Goal: Information Seeking & Learning: Learn about a topic

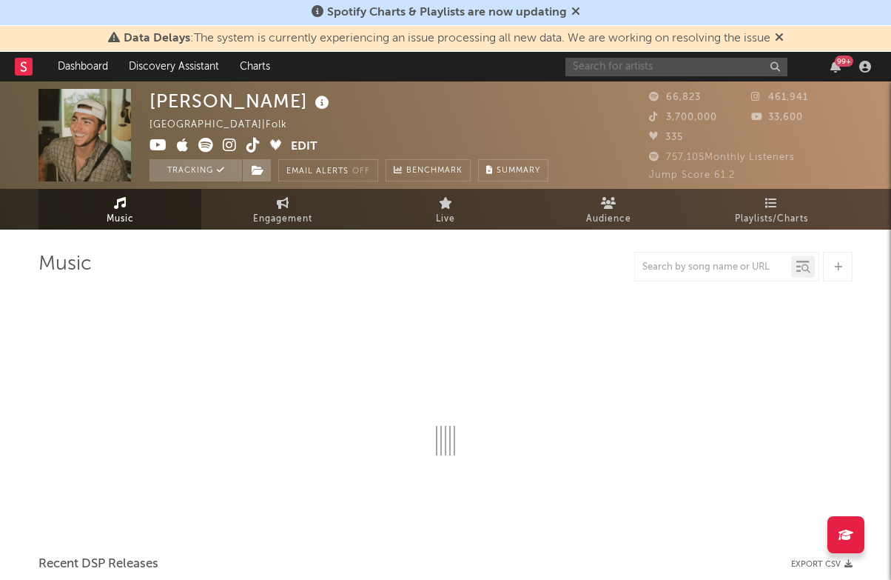
click at [650, 63] on input "text" at bounding box center [676, 67] width 222 height 19
type input "a boogie"
select select "6m"
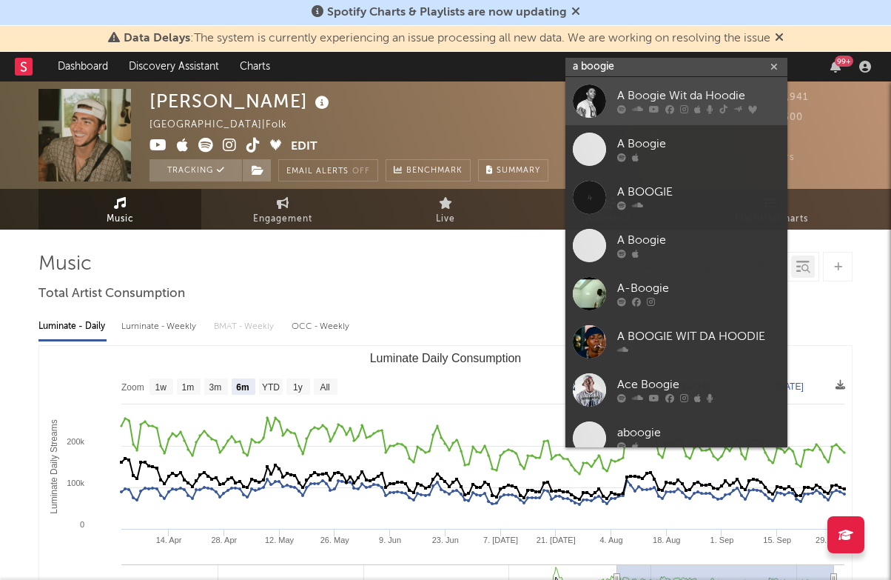
type input "a boogie"
click at [650, 100] on div "A Boogie Wit da Hoodie" at bounding box center [698, 96] width 163 height 18
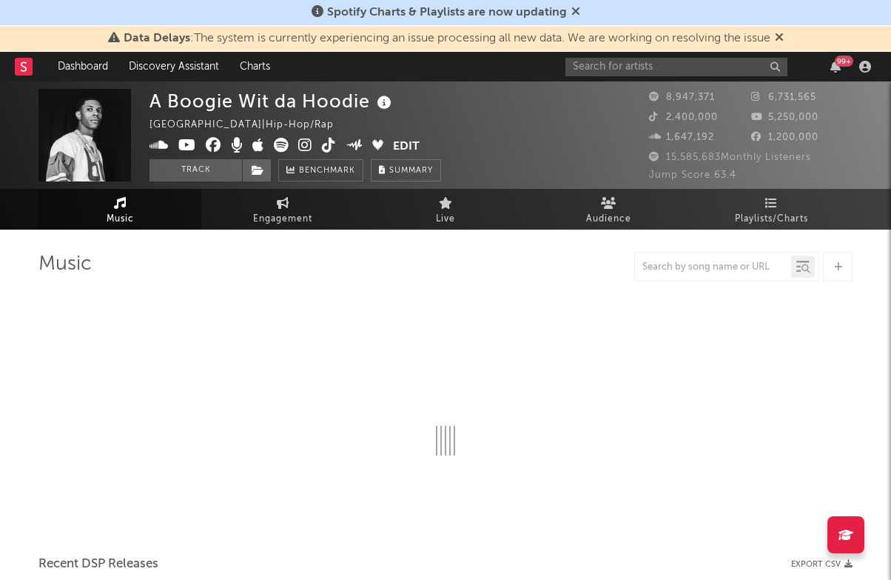
select select "6m"
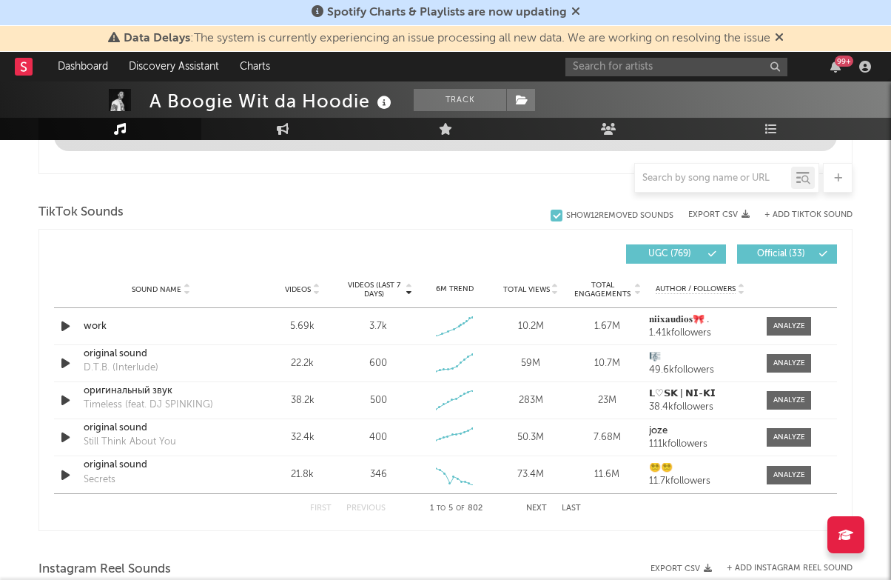
scroll to position [919, 0]
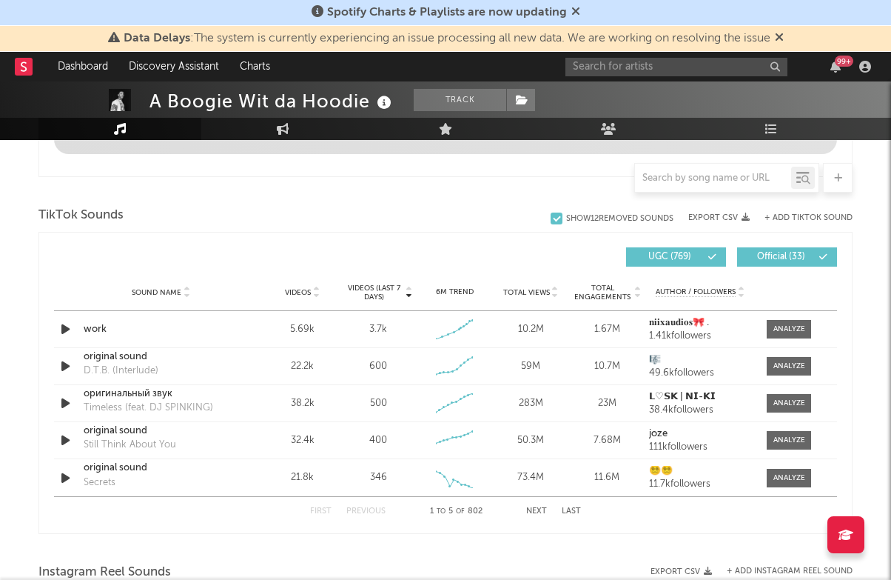
click at [803, 219] on button "+ Add TikTok Sound" at bounding box center [809, 218] width 88 height 8
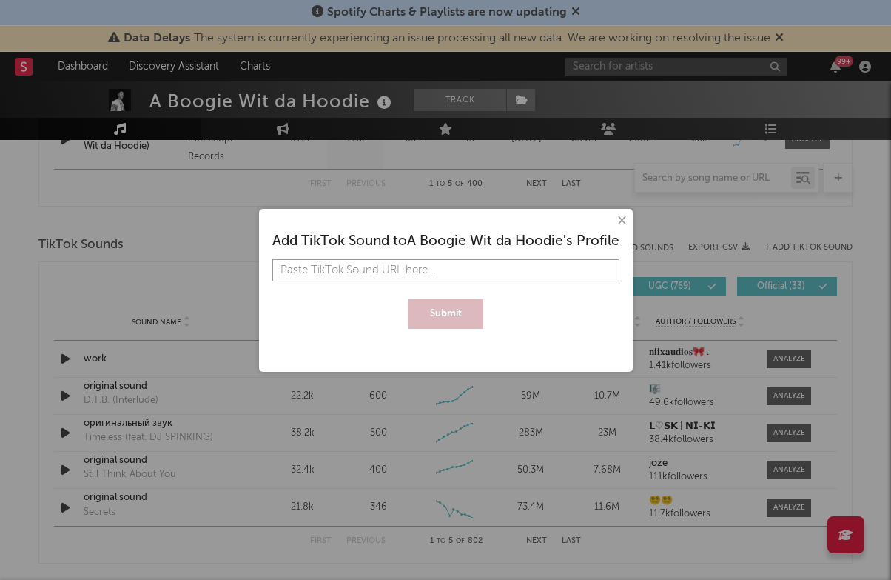
paste input "[URL][DOMAIN_NAME]"
type input "[URL][DOMAIN_NAME]"
click at [442, 306] on button "Submit" at bounding box center [446, 314] width 75 height 30
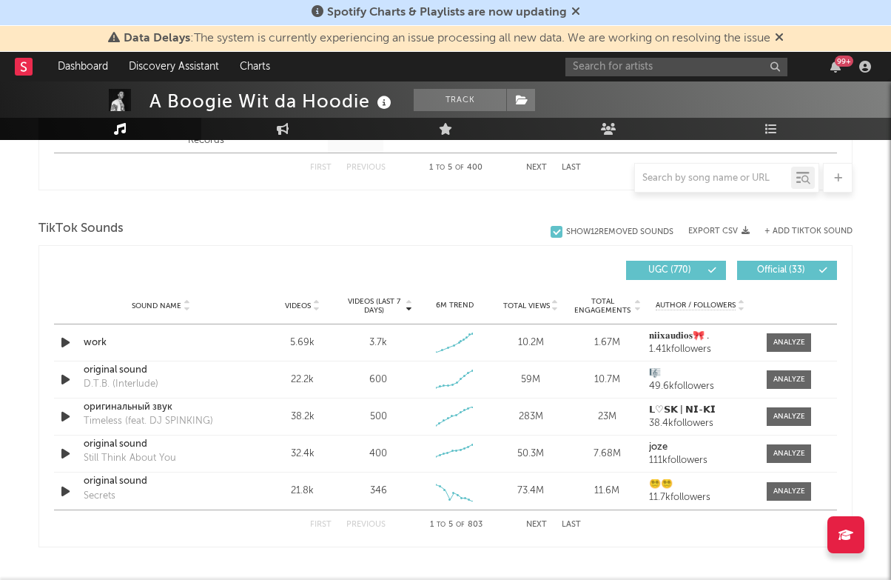
scroll to position [914, 0]
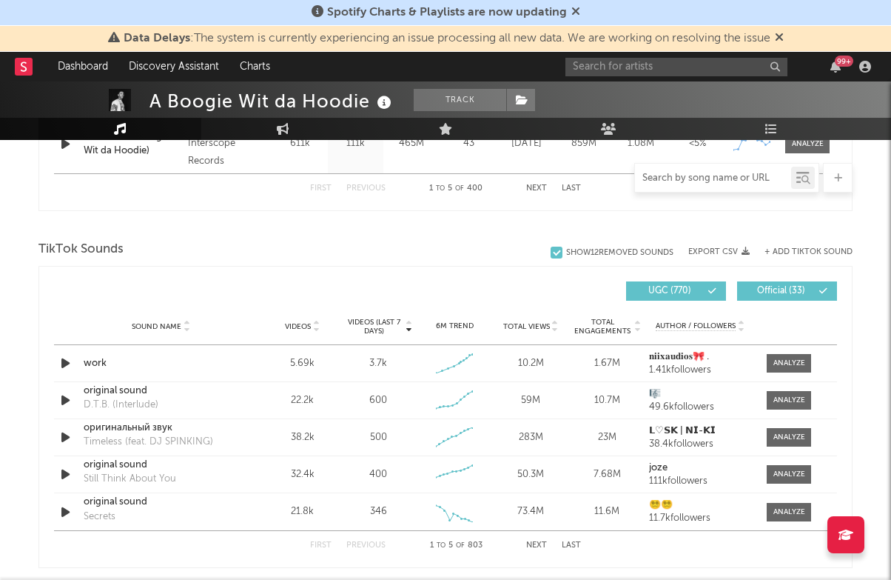
click at [715, 180] on input "text" at bounding box center [713, 178] width 156 height 12
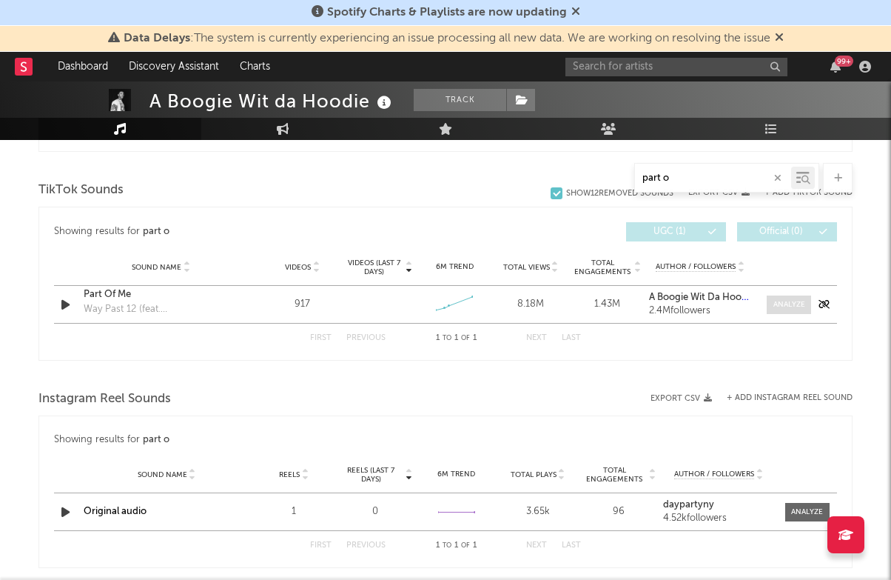
type input "part o"
click at [773, 299] on div at bounding box center [789, 304] width 32 height 11
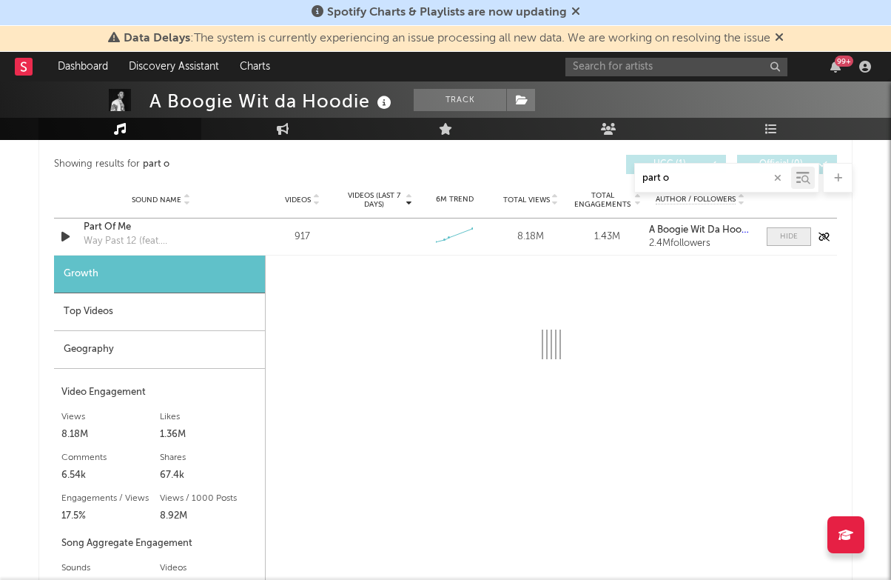
select select "1w"
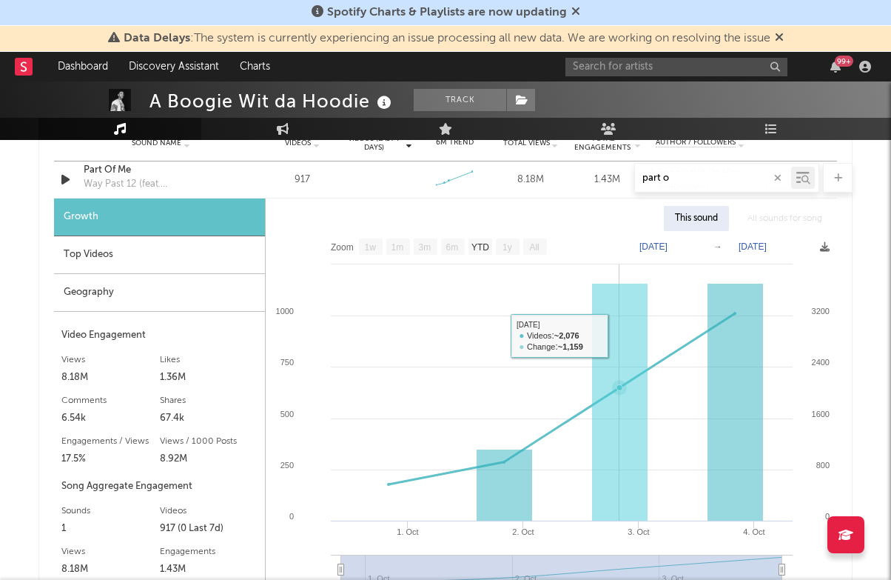
scroll to position [1045, 0]
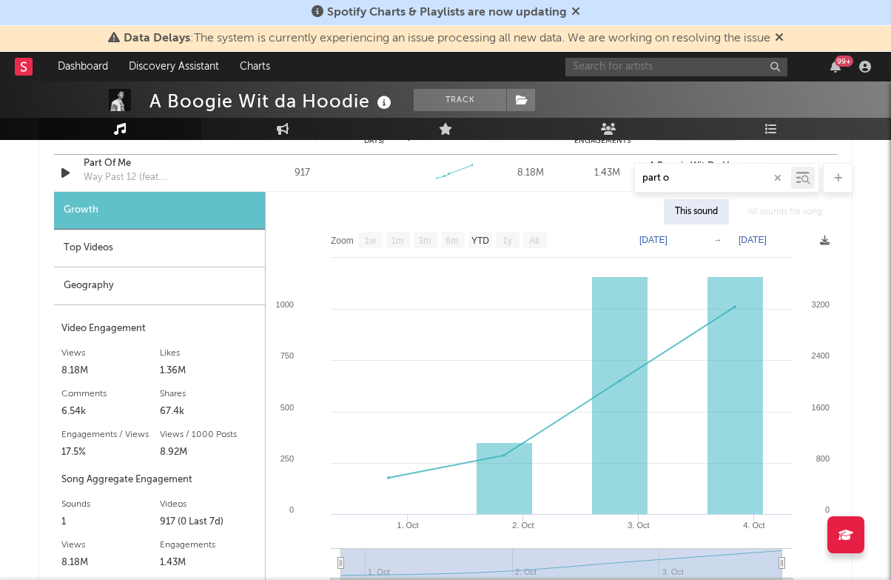
click at [678, 67] on input "text" at bounding box center [676, 67] width 222 height 19
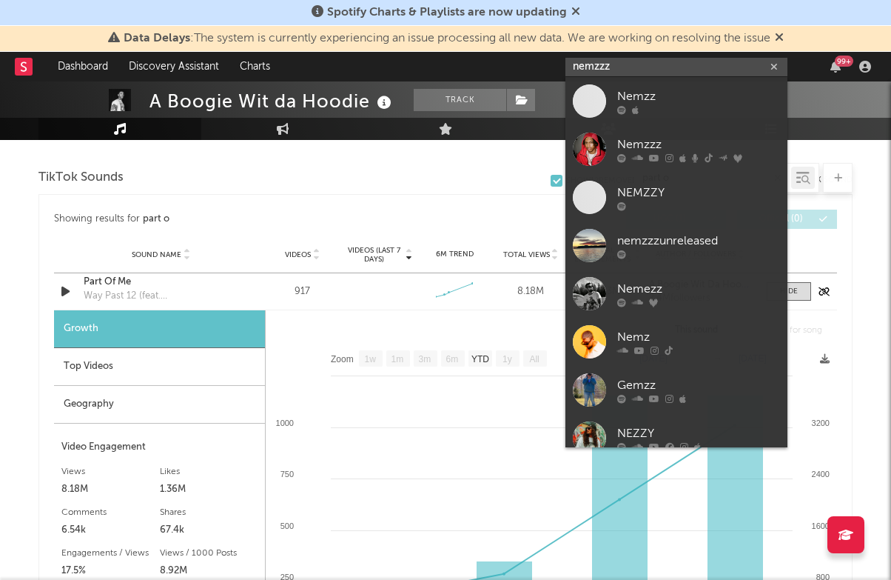
scroll to position [730, 0]
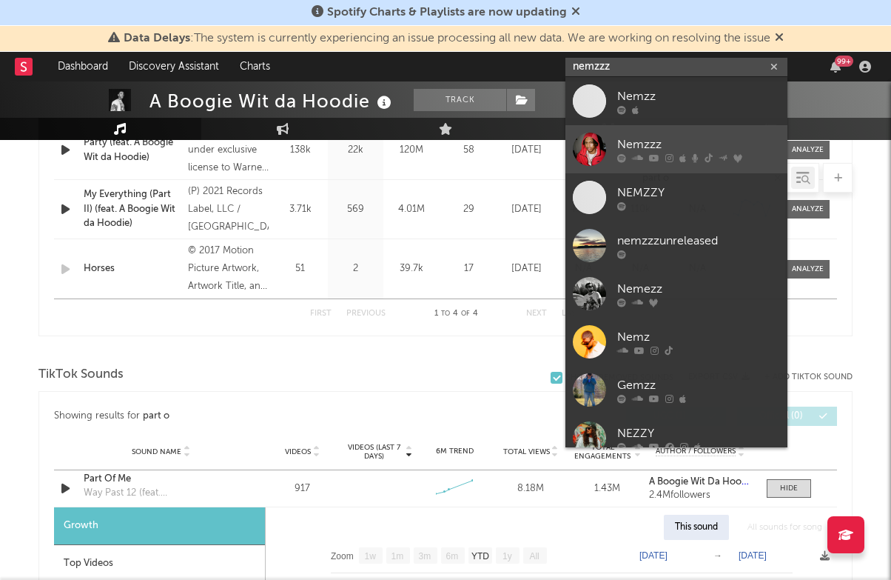
type input "nemzzz"
click at [661, 144] on div "Nemzzz" at bounding box center [698, 144] width 163 height 18
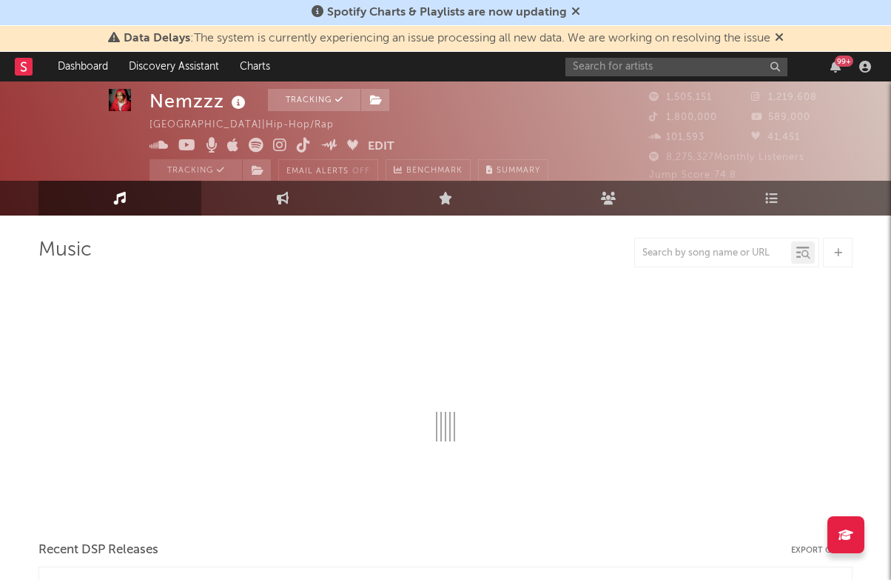
select select "6m"
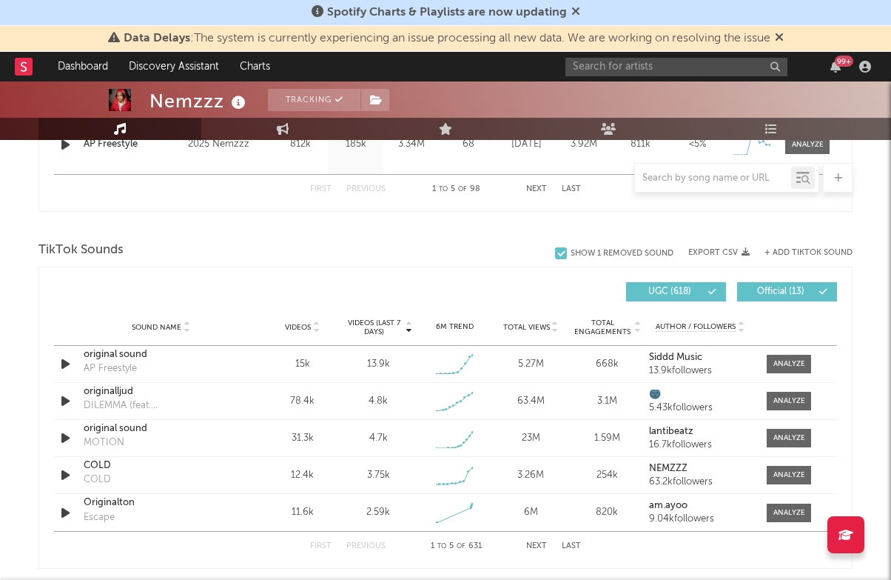
scroll to position [880, 0]
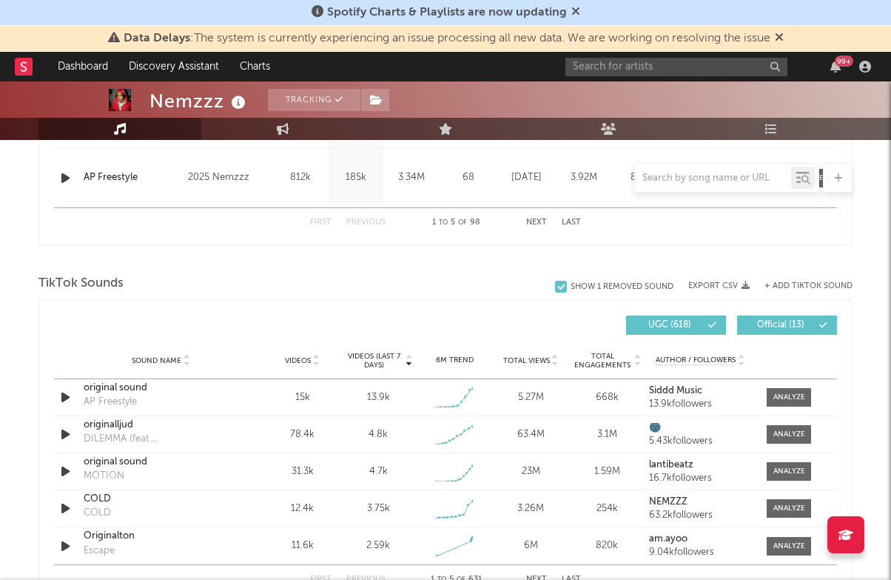
click at [794, 288] on button "+ Add TikTok Sound" at bounding box center [809, 286] width 88 height 8
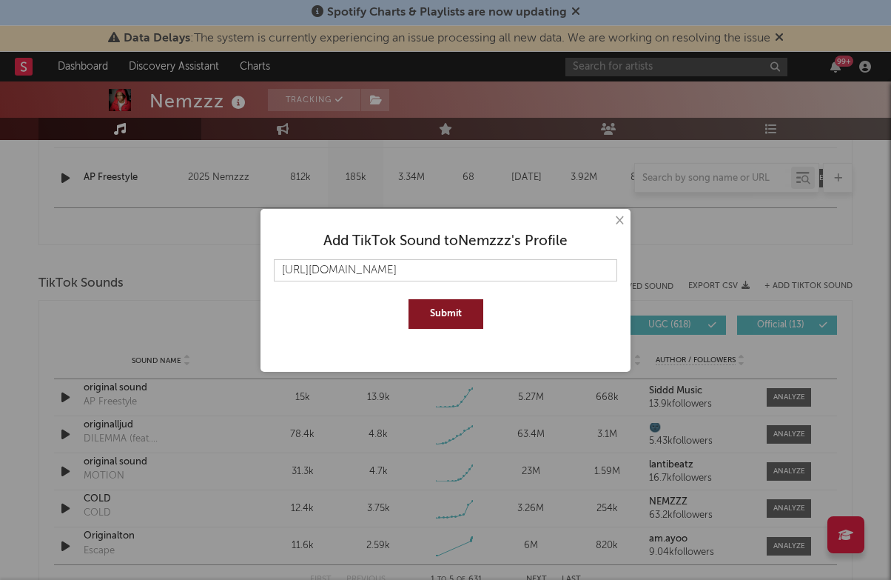
type input "[URL][DOMAIN_NAME]"
click at [444, 312] on button "Submit" at bounding box center [446, 314] width 75 height 30
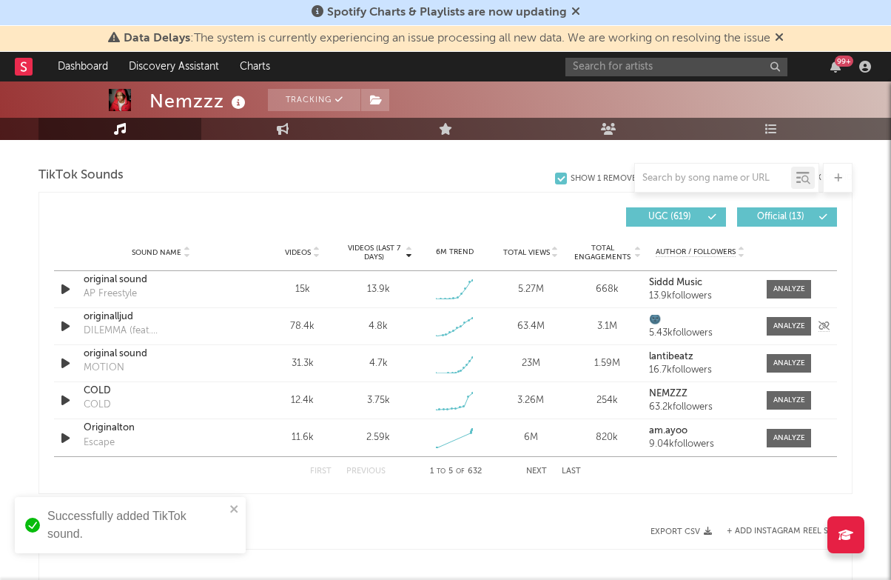
scroll to position [1002, 0]
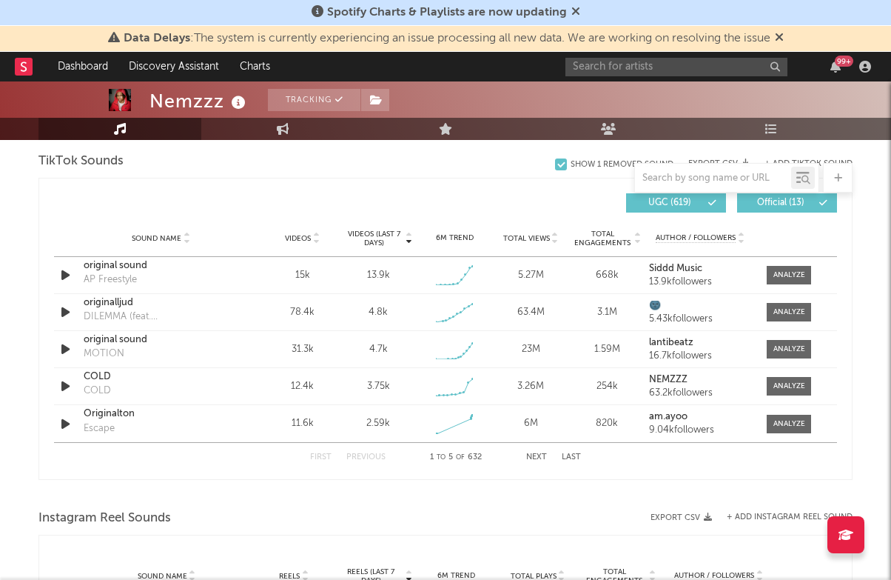
click at [694, 187] on div at bounding box center [713, 178] width 156 height 19
click at [685, 180] on input "text" at bounding box center [713, 178] width 156 height 12
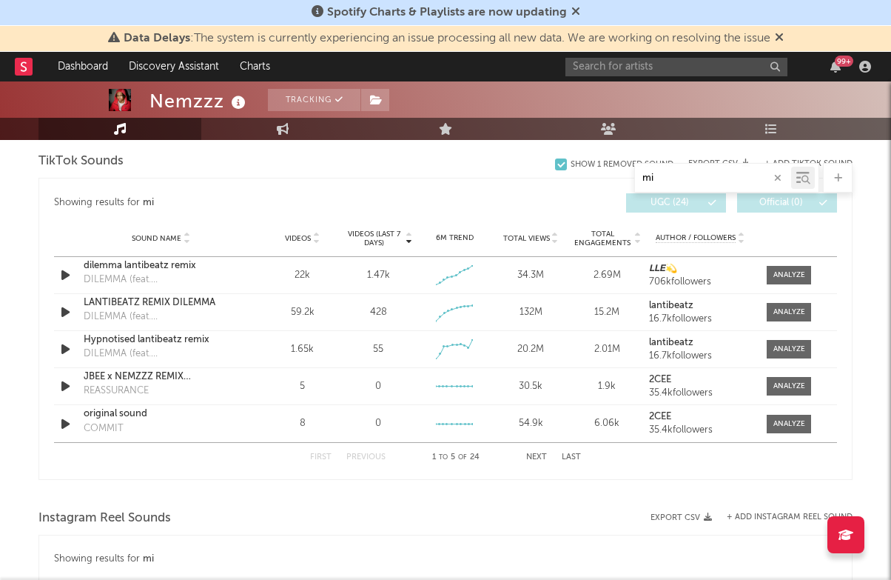
type input "m"
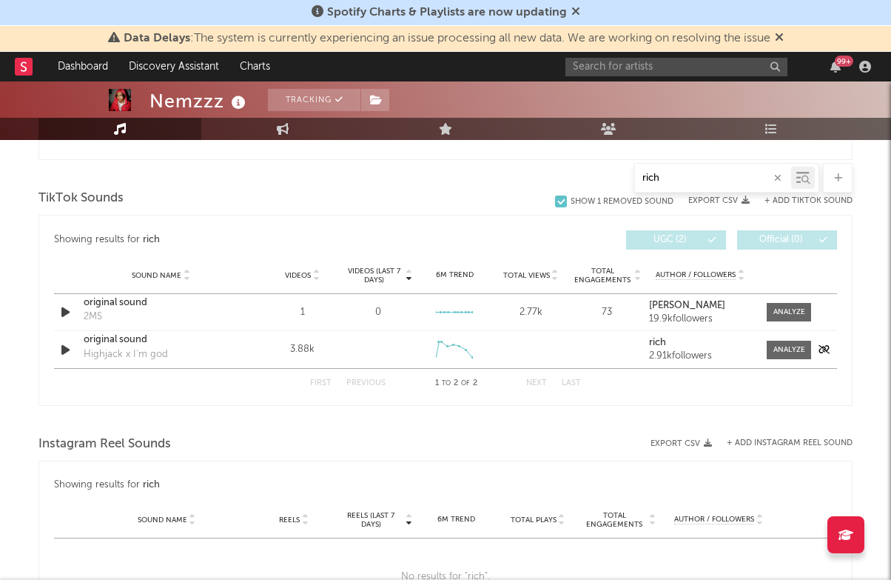
scroll to position [785, 0]
type input "rich"
click at [788, 352] on div at bounding box center [789, 351] width 32 height 11
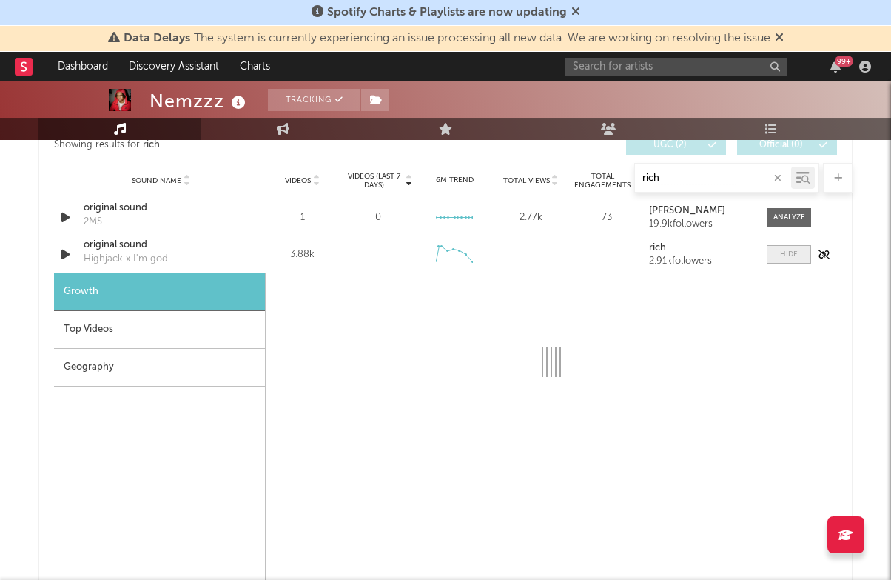
select select "1w"
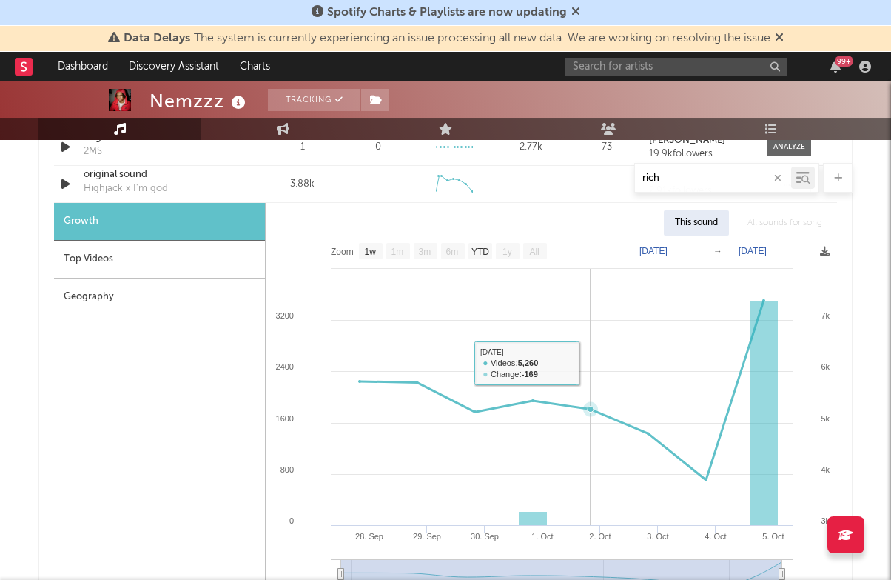
scroll to position [940, 0]
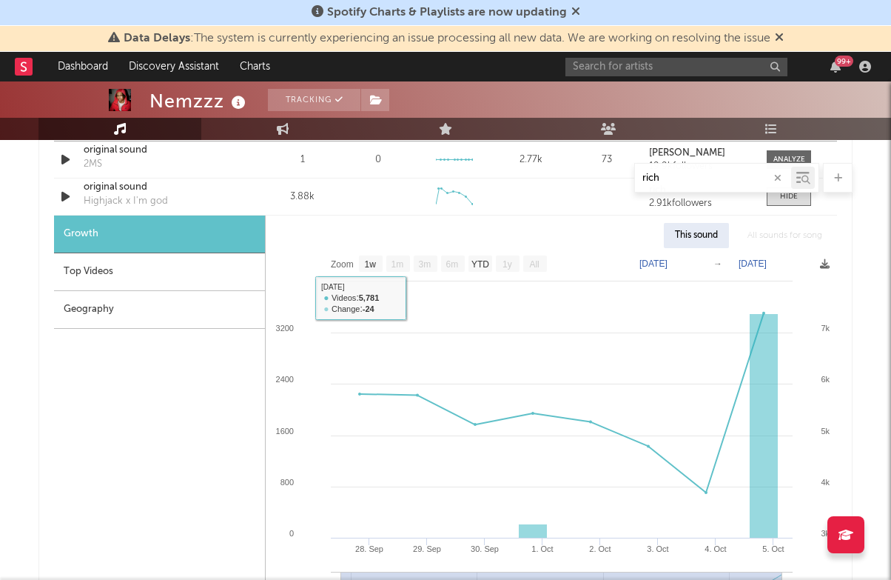
click at [127, 189] on div "rich" at bounding box center [445, 178] width 814 height 30
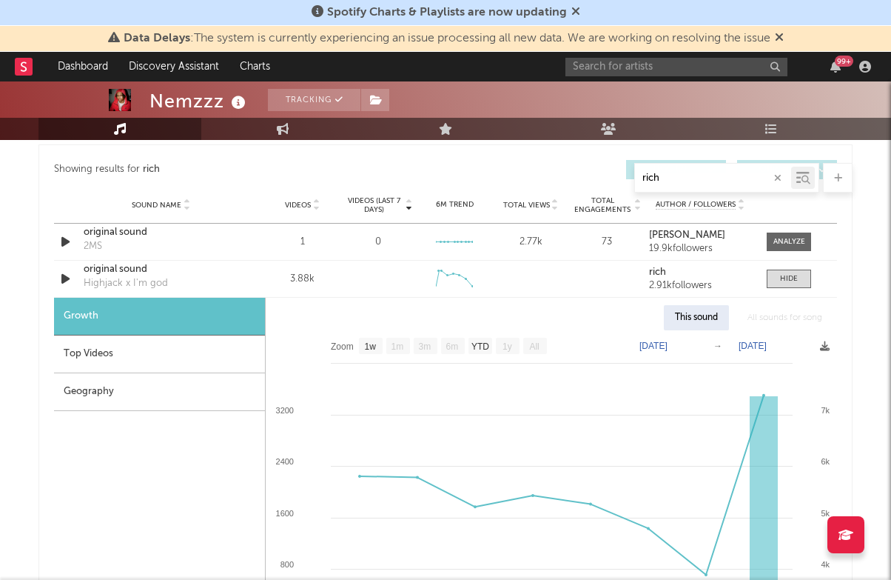
scroll to position [936, 0]
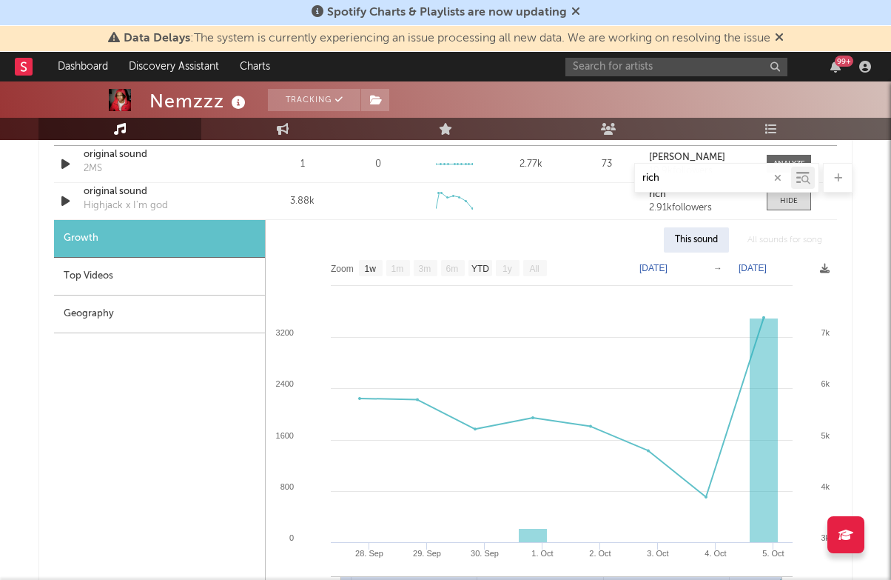
click at [119, 260] on div "Top Videos" at bounding box center [159, 277] width 211 height 38
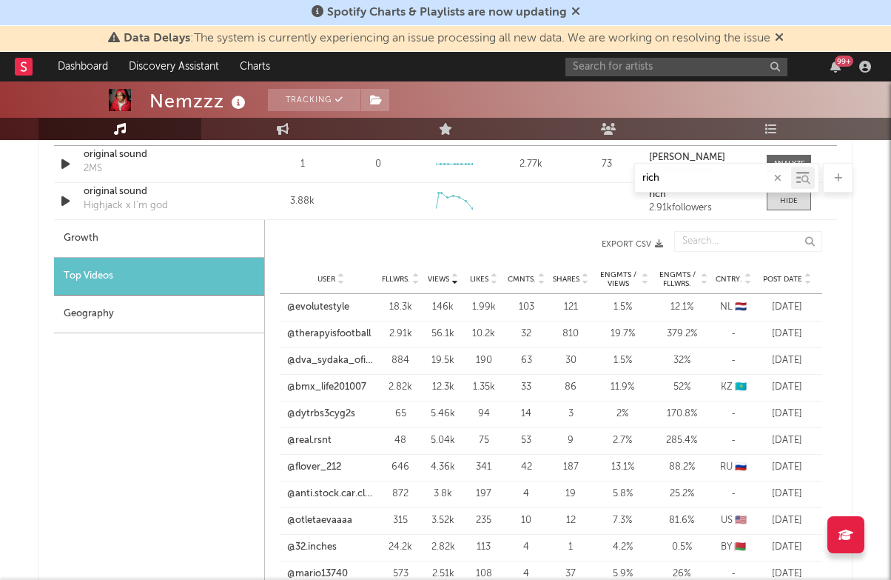
click at [325, 299] on div "User @evolutestyle Fllwrs. 18.3k Views 146k Likes 1.99k Cmnts. 103 Shares 121 E…" at bounding box center [551, 307] width 543 height 27
click at [325, 306] on link "@evolutestyle" at bounding box center [318, 307] width 62 height 15
click at [787, 282] on span "Post Date" at bounding box center [782, 279] width 39 height 9
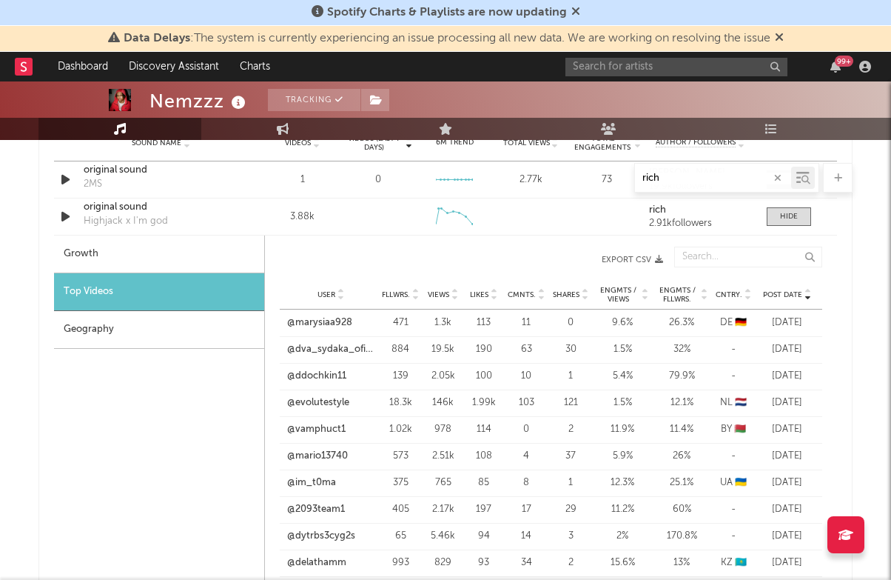
scroll to position [916, 0]
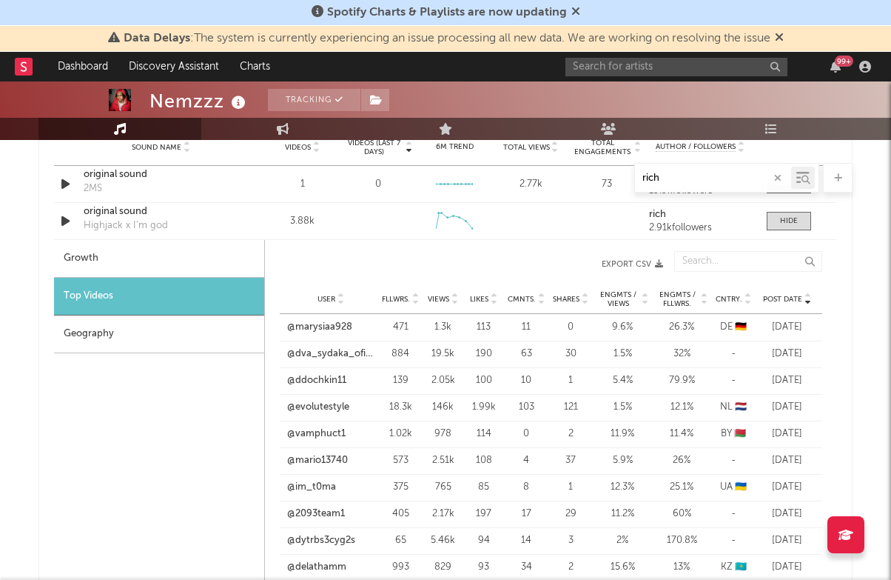
drag, startPoint x: 670, startPoint y: 178, endPoint x: 598, endPoint y: 145, distance: 79.1
click at [617, 165] on div "rich" at bounding box center [445, 178] width 814 height 30
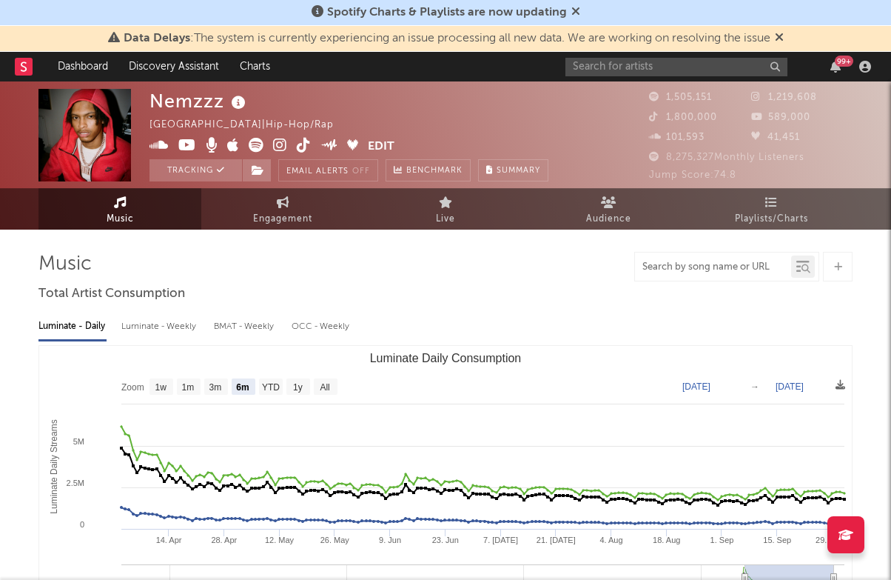
scroll to position [0, 0]
click at [733, 75] on input "text" at bounding box center [676, 67] width 222 height 19
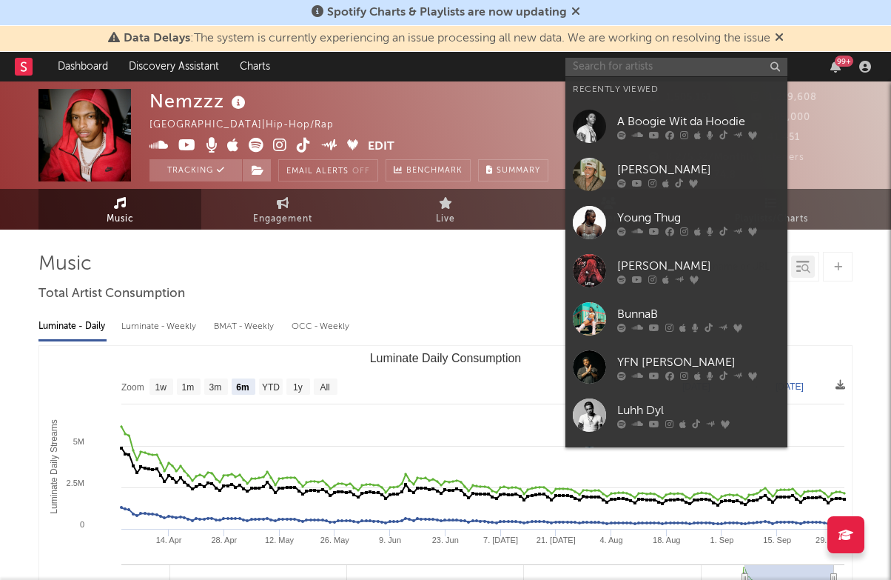
type input "e"
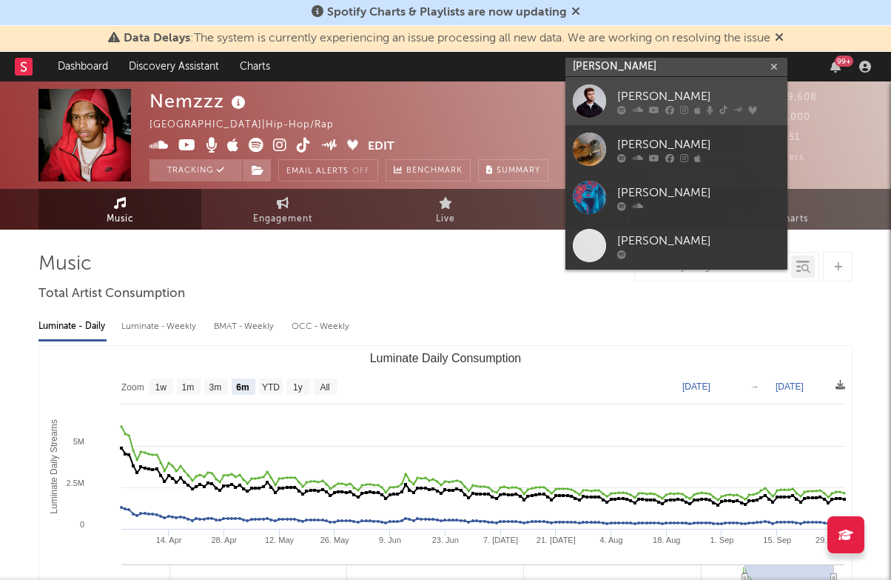
type input "[PERSON_NAME]"
drag, startPoint x: 752, startPoint y: 118, endPoint x: 708, endPoint y: 99, distance: 47.7
click at [708, 99] on div "[PERSON_NAME]" at bounding box center [698, 96] width 163 height 18
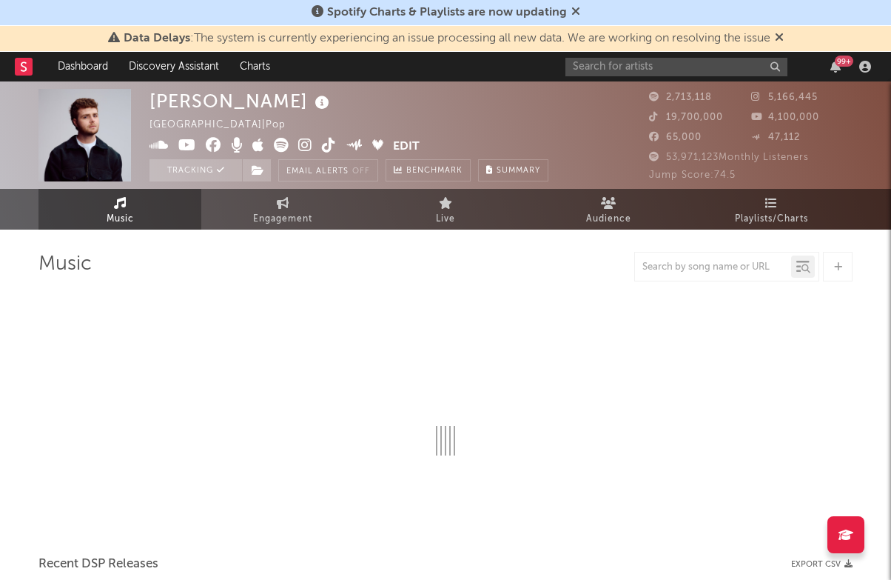
select select "6m"
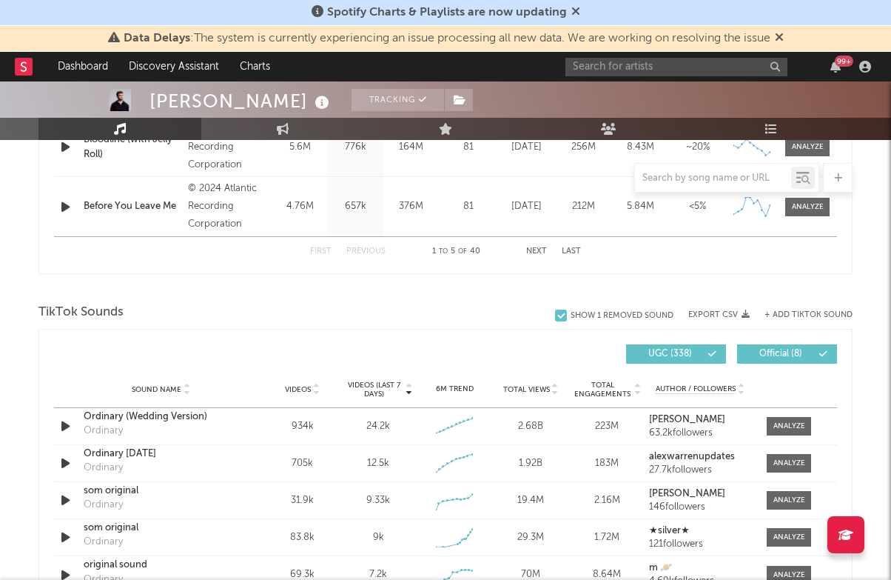
scroll to position [854, 0]
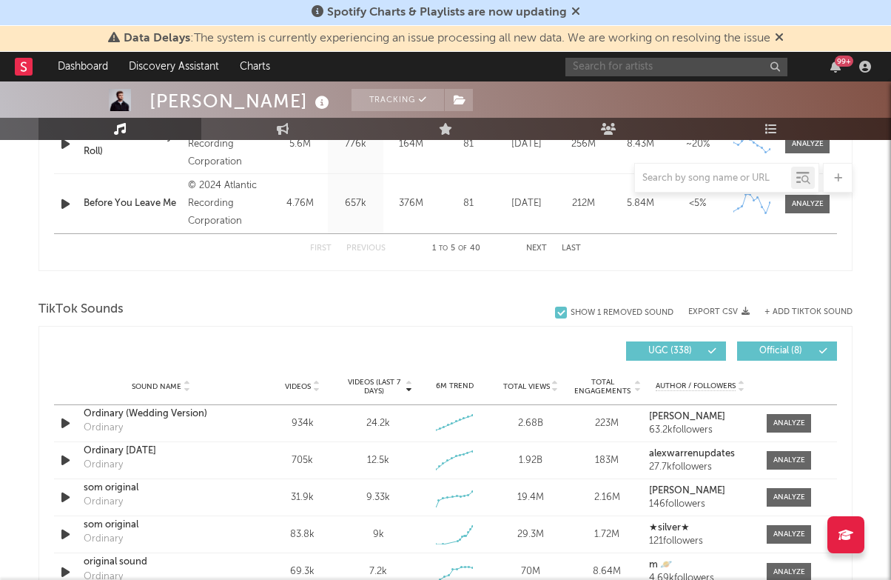
click at [611, 74] on input "text" at bounding box center [676, 67] width 222 height 19
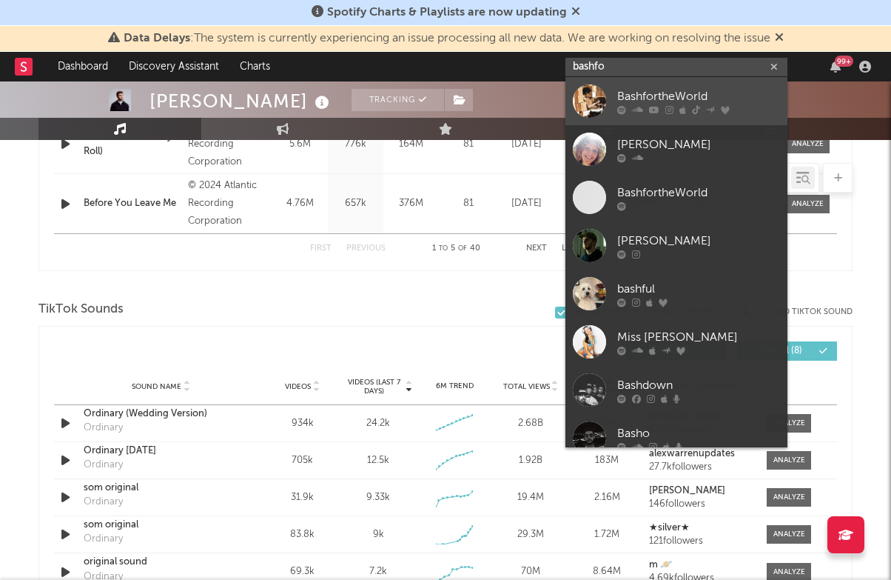
type input "bashfo"
click at [642, 101] on div "BashfortheWorld" at bounding box center [698, 96] width 163 height 18
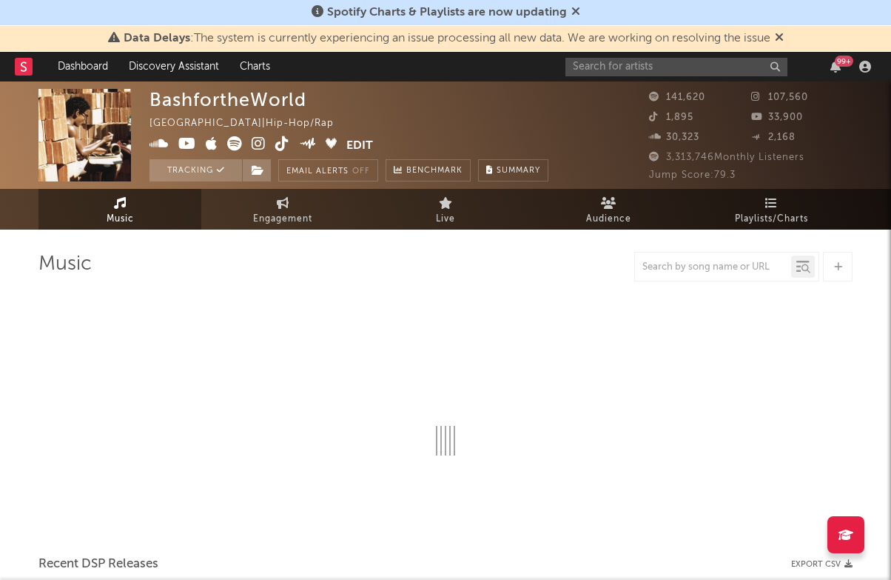
select select "6m"
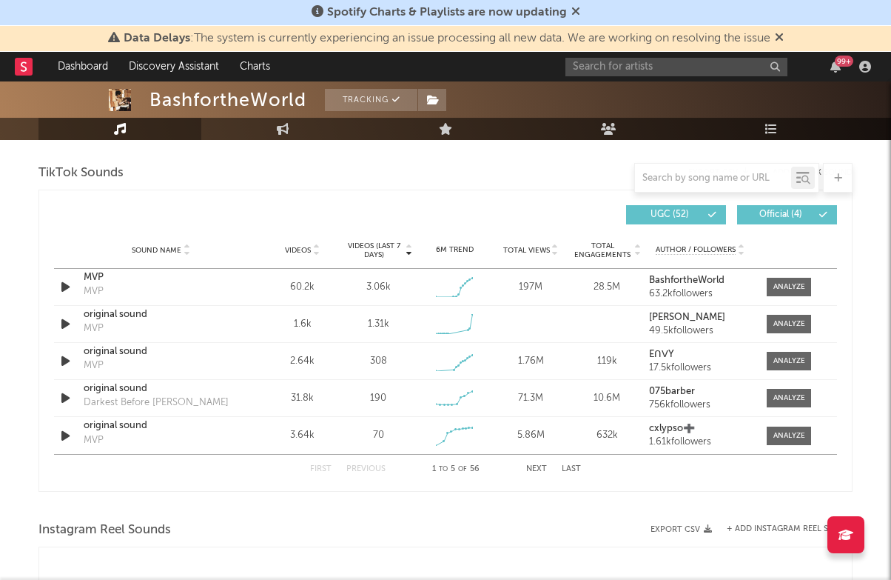
scroll to position [994, 0]
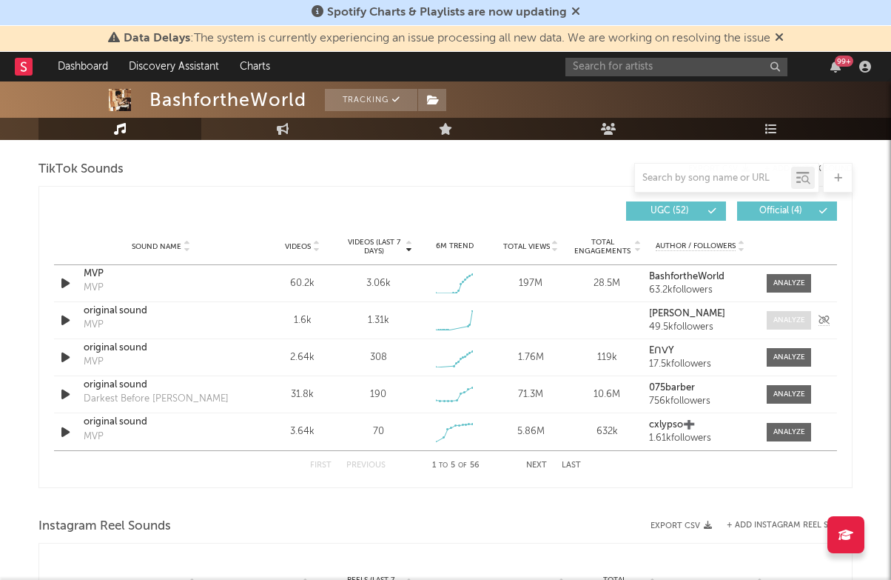
click at [795, 322] on div at bounding box center [789, 320] width 32 height 11
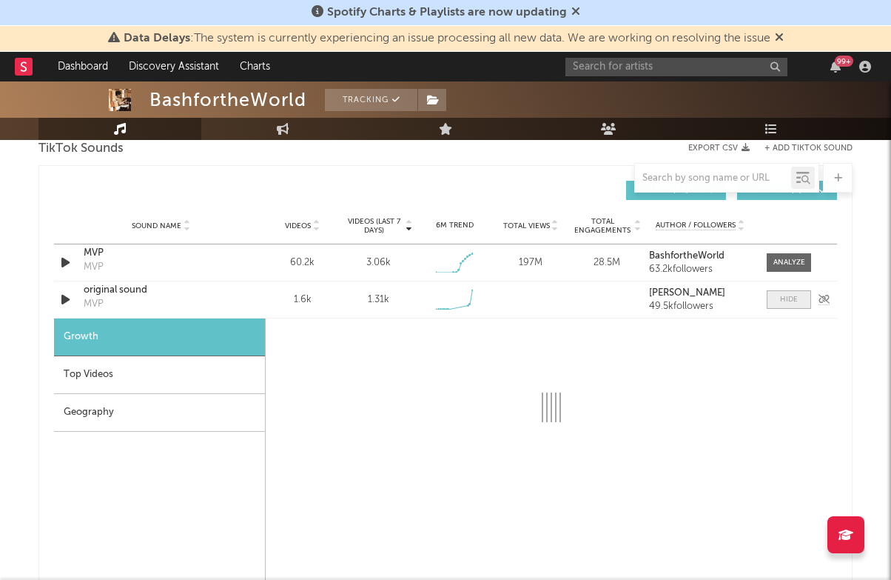
select select "1w"
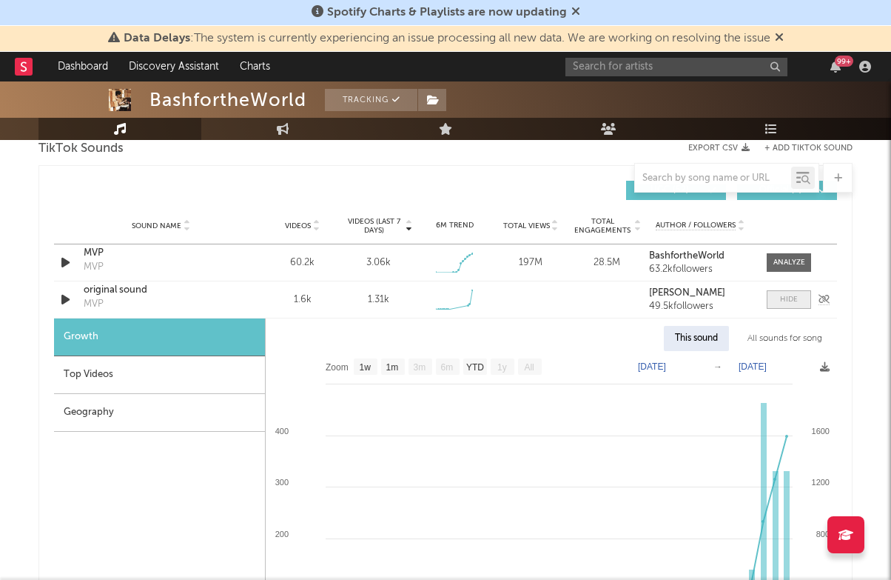
scroll to position [1016, 0]
click at [119, 286] on div "original sound" at bounding box center [161, 289] width 155 height 15
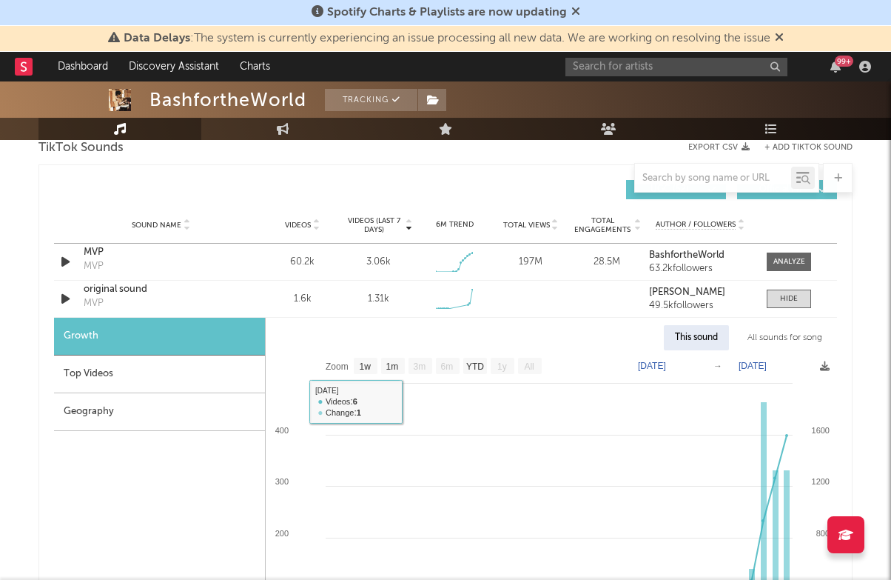
click at [172, 369] on div "Top Videos" at bounding box center [159, 374] width 211 height 38
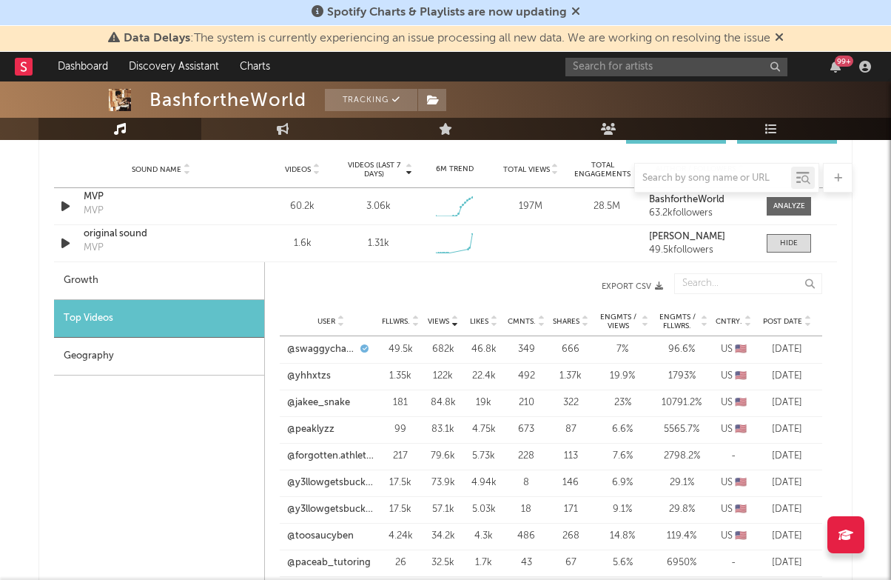
scroll to position [1072, 0]
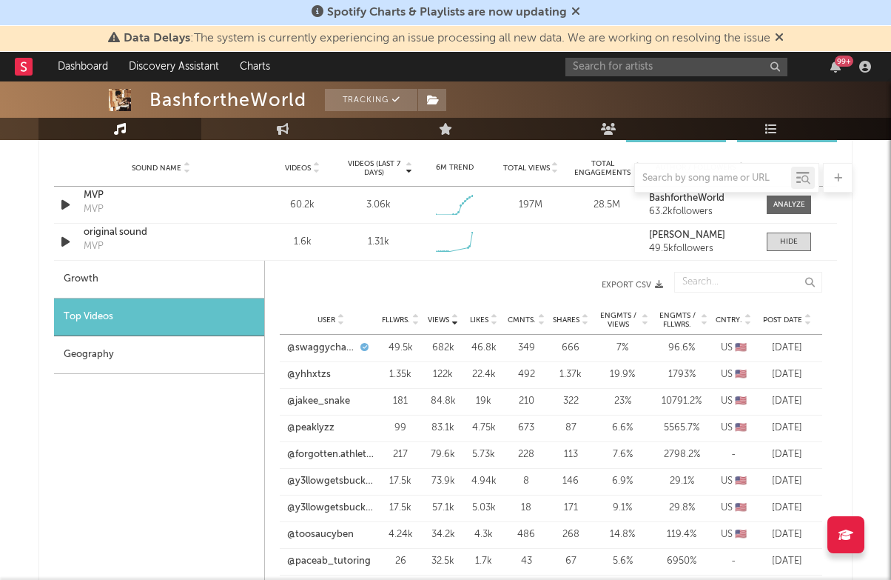
click at [406, 320] on span "Fllwrs." at bounding box center [396, 319] width 28 height 9
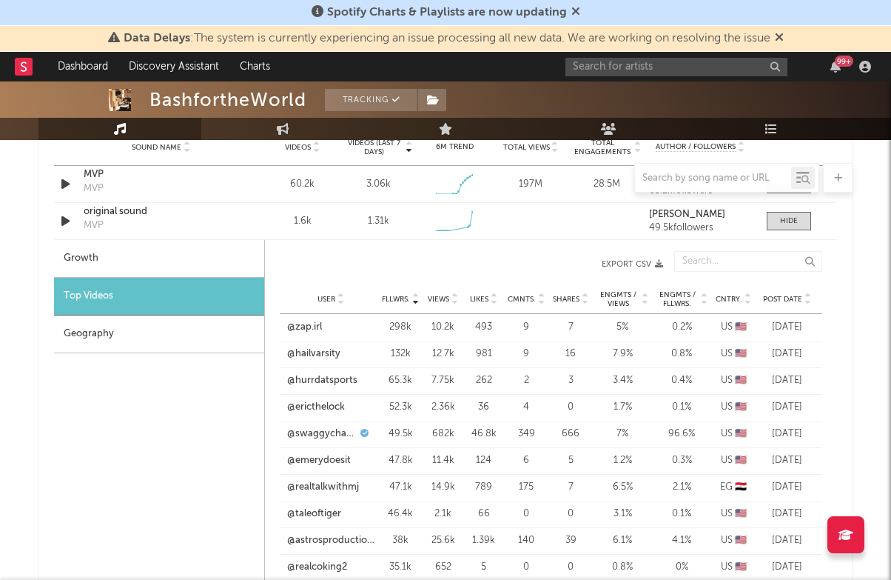
scroll to position [1106, 0]
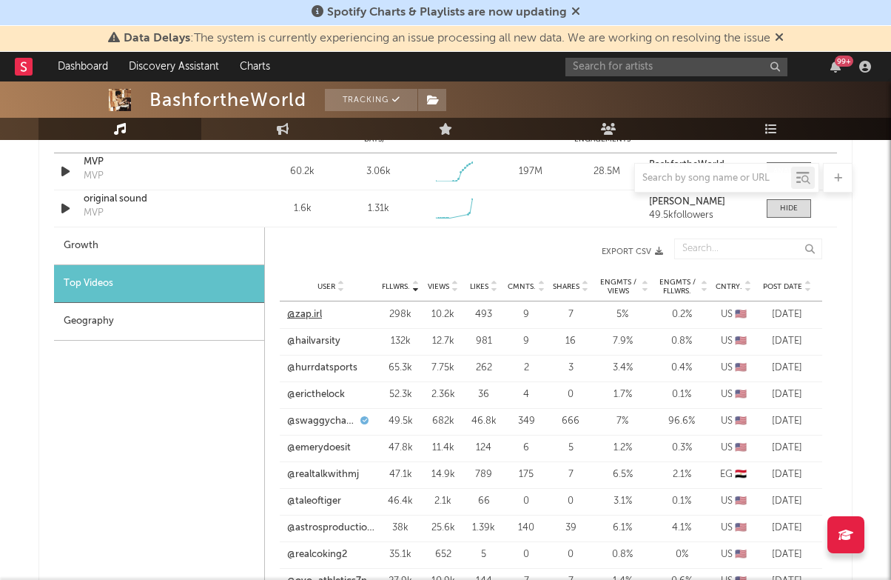
click at [303, 312] on link "@zap.irl" at bounding box center [304, 314] width 35 height 15
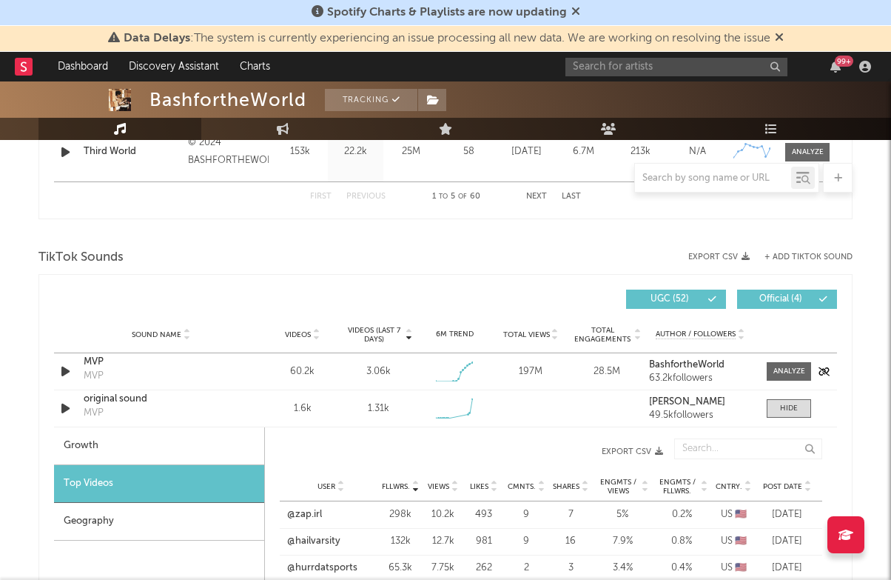
scroll to position [895, 0]
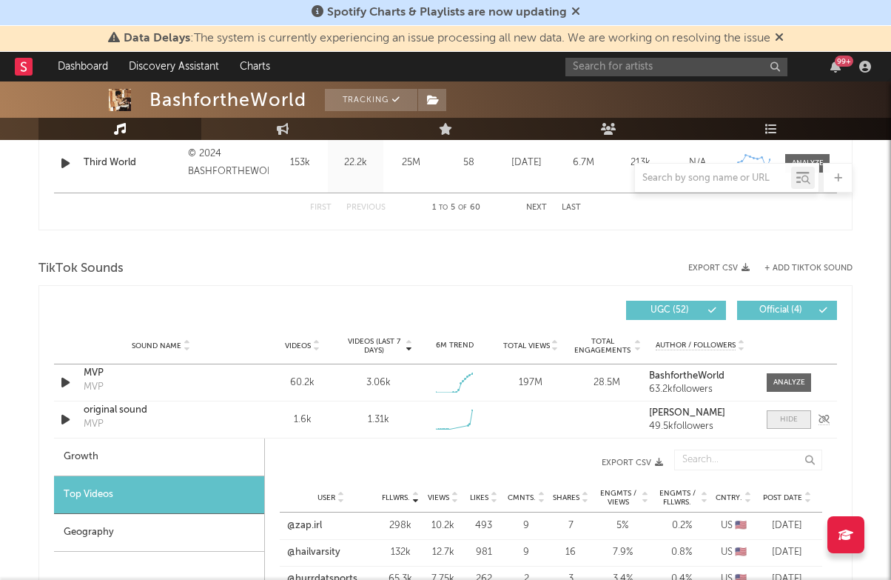
click at [785, 418] on div at bounding box center [789, 419] width 18 height 11
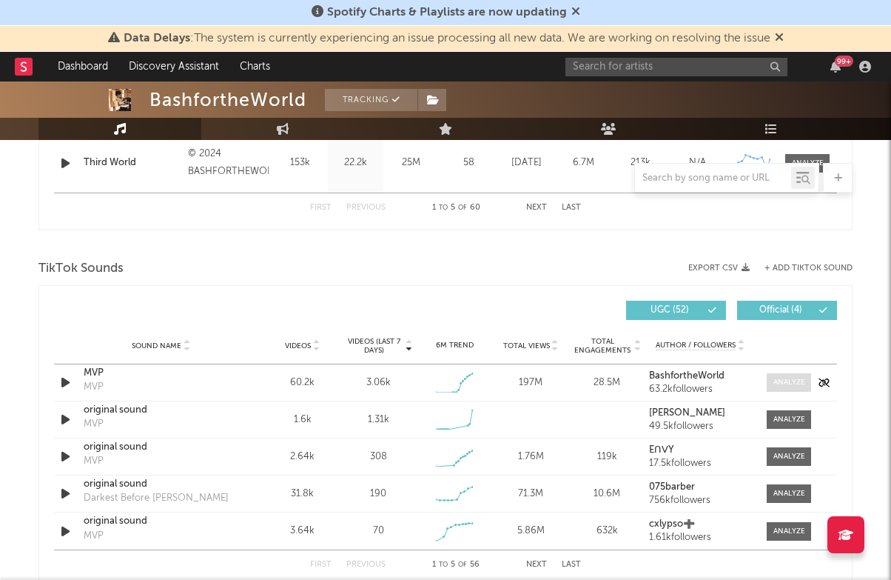
click at [799, 382] on div at bounding box center [789, 382] width 32 height 11
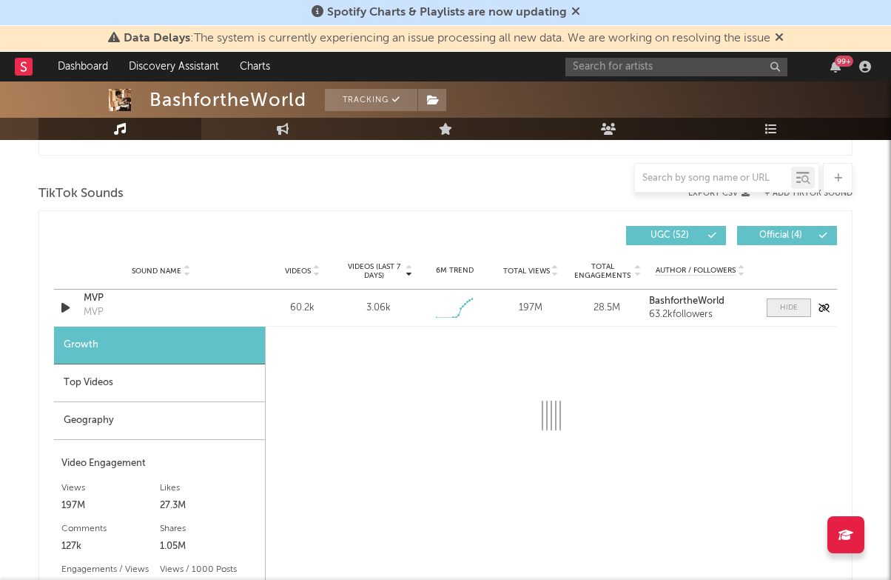
select select "1w"
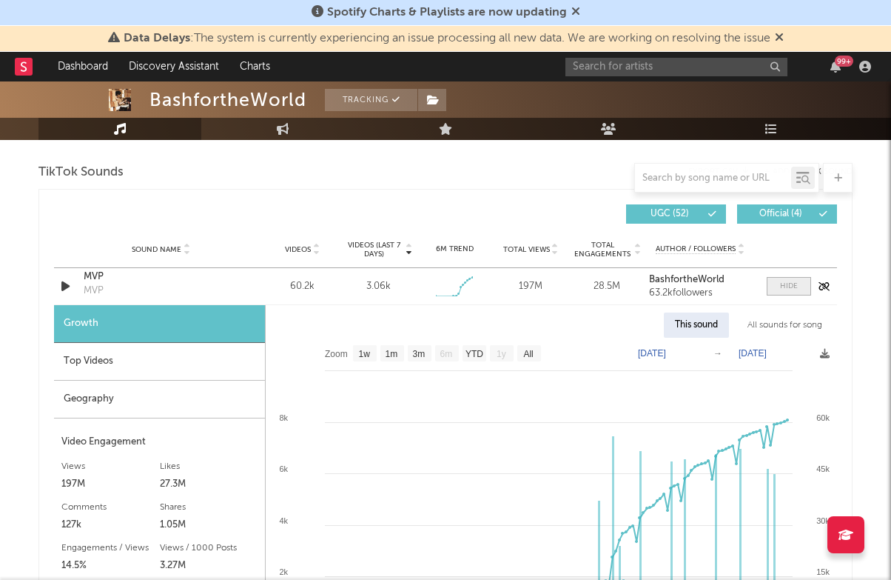
scroll to position [1009, 0]
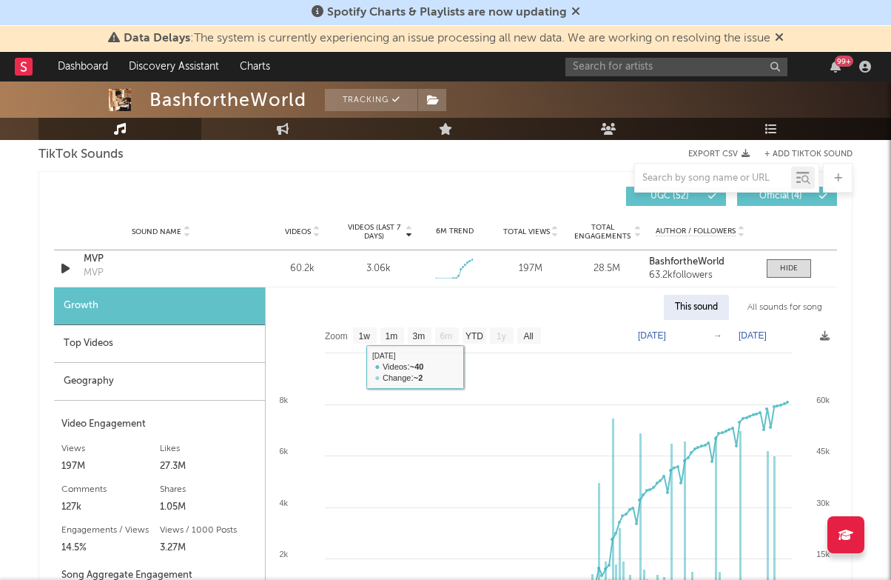
click at [195, 340] on div "Top Videos" at bounding box center [159, 344] width 211 height 38
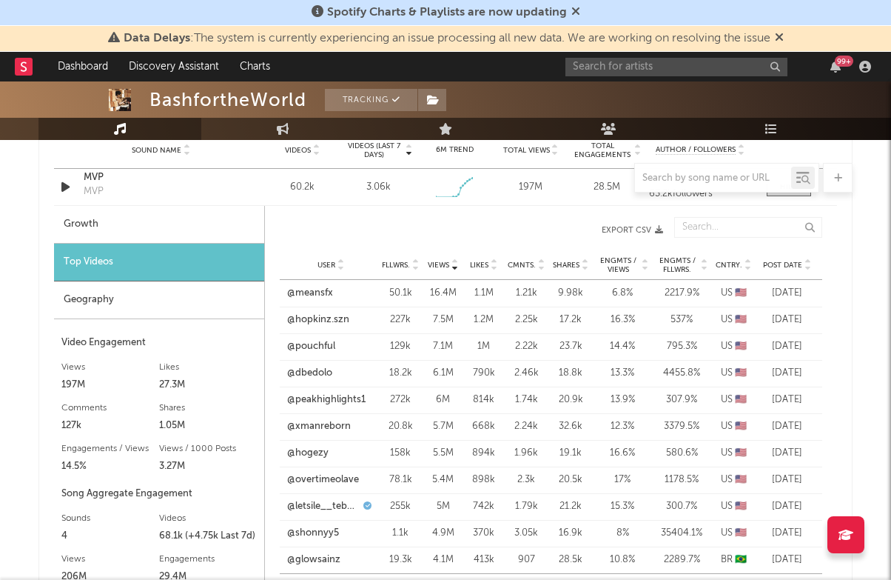
scroll to position [1094, 0]
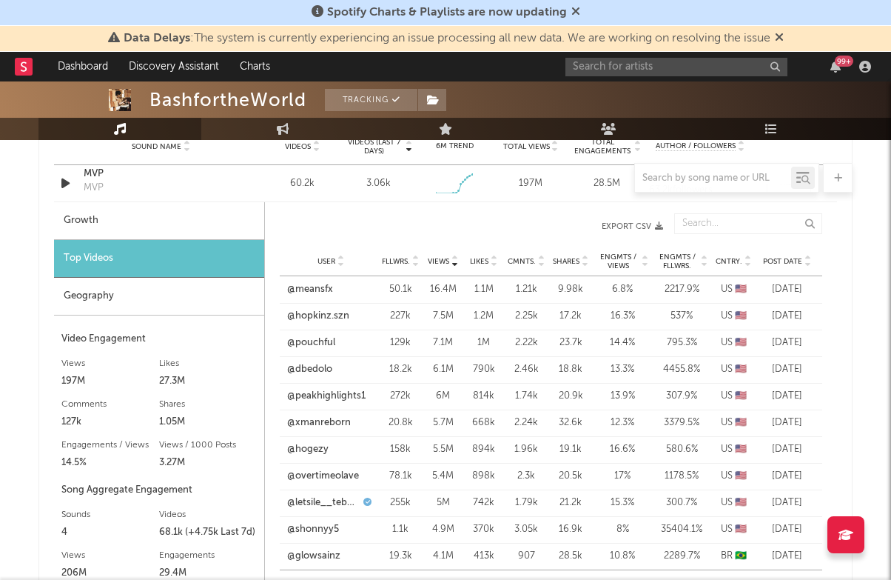
click at [784, 257] on span "Post Date" at bounding box center [782, 261] width 39 height 9
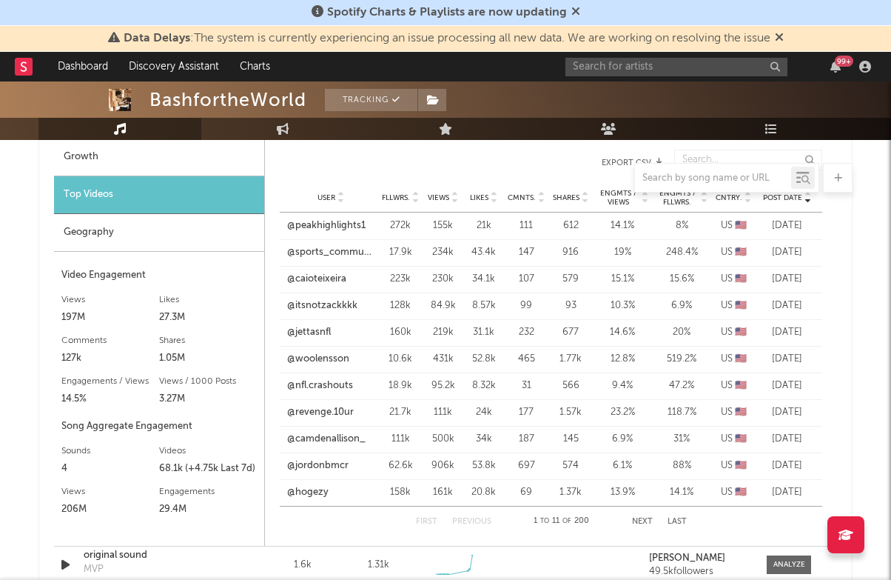
scroll to position [1162, 0]
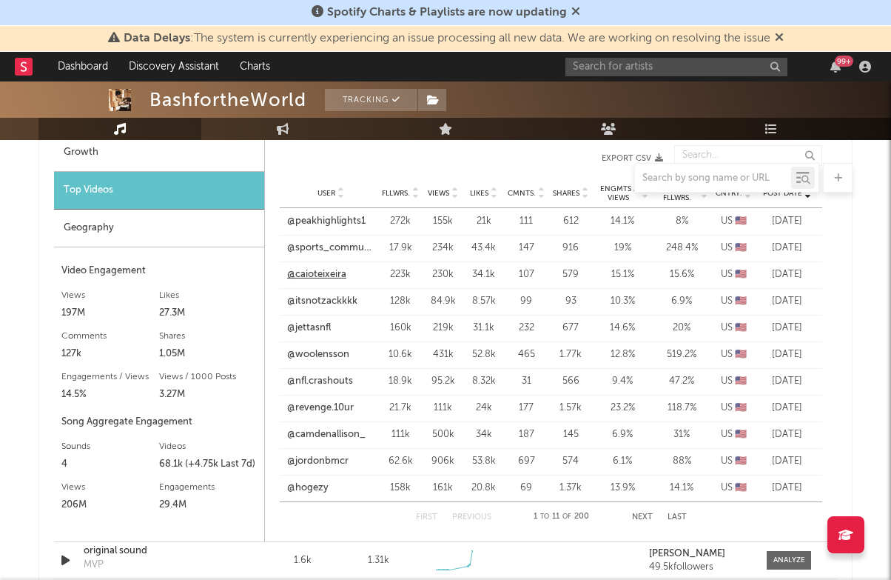
click at [308, 270] on link "@caioteixeira" at bounding box center [316, 274] width 59 height 15
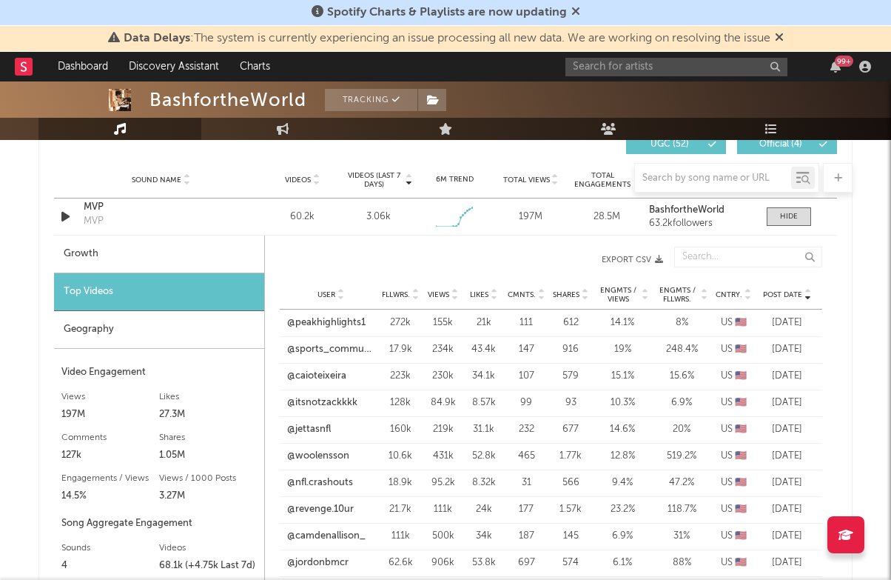
scroll to position [1044, 0]
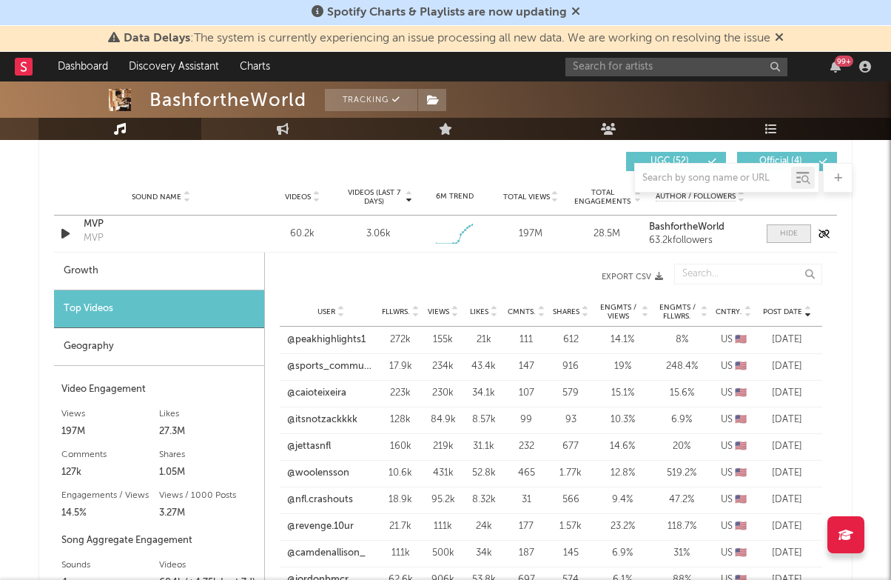
click at [784, 233] on div at bounding box center [789, 233] width 18 height 11
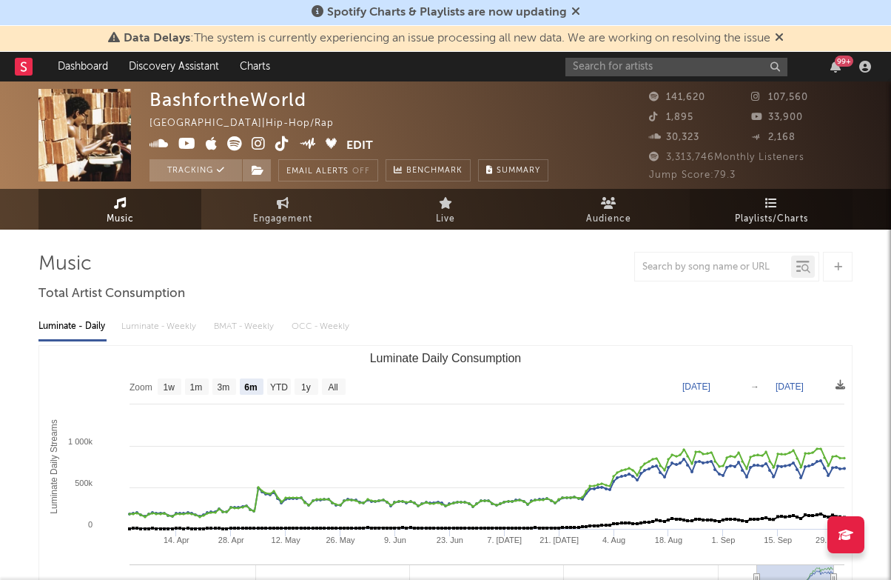
scroll to position [0, 0]
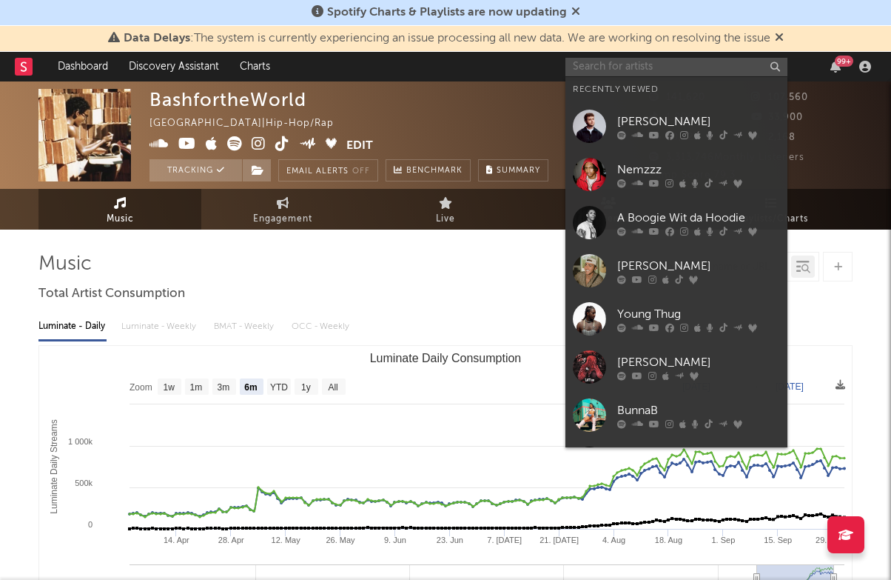
click at [655, 67] on input "text" at bounding box center [676, 67] width 222 height 19
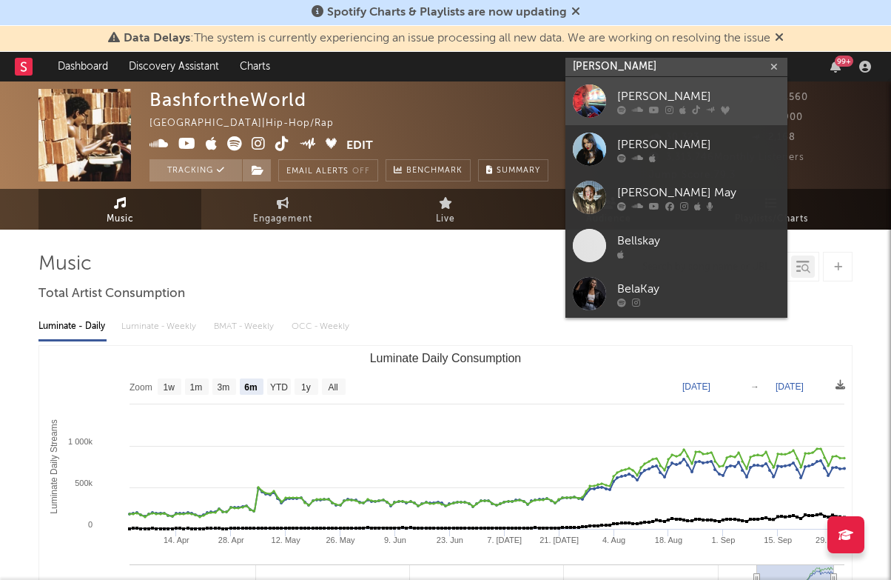
type input "[PERSON_NAME]"
click at [650, 95] on div "[PERSON_NAME]" at bounding box center [698, 96] width 163 height 18
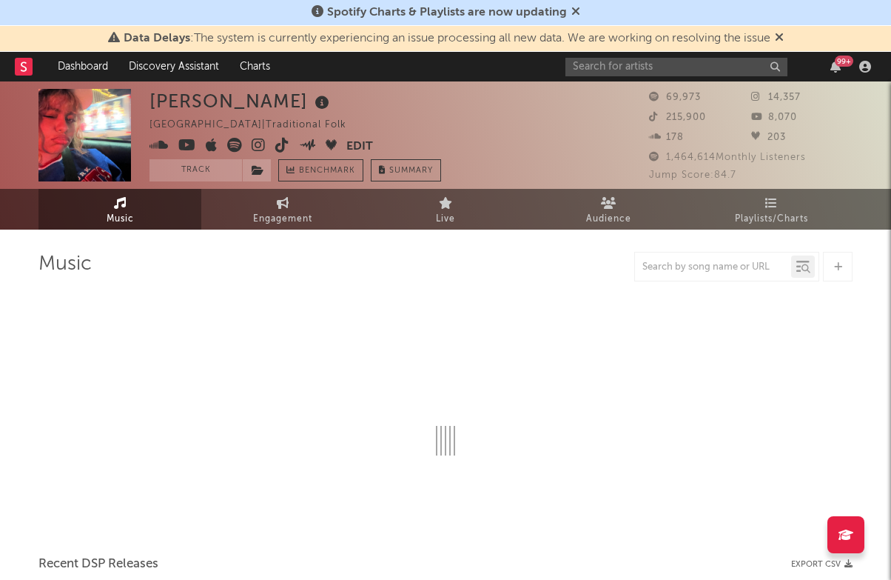
select select "1w"
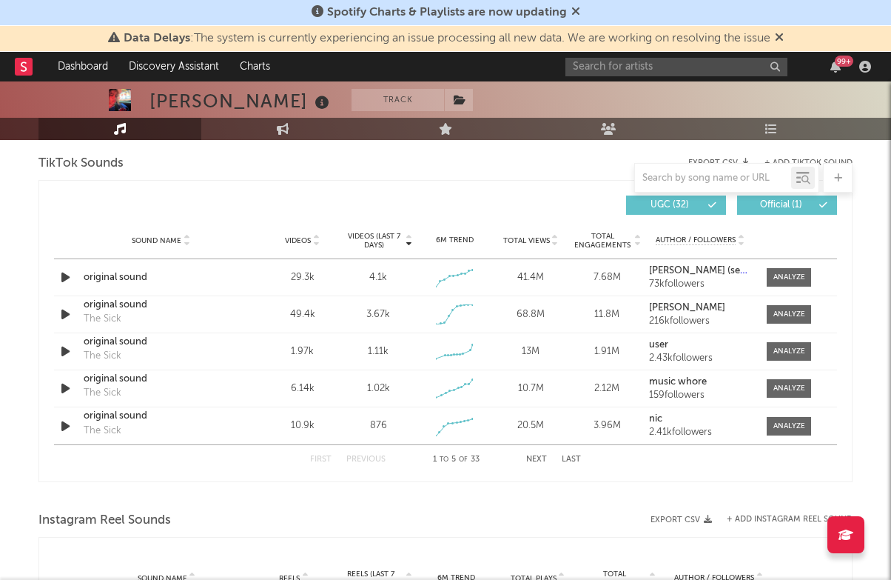
scroll to position [913, 0]
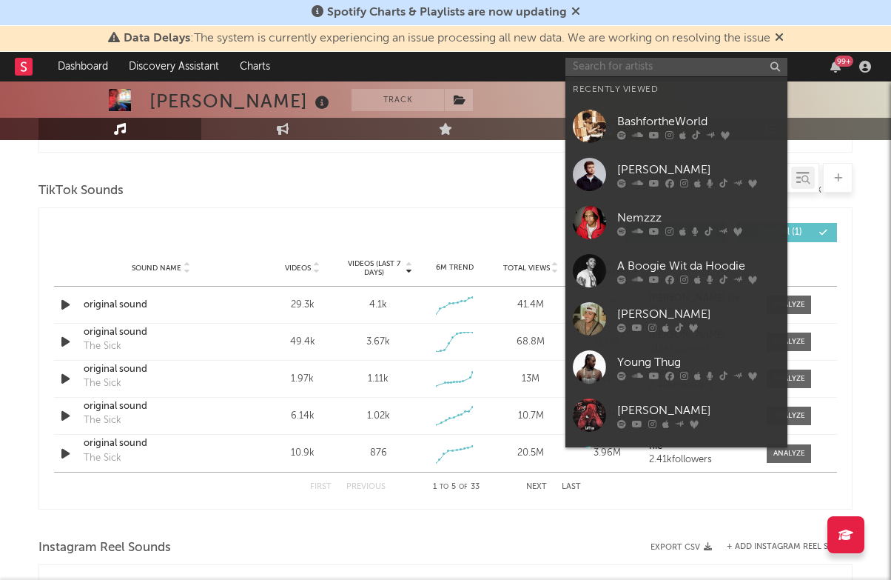
click at [662, 63] on input "text" at bounding box center [676, 67] width 222 height 19
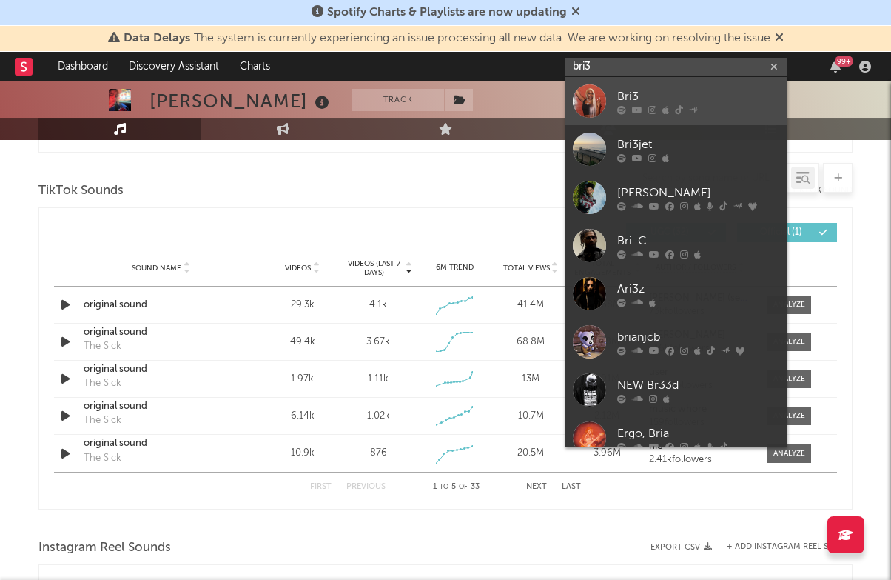
type input "bri3"
click at [654, 99] on div "Bri3" at bounding box center [698, 96] width 163 height 18
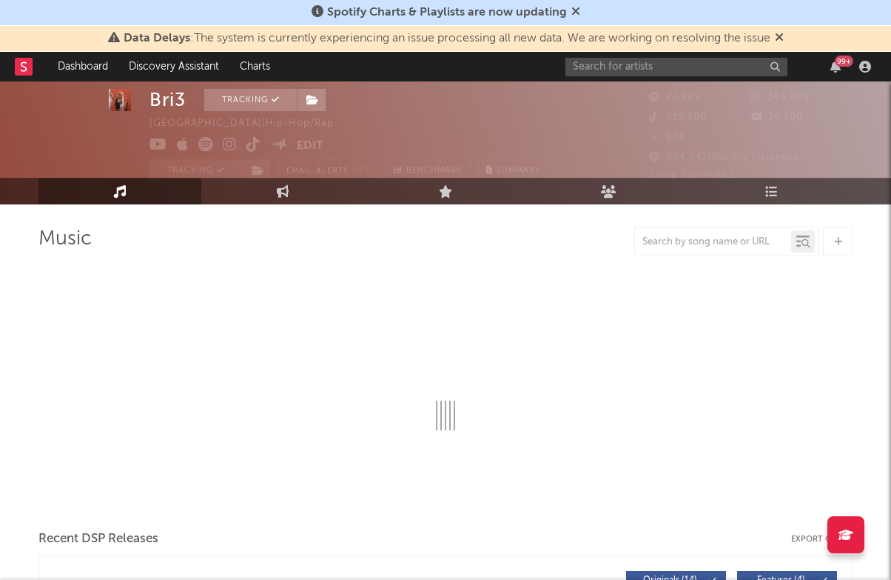
select select "6m"
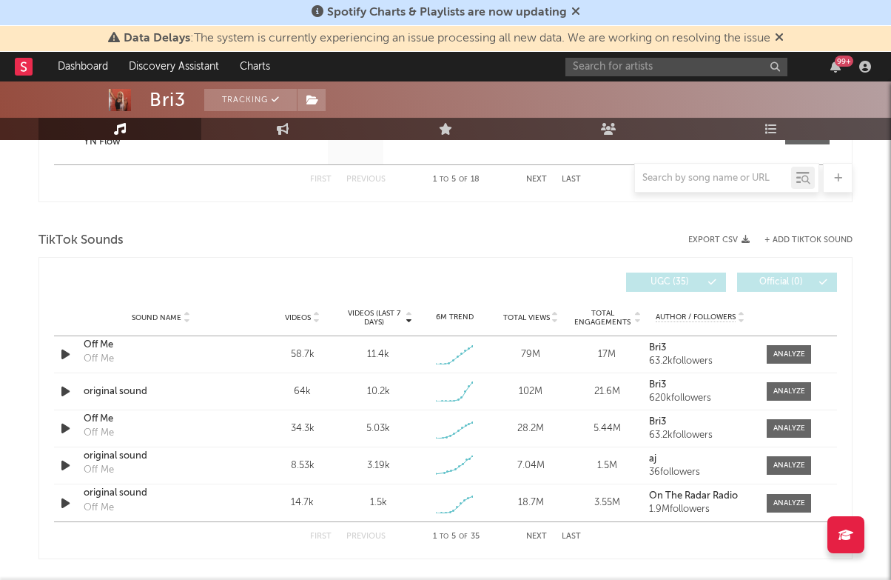
scroll to position [945, 0]
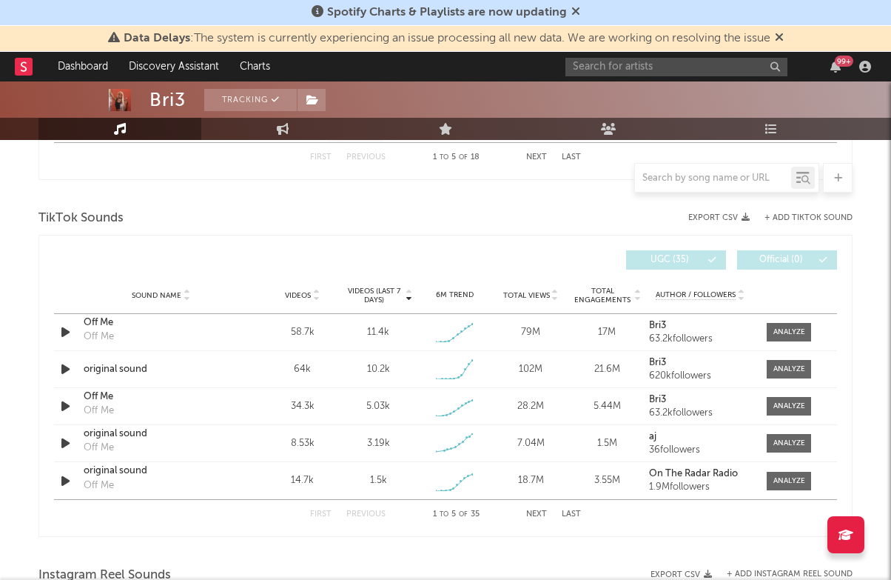
click at [537, 512] on button "Next" at bounding box center [536, 514] width 21 height 8
click at [796, 374] on div at bounding box center [789, 368] width 32 height 11
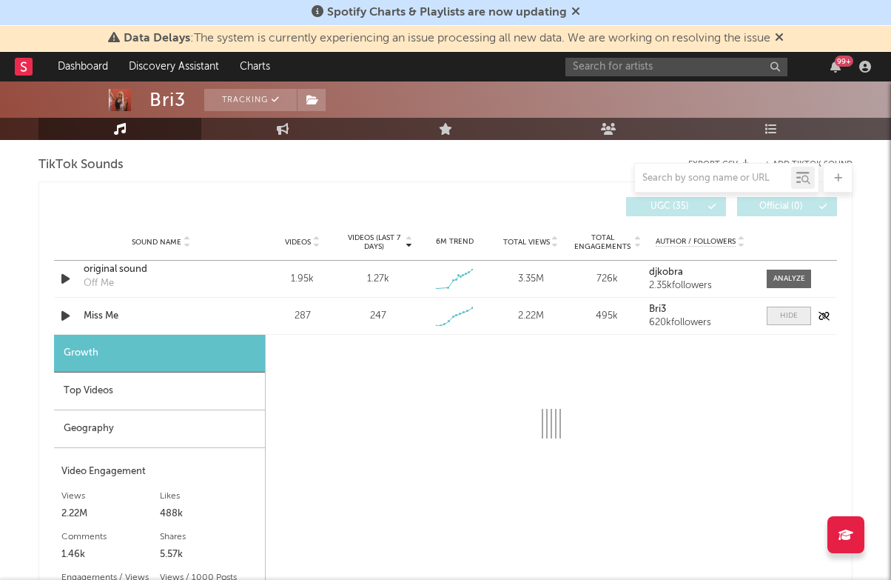
select select "1w"
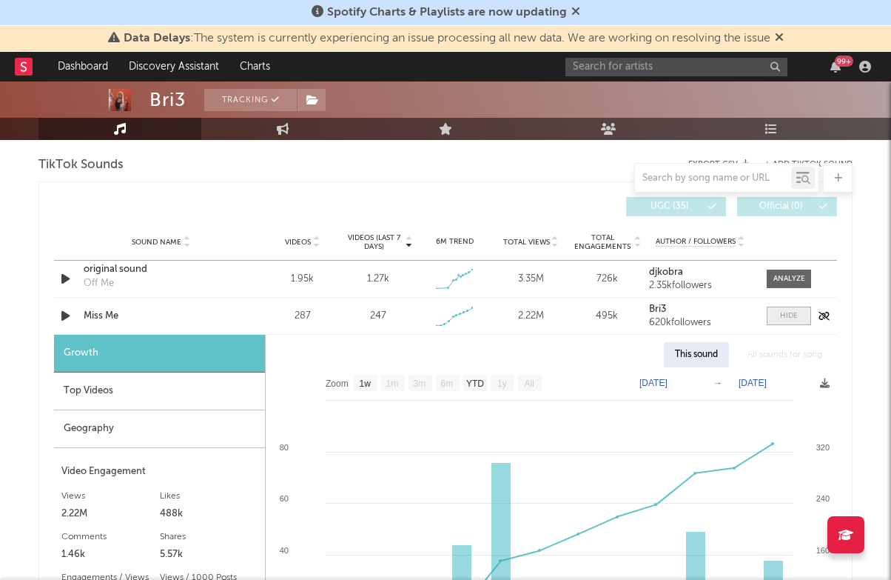
scroll to position [1063, 0]
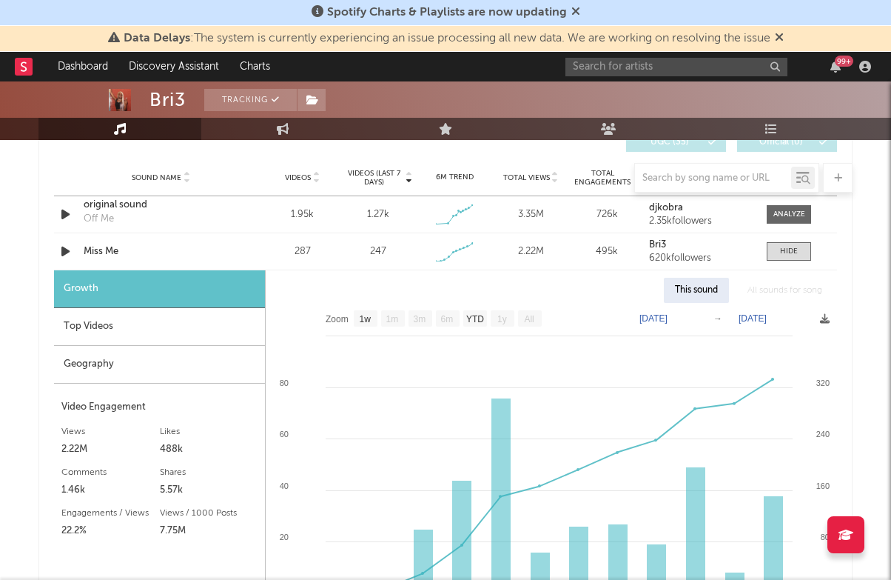
click at [138, 324] on div "Top Videos" at bounding box center [159, 327] width 211 height 38
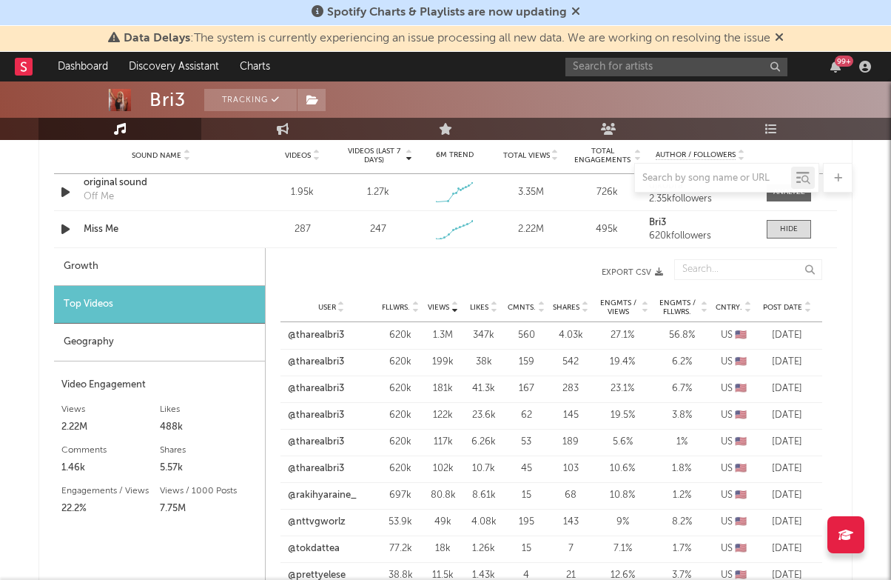
scroll to position [1089, 0]
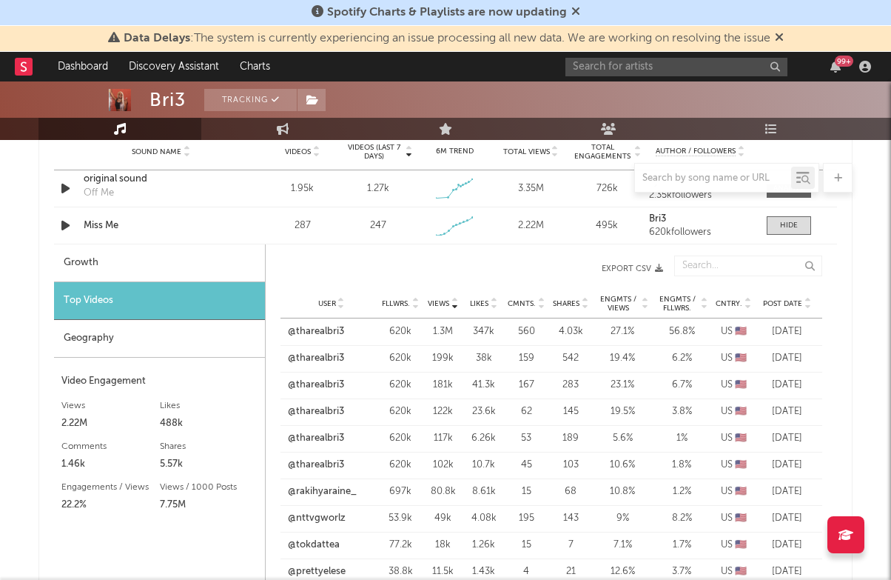
click at [411, 304] on div at bounding box center [414, 303] width 9 height 11
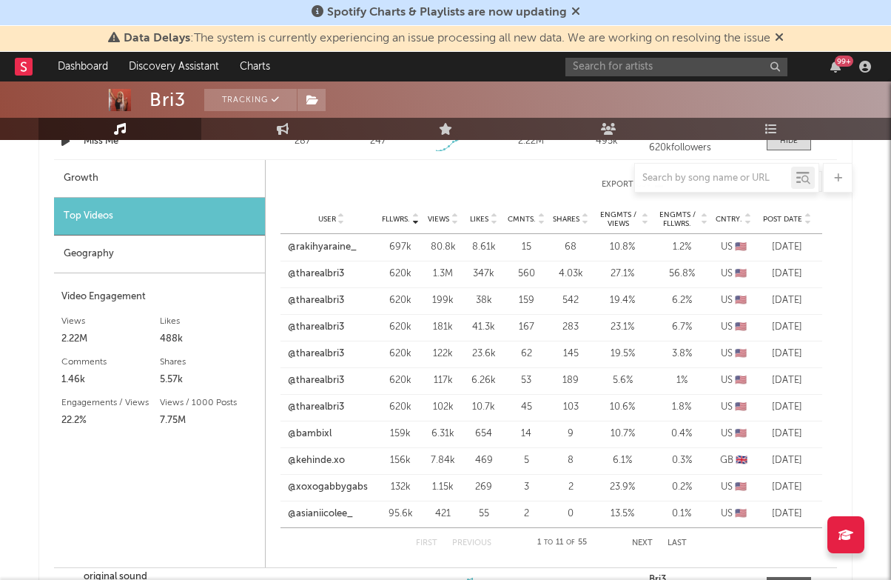
scroll to position [1172, 0]
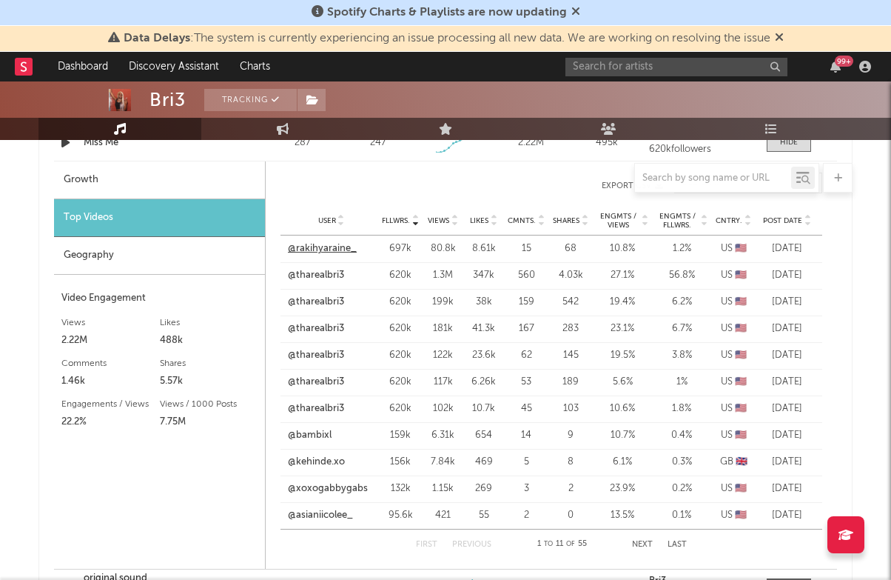
click at [328, 252] on link "@rakihyaraine_" at bounding box center [322, 248] width 69 height 15
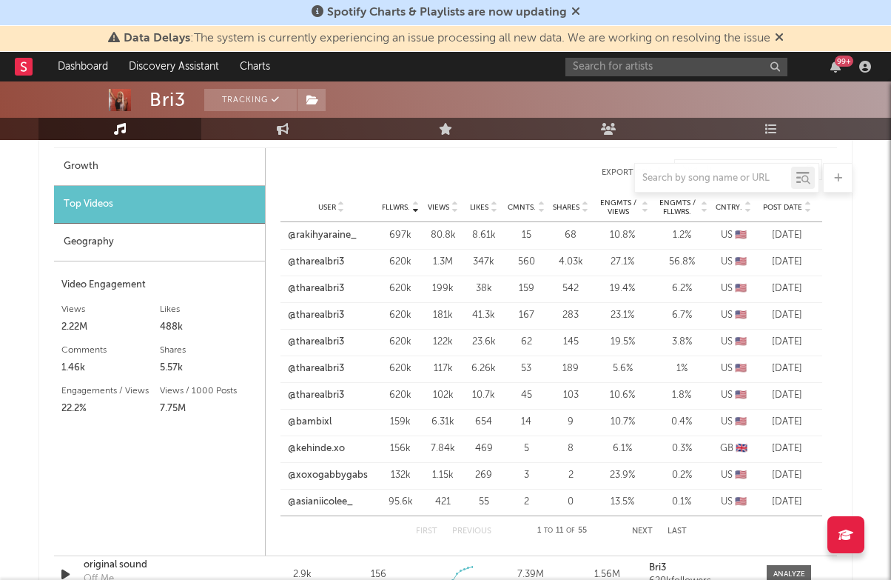
scroll to position [1184, 0]
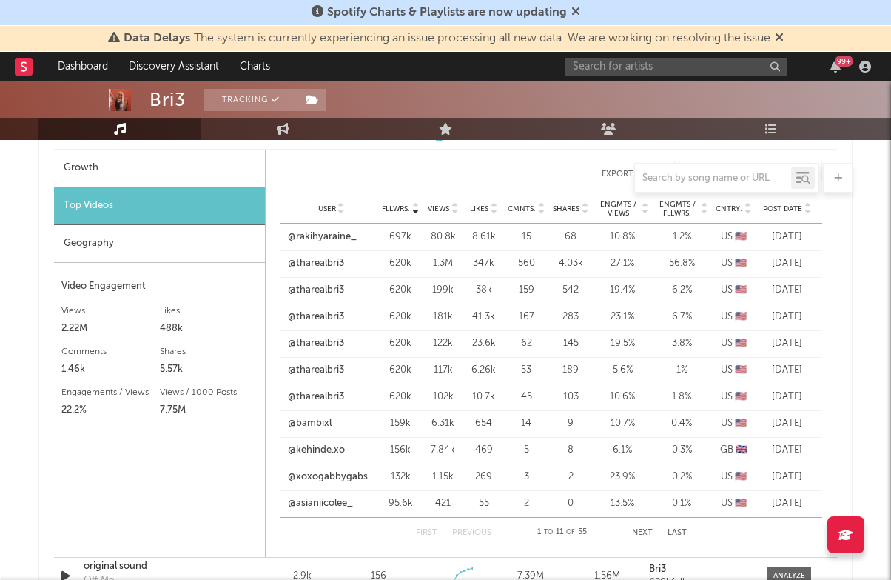
click at [648, 528] on button "Next" at bounding box center [642, 532] width 21 height 8
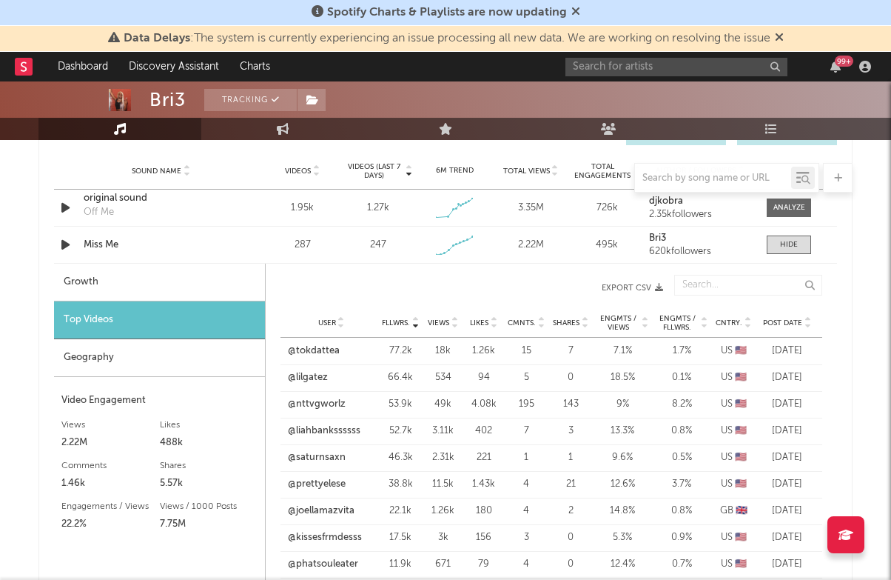
scroll to position [1061, 0]
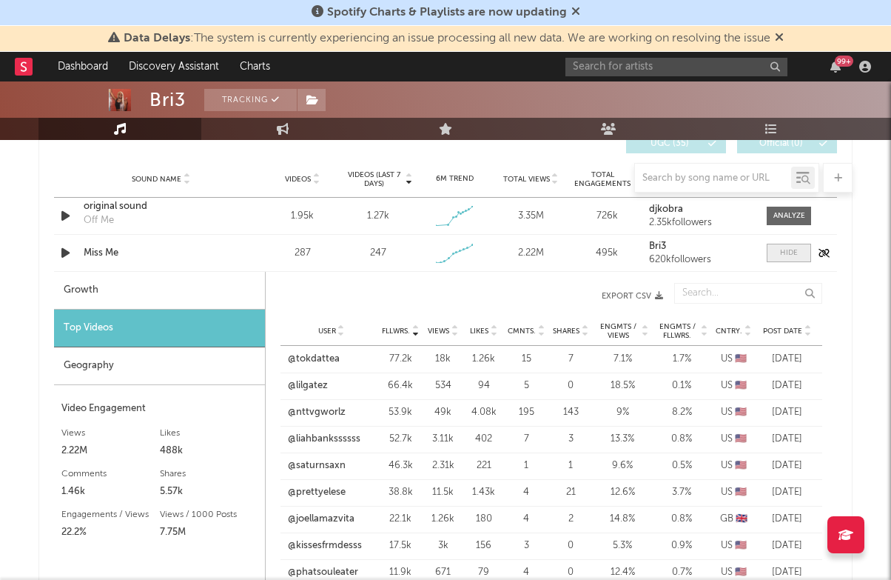
click at [790, 255] on div at bounding box center [789, 252] width 18 height 11
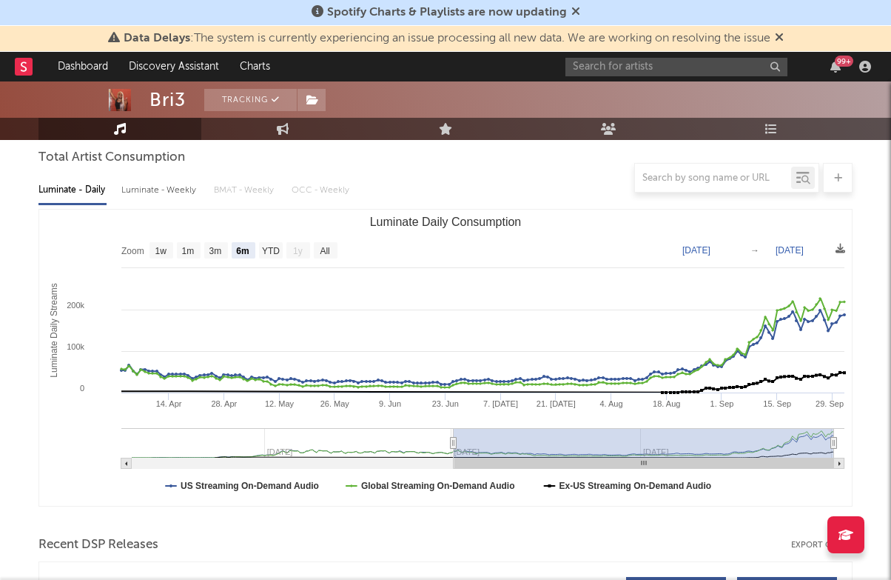
scroll to position [7, 0]
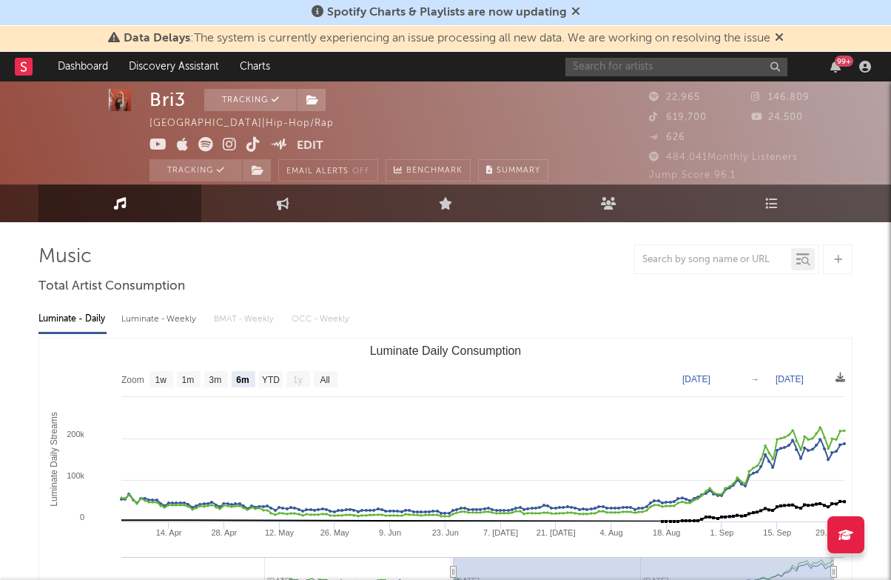
click at [679, 69] on input "text" at bounding box center [676, 67] width 222 height 19
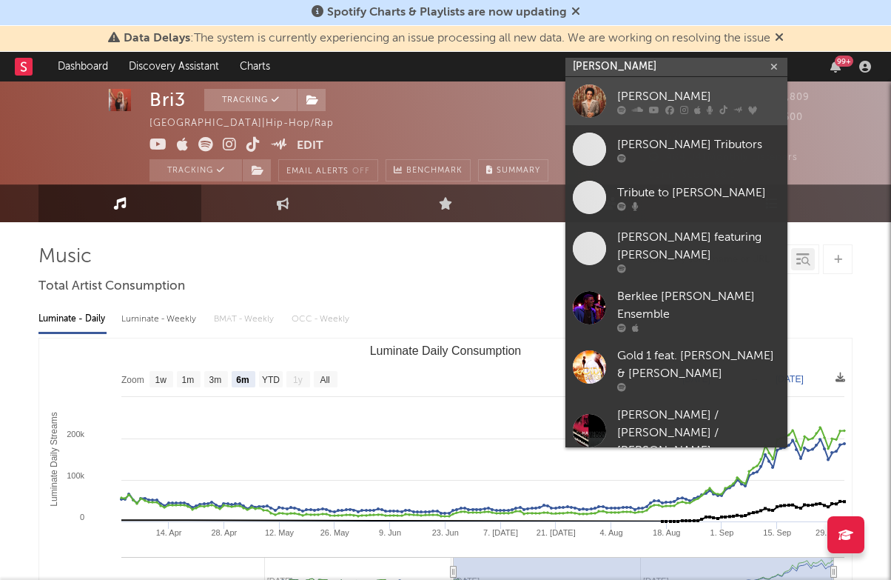
type input "[PERSON_NAME]"
click at [685, 98] on div "[PERSON_NAME]" at bounding box center [698, 96] width 163 height 18
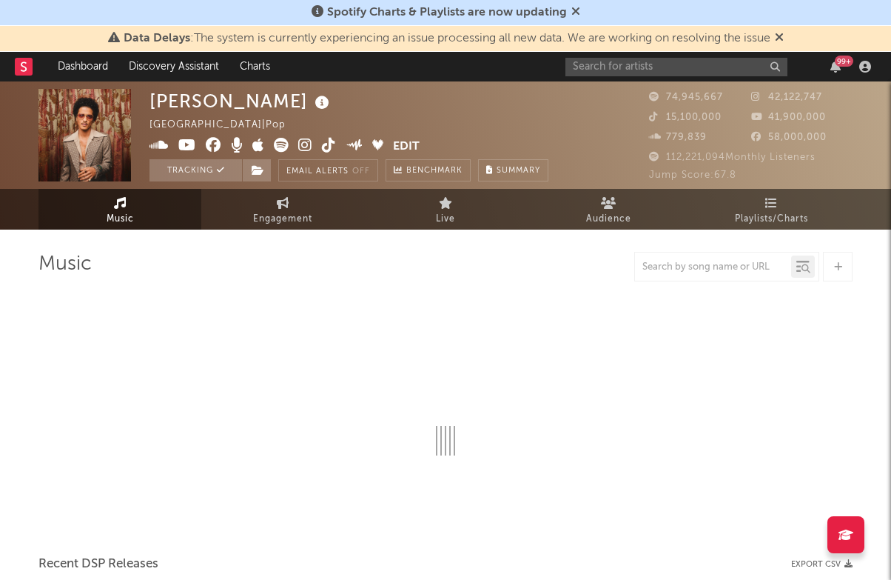
select select "6m"
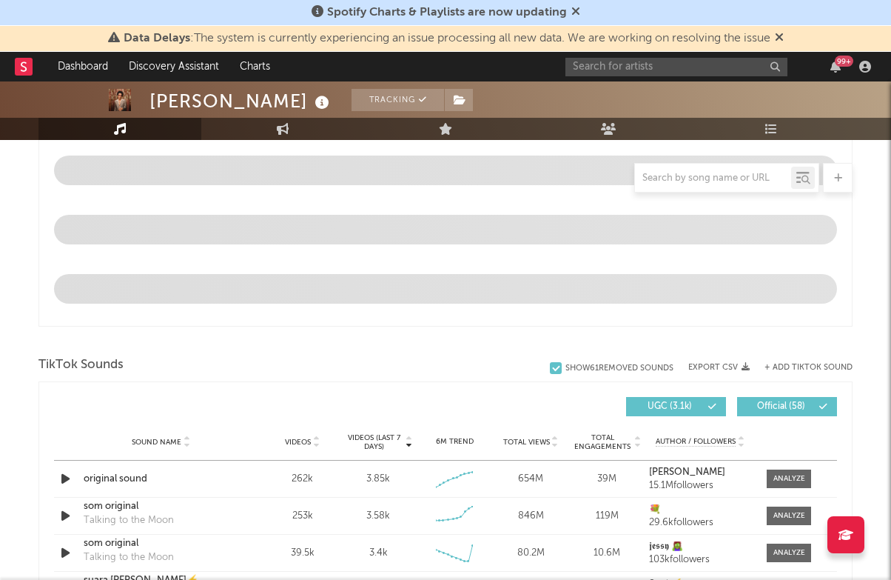
scroll to position [811, 0]
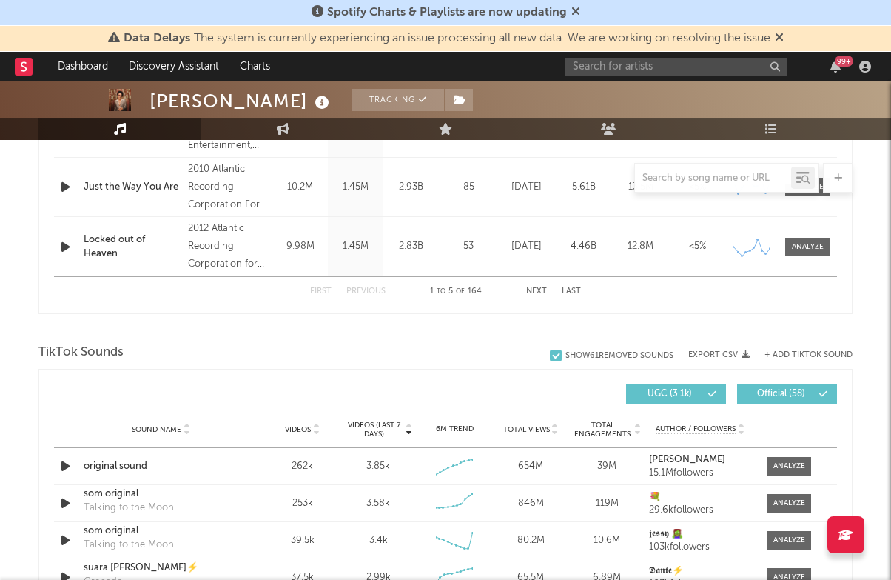
click at [665, 56] on div "99 +" at bounding box center [720, 67] width 311 height 30
click at [644, 66] on input "text" at bounding box center [676, 67] width 222 height 19
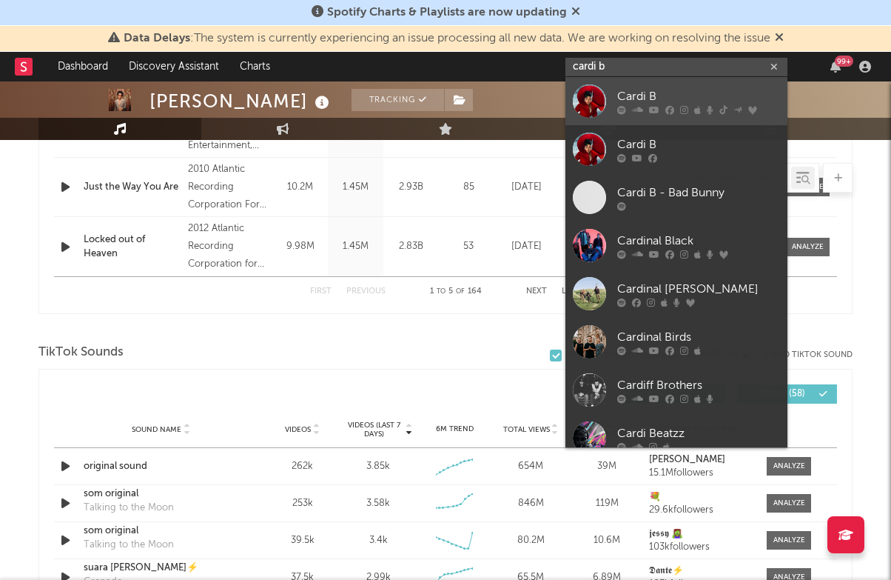
type input "cardi b"
click at [657, 92] on div "Cardi B" at bounding box center [698, 96] width 163 height 18
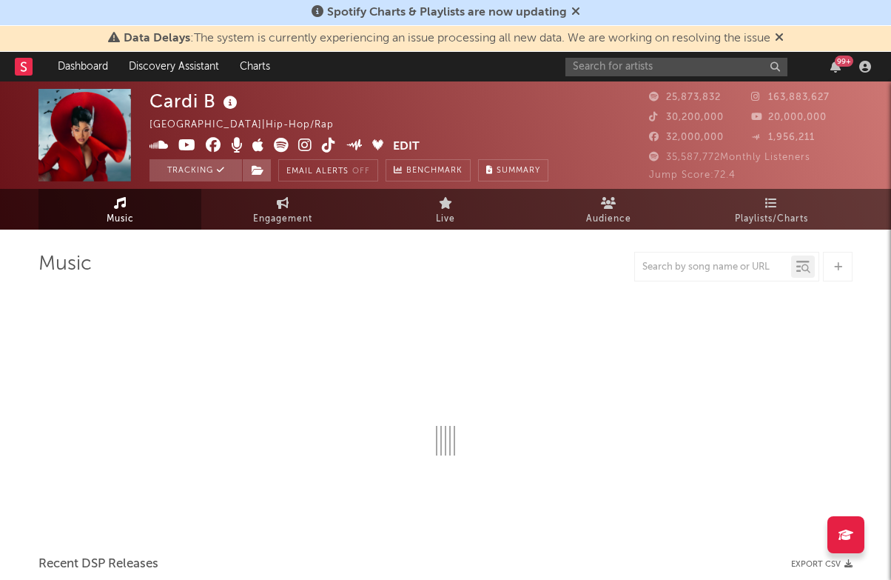
select select "6m"
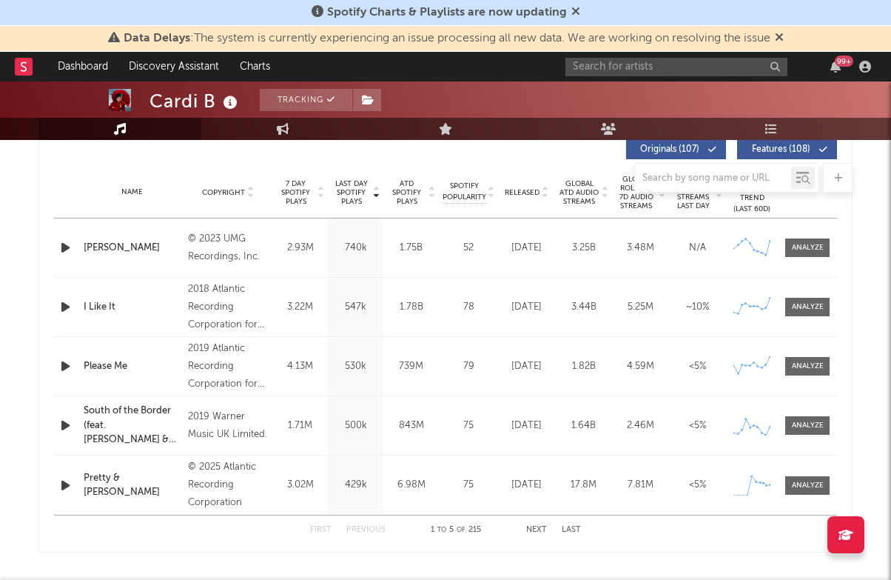
scroll to position [546, 0]
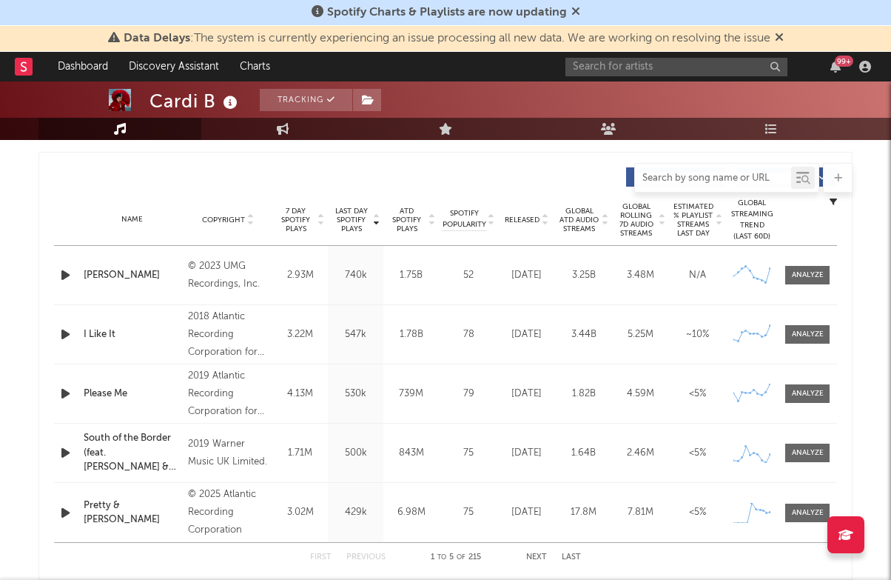
click at [732, 175] on input "text" at bounding box center [713, 178] width 156 height 12
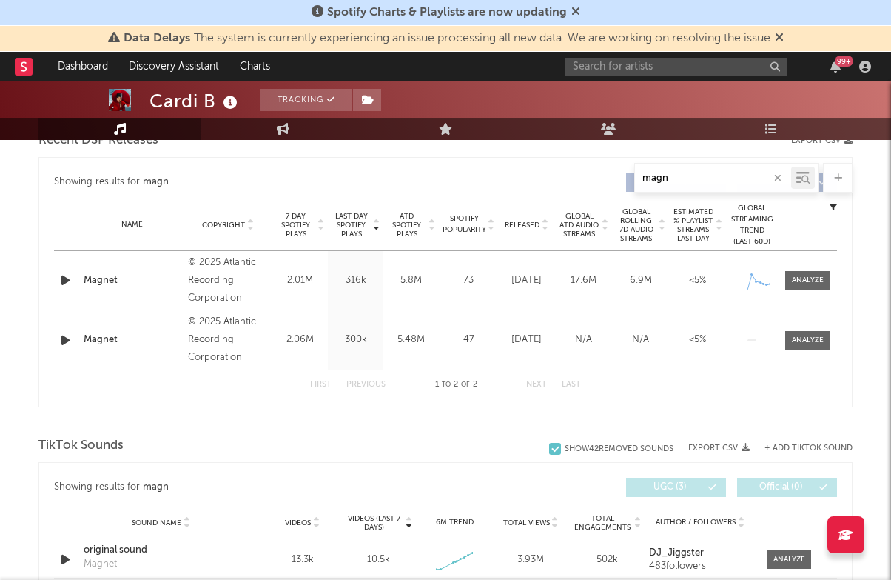
scroll to position [540, 0]
type input "magn"
click at [808, 282] on div at bounding box center [808, 280] width 32 height 11
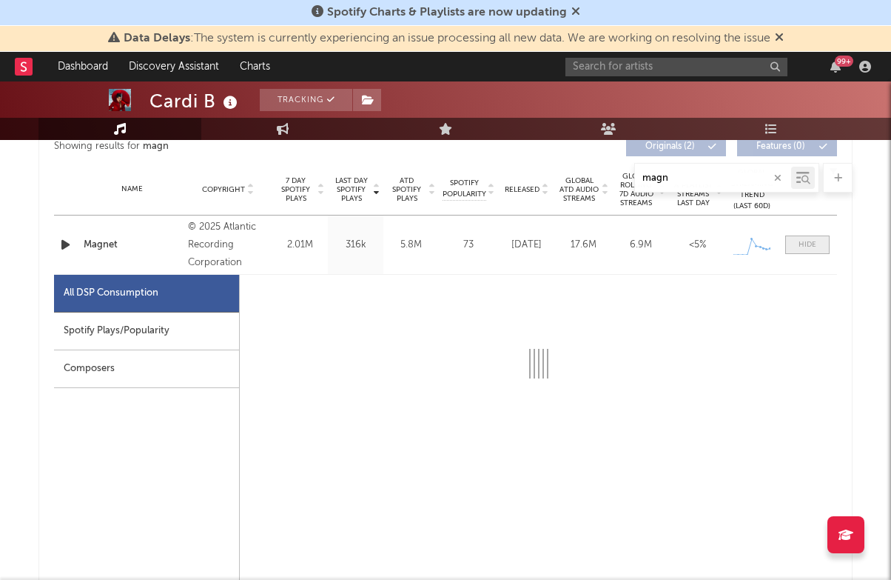
select select "1w"
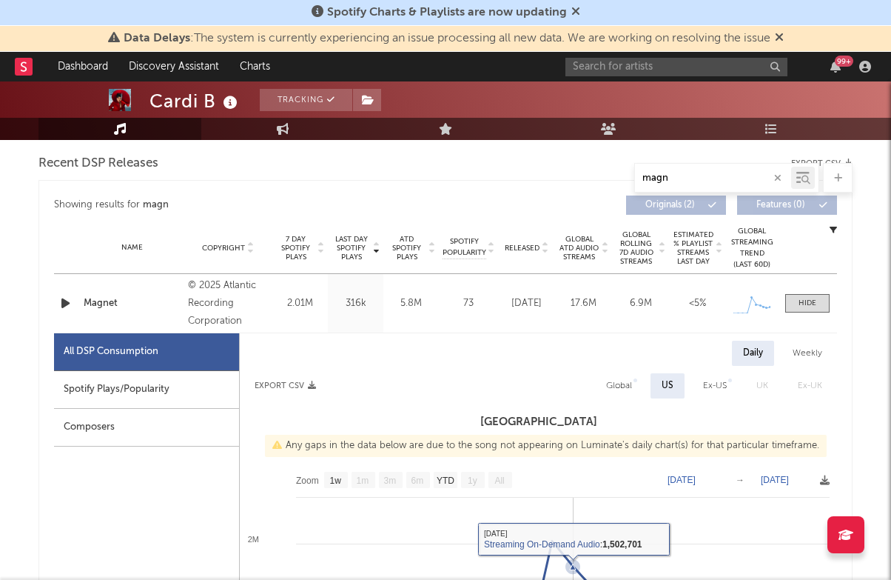
scroll to position [504, 0]
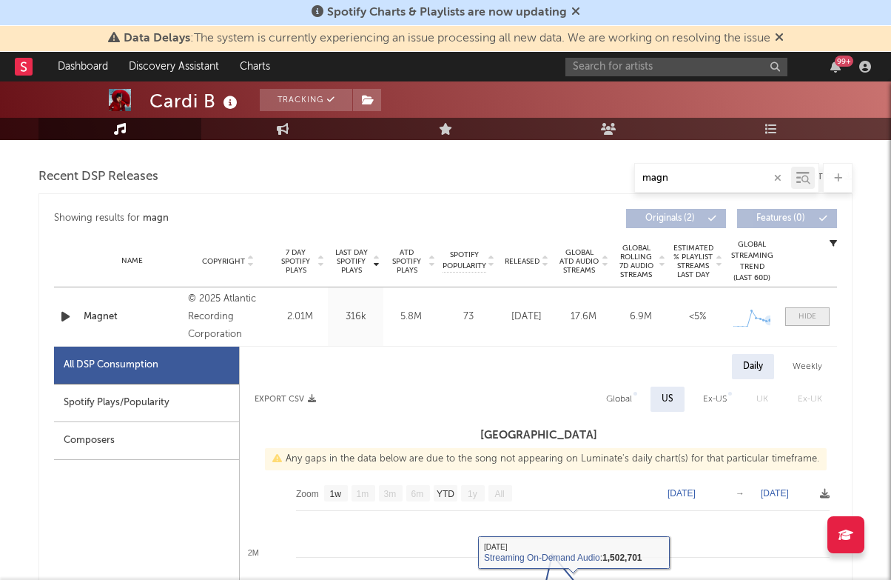
click at [796, 314] on span at bounding box center [807, 316] width 44 height 19
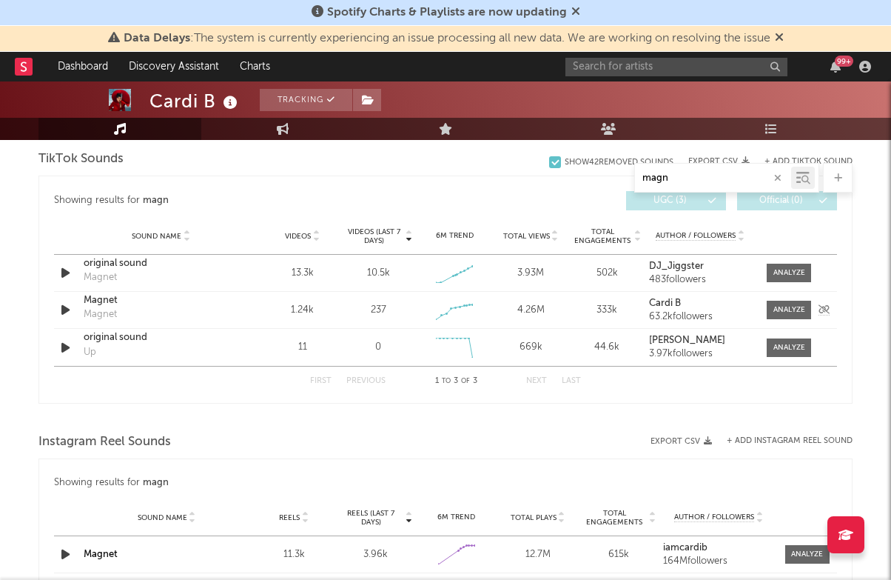
scroll to position [816, 0]
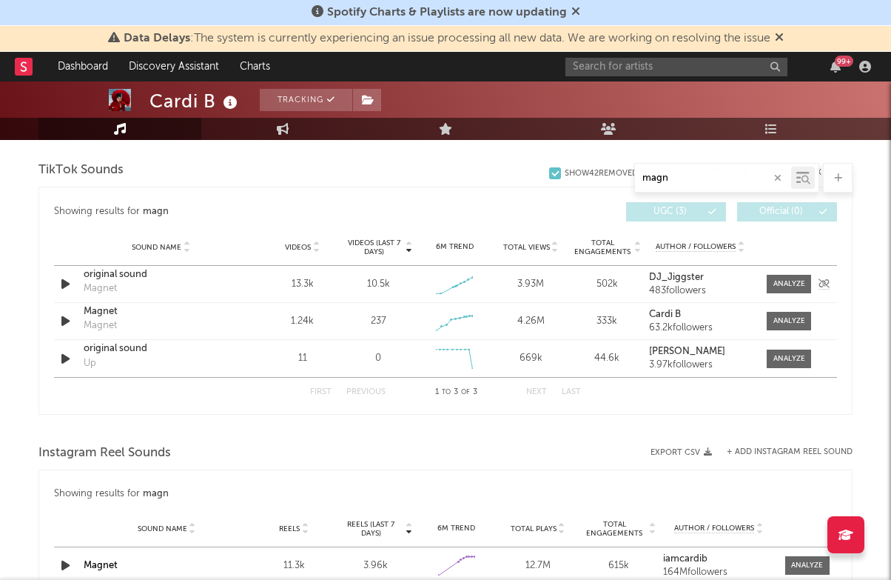
click at [124, 277] on div "original sound" at bounding box center [161, 274] width 155 height 15
click at [113, 278] on div "original sound" at bounding box center [161, 274] width 155 height 15
click at [126, 274] on div "original sound" at bounding box center [161, 274] width 155 height 15
click at [790, 280] on div at bounding box center [789, 283] width 32 height 11
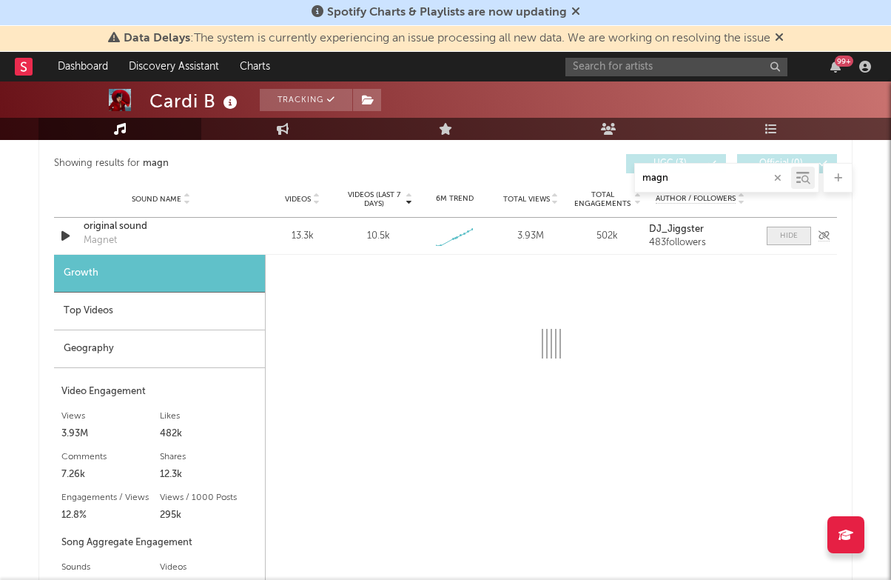
select select "1w"
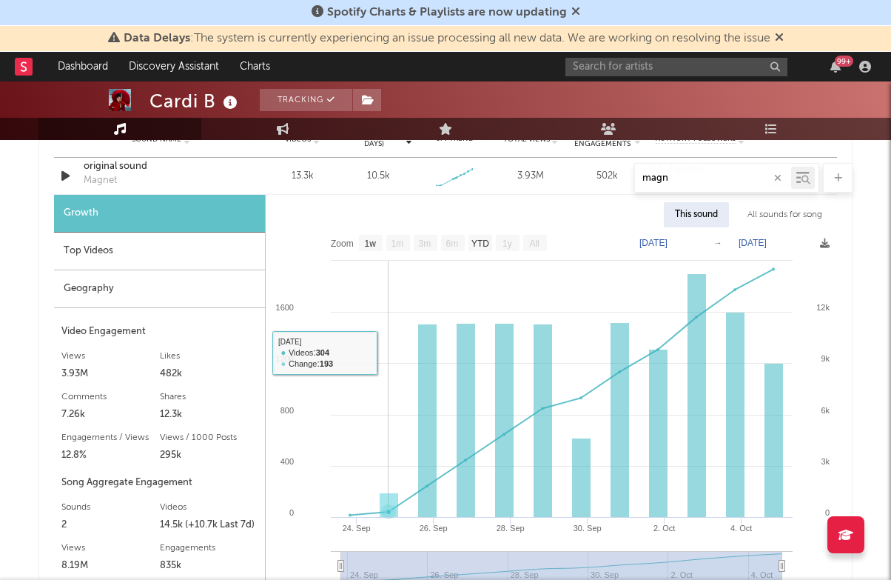
scroll to position [924, 0]
click at [660, 67] on input "text" at bounding box center [676, 67] width 222 height 19
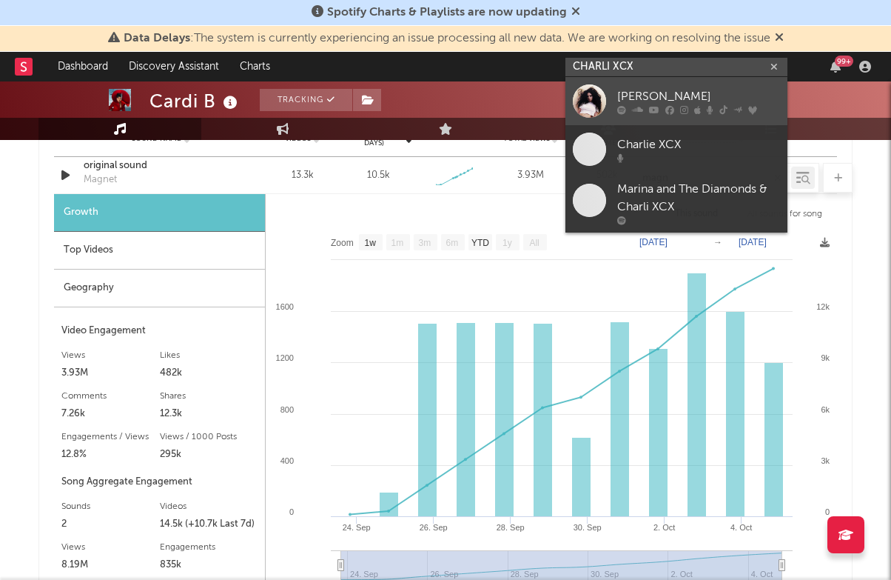
type input "CHARLI XCX"
click at [683, 94] on div "[PERSON_NAME]" at bounding box center [698, 96] width 163 height 18
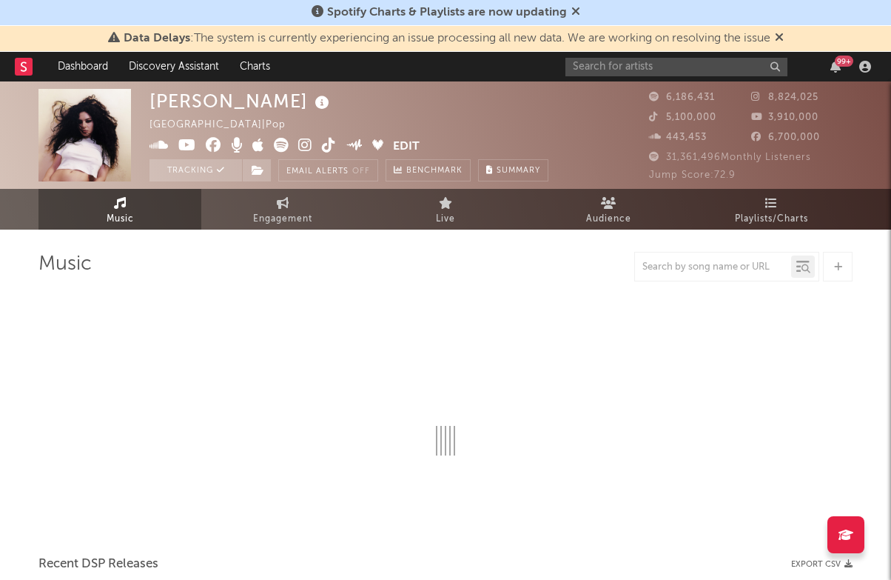
select select "6m"
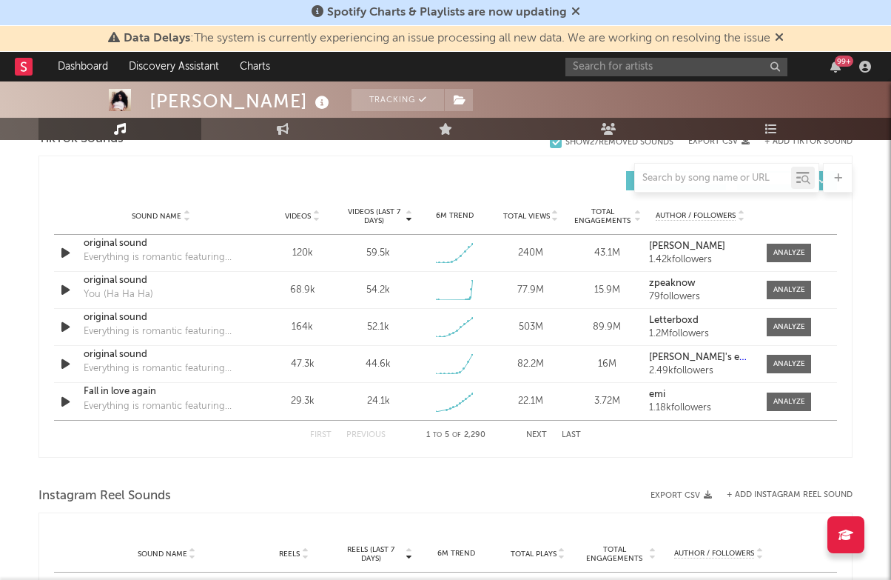
scroll to position [1012, 0]
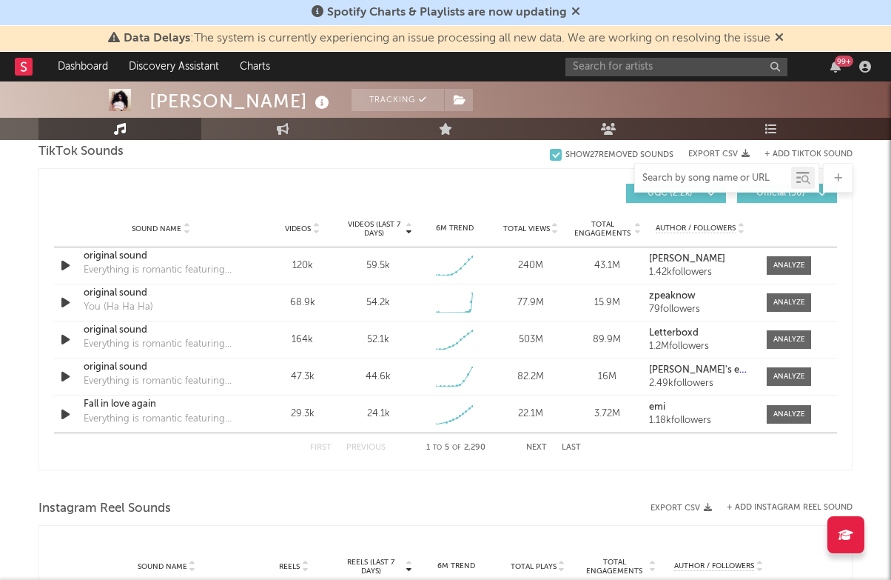
click at [679, 172] on input "text" at bounding box center [713, 178] width 156 height 12
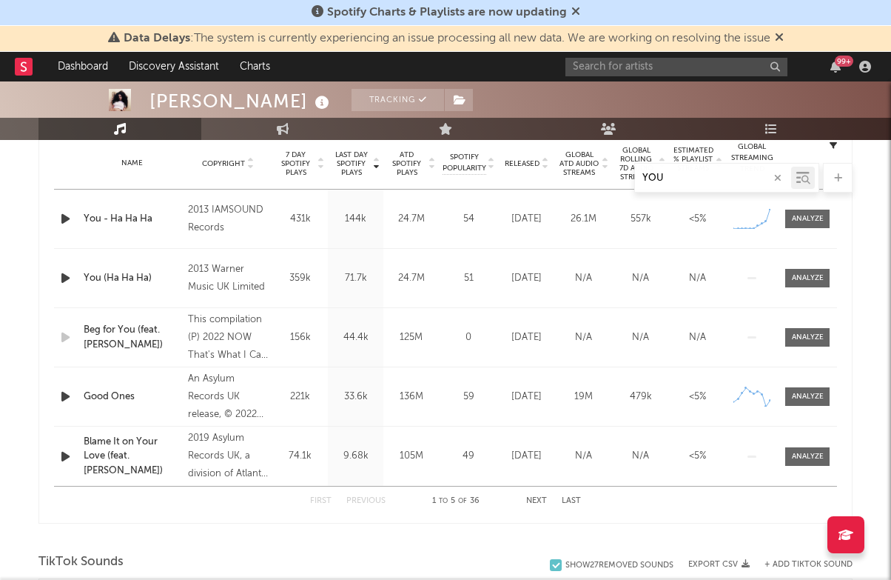
scroll to position [517, 0]
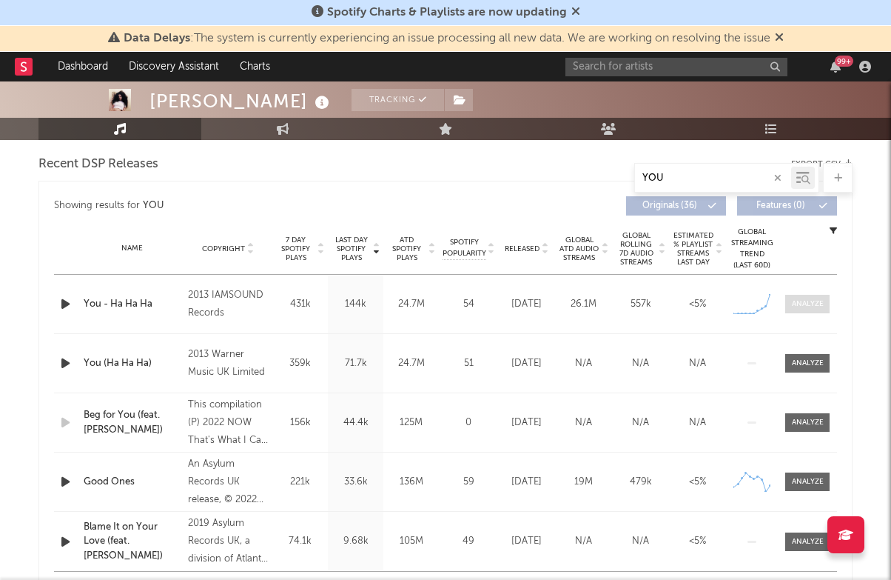
type input "YOU"
click at [808, 303] on div at bounding box center [808, 303] width 32 height 11
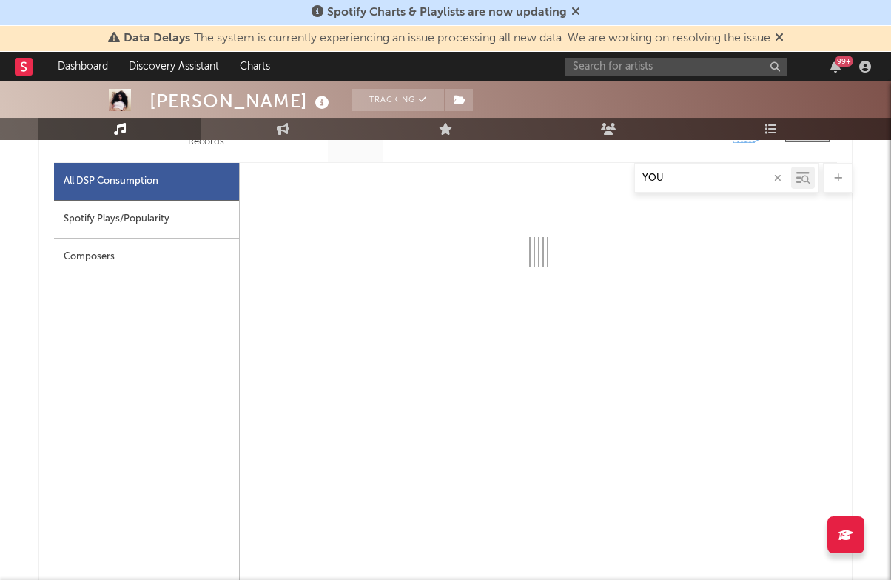
select select "6m"
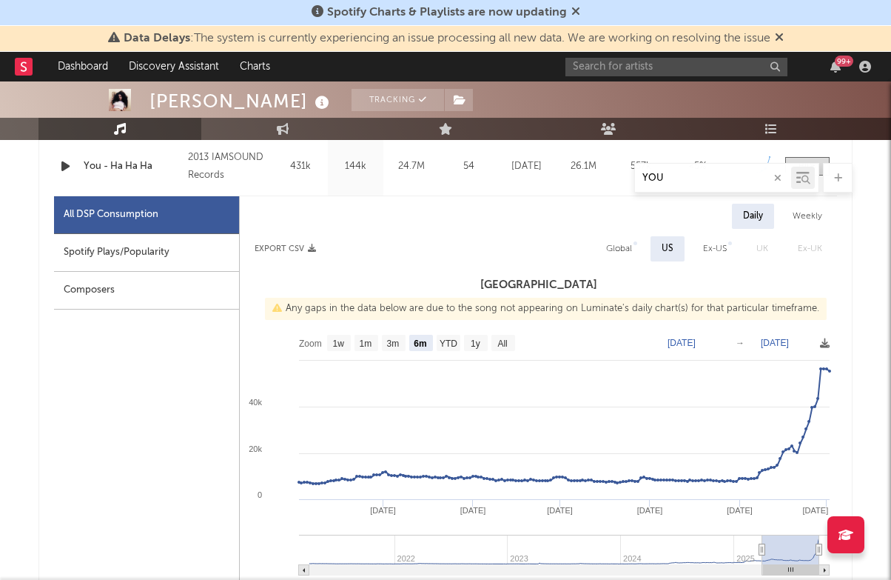
scroll to position [659, 0]
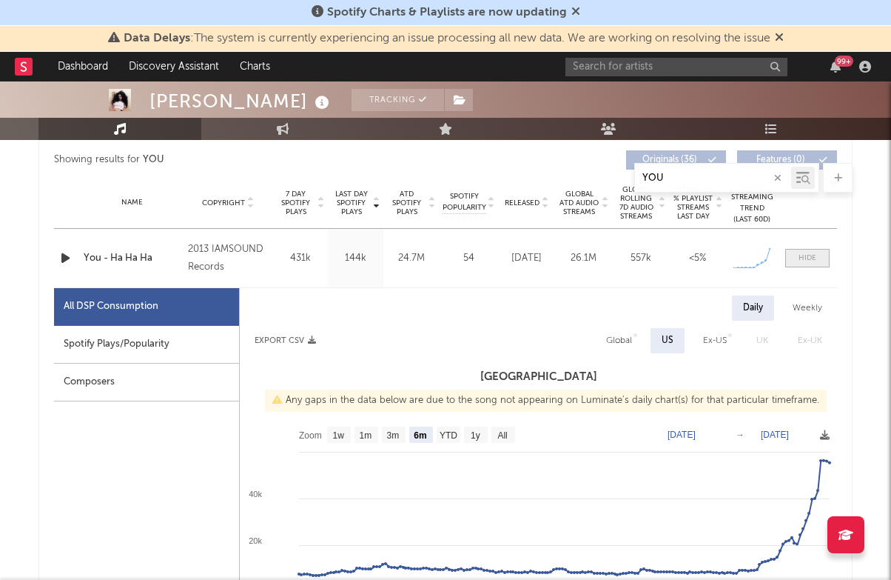
click at [802, 258] on div at bounding box center [808, 257] width 18 height 11
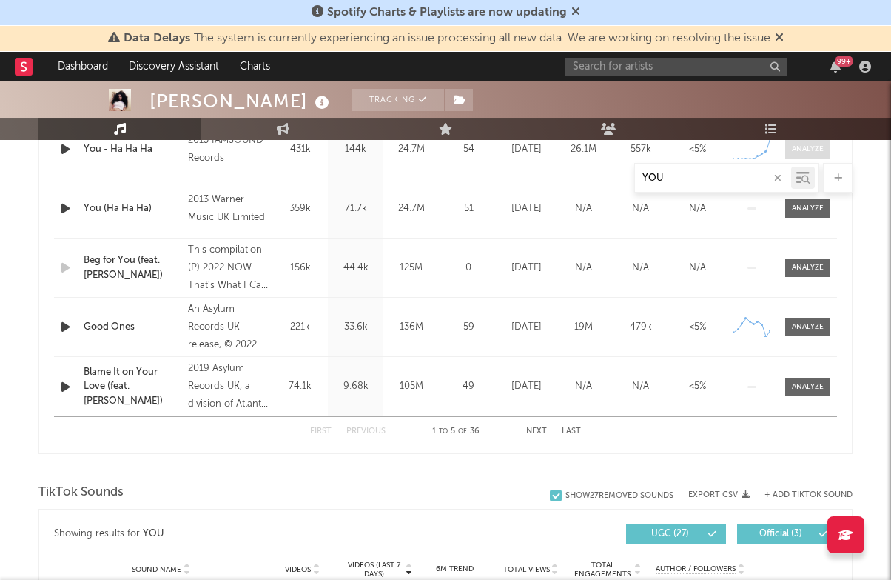
scroll to position [800, 0]
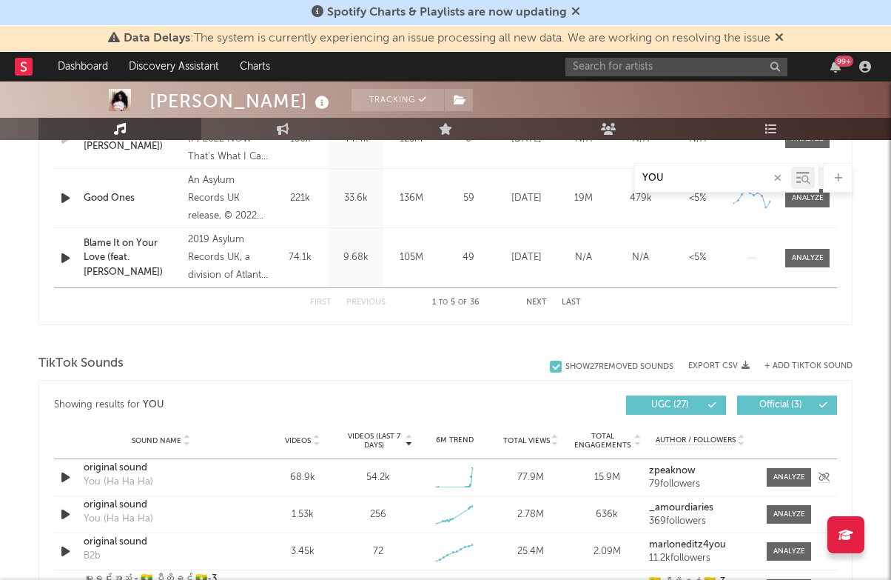
click at [117, 467] on div "original sound" at bounding box center [161, 467] width 155 height 15
click at [784, 469] on span at bounding box center [789, 477] width 44 height 19
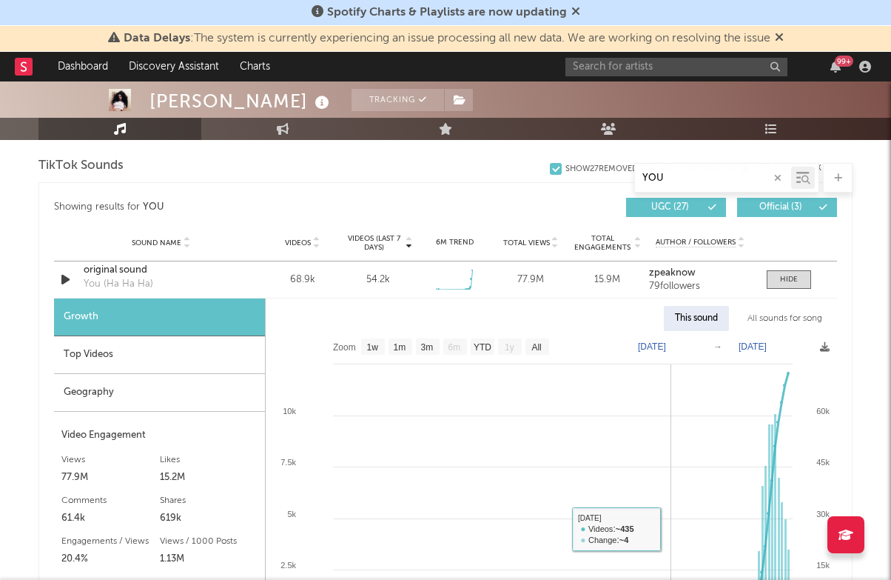
scroll to position [950, 0]
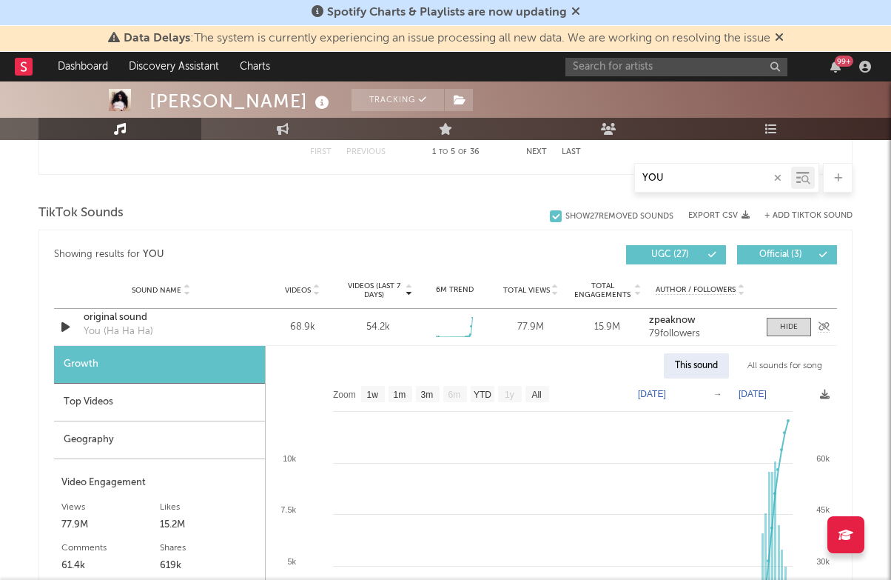
click at [98, 319] on div "original sound" at bounding box center [161, 317] width 155 height 15
click at [400, 398] on text "1m" at bounding box center [400, 394] width 13 height 10
select select "1m"
type input "[DATE]"
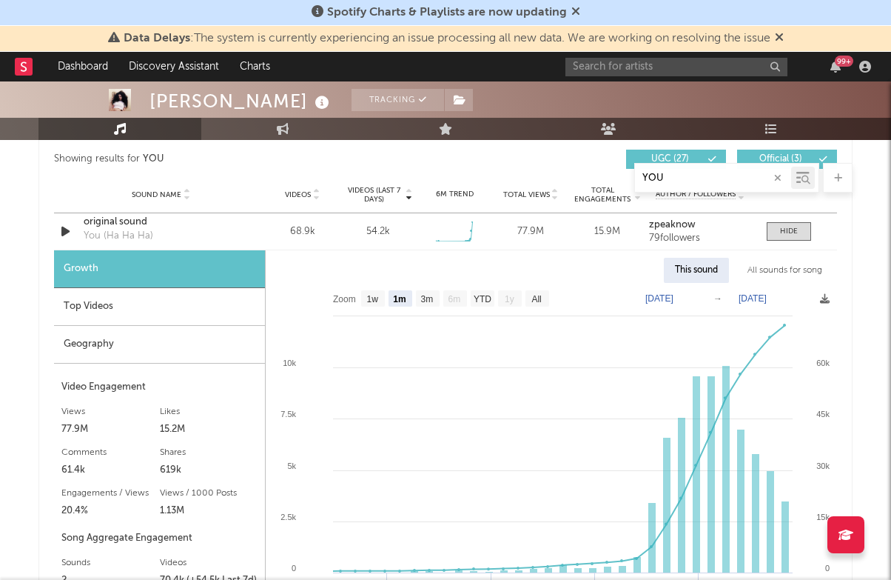
scroll to position [1118, 0]
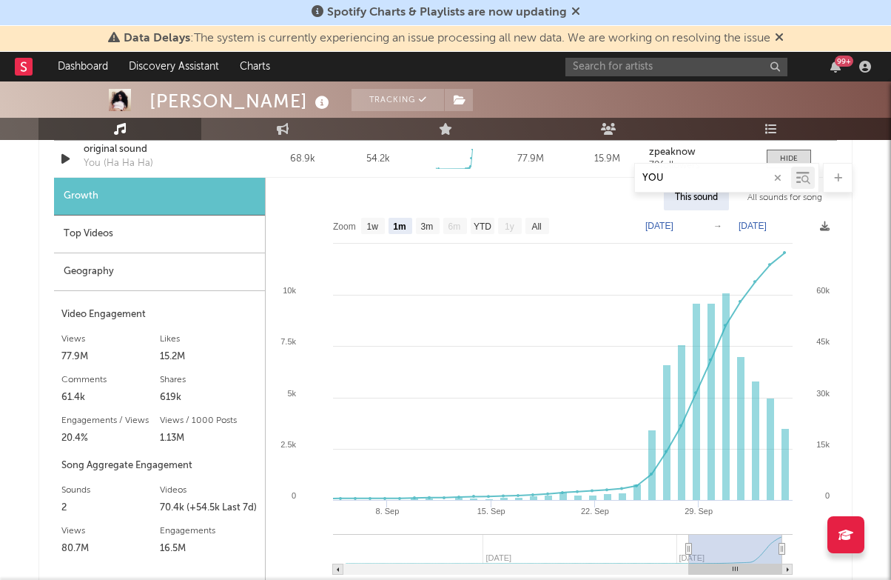
click at [684, 76] on div "99 +" at bounding box center [720, 67] width 311 height 30
click at [649, 58] on input "text" at bounding box center [676, 67] width 222 height 19
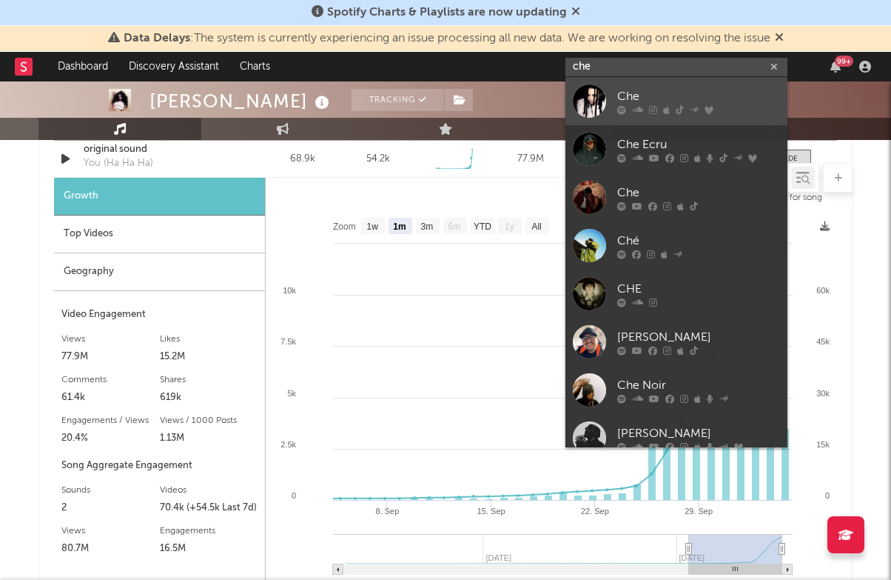
type input "che"
click at [665, 105] on icon at bounding box center [666, 109] width 7 height 9
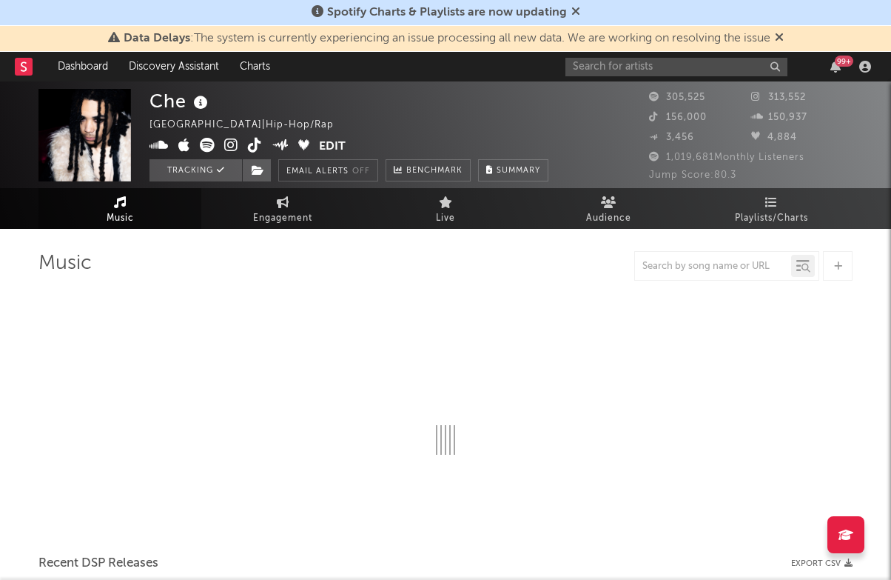
select select "6m"
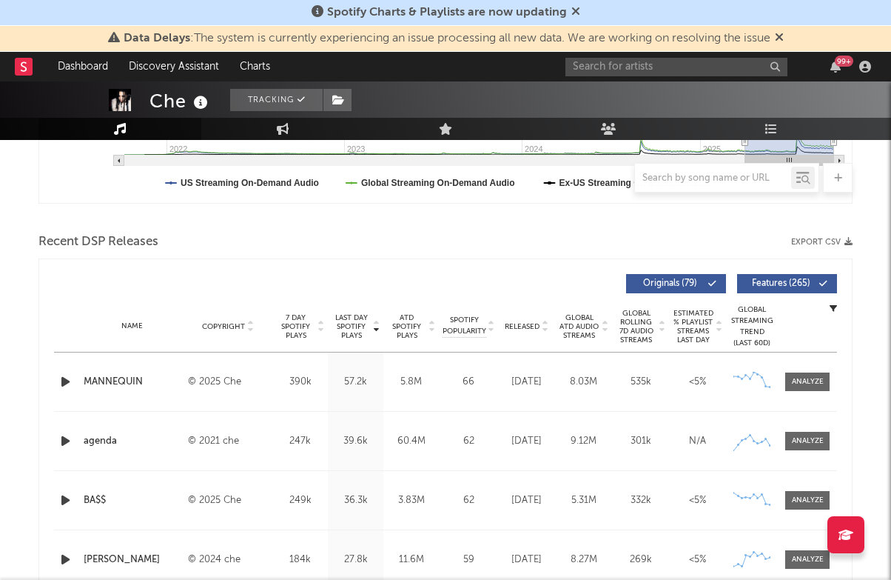
scroll to position [375, 0]
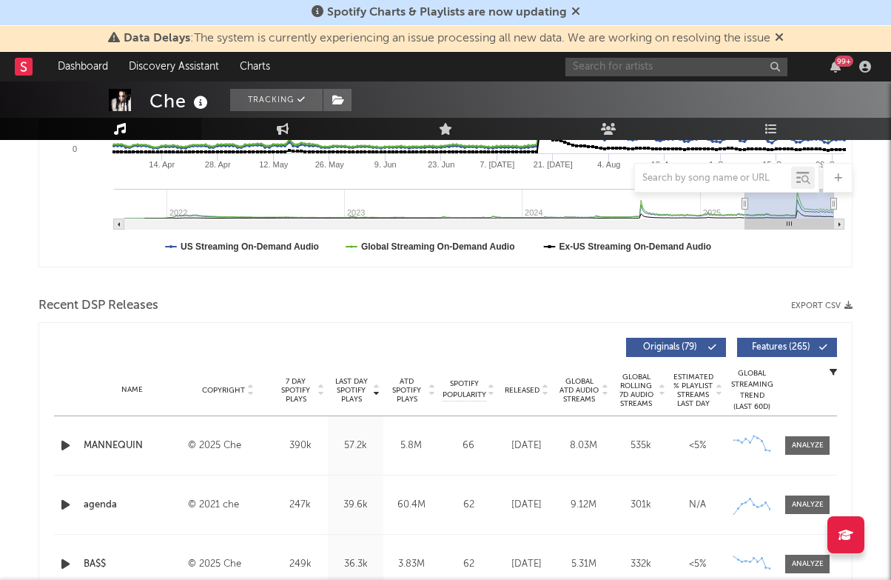
click at [637, 65] on input "text" at bounding box center [676, 67] width 222 height 19
click at [644, 68] on input "text" at bounding box center [676, 67] width 222 height 19
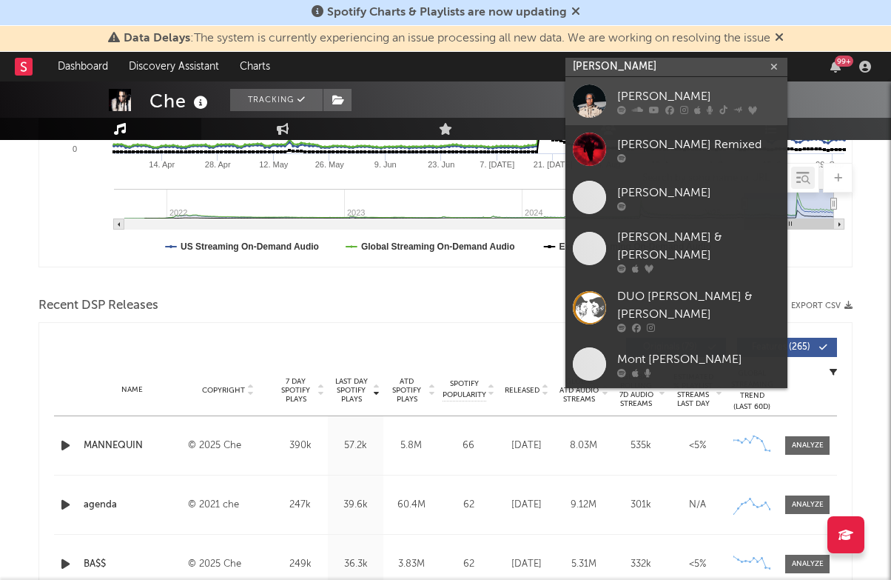
type input "[PERSON_NAME]"
click at [635, 91] on div "[PERSON_NAME]" at bounding box center [698, 96] width 163 height 18
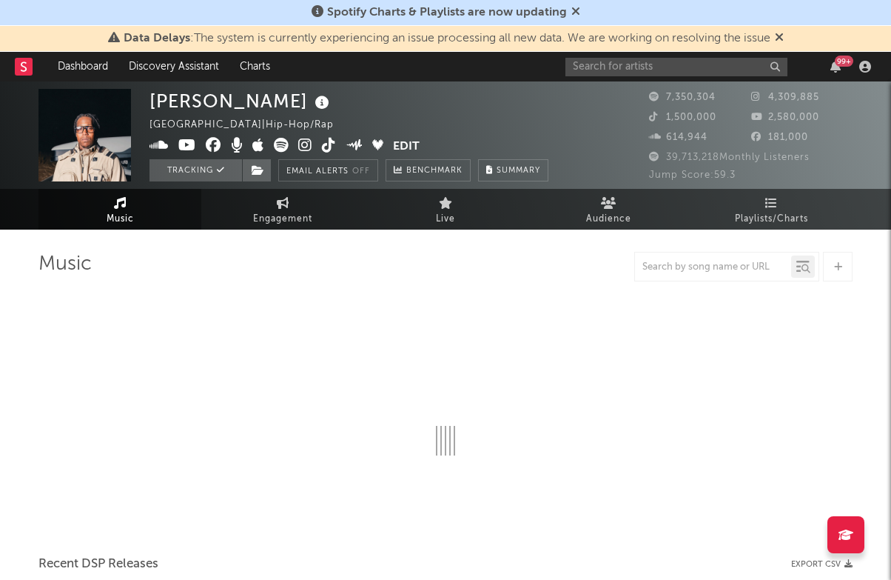
scroll to position [4, 0]
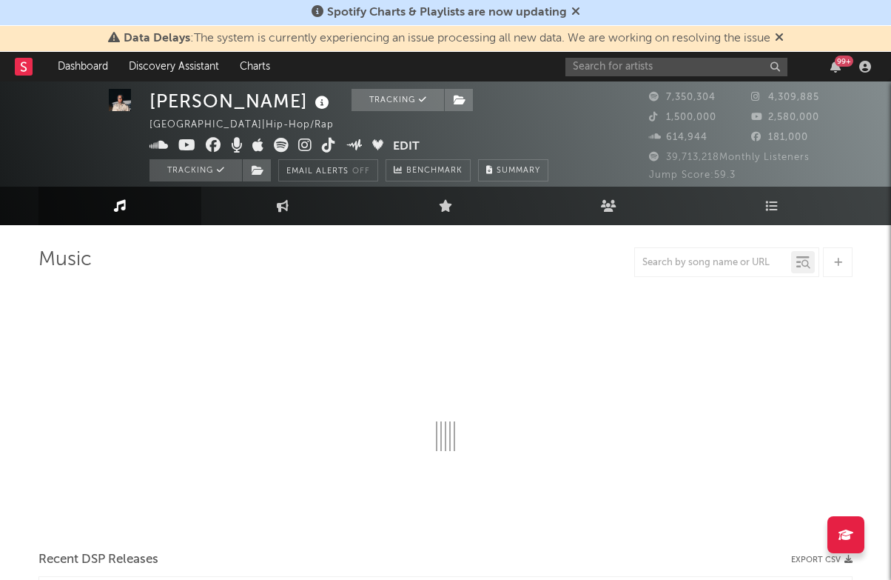
select select "6m"
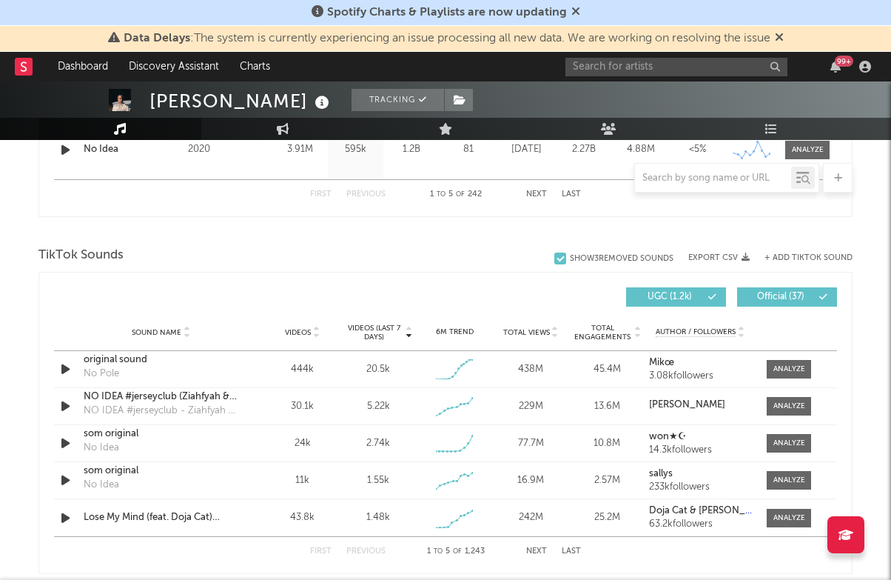
scroll to position [912, 0]
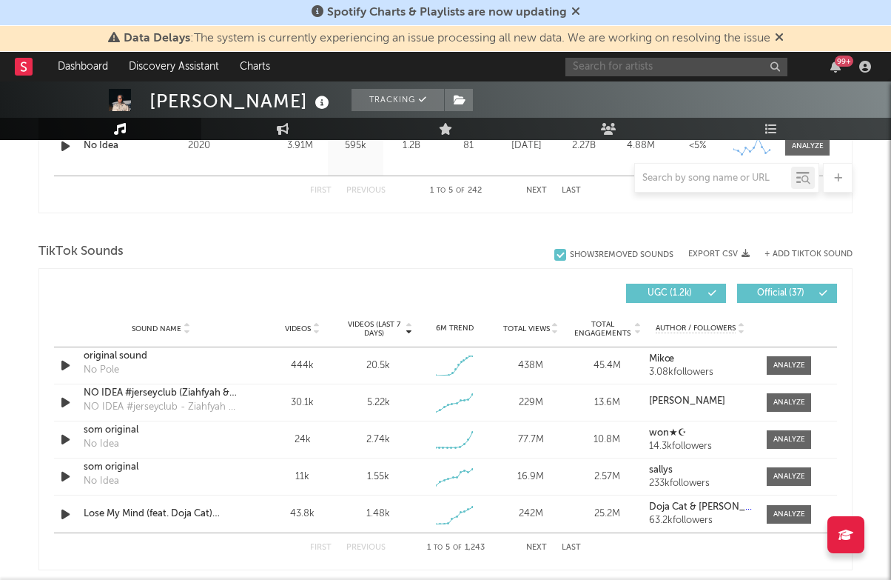
click at [600, 68] on input "text" at bounding box center [676, 67] width 222 height 19
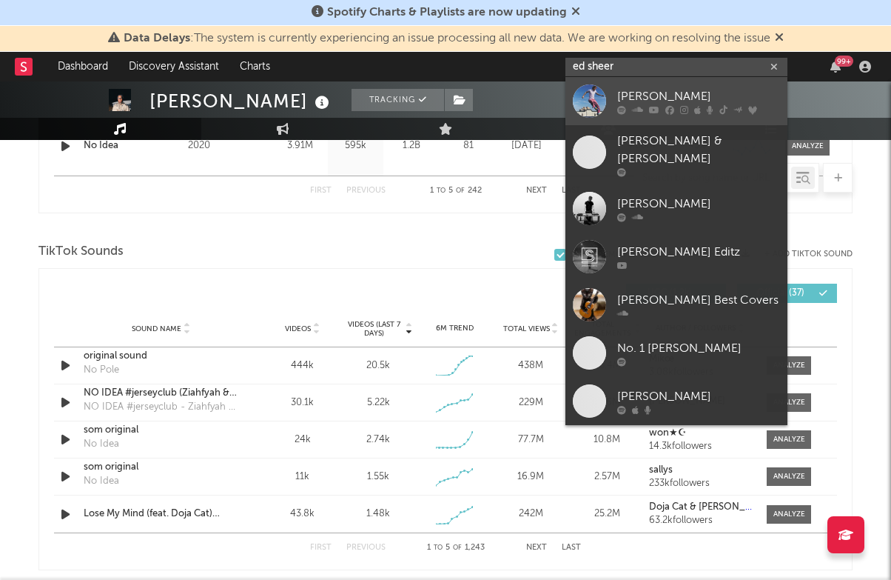
type input "ed sheer"
click at [694, 96] on div "[PERSON_NAME]" at bounding box center [698, 96] width 163 height 18
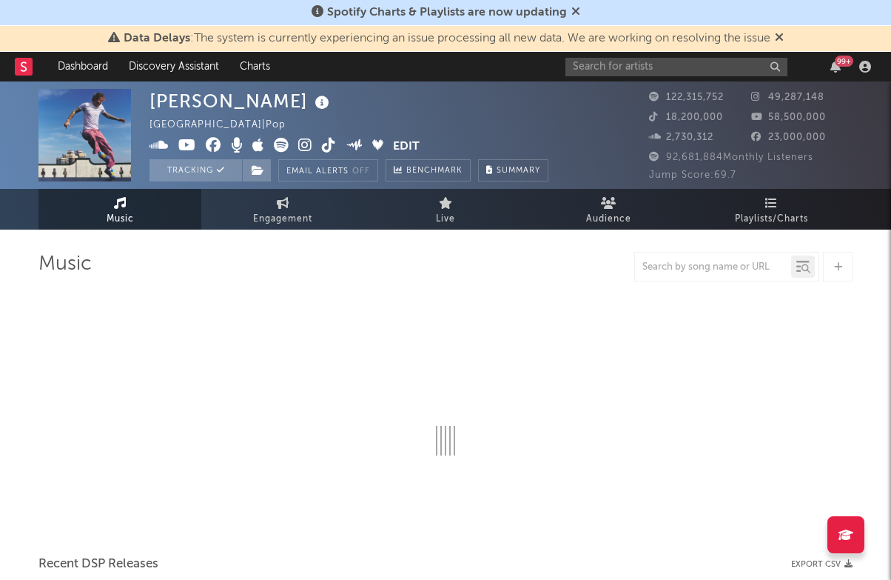
select select "6m"
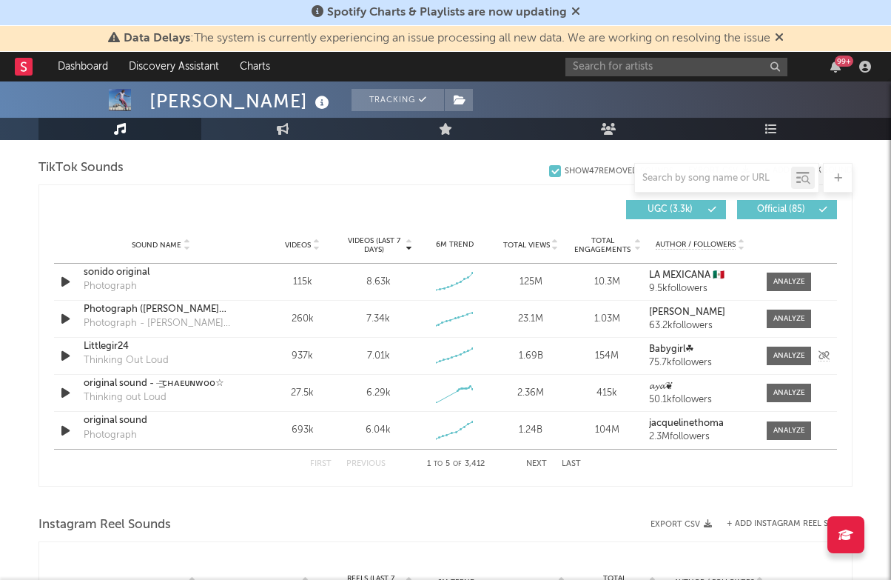
scroll to position [967, 0]
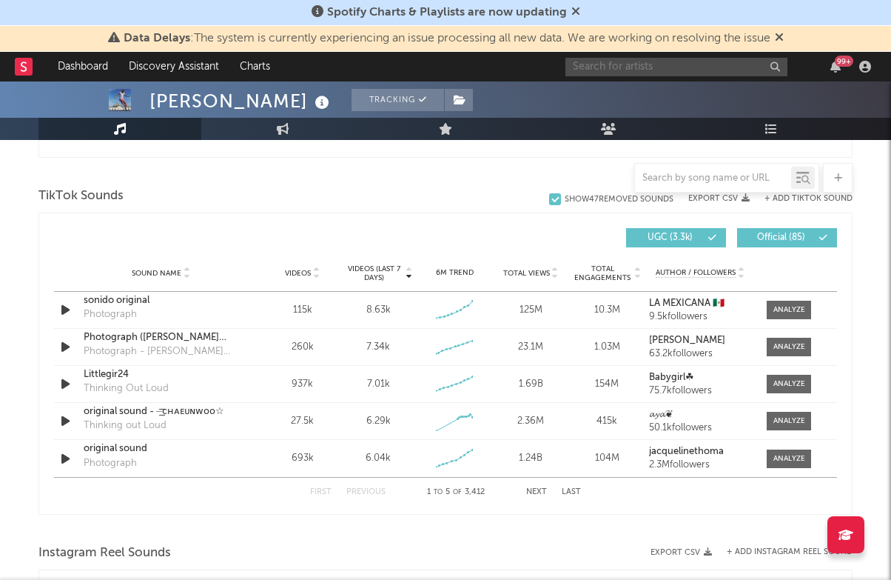
click at [697, 67] on input "text" at bounding box center [676, 67] width 222 height 19
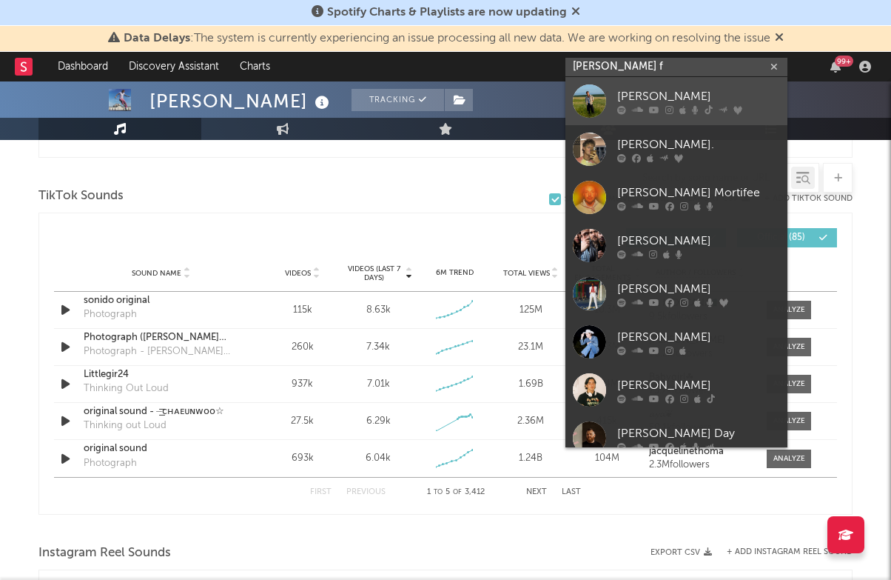
type input "[PERSON_NAME] f"
click at [691, 94] on div "[PERSON_NAME]" at bounding box center [698, 96] width 163 height 18
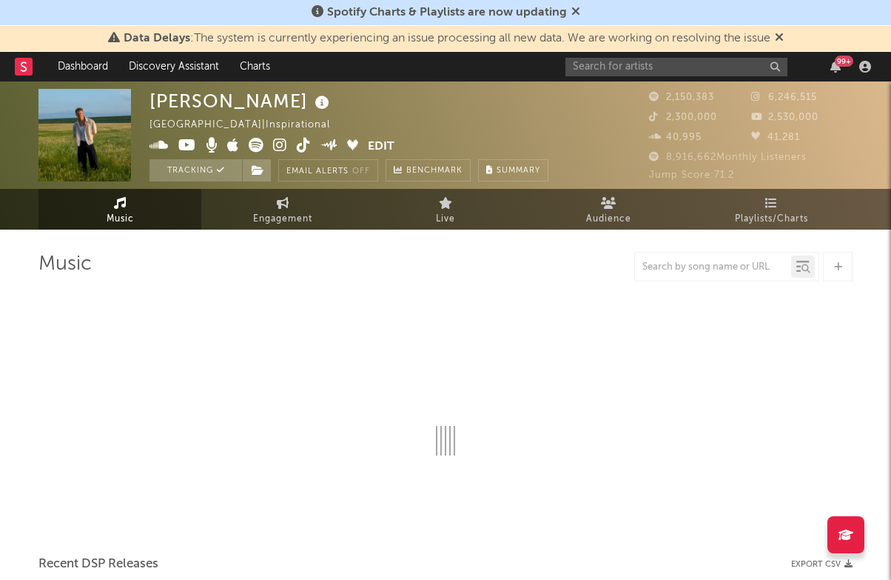
select select "6m"
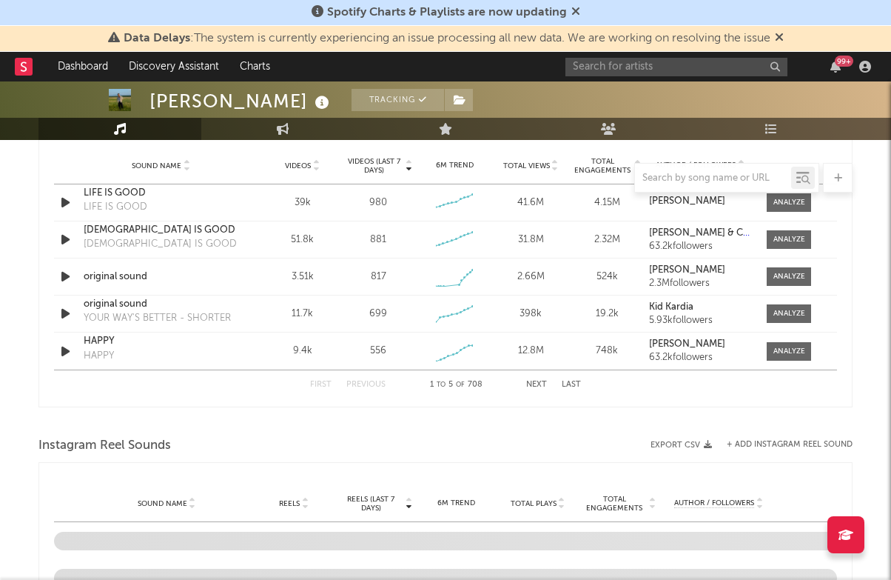
scroll to position [1059, 0]
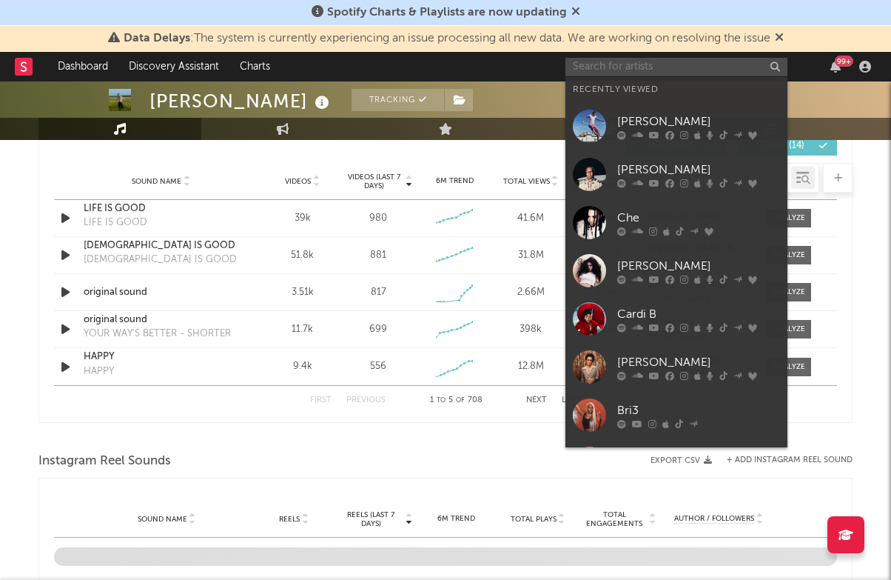
click at [621, 65] on input "text" at bounding box center [676, 67] width 222 height 19
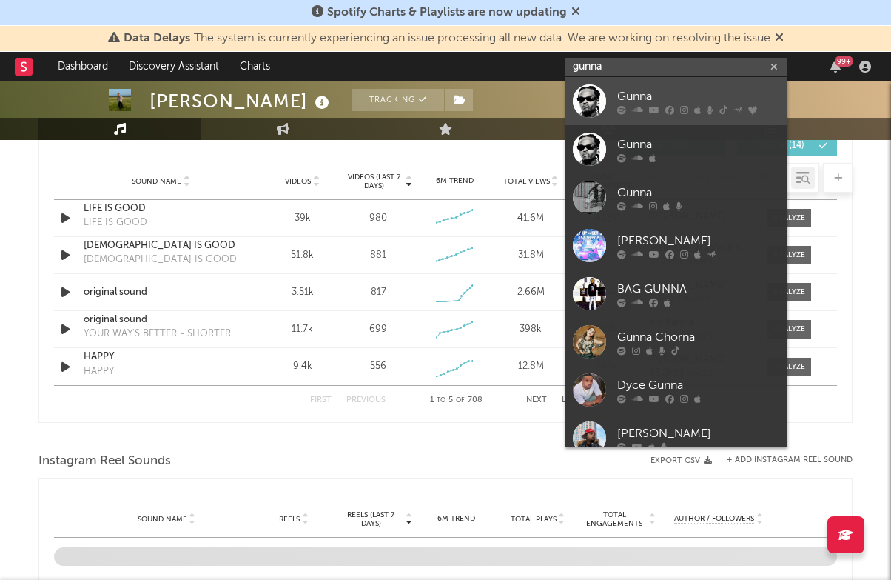
type input "gunna"
click at [684, 92] on div "Gunna" at bounding box center [698, 96] width 163 height 18
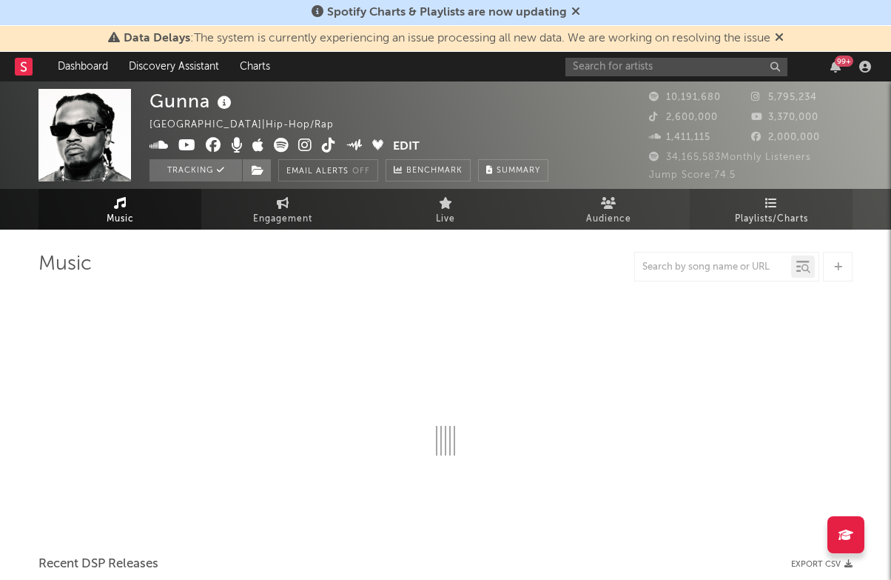
select select "6m"
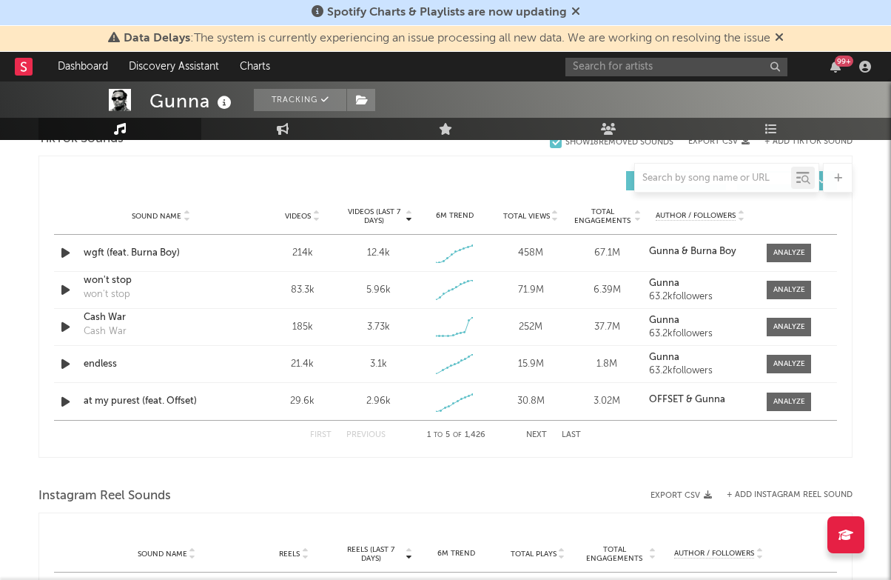
scroll to position [1029, 0]
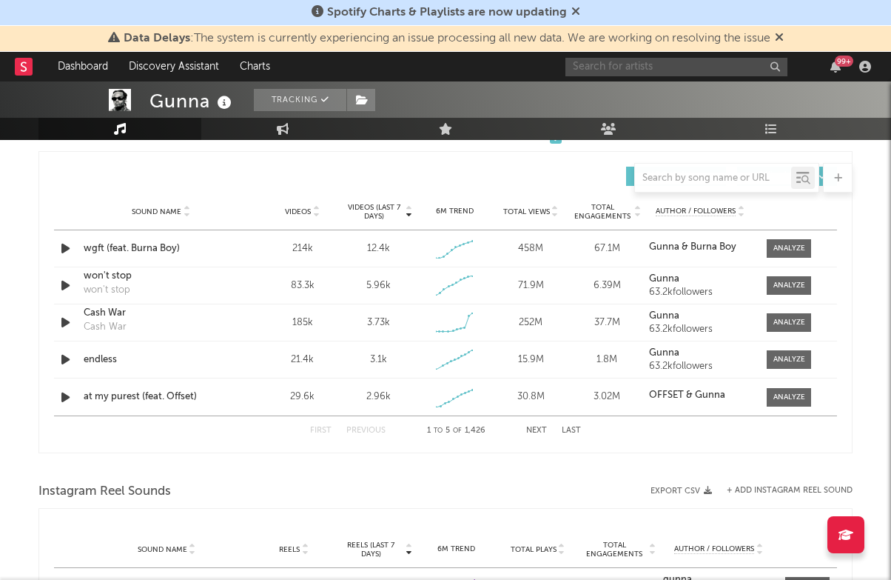
click at [634, 64] on input "text" at bounding box center [676, 67] width 222 height 19
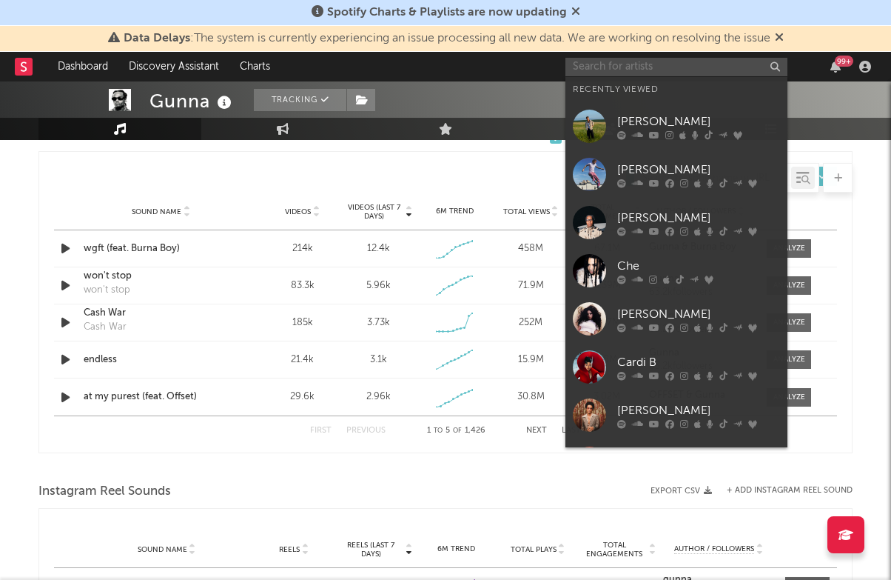
type input "c"
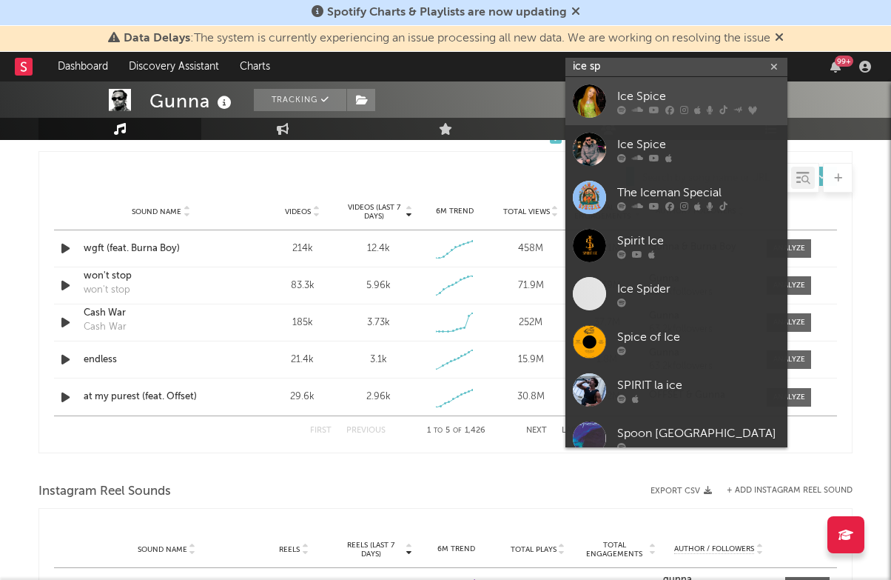
type input "ice sp"
click at [665, 94] on div "Ice Spice" at bounding box center [698, 96] width 163 height 18
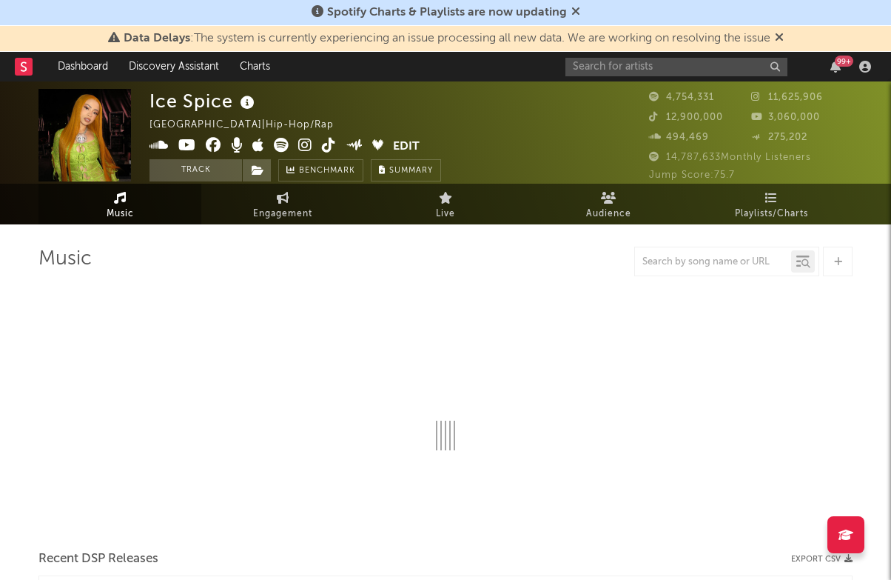
select select "6m"
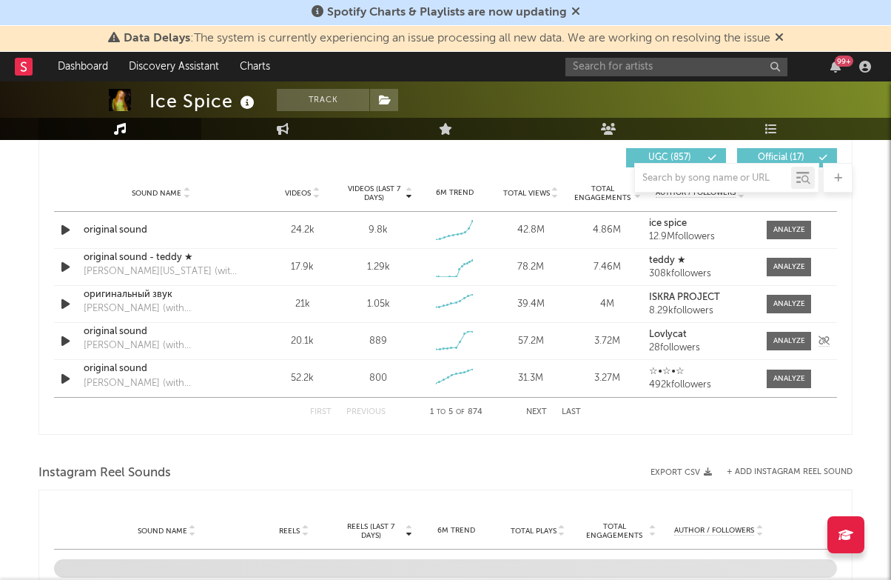
scroll to position [1047, 0]
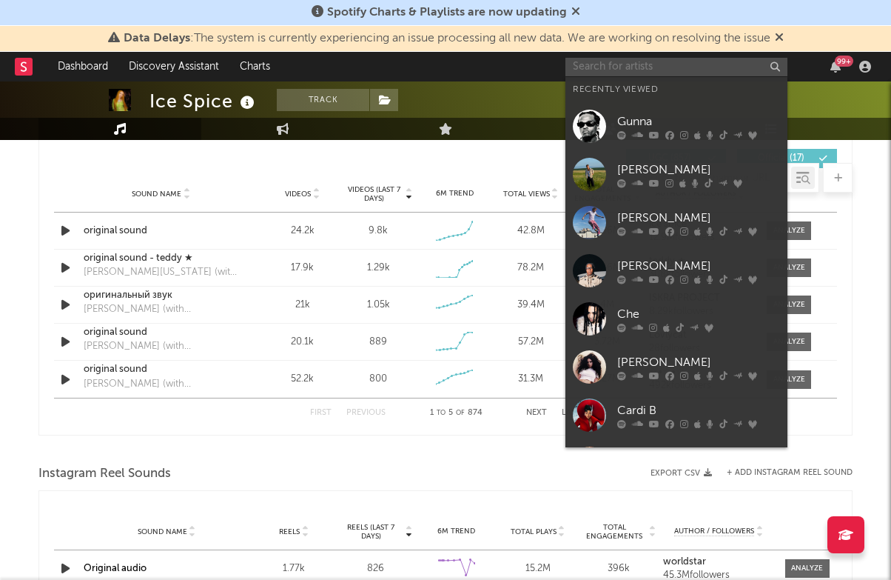
click at [642, 75] on input "text" at bounding box center [676, 67] width 222 height 19
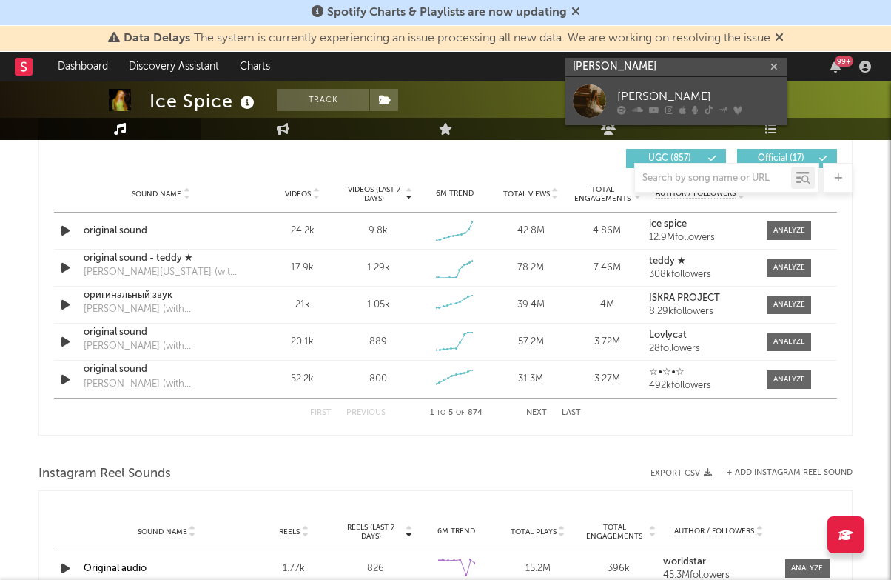
type input "[PERSON_NAME]"
drag, startPoint x: 657, startPoint y: 85, endPoint x: 691, endPoint y: 87, distance: 34.1
click at [691, 87] on div "[PERSON_NAME]" at bounding box center [698, 96] width 163 height 18
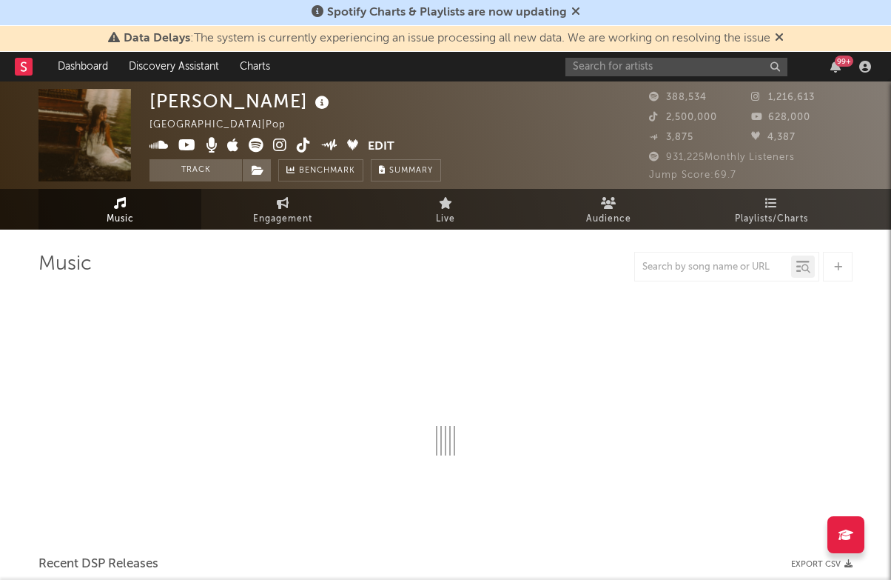
select select "6m"
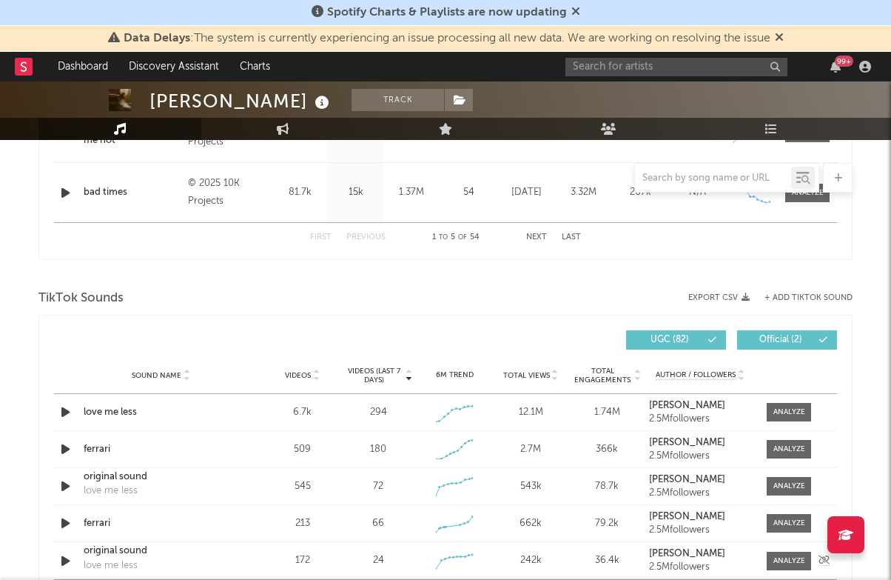
scroll to position [863, 0]
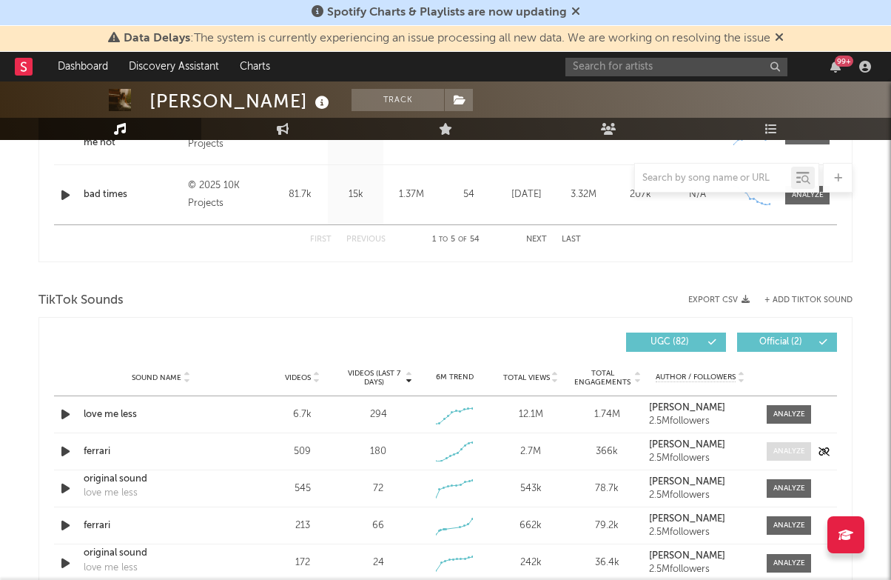
click at [785, 444] on span at bounding box center [789, 451] width 44 height 19
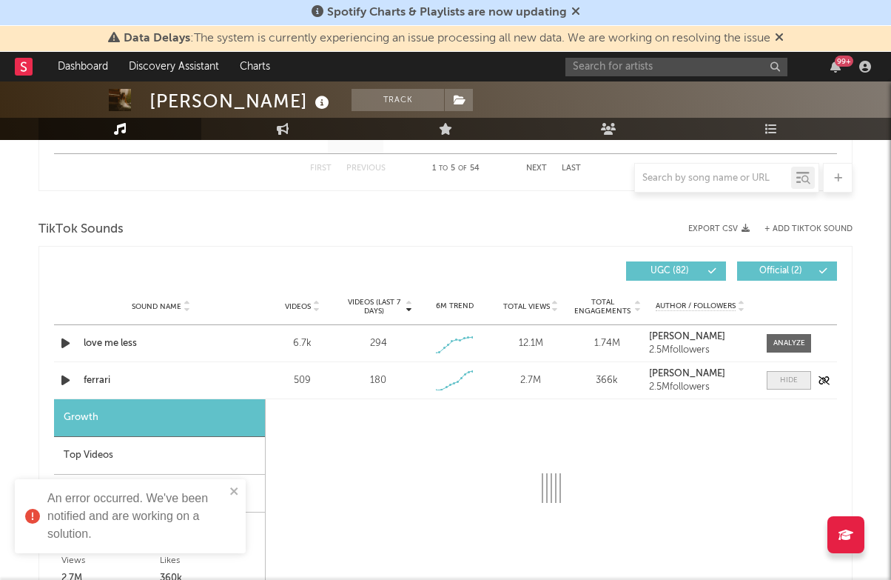
select select "1w"
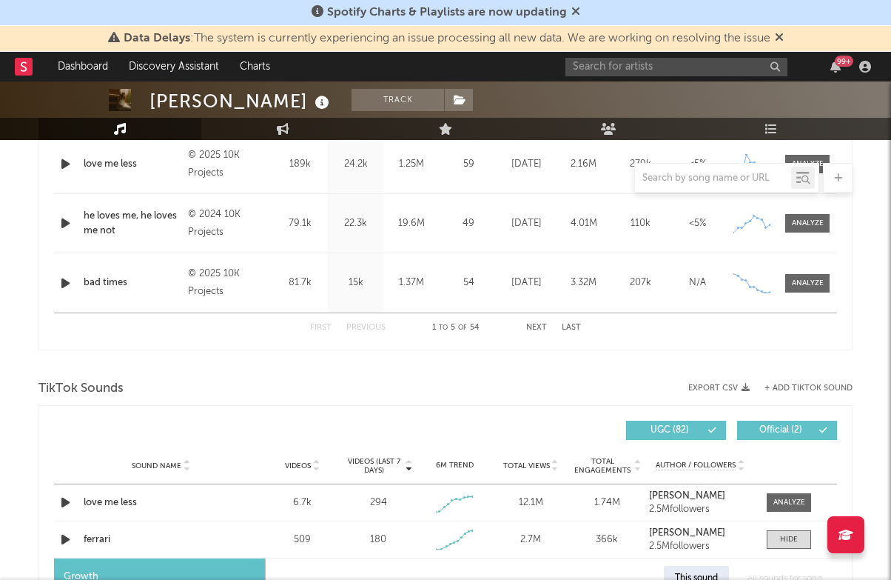
scroll to position [563, 0]
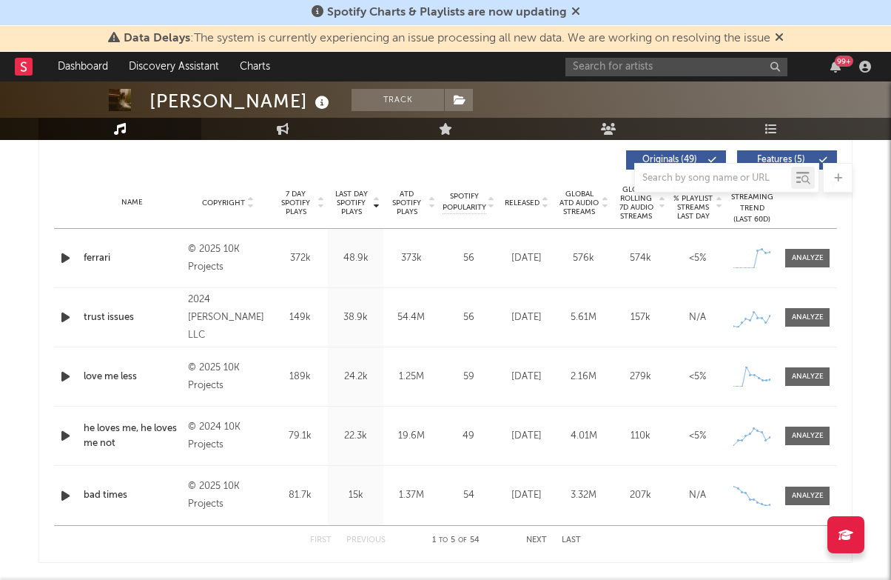
click at [813, 268] on div "Name ferrari Copyright © 2025 10K Projects Label 10K Projects Album Names ferra…" at bounding box center [445, 258] width 783 height 58
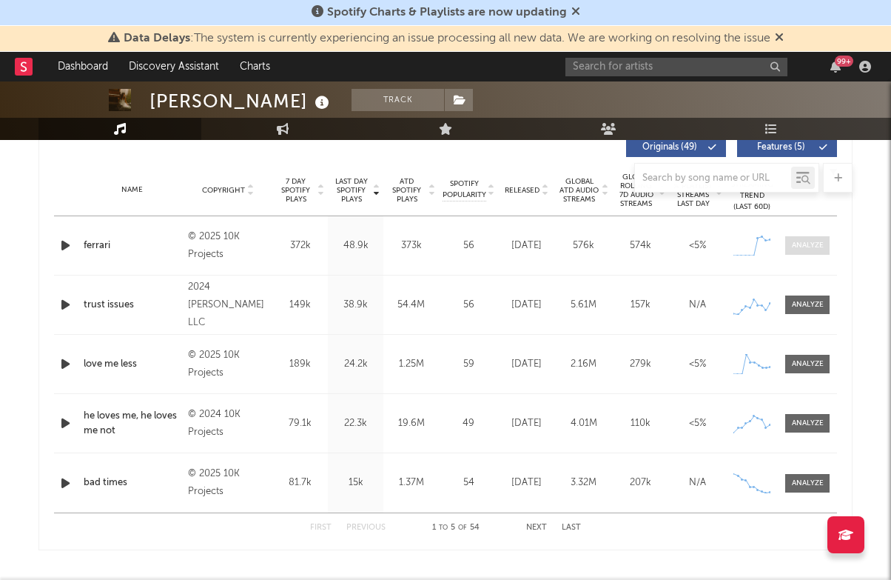
scroll to position [574, 0]
click at [811, 241] on div at bounding box center [808, 246] width 32 height 11
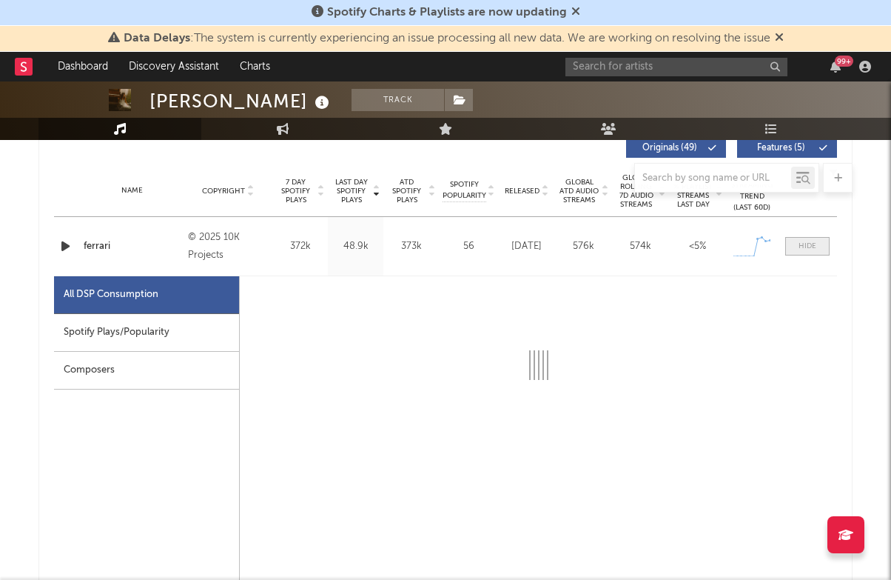
select select "1w"
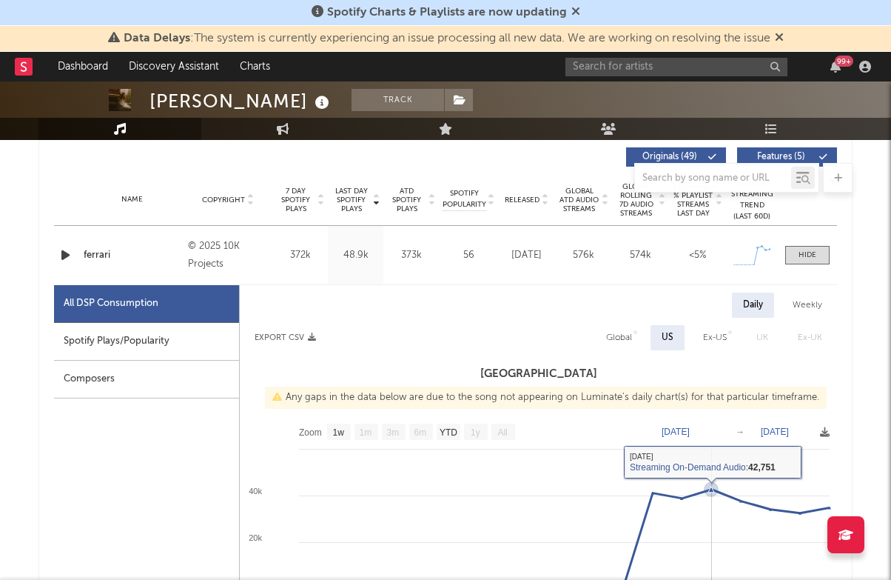
scroll to position [568, 0]
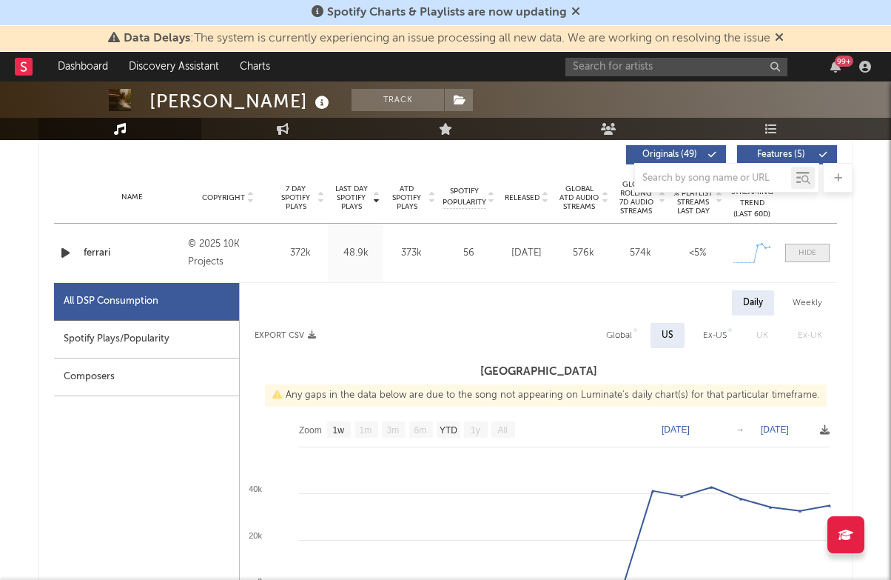
click at [810, 256] on div at bounding box center [808, 252] width 18 height 11
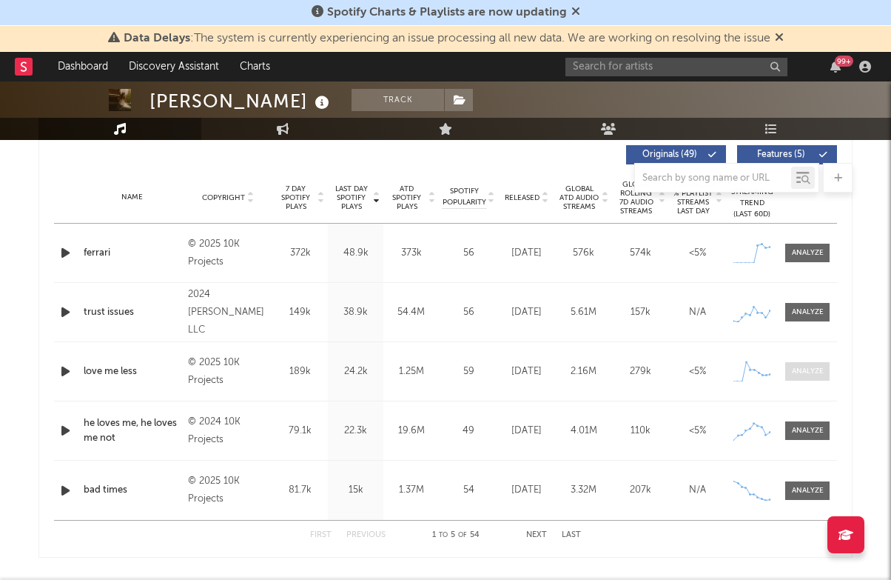
click at [808, 371] on div at bounding box center [808, 371] width 32 height 11
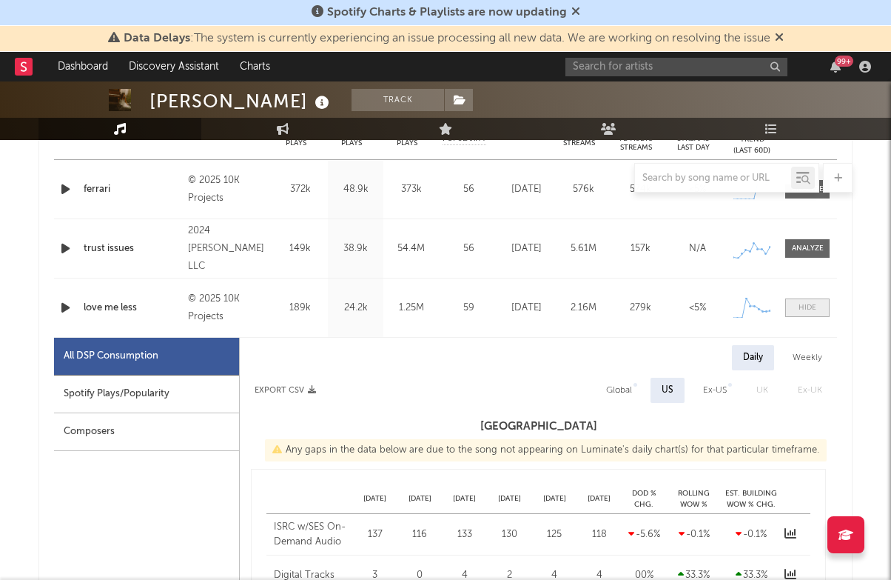
select select "1w"
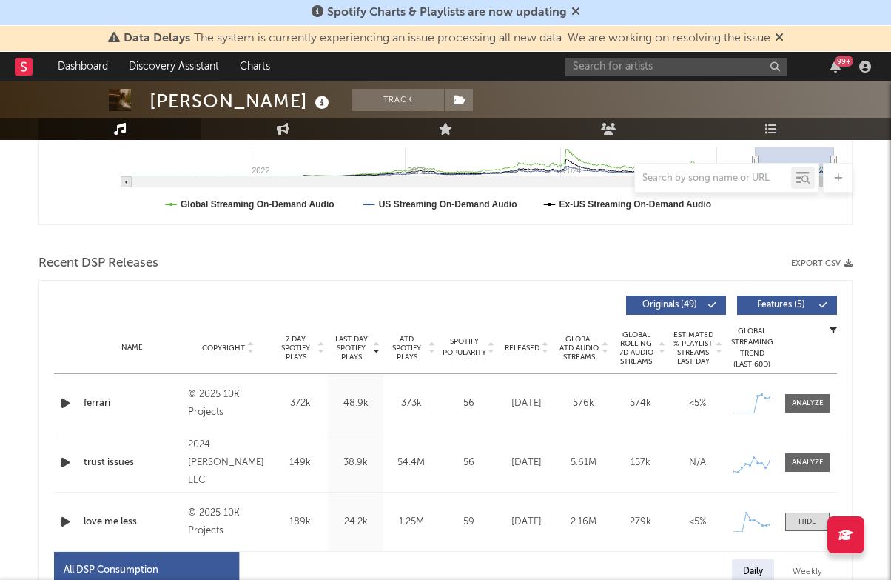
scroll to position [410, 0]
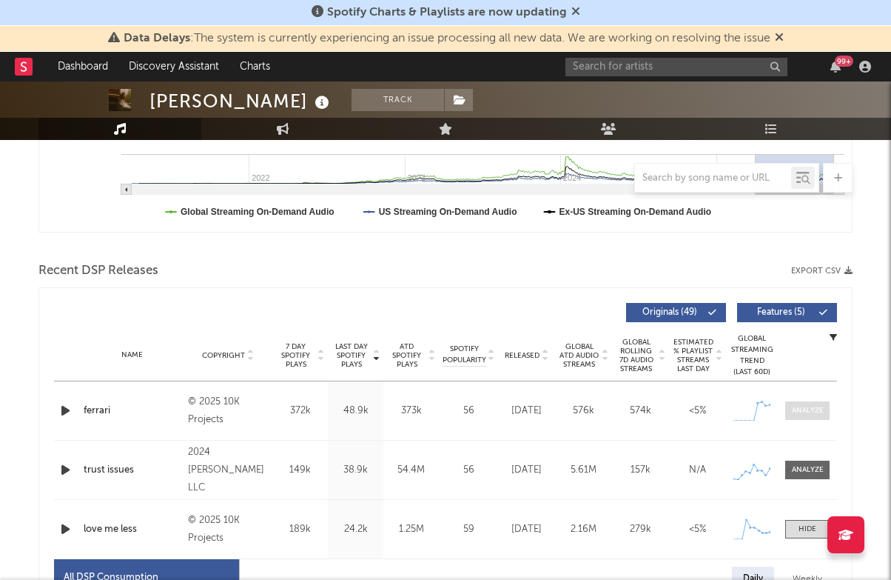
click at [813, 407] on div at bounding box center [808, 410] width 32 height 11
select select "1w"
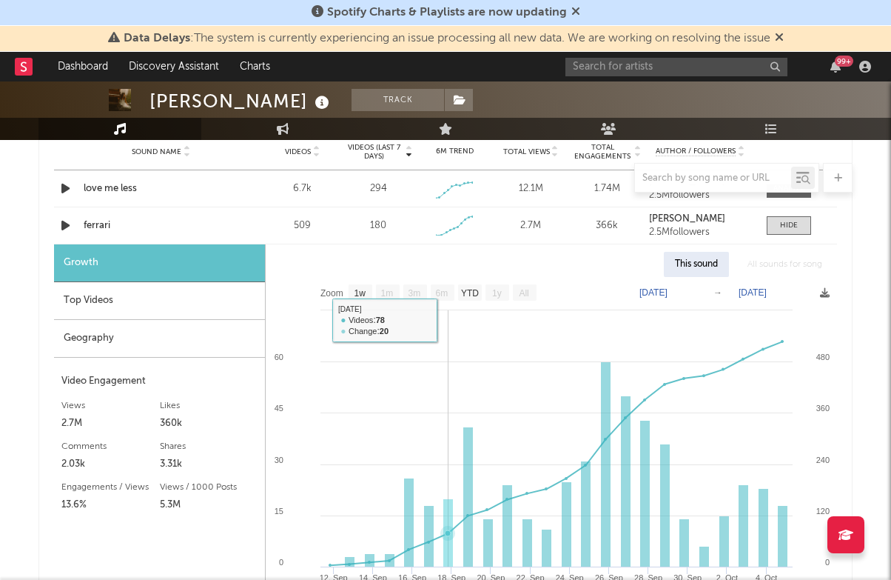
scroll to position [2497, 0]
click at [643, 68] on input "text" at bounding box center [676, 67] width 222 height 19
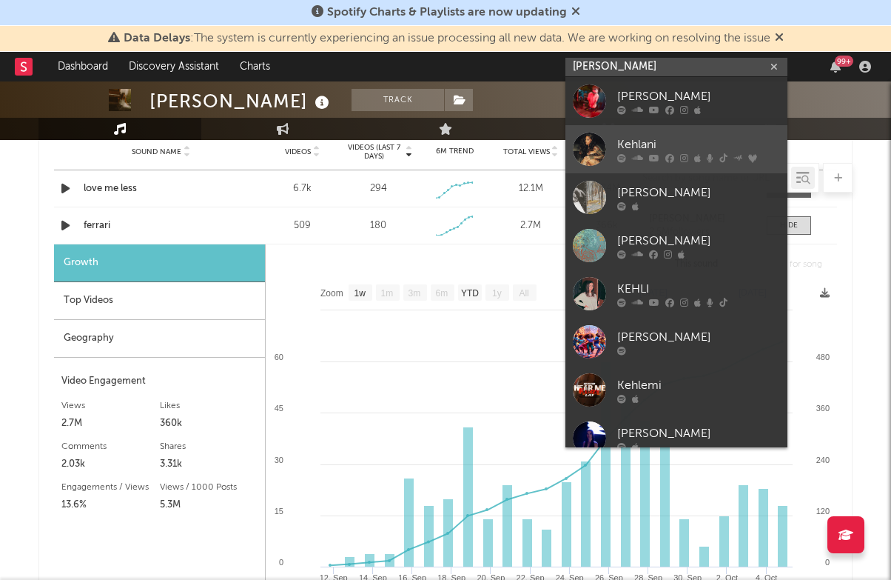
type input "[PERSON_NAME]"
click at [656, 154] on icon at bounding box center [654, 157] width 10 height 9
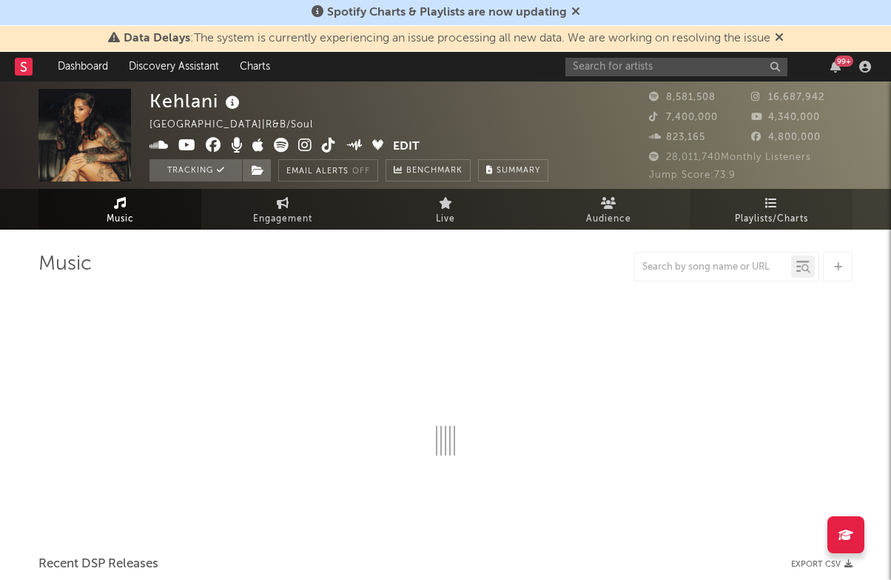
select select "6m"
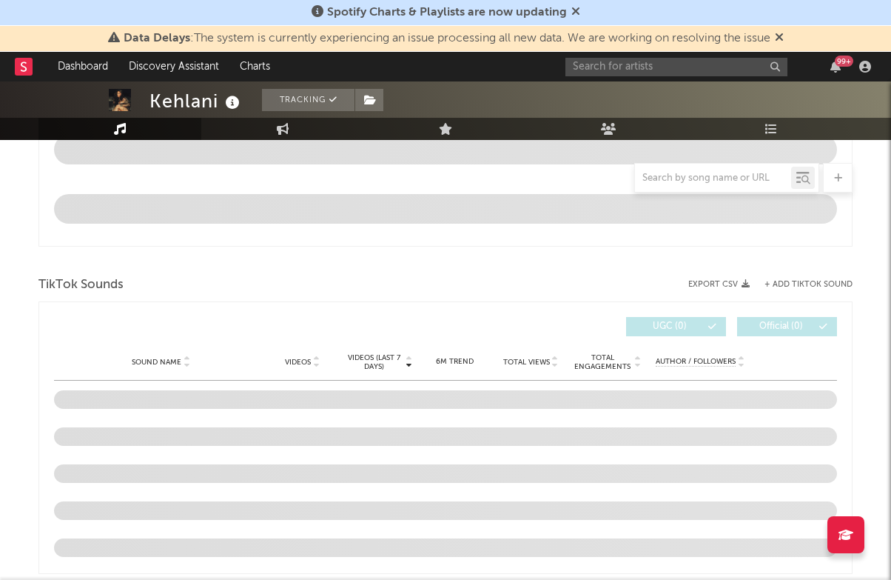
scroll to position [836, 0]
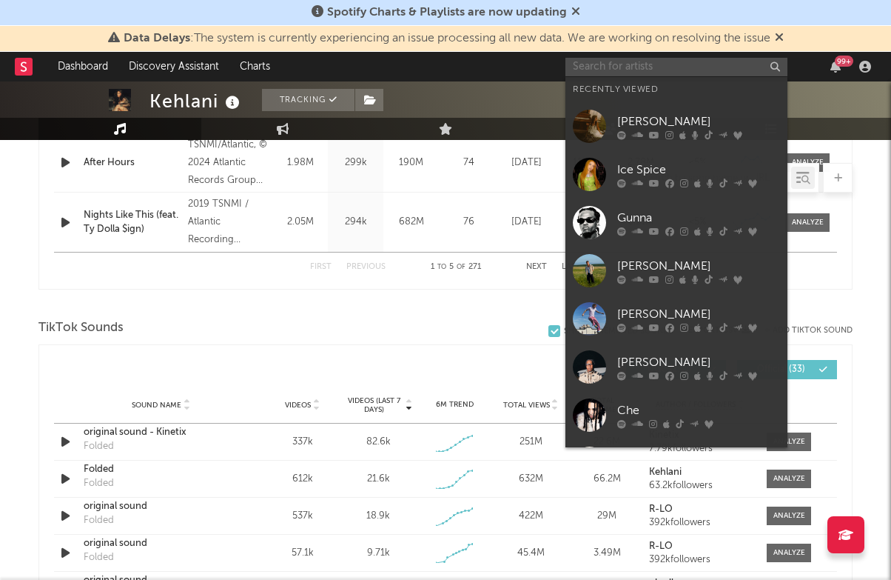
click at [725, 73] on input "text" at bounding box center [676, 67] width 222 height 19
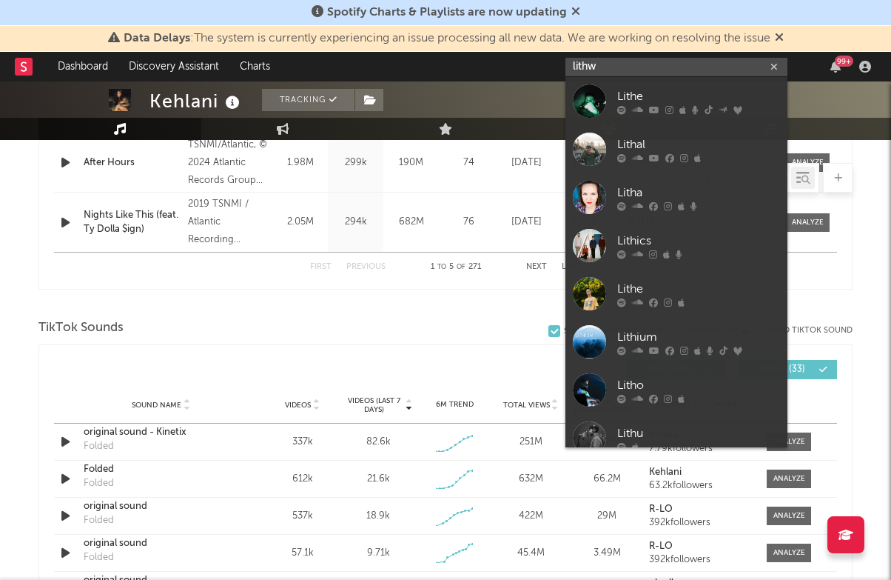
type input "lithe"
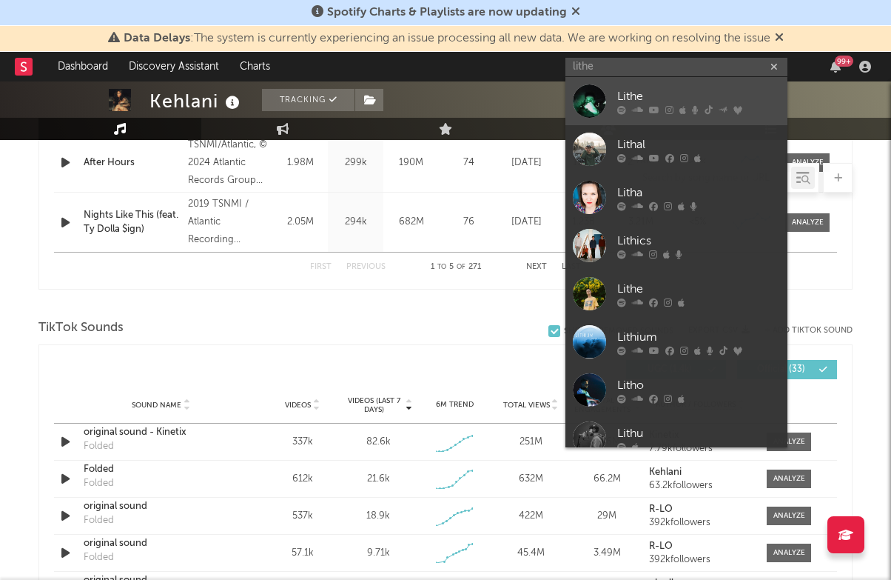
drag, startPoint x: 725, startPoint y: 73, endPoint x: 736, endPoint y: 93, distance: 23.5
click at [736, 93] on div "Lithe" at bounding box center [698, 96] width 163 height 18
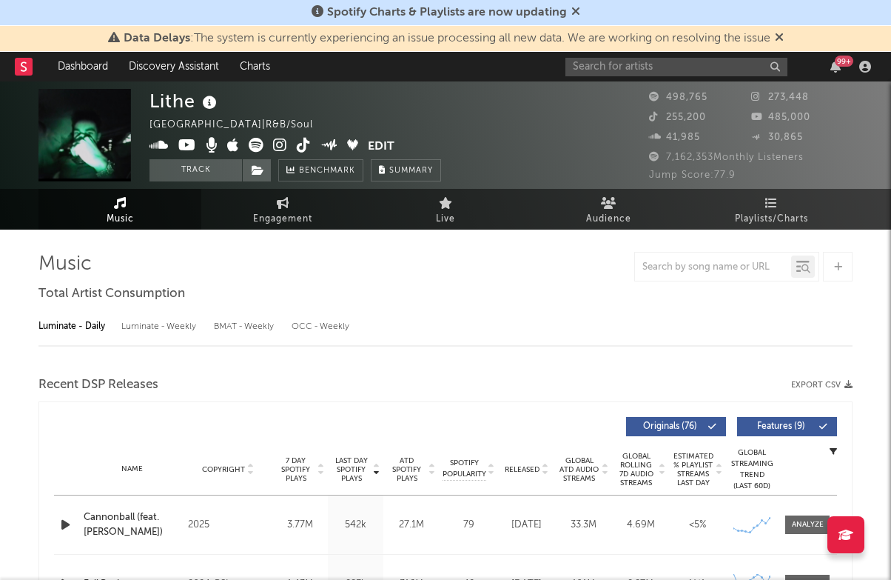
select select "6m"
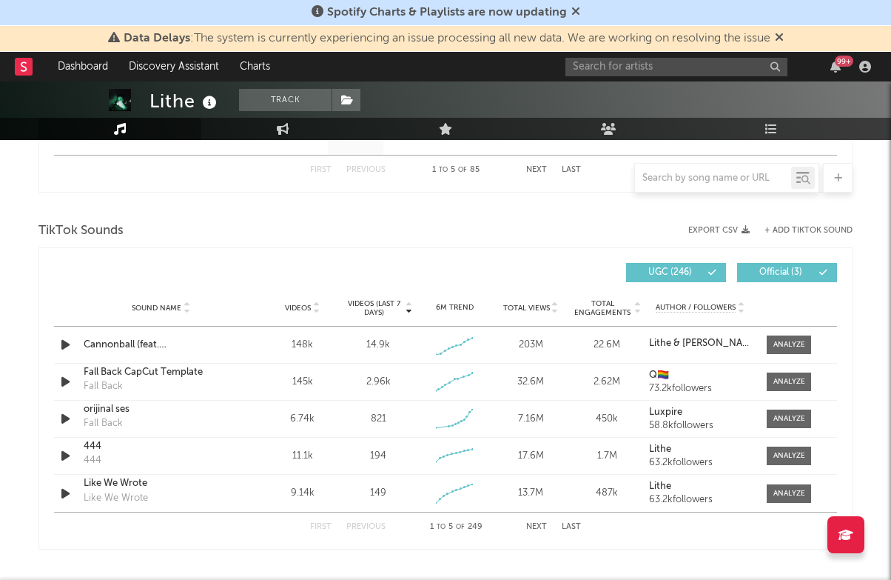
scroll to position [907, 0]
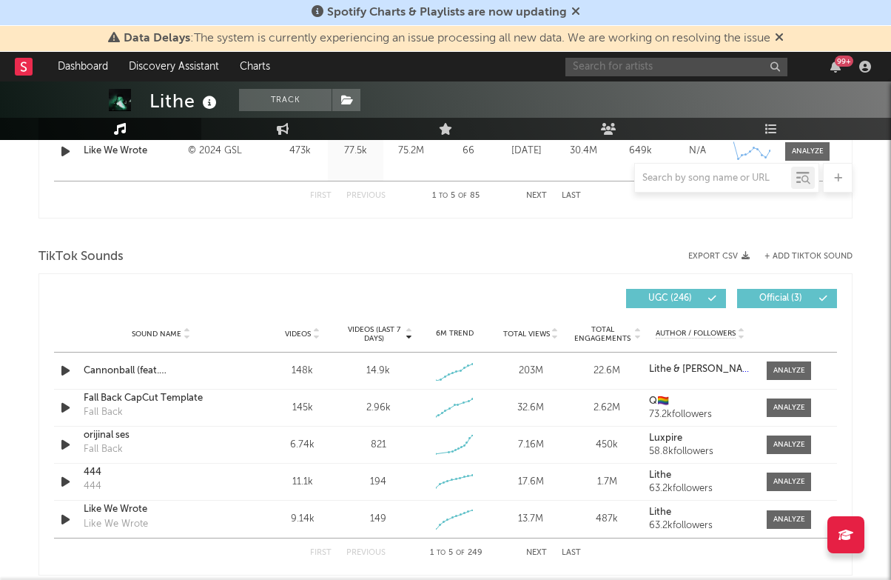
click at [605, 65] on input "text" at bounding box center [676, 67] width 222 height 19
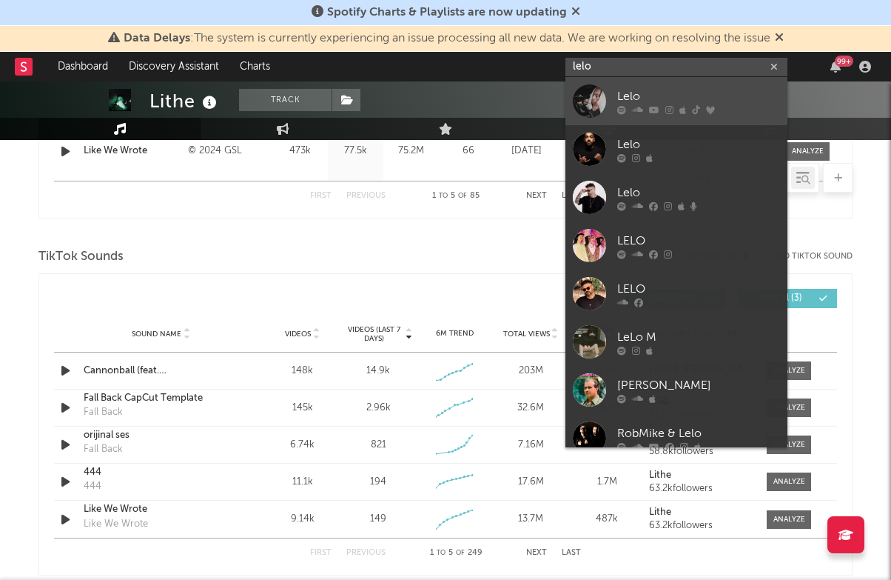
type input "lelo"
click at [644, 77] on link "Lelo" at bounding box center [676, 101] width 222 height 48
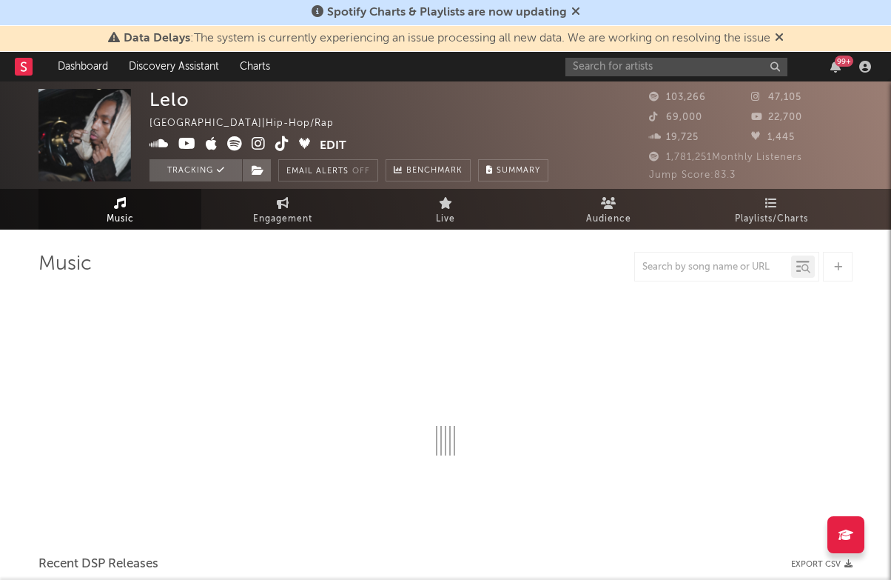
select select "6m"
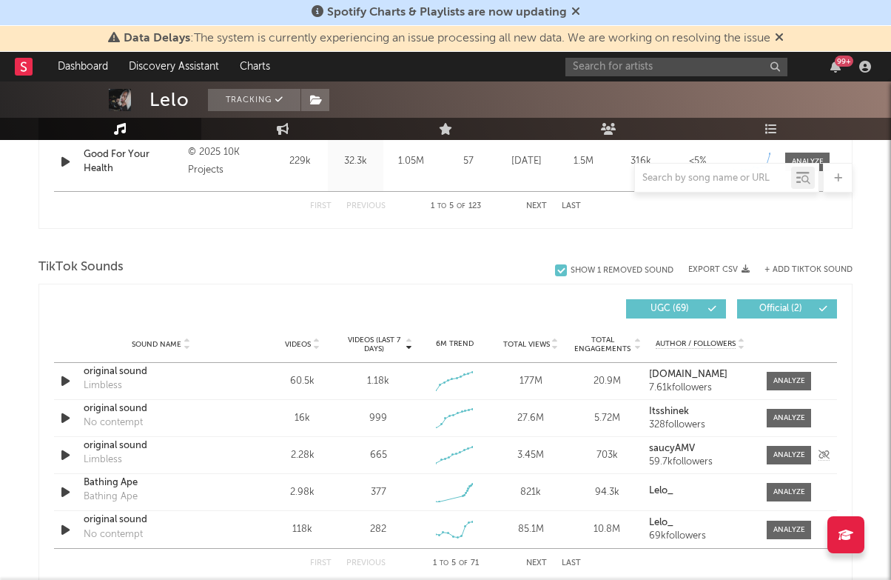
scroll to position [896, 0]
click at [655, 72] on input "text" at bounding box center [676, 67] width 222 height 19
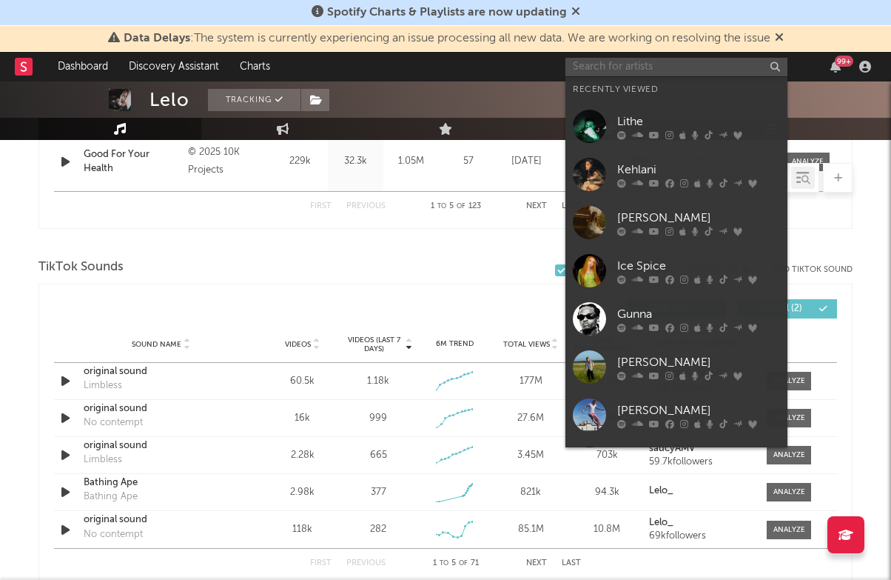
type input "k"
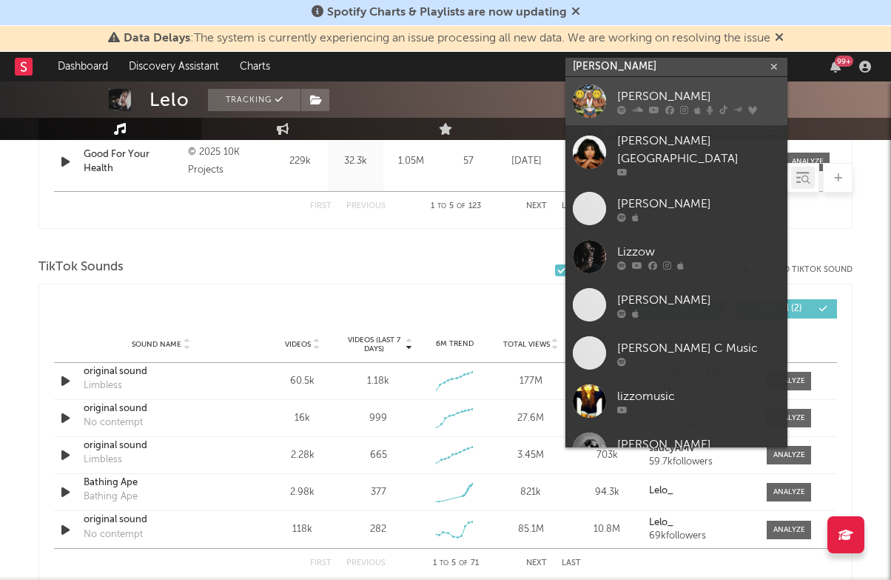
type input "[PERSON_NAME]"
click at [716, 82] on link "[PERSON_NAME]" at bounding box center [676, 101] width 222 height 48
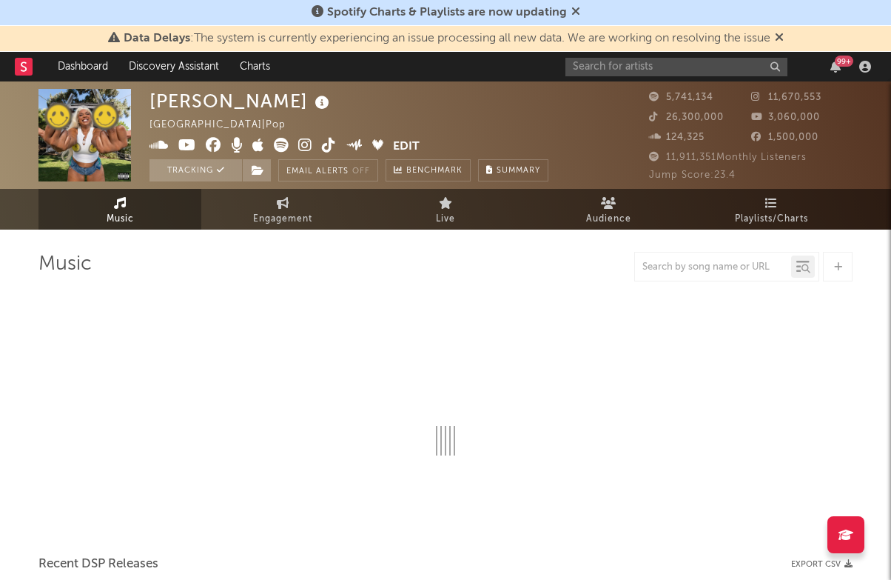
select select "6m"
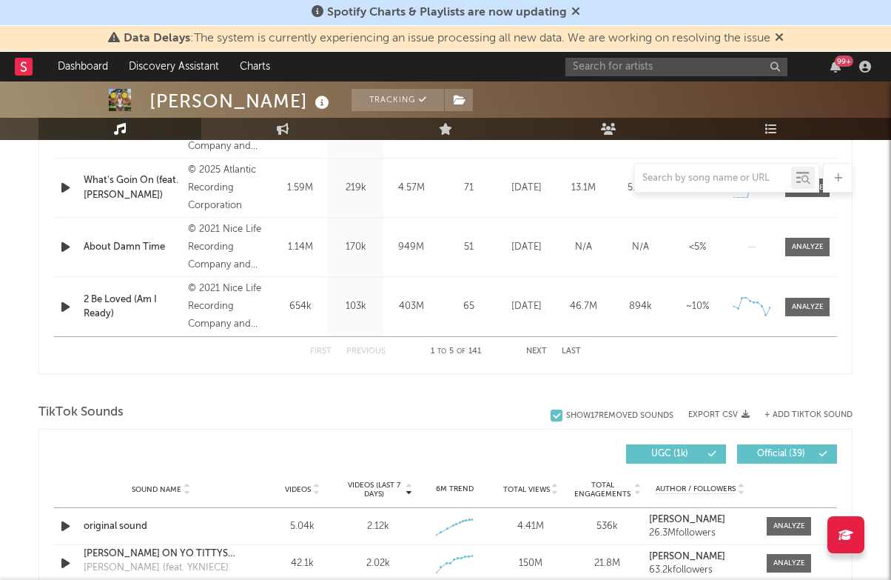
scroll to position [936, 0]
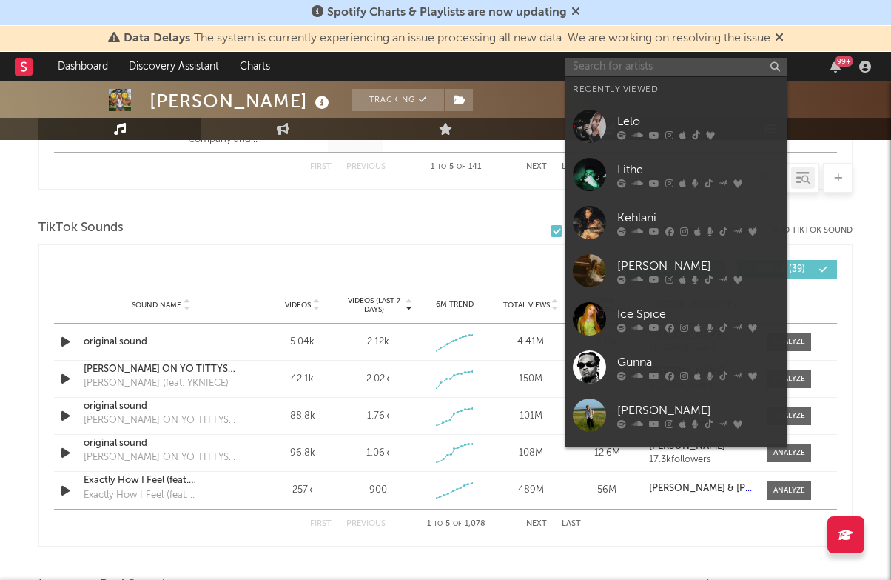
click at [659, 75] on input "text" at bounding box center [676, 67] width 222 height 19
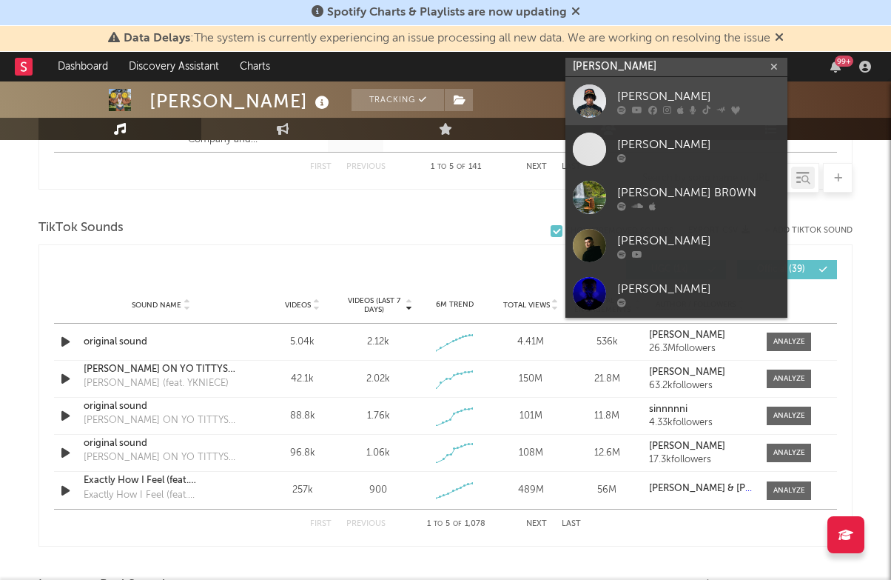
type input "[PERSON_NAME]"
click at [667, 93] on div "[PERSON_NAME]" at bounding box center [698, 96] width 163 height 18
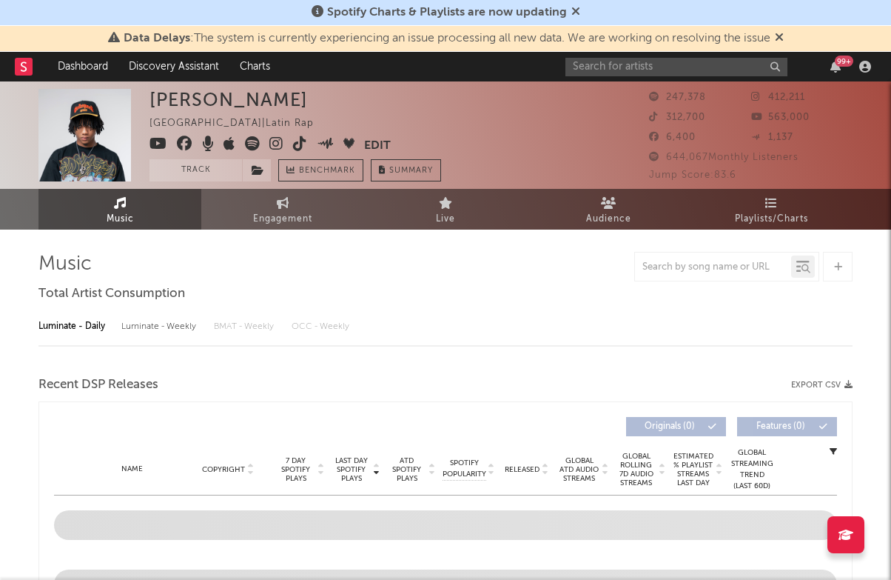
select select "6m"
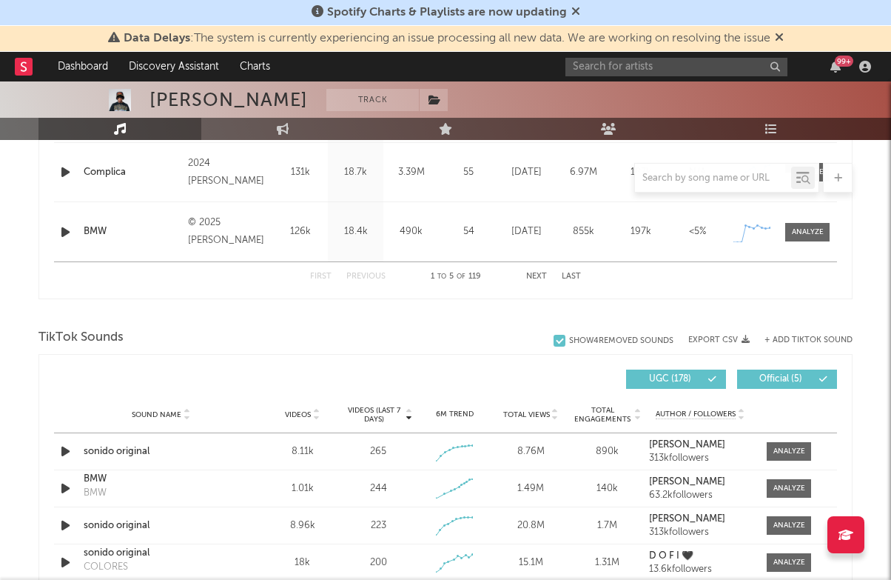
scroll to position [947, 0]
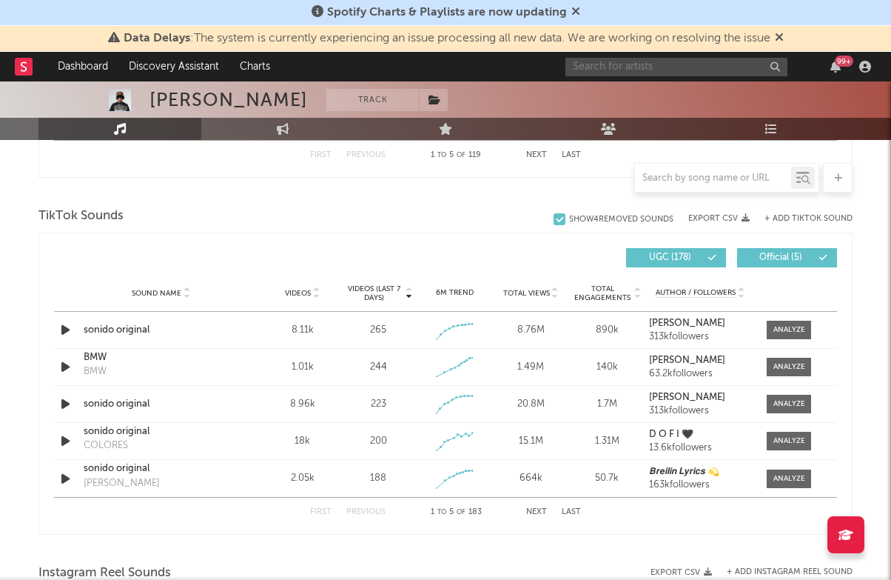
click at [604, 67] on input "text" at bounding box center [676, 67] width 222 height 19
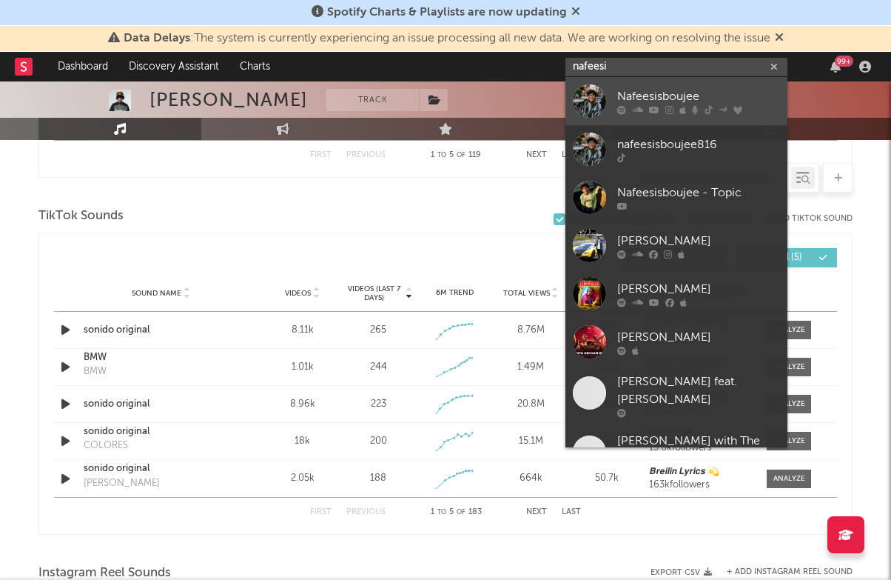
type input "nafeesi"
click at [664, 87] on link "Nafeesisboujee" at bounding box center [676, 101] width 222 height 48
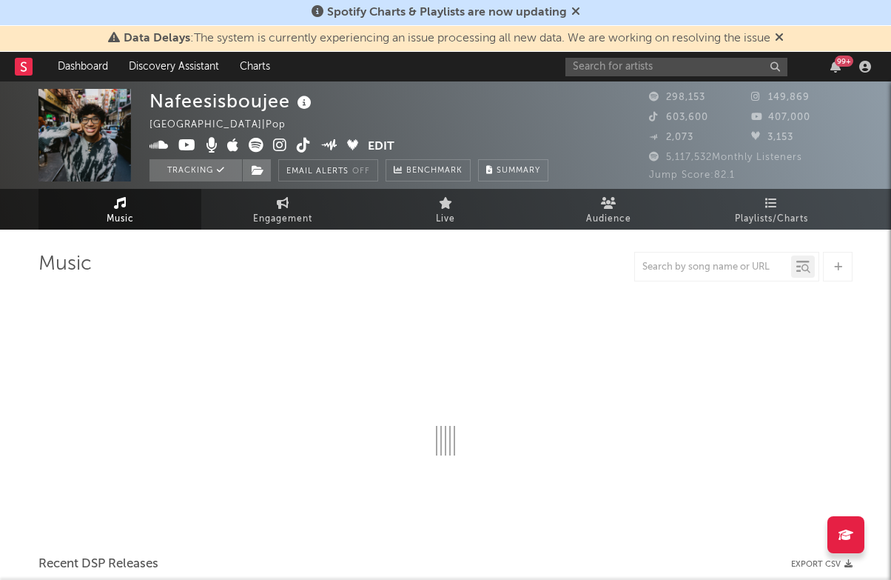
select select "6m"
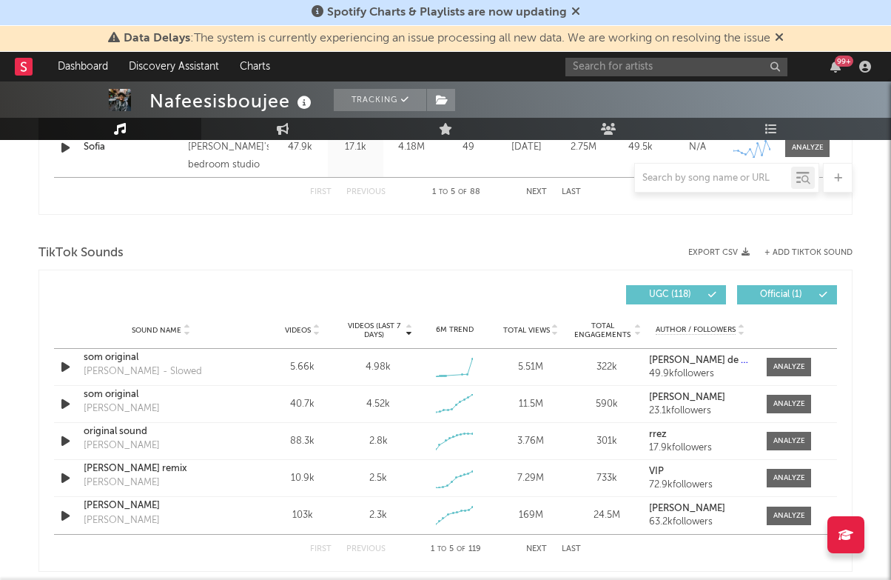
scroll to position [1042, 0]
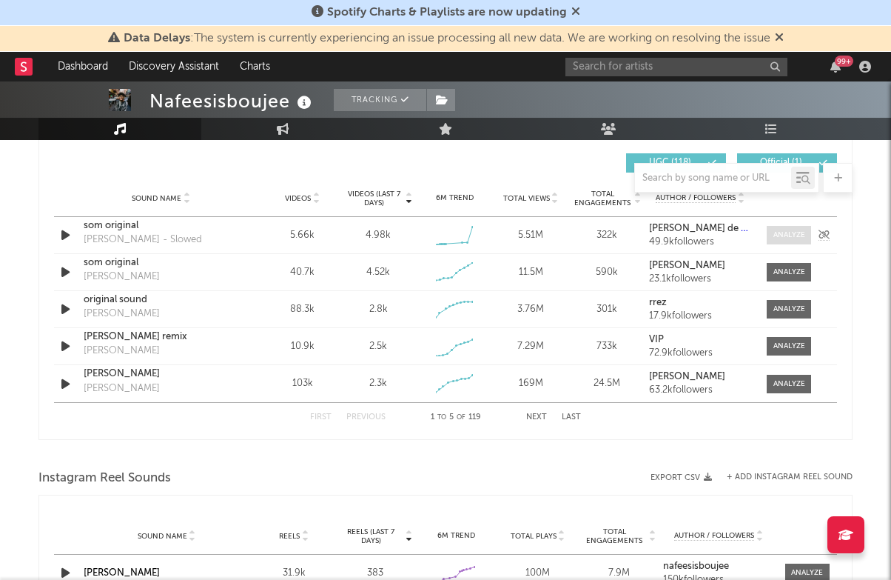
click at [788, 238] on div at bounding box center [789, 234] width 32 height 11
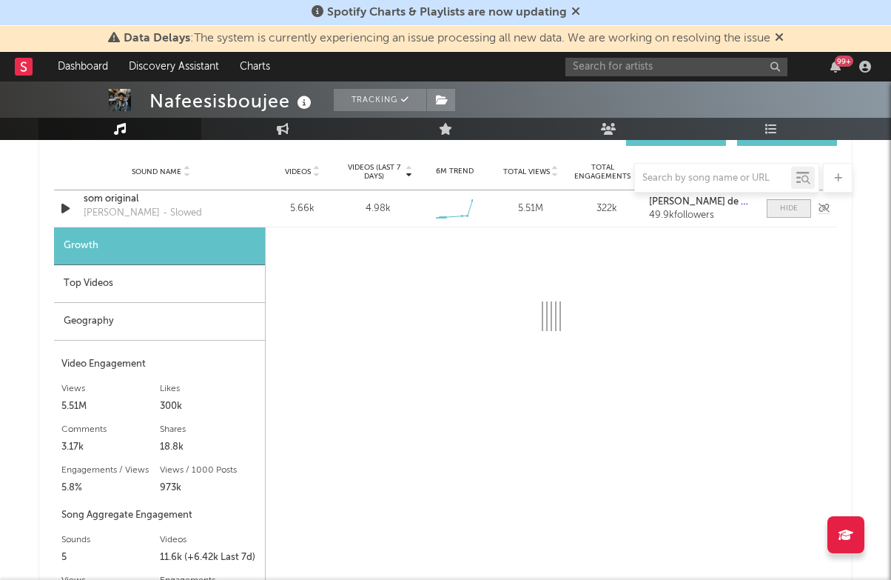
select select "1w"
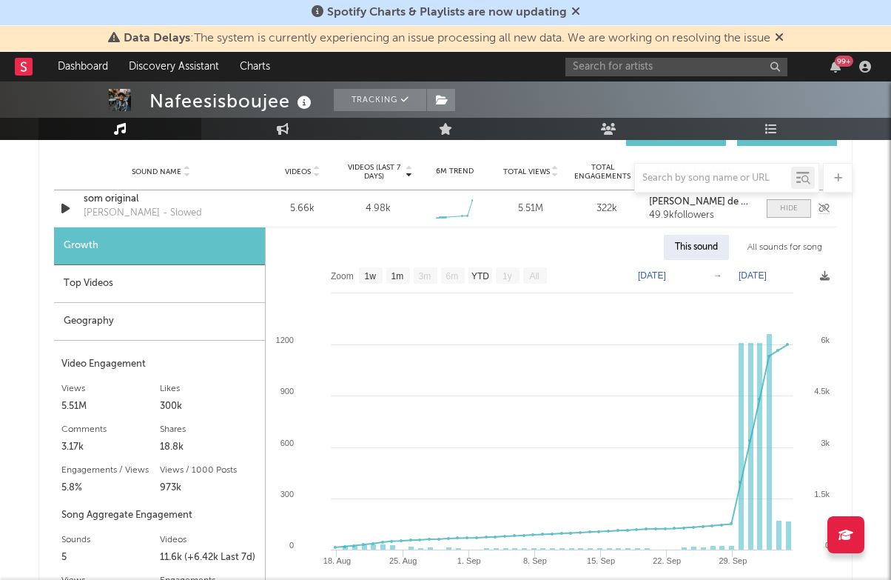
scroll to position [1070, 0]
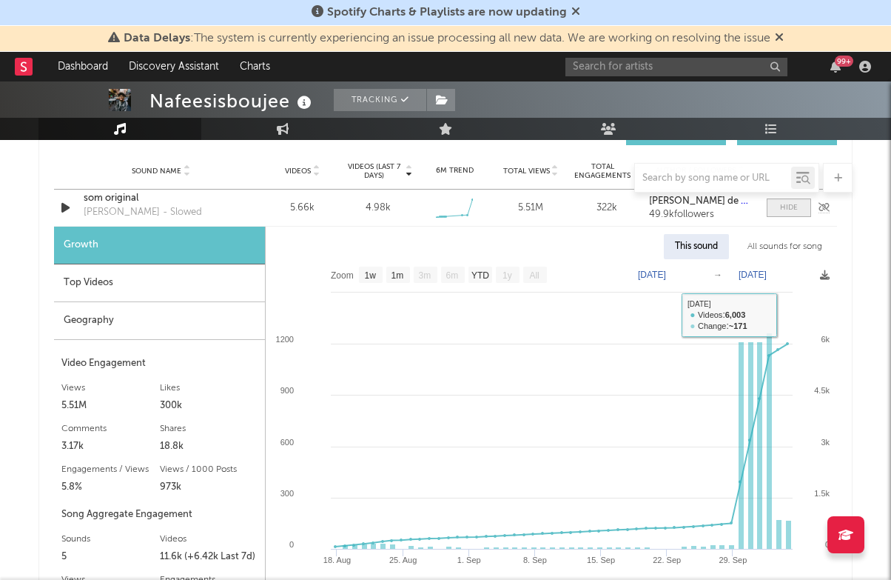
click at [788, 199] on span at bounding box center [789, 207] width 44 height 19
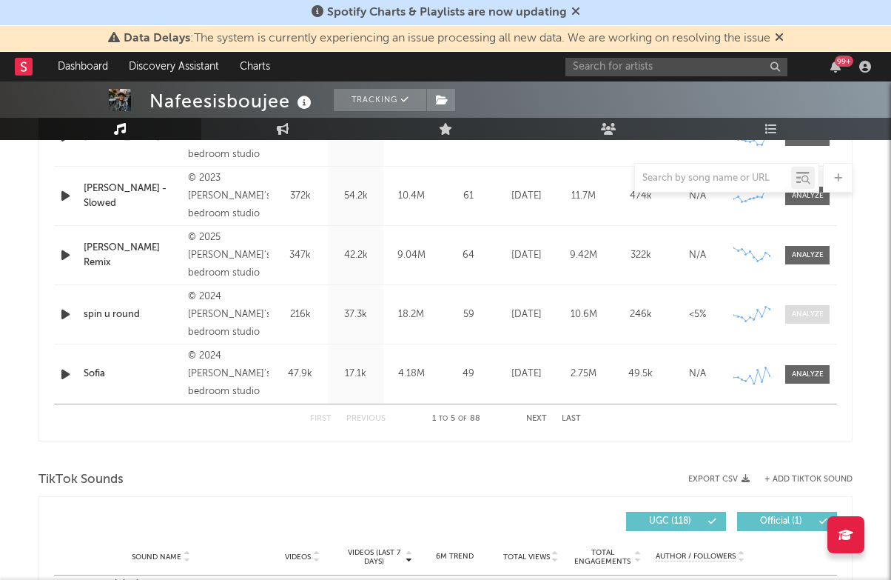
scroll to position [597, 0]
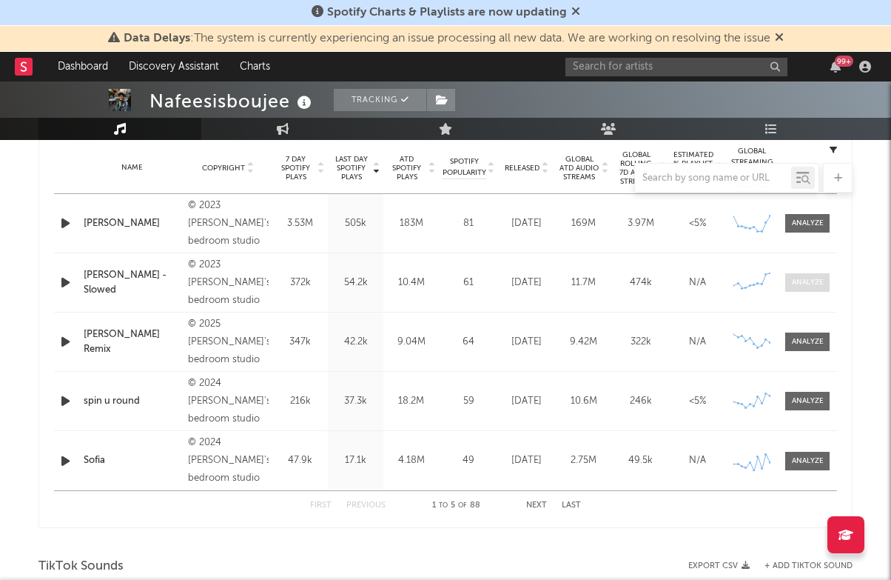
click at [806, 283] on div at bounding box center [808, 282] width 32 height 11
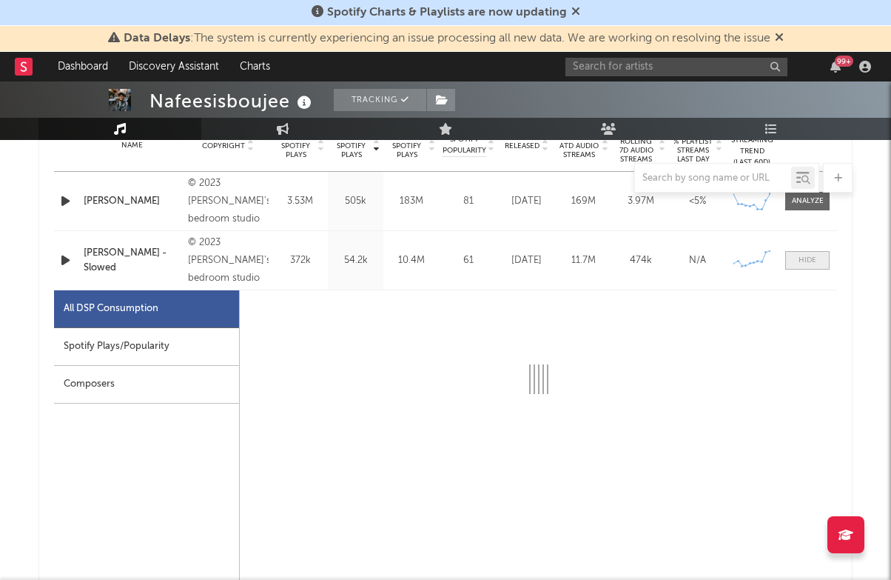
scroll to position [629, 0]
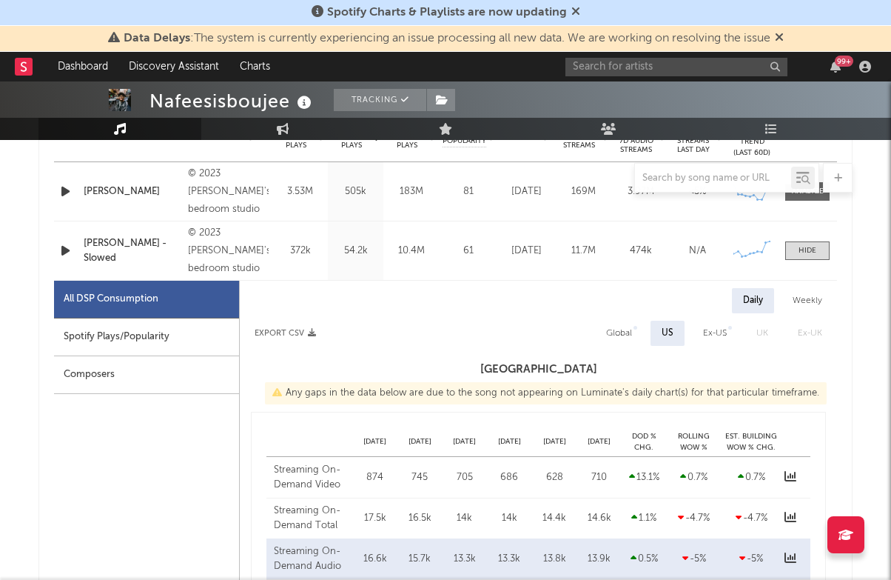
select select "6m"
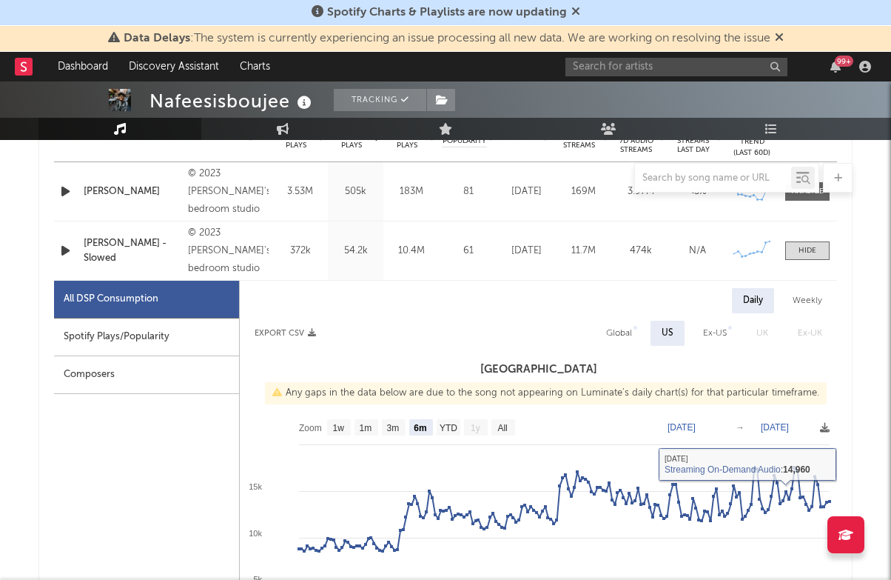
click at [818, 238] on div "Name [PERSON_NAME] - Slowed Copyright © 2023 [PERSON_NAME]'s bedroom studio Lab…" at bounding box center [445, 250] width 783 height 58
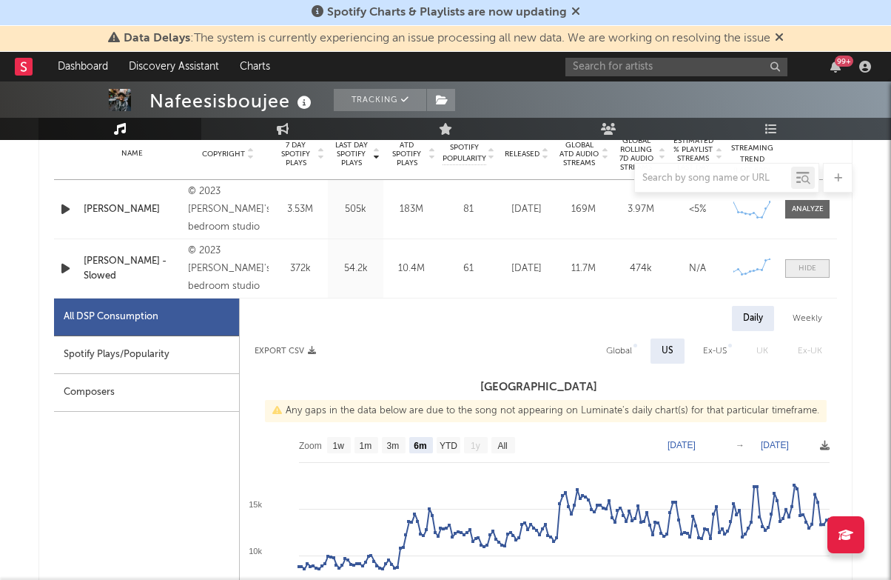
scroll to position [601, 0]
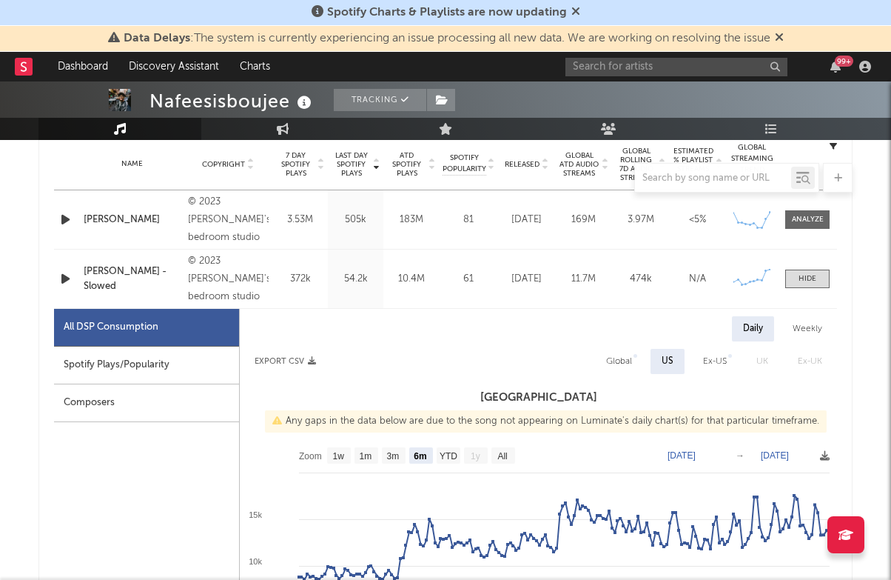
click at [813, 230] on div "Name [PERSON_NAME] Copyright © 2023 [PERSON_NAME]'s bedroom studio Label [PERSO…" at bounding box center [445, 219] width 783 height 58
click at [813, 217] on div at bounding box center [808, 219] width 32 height 11
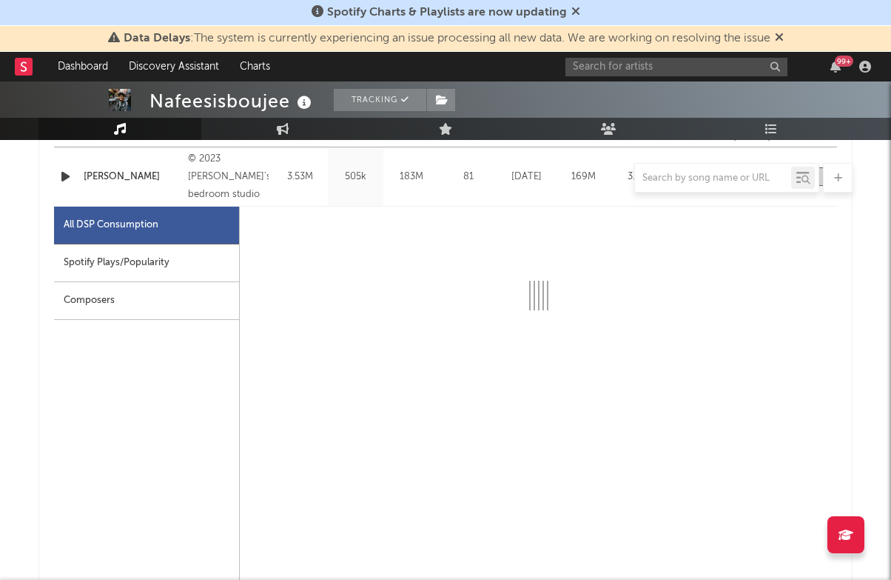
select select "6m"
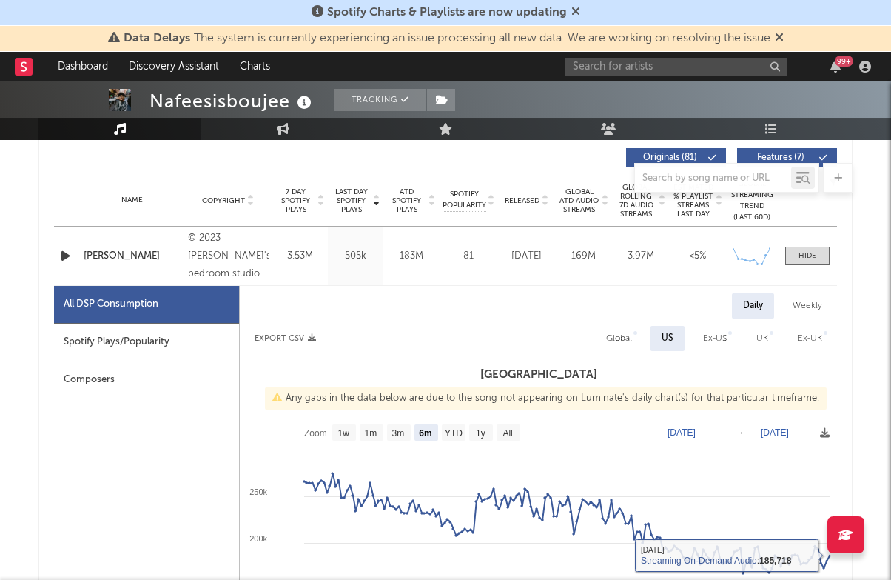
scroll to position [497, 0]
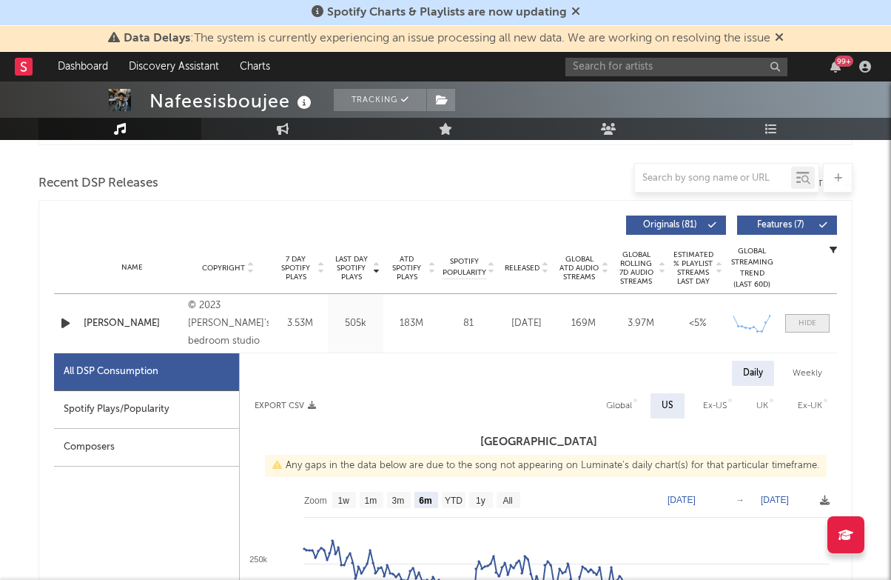
click at [812, 326] on div at bounding box center [808, 323] width 18 height 11
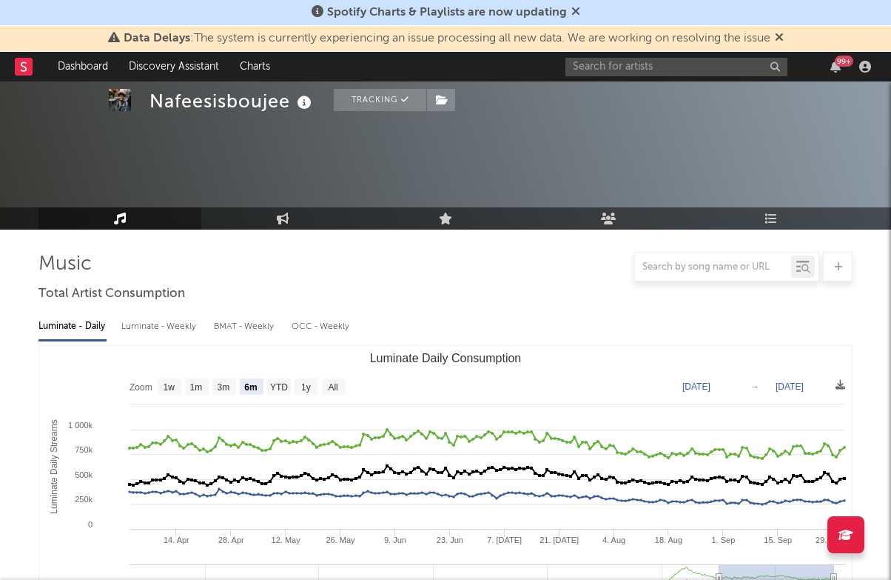
select select "6m"
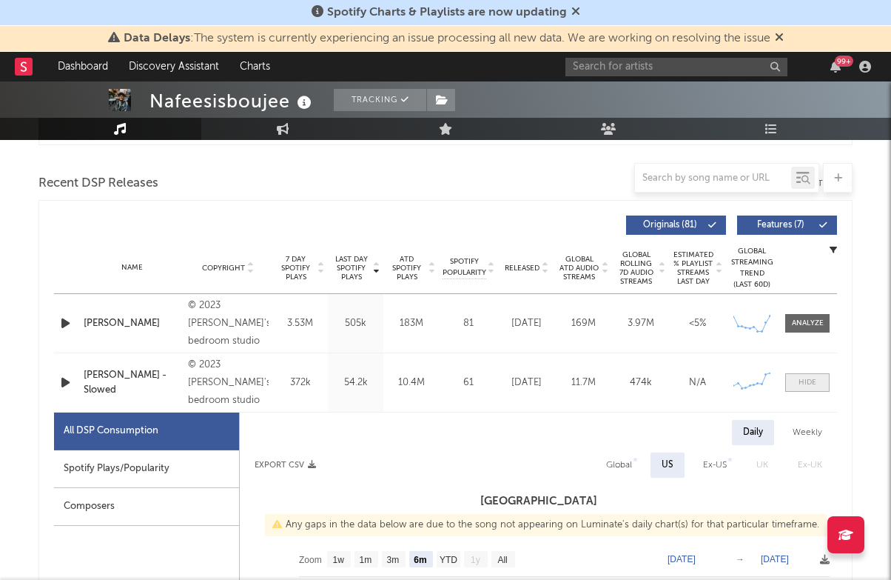
click at [818, 383] on span at bounding box center [807, 382] width 44 height 19
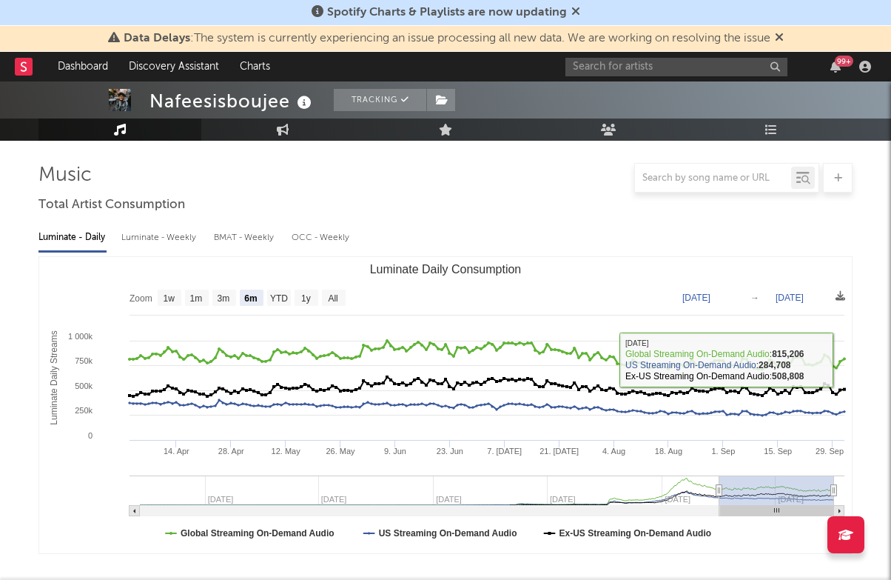
scroll to position [44, 0]
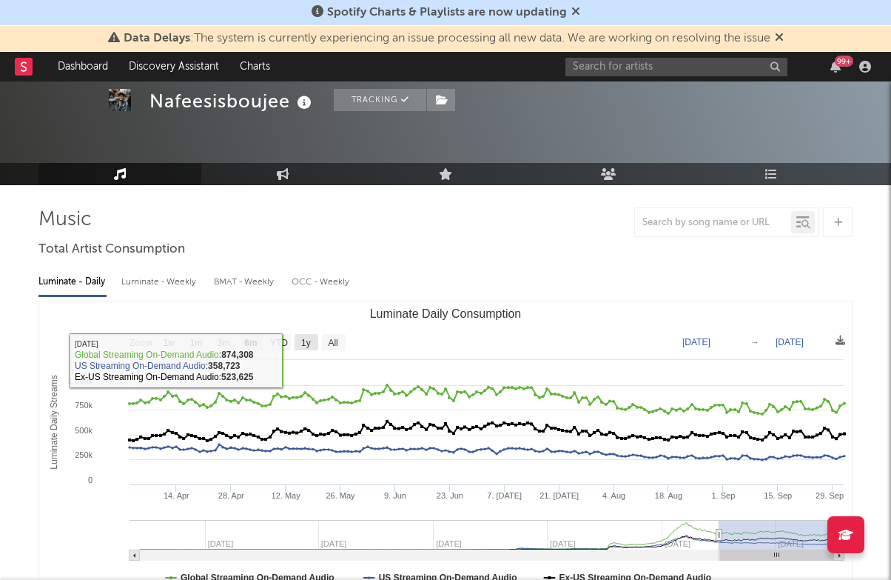
click at [304, 341] on text "1y" at bounding box center [306, 343] width 10 height 10
select select "1y"
type input "2024-10-02"
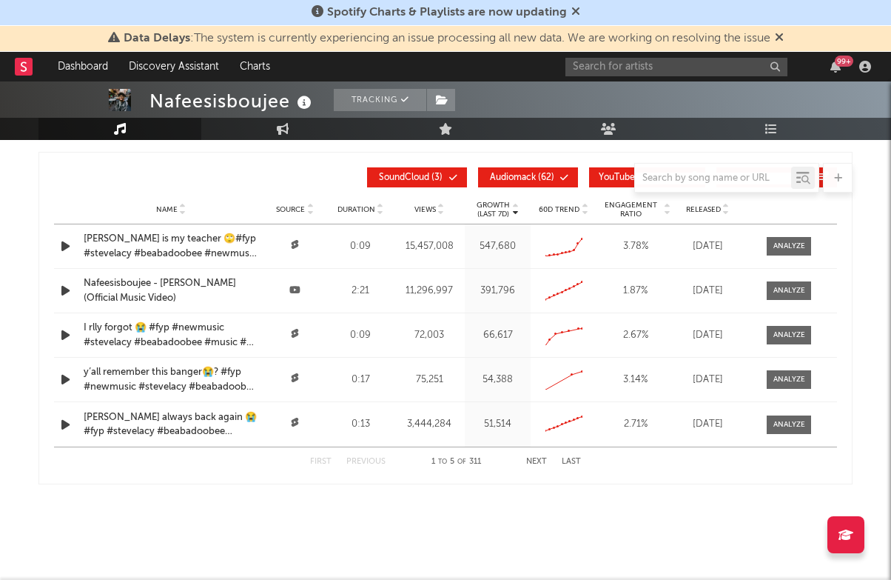
scroll to position [1738, 0]
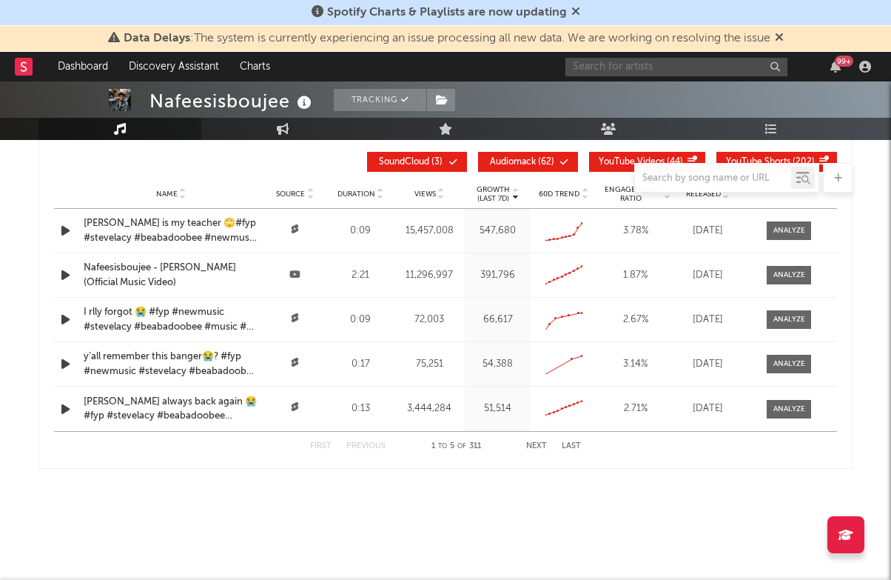
click at [640, 71] on input "text" at bounding box center [676, 67] width 222 height 19
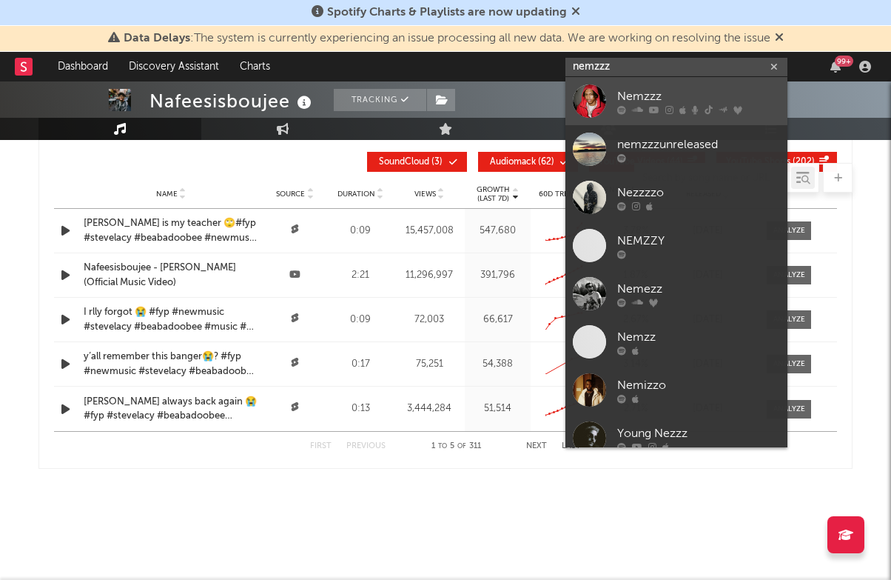
type input "nemzzz"
click at [645, 88] on div "Nemzzz" at bounding box center [698, 96] width 163 height 18
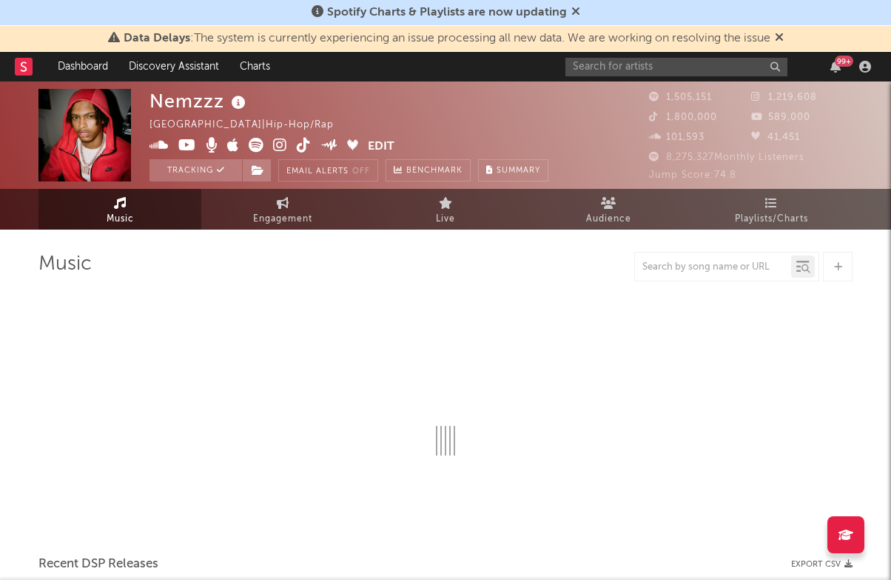
select select "6m"
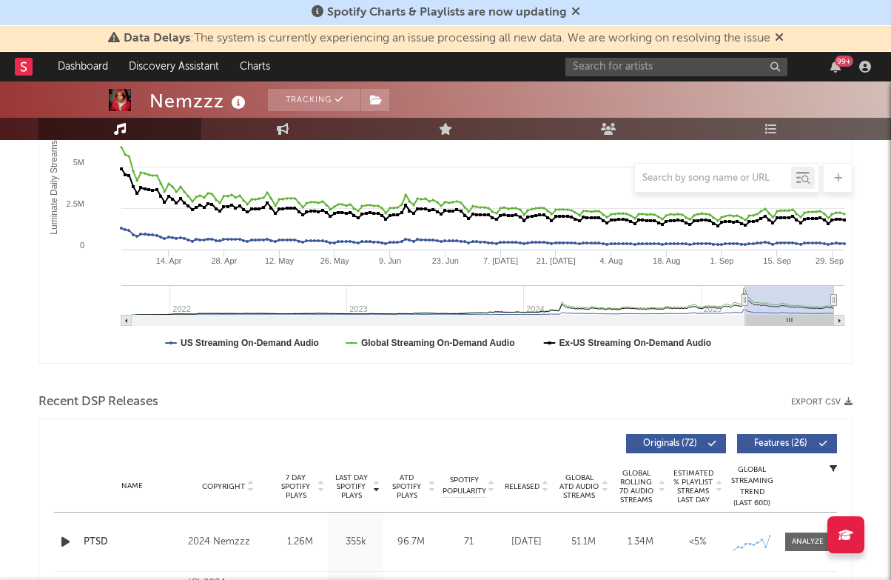
scroll to position [608, 0]
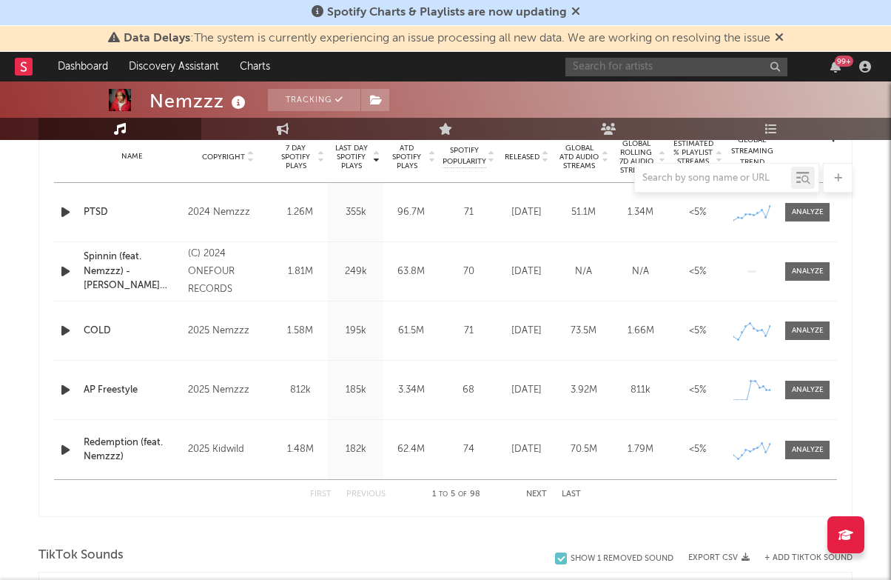
click at [644, 67] on input "text" at bounding box center [676, 67] width 222 height 19
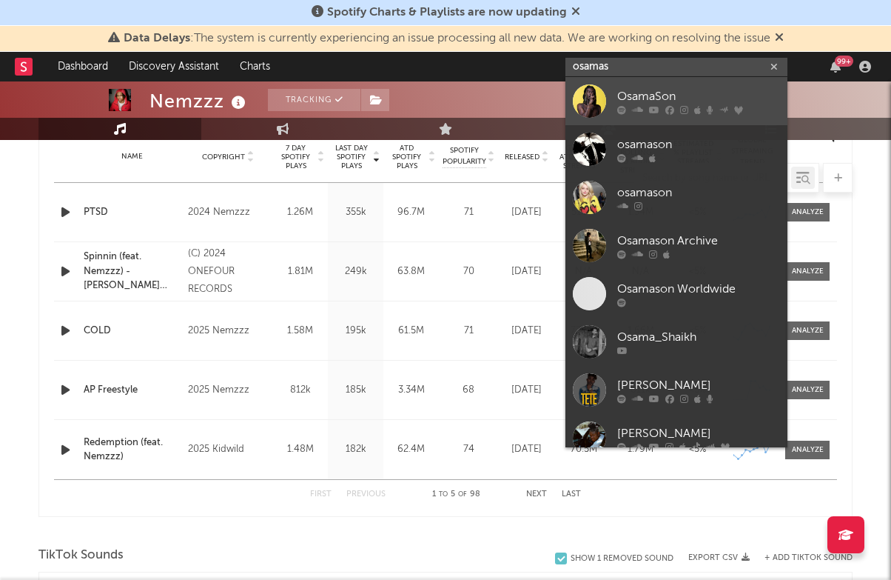
type input "osamas"
click at [673, 97] on div "OsamaSon" at bounding box center [698, 96] width 163 height 18
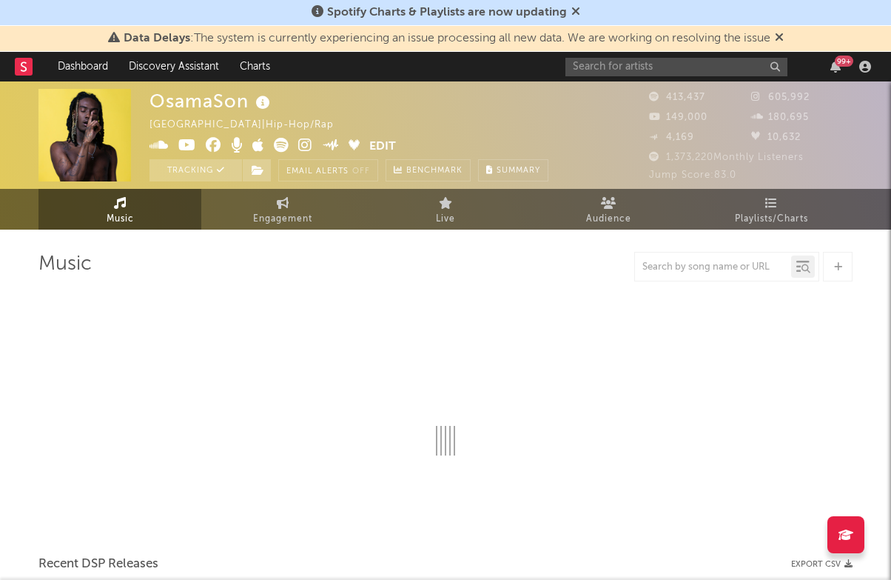
select select "6m"
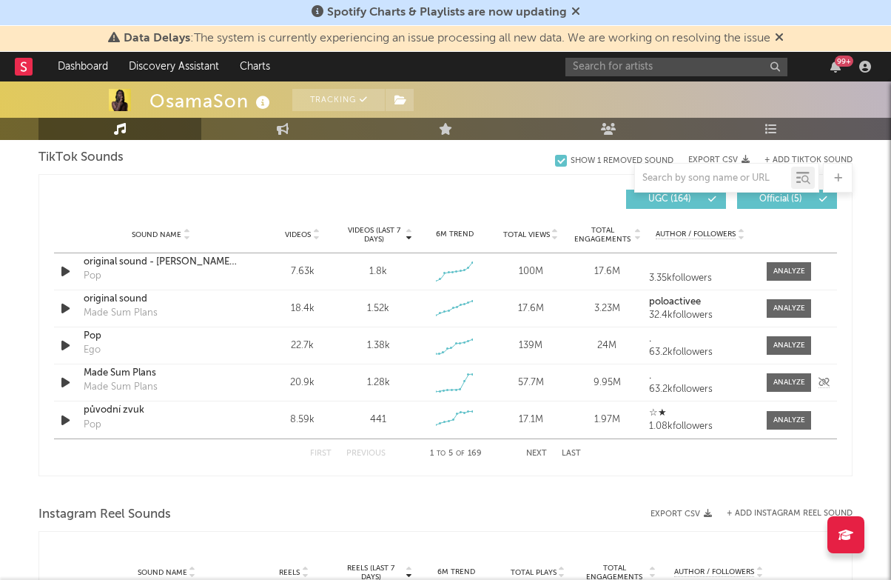
scroll to position [949, 0]
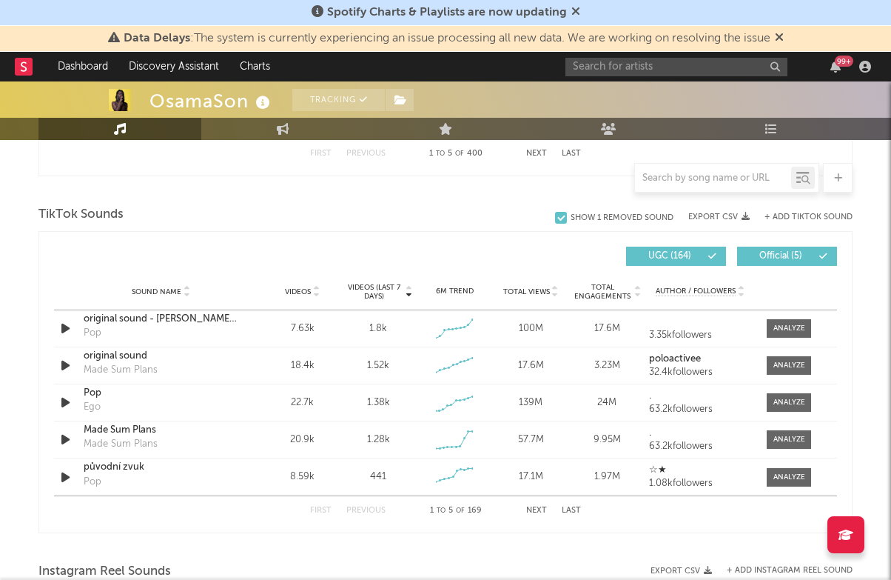
click at [799, 218] on button "+ Add TikTok Sound" at bounding box center [809, 217] width 88 height 8
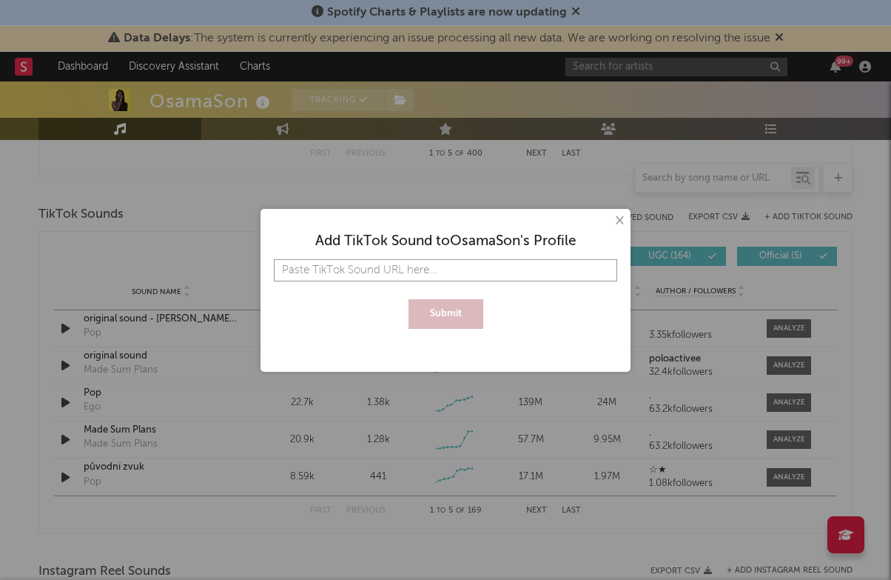
paste input "https://www.tiktok.com/music/original-sound-7553923742910040854?is_from_webapp=…"
type input "https://www.tiktok.com/music/original-sound-7553923742910040854?is_from_webapp=…"
click at [457, 315] on button "Submit" at bounding box center [446, 314] width 75 height 30
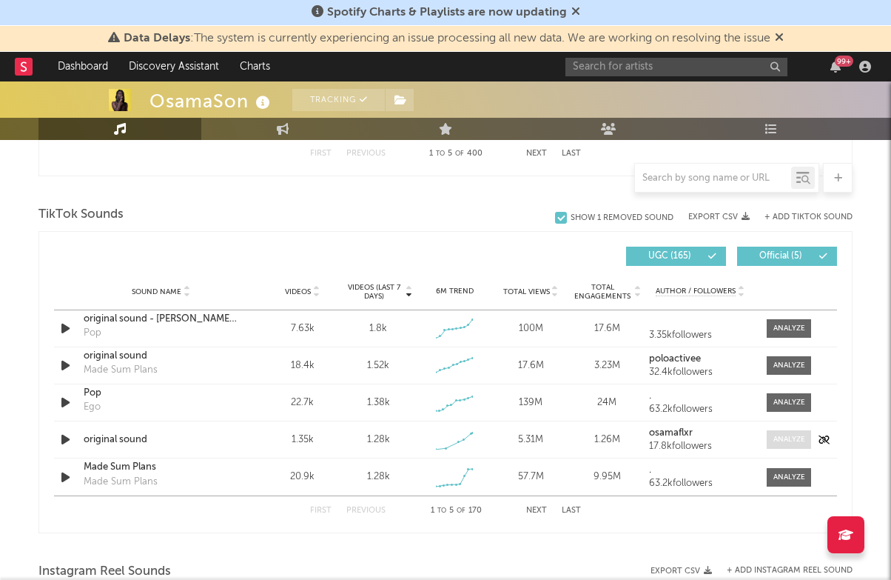
click at [773, 438] on div at bounding box center [789, 439] width 32 height 11
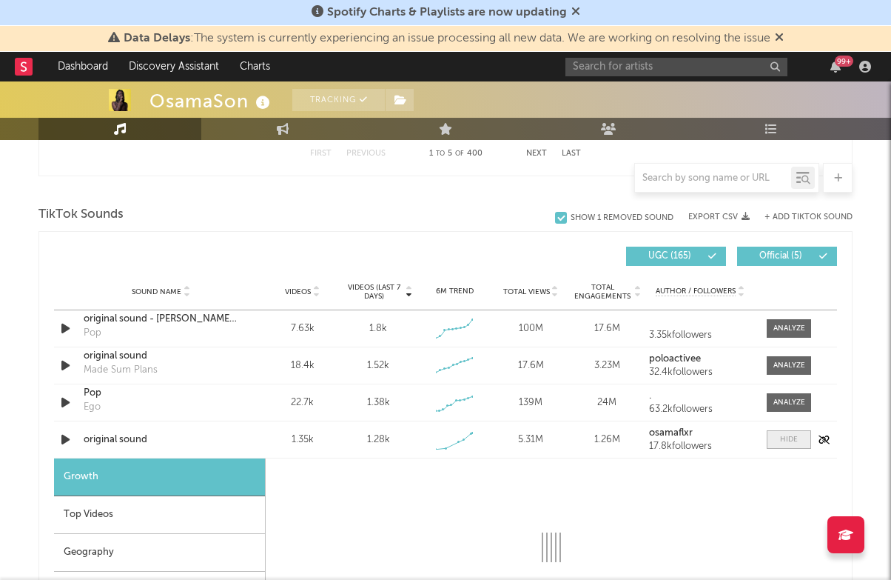
select select "1w"
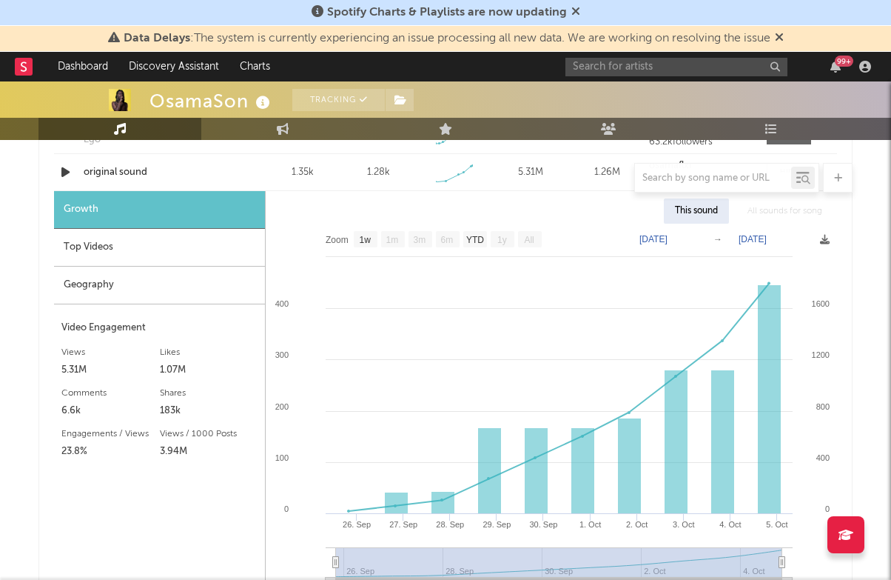
scroll to position [1229, 0]
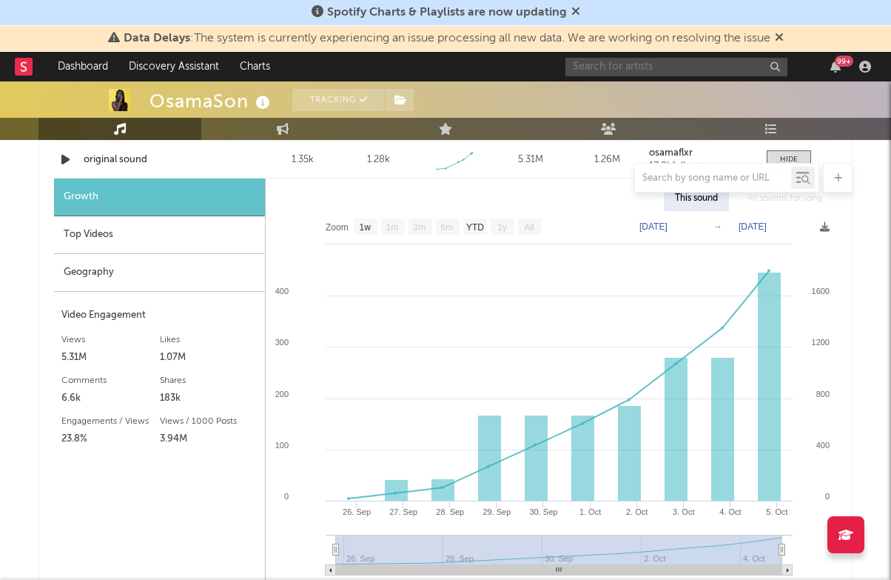
click at [626, 64] on input "text" at bounding box center [676, 67] width 222 height 19
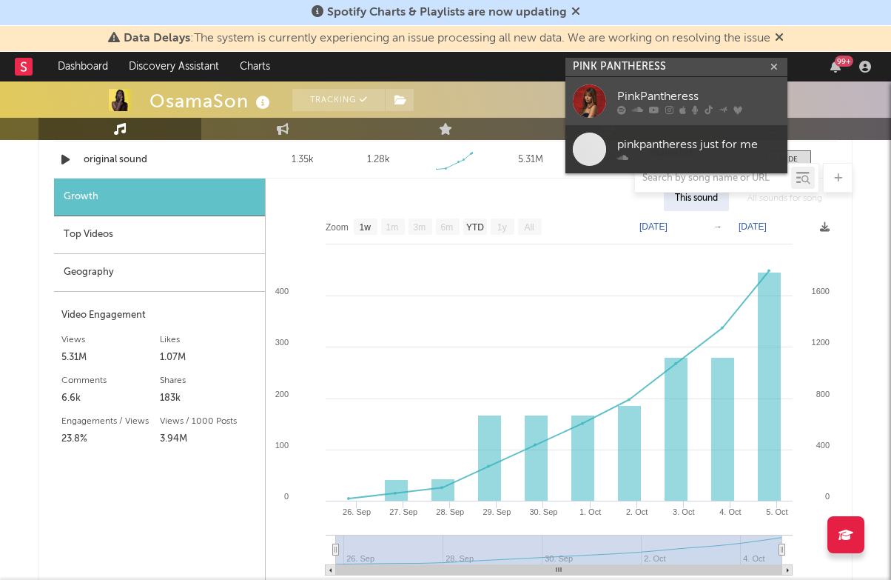
type input "PINK PANTHERESS"
click at [750, 83] on link "PinkPantheress" at bounding box center [676, 101] width 222 height 48
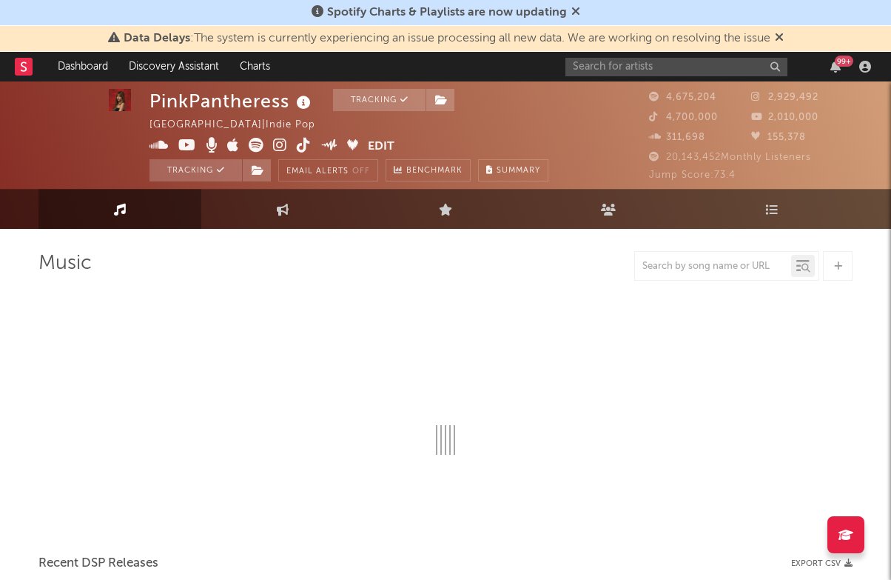
scroll to position [2, 0]
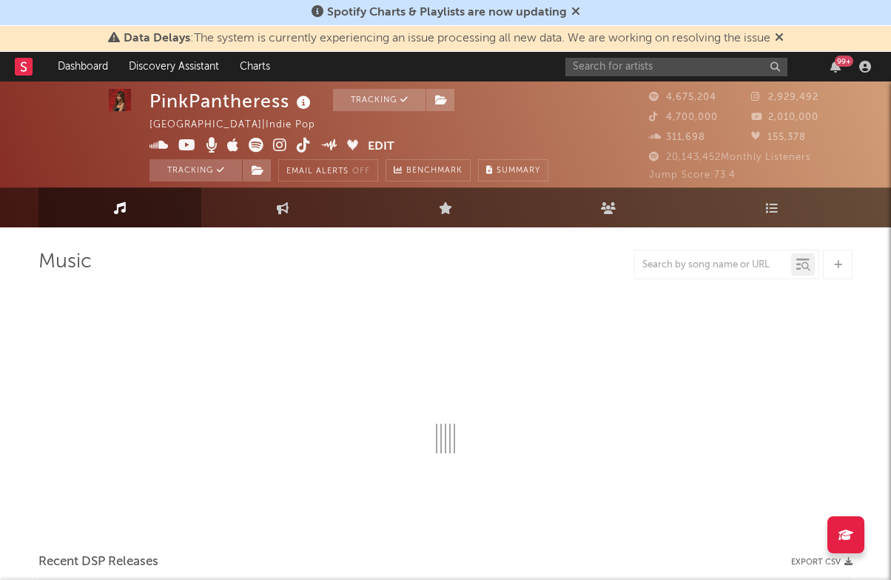
select select "6m"
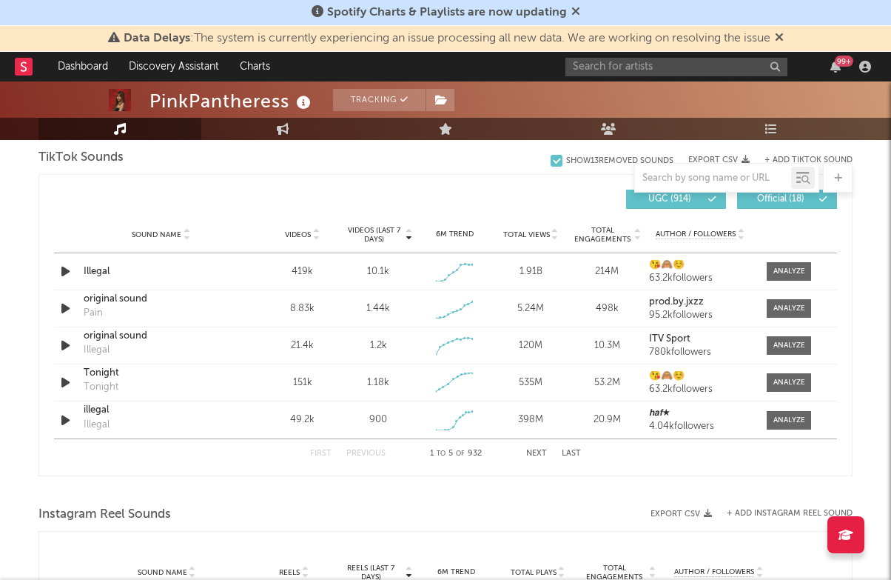
scroll to position [1006, 0]
click at [616, 70] on input "text" at bounding box center [676, 67] width 222 height 19
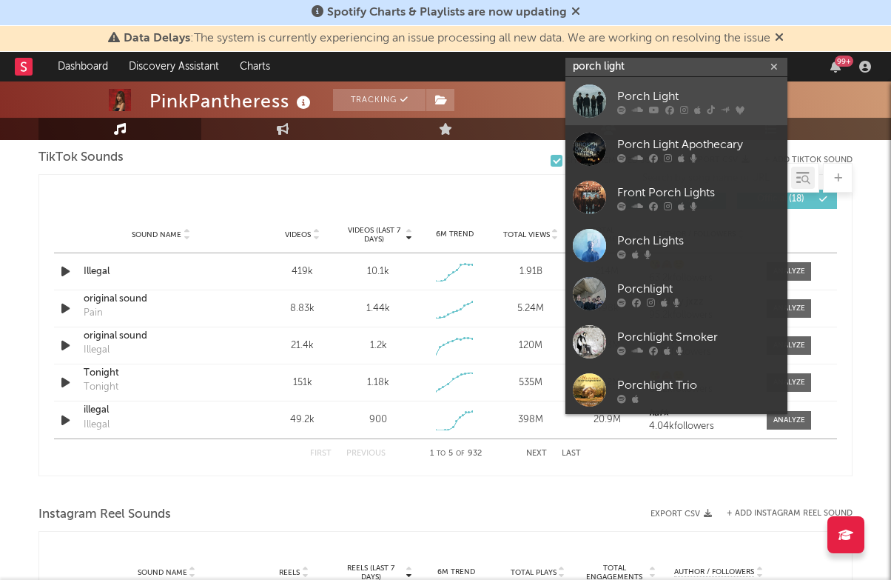
type input "porch light"
click at [657, 86] on link "Porch Light" at bounding box center [676, 101] width 222 height 48
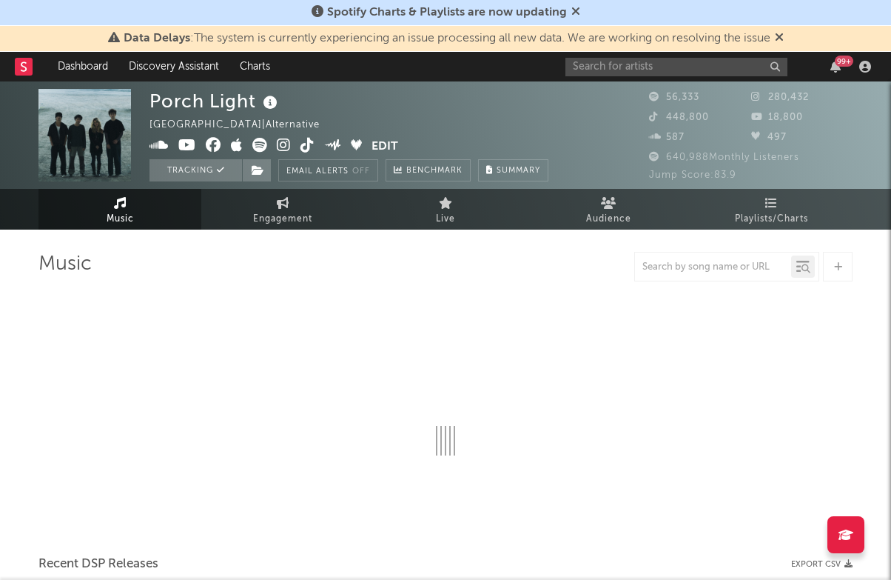
select select "6m"
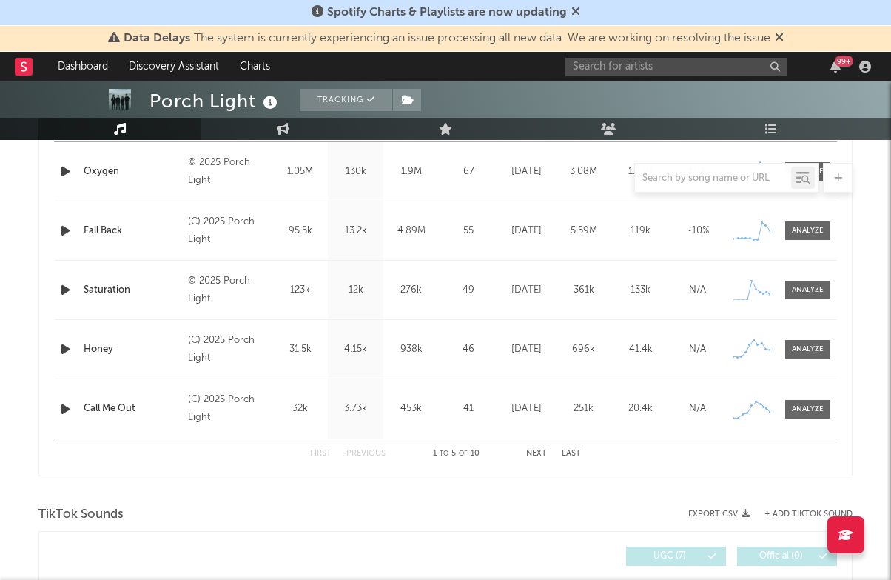
scroll to position [831, 0]
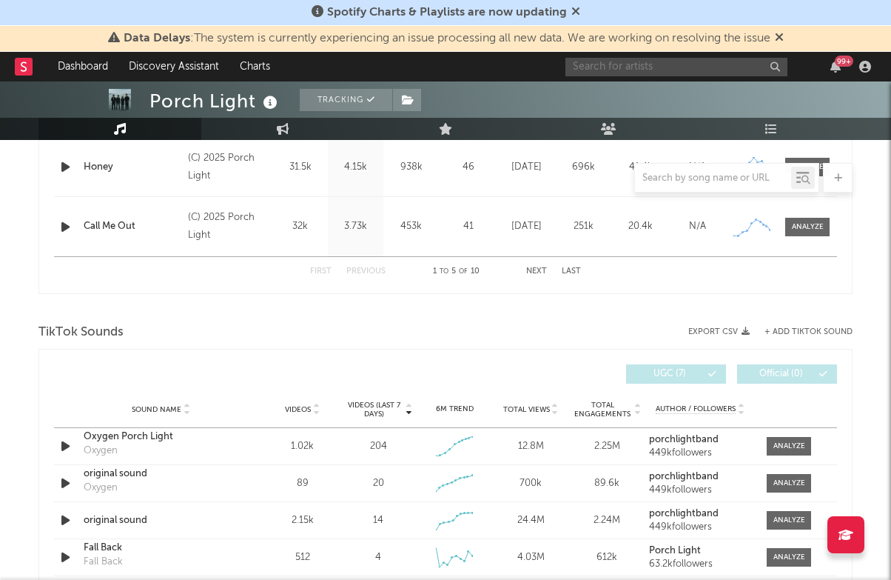
click at [608, 61] on input "text" at bounding box center [676, 67] width 222 height 19
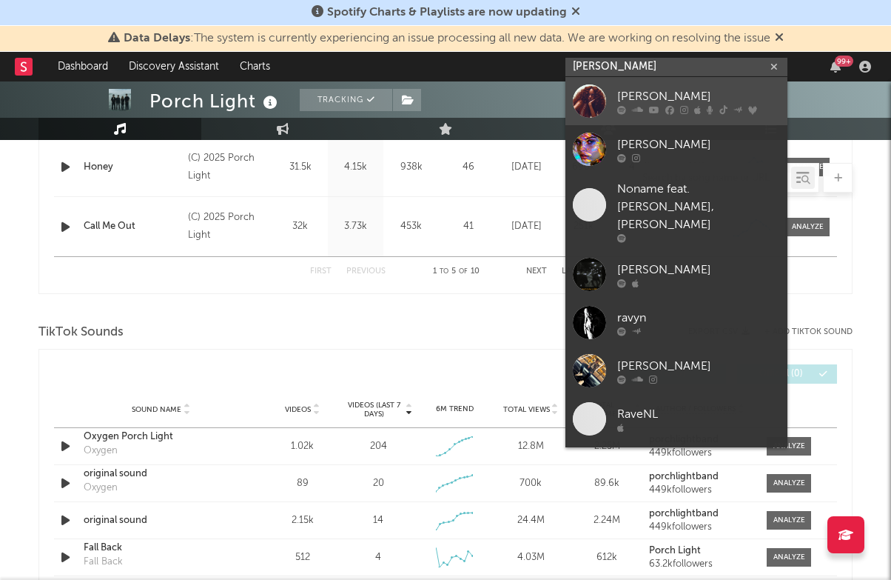
type input "ravyn l"
click at [650, 92] on div "Ravyn Lenae" at bounding box center [698, 96] width 163 height 18
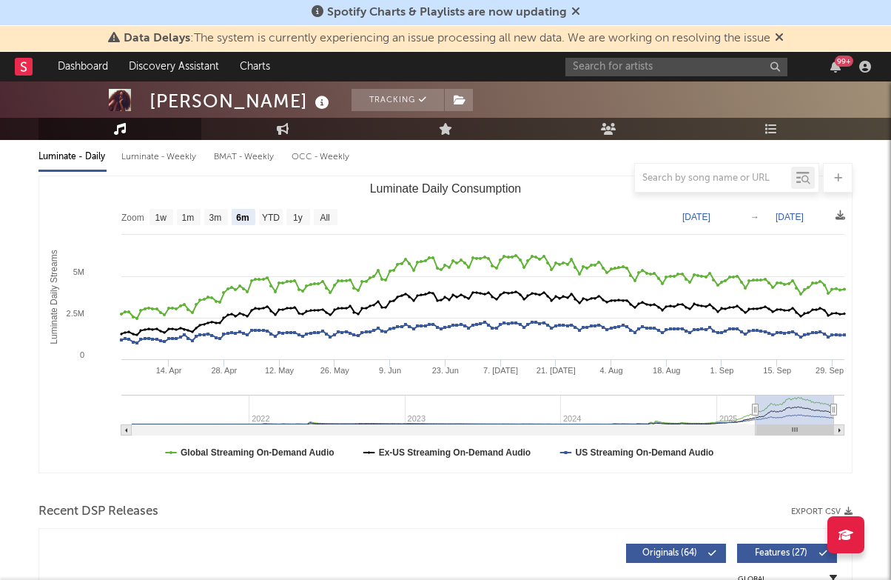
scroll to position [167, 0]
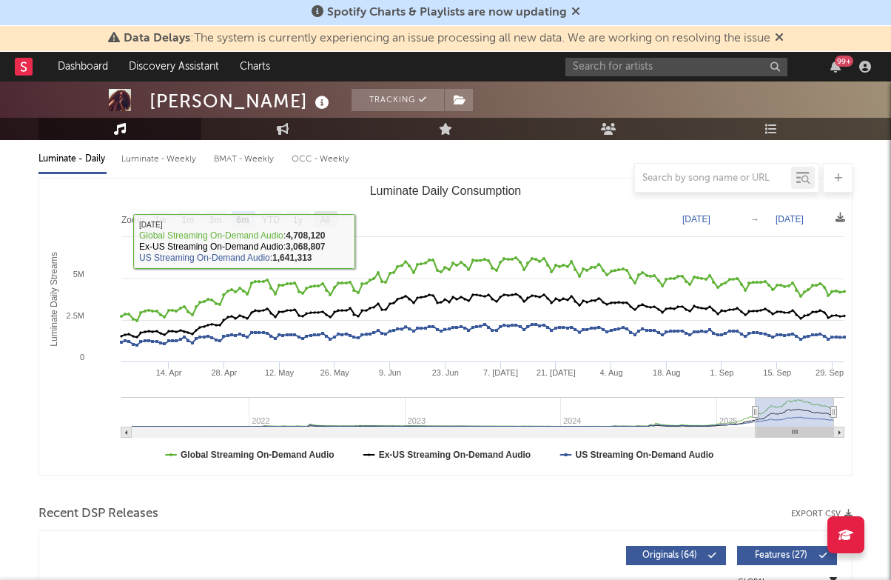
click at [329, 212] on rect "Luminate Daily Consumption" at bounding box center [326, 219] width 24 height 16
select select "All"
type input "2021-03-31"
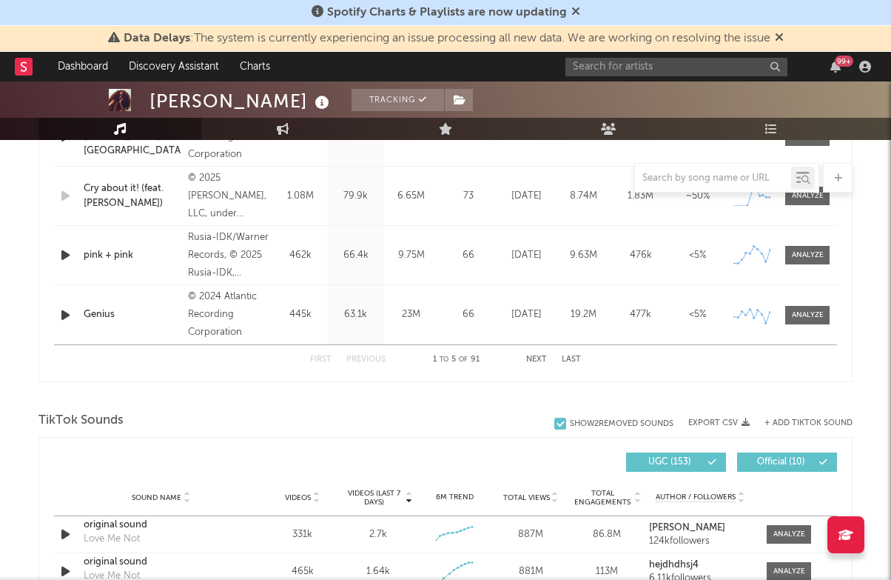
scroll to position [953, 0]
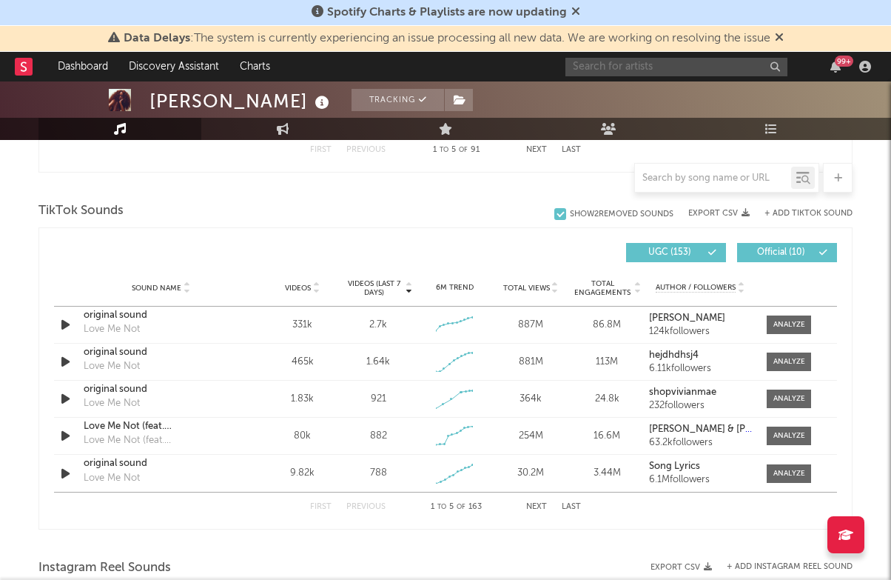
click at [689, 71] on input "text" at bounding box center [676, 67] width 222 height 19
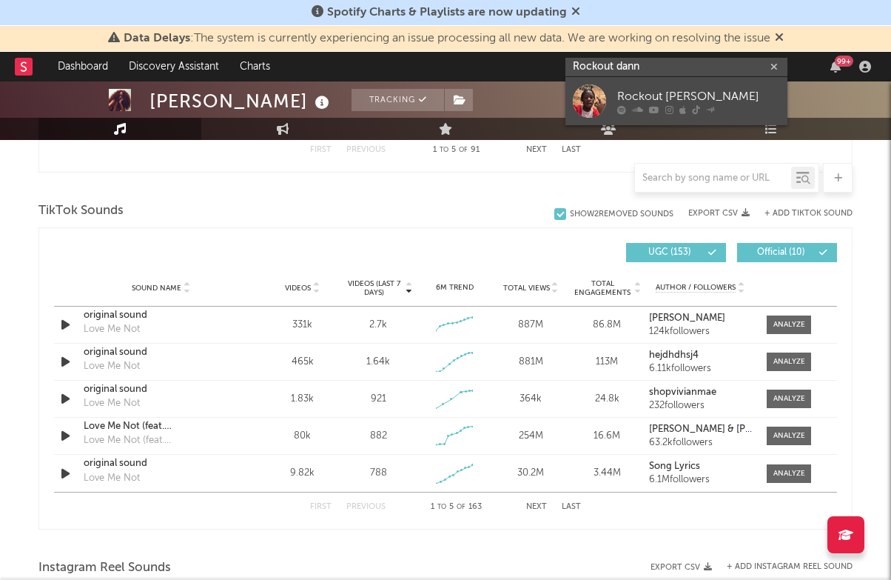
type input "Rockout dann"
click at [695, 90] on div "Rockout Danny" at bounding box center [698, 96] width 163 height 18
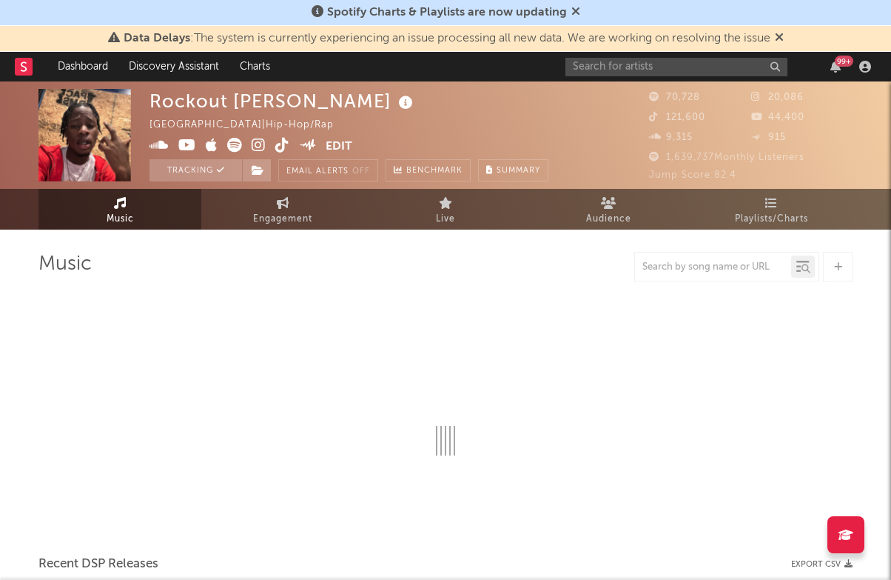
select select "6m"
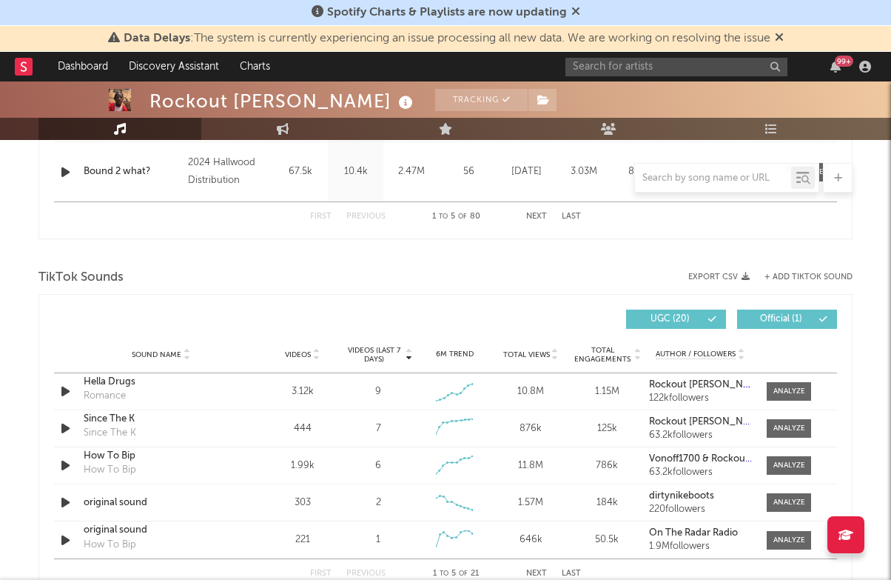
scroll to position [922, 0]
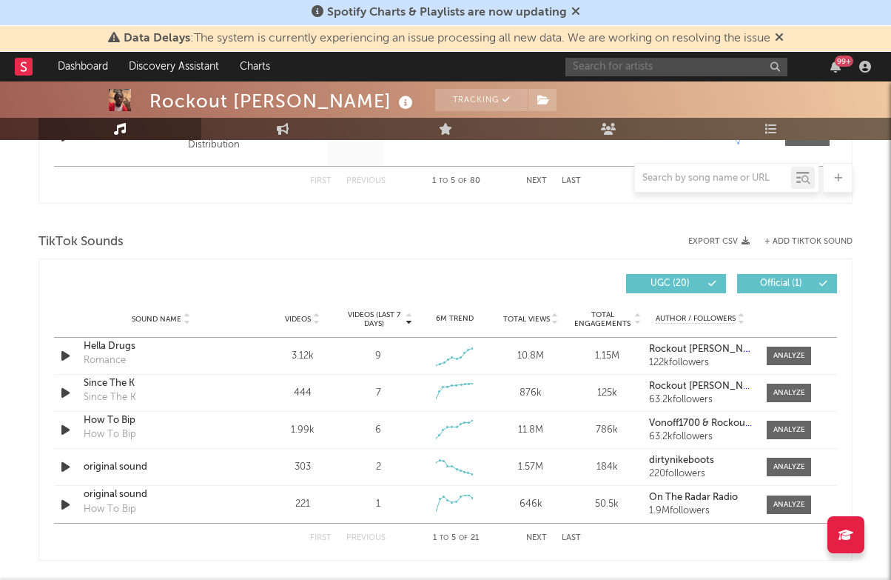
click at [634, 67] on input "text" at bounding box center [676, 67] width 222 height 19
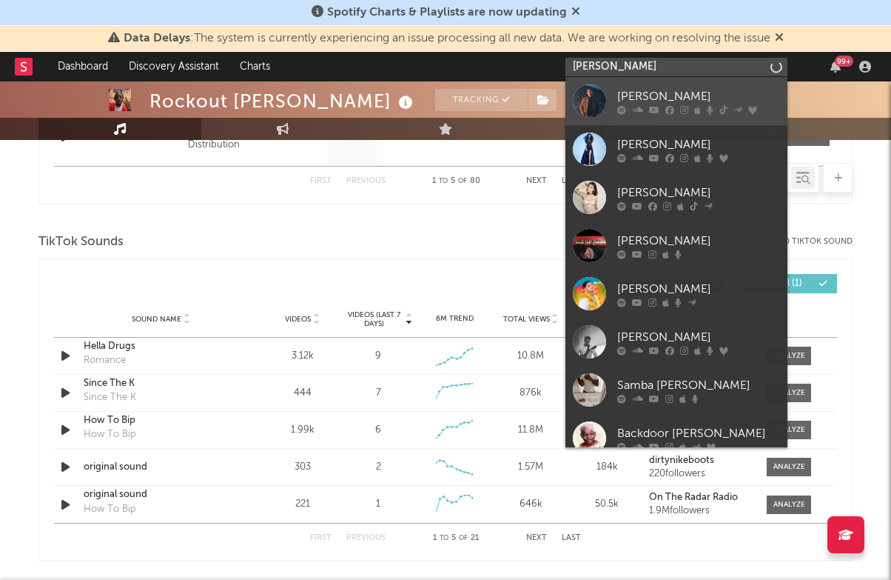
type input "sam barber"
click at [651, 90] on div "Sam Barber" at bounding box center [698, 96] width 163 height 18
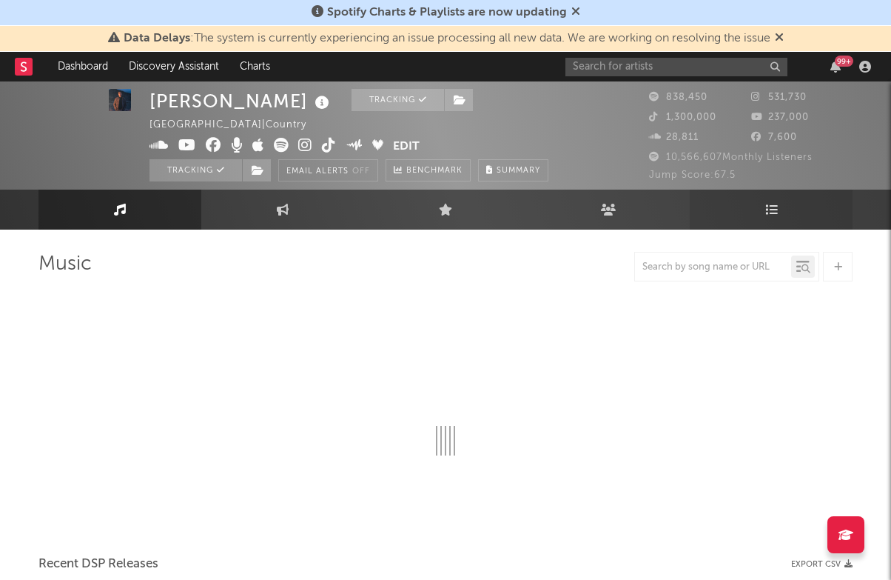
scroll to position [1, 0]
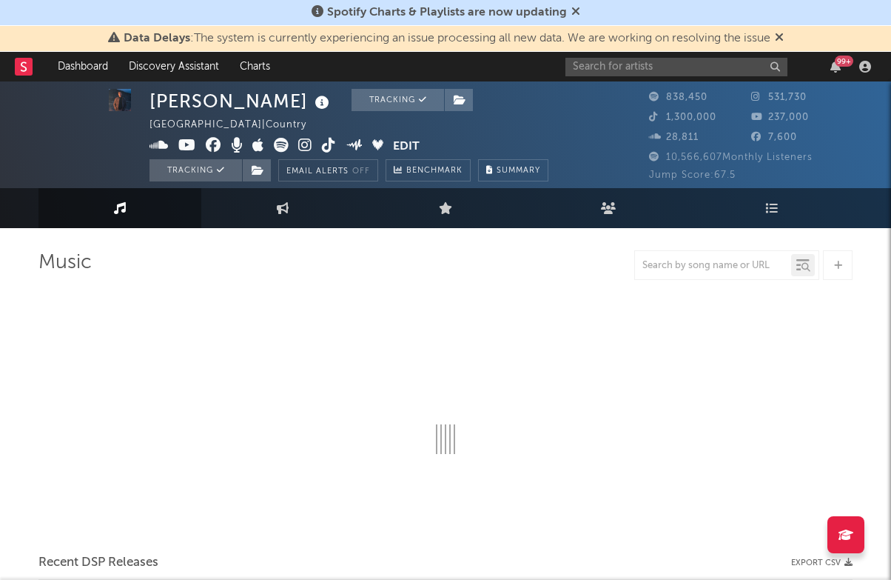
select select "6m"
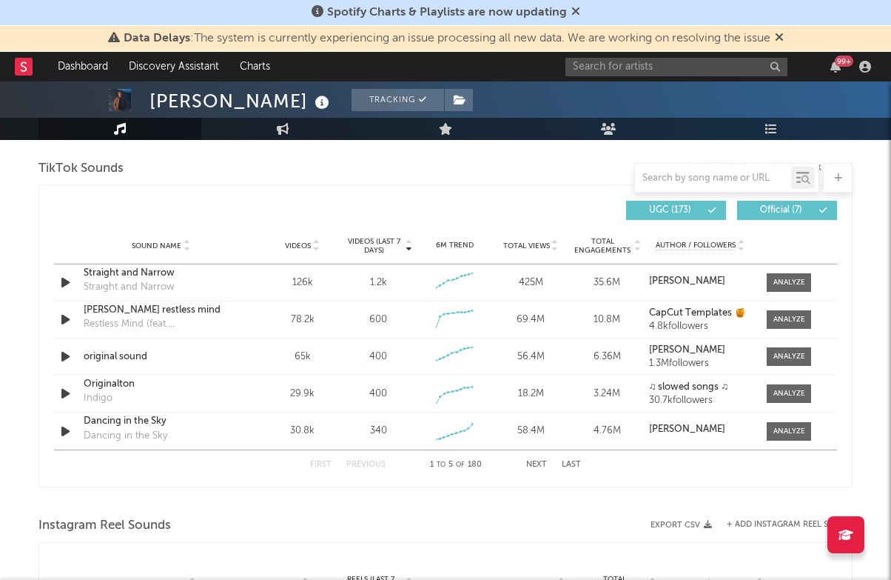
scroll to position [1061, 0]
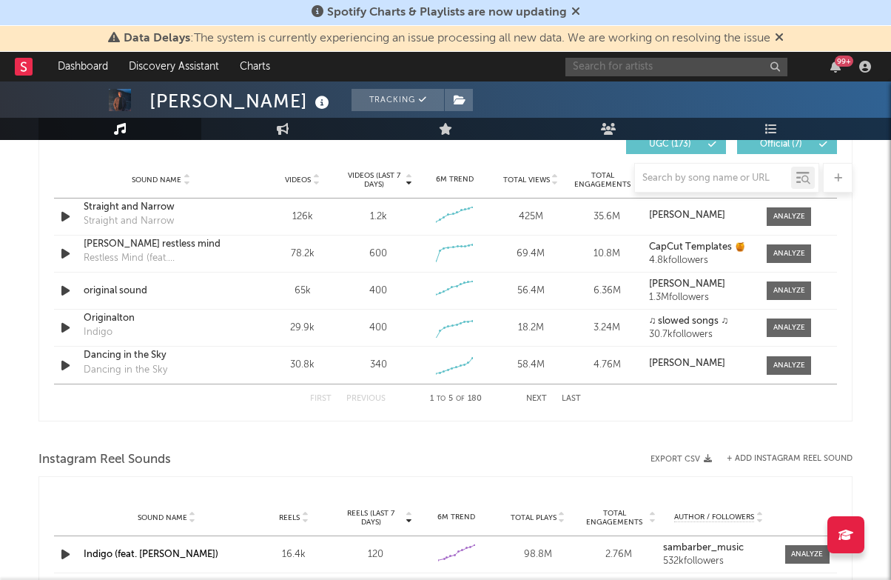
click at [595, 70] on input "text" at bounding box center [676, 67] width 222 height 19
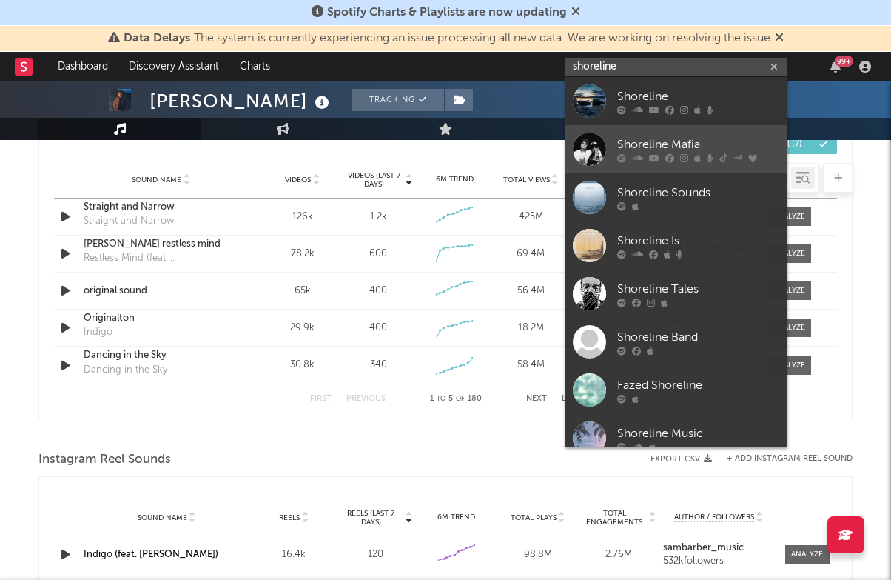
type input "shoreline"
click at [665, 134] on link "Shoreline Mafia" at bounding box center [676, 149] width 222 height 48
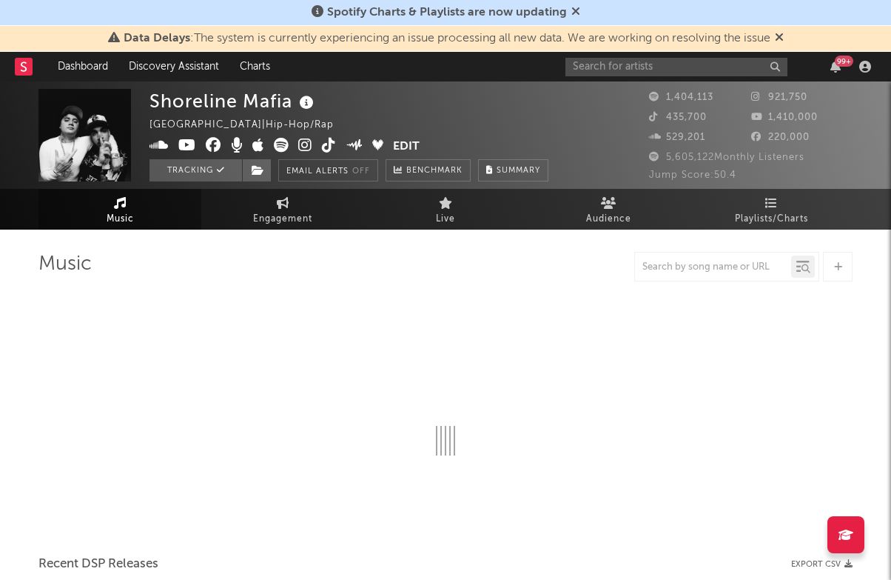
select select "6m"
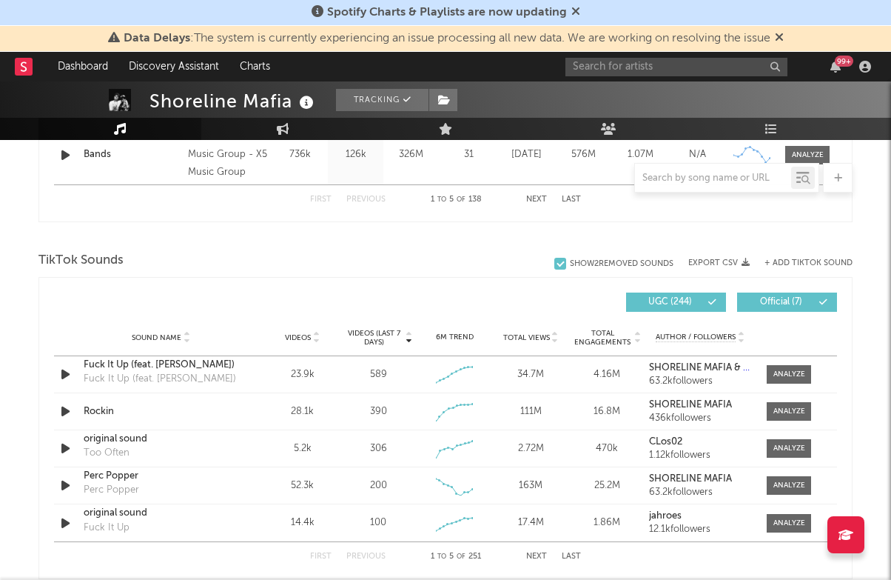
scroll to position [904, 0]
click at [599, 62] on input "text" at bounding box center [676, 67] width 222 height 19
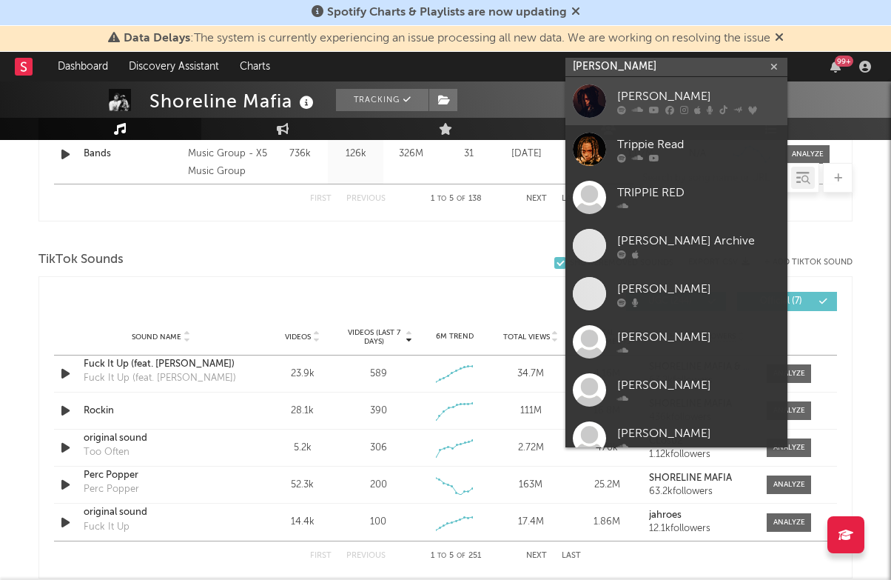
type input "trippie redd"
click at [677, 92] on div "Trippie Redd" at bounding box center [698, 96] width 163 height 18
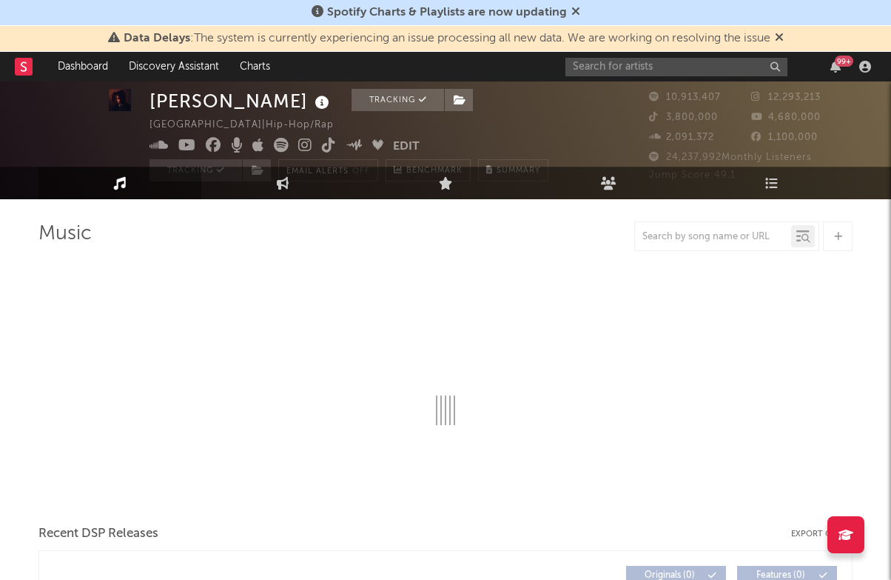
select select "6m"
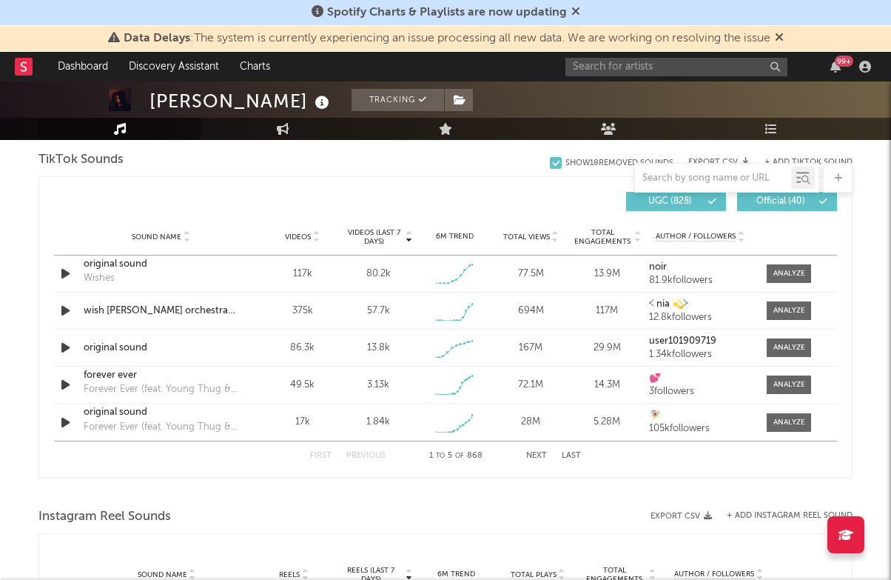
scroll to position [976, 0]
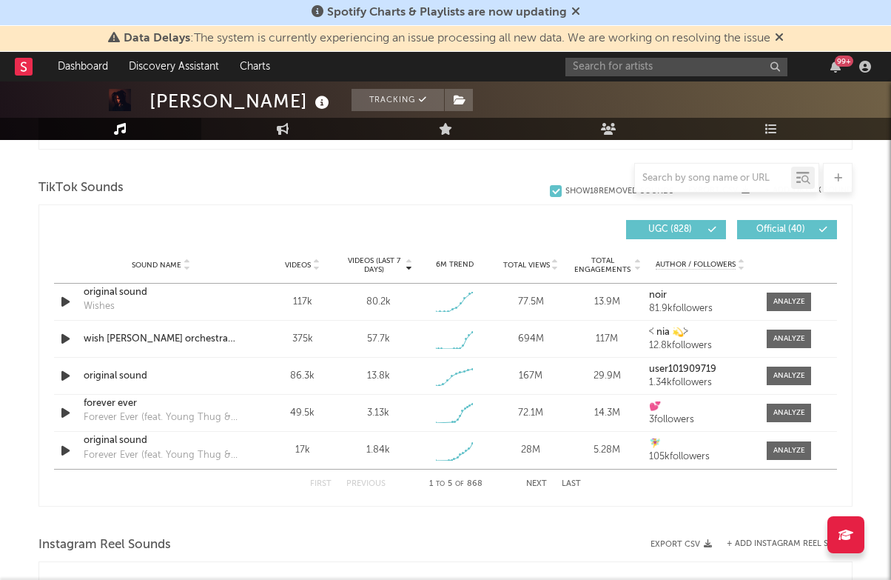
click at [540, 482] on button "Next" at bounding box center [536, 484] width 21 height 8
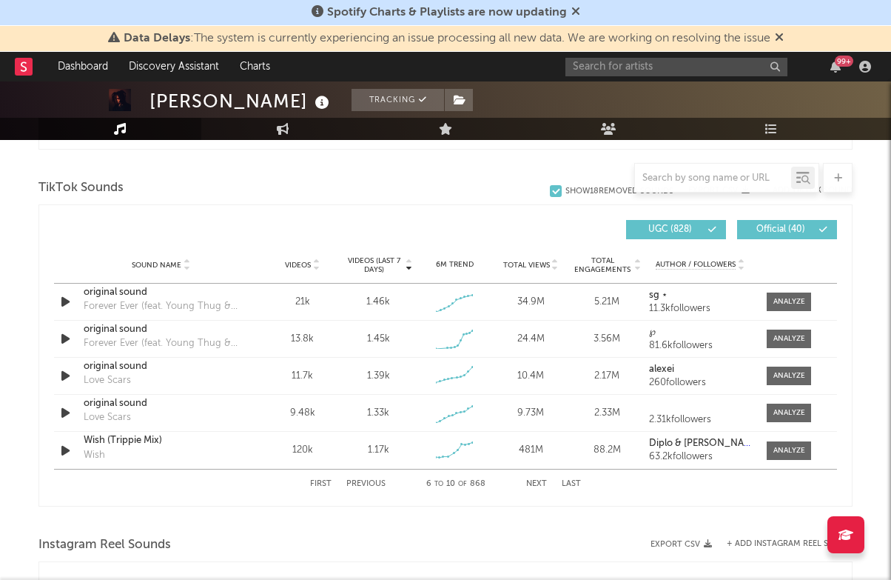
click at [540, 482] on button "Next" at bounding box center [536, 484] width 21 height 8
click at [702, 64] on input "text" at bounding box center [676, 67] width 222 height 19
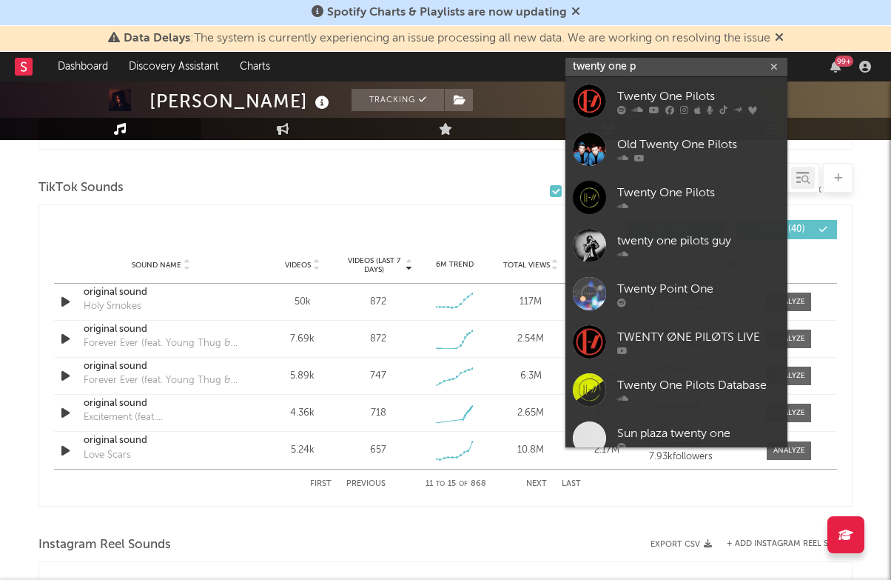
type input "twenty one p"
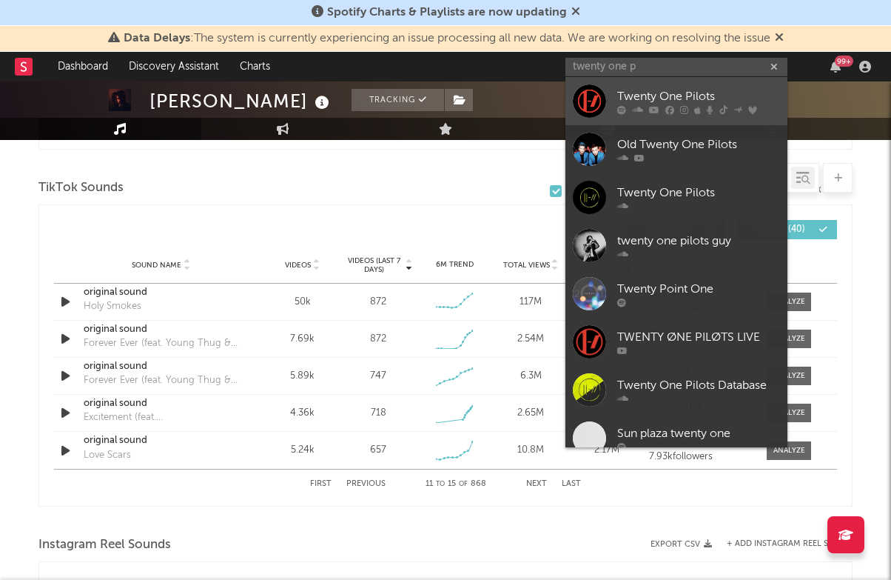
drag, startPoint x: 702, startPoint y: 64, endPoint x: 690, endPoint y: 101, distance: 39.8
click at [690, 101] on div "Twenty One Pilots" at bounding box center [698, 96] width 163 height 18
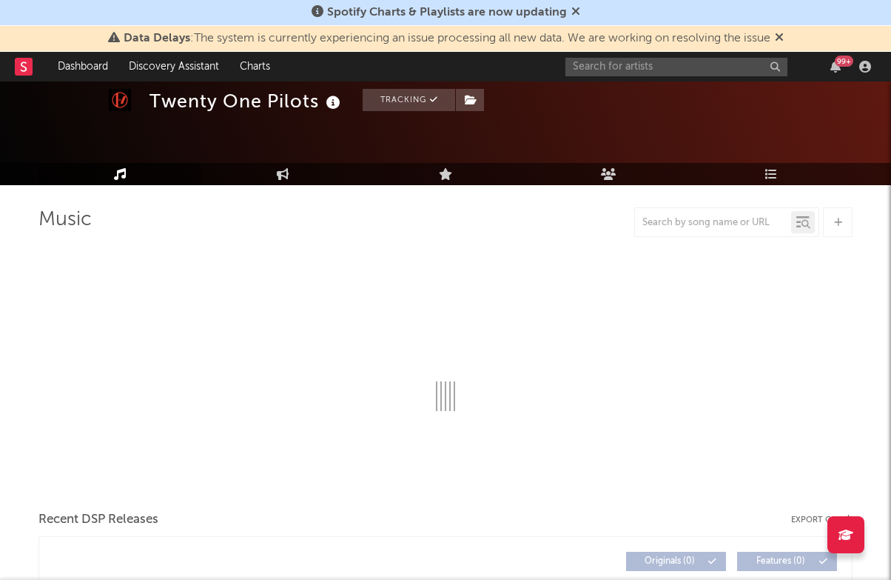
select select "6m"
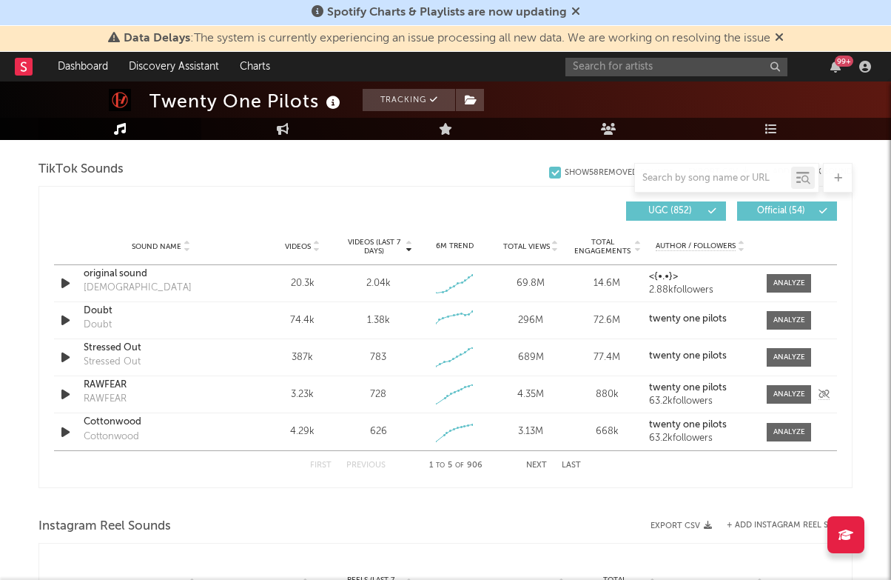
scroll to position [998, 0]
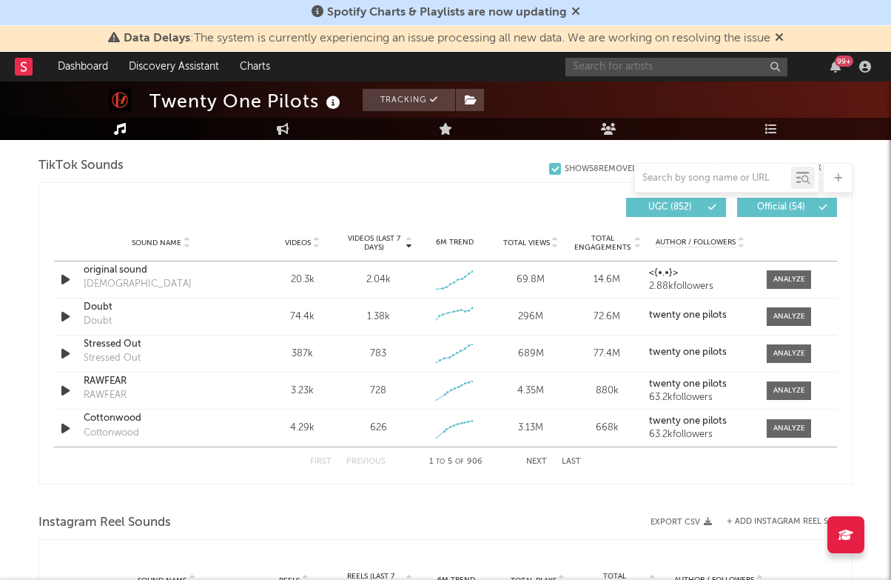
click at [632, 65] on input "text" at bounding box center [676, 67] width 222 height 19
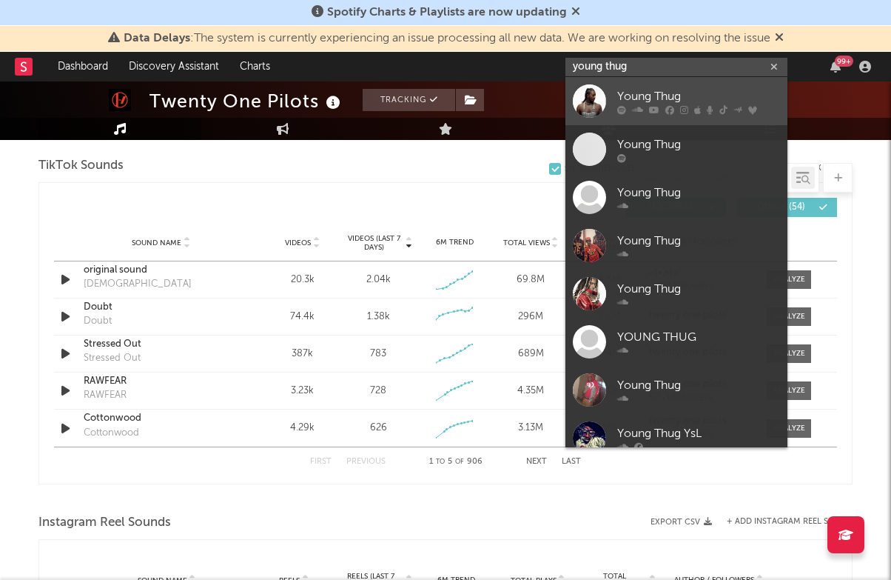
type input "young thug"
click at [679, 95] on div "Young Thug" at bounding box center [698, 96] width 163 height 18
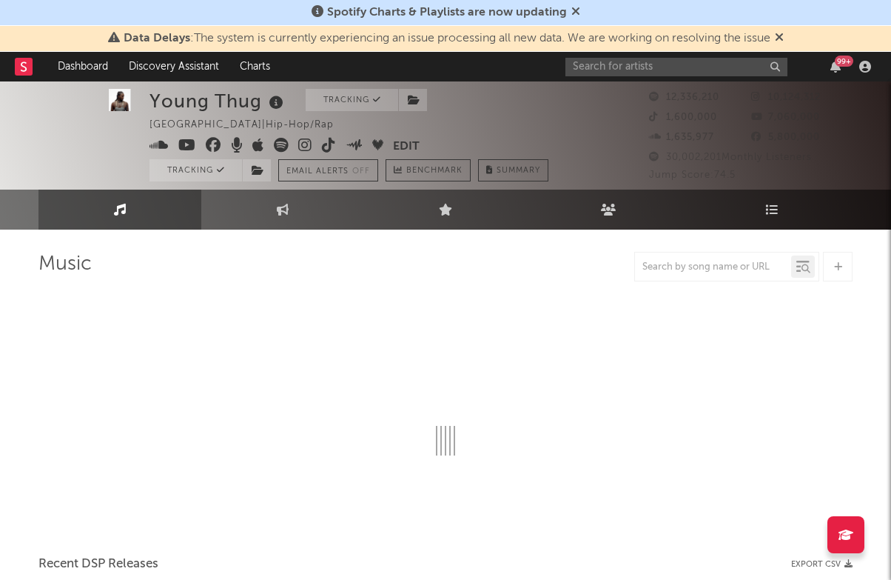
scroll to position [2, 0]
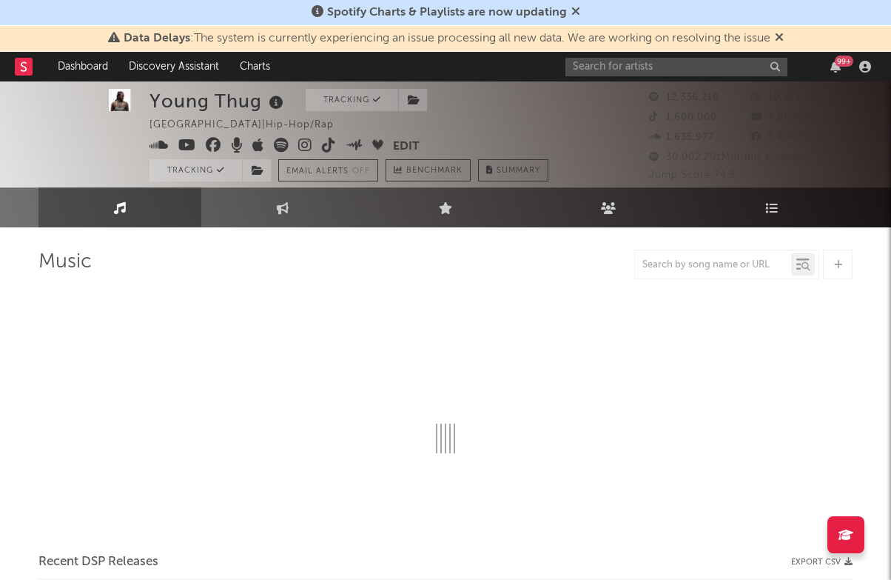
select select "6m"
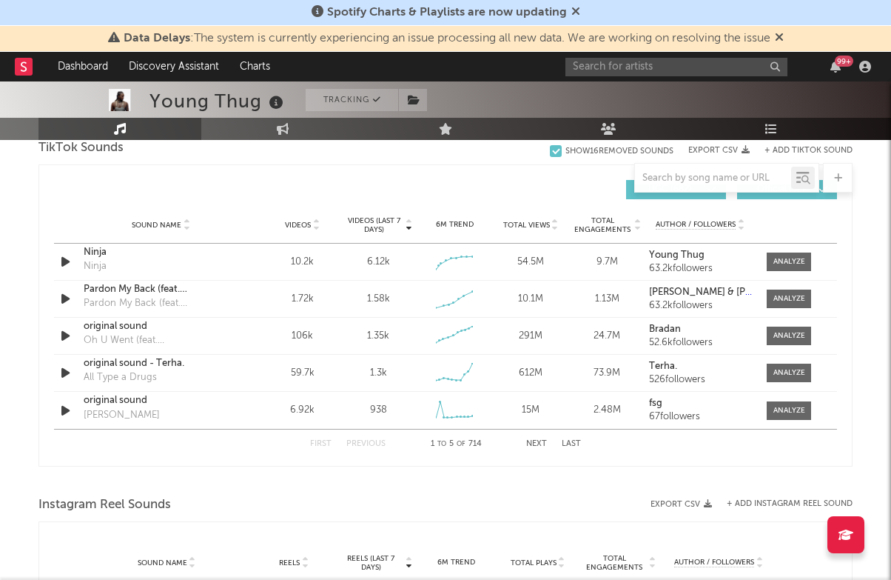
scroll to position [970, 0]
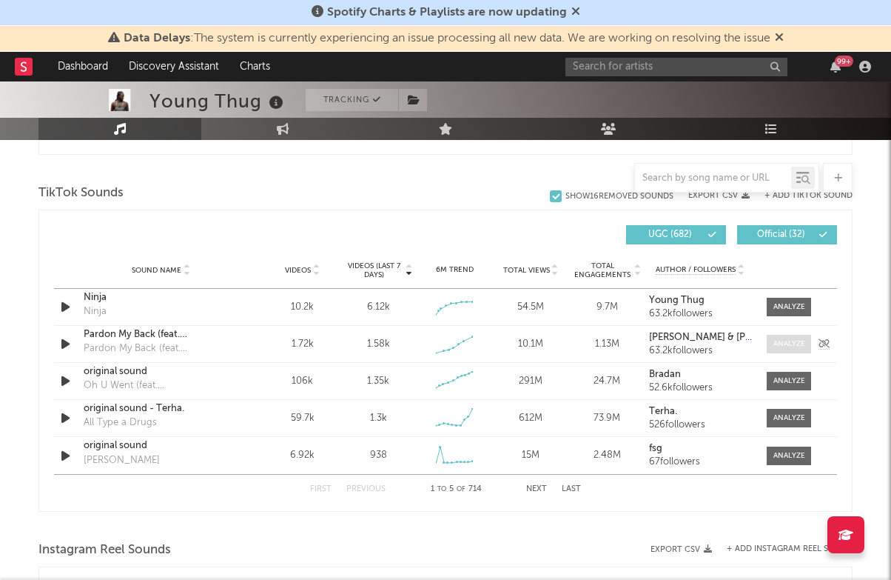
click at [782, 351] on span at bounding box center [789, 344] width 44 height 19
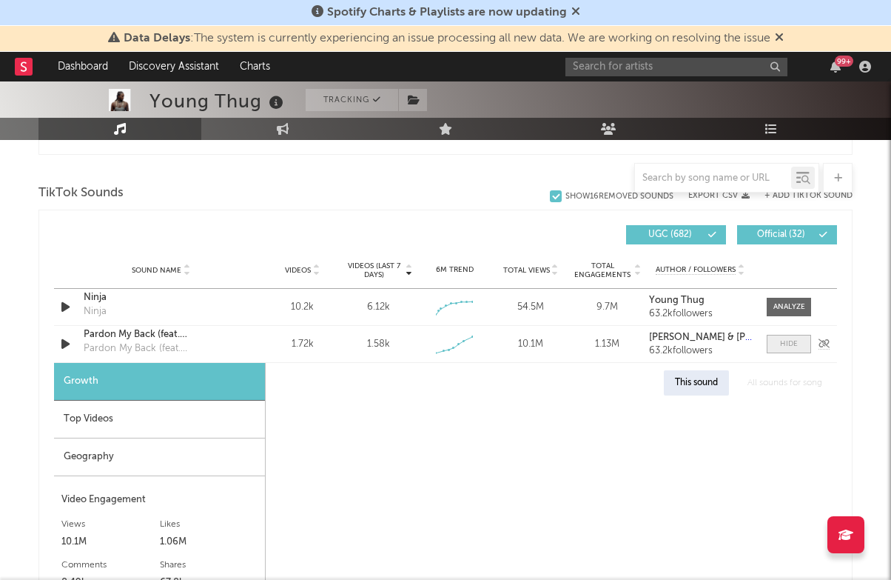
select select "1w"
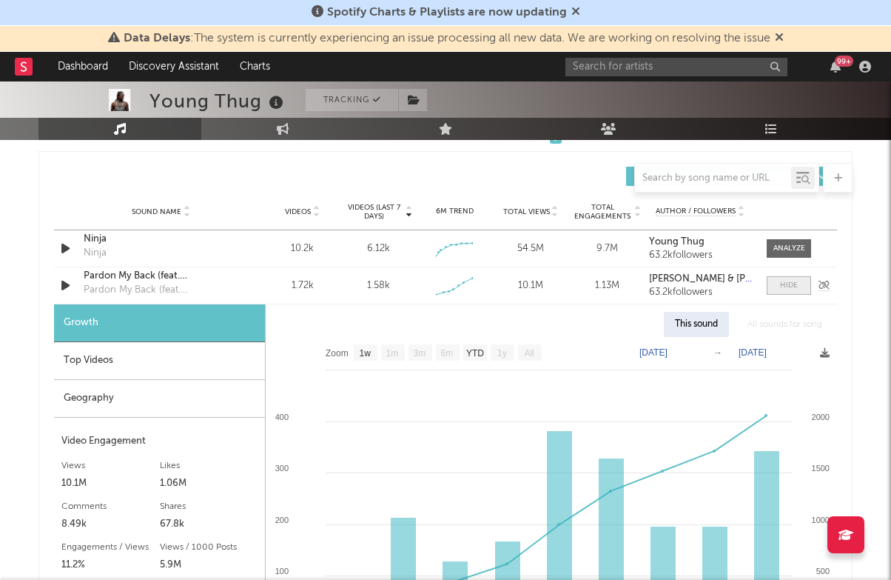
scroll to position [1047, 0]
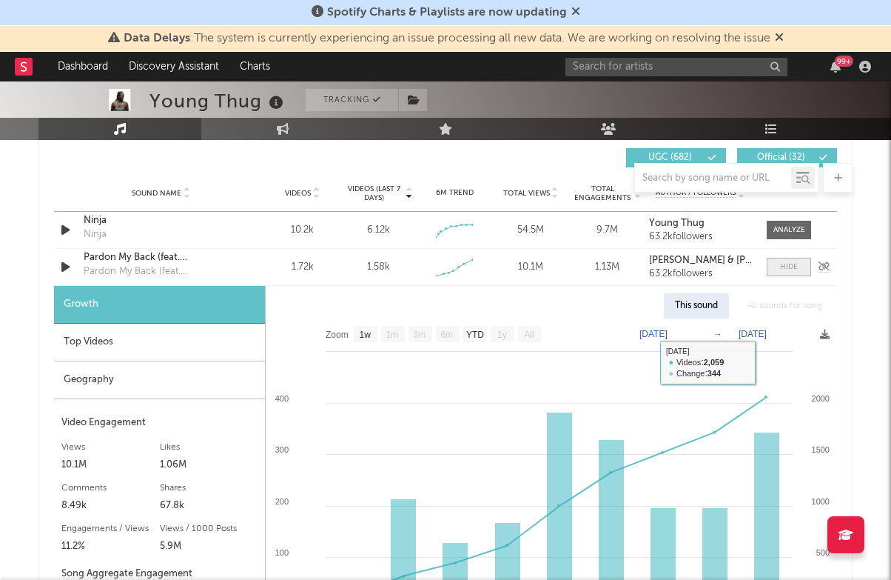
click at [789, 269] on div at bounding box center [789, 266] width 18 height 11
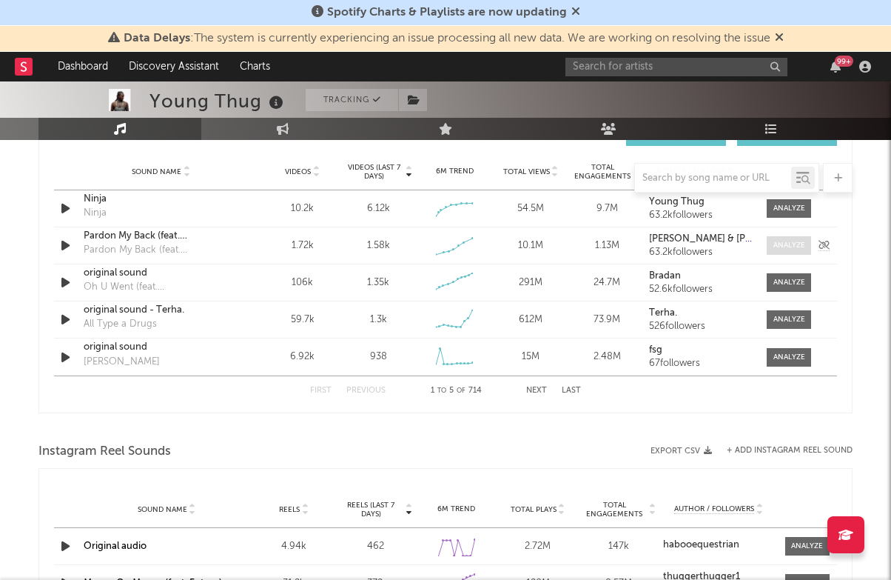
scroll to position [1080, 0]
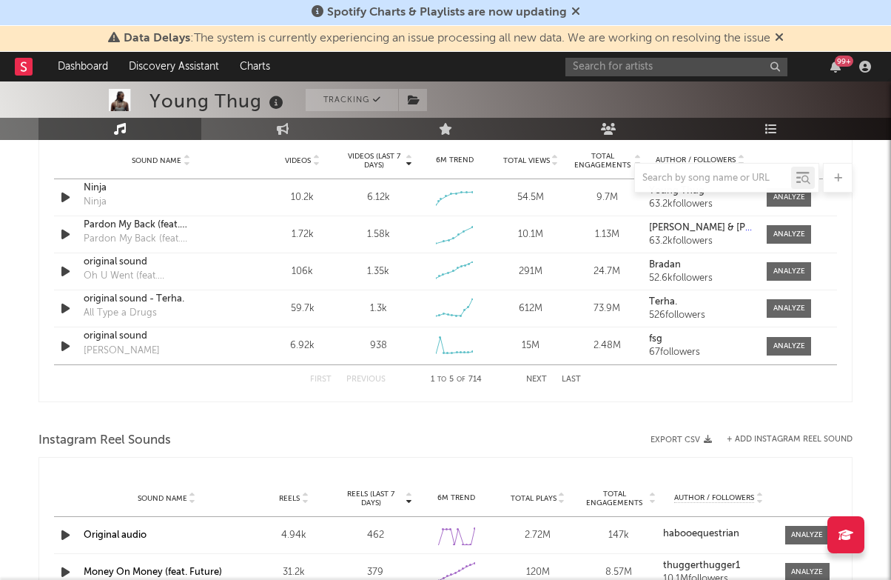
click at [544, 379] on button "Next" at bounding box center [536, 379] width 21 height 8
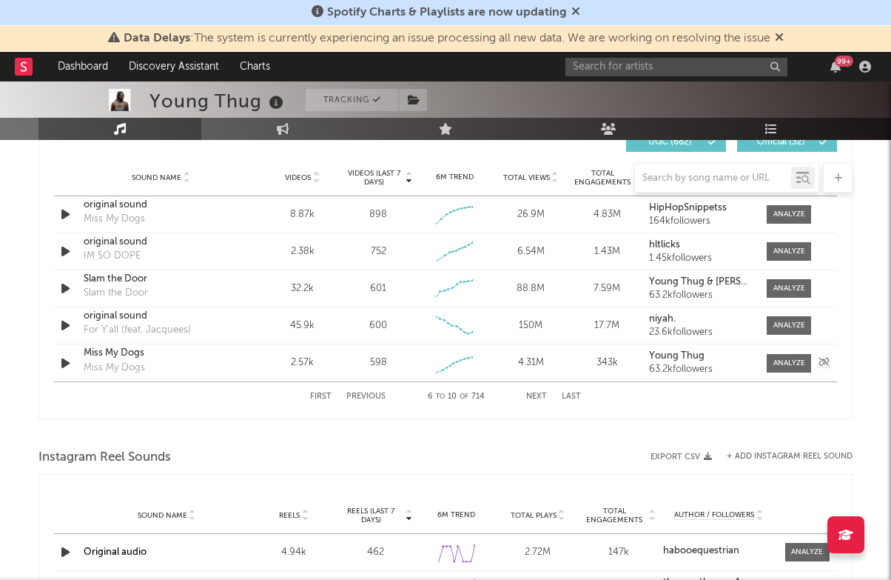
scroll to position [1060, 0]
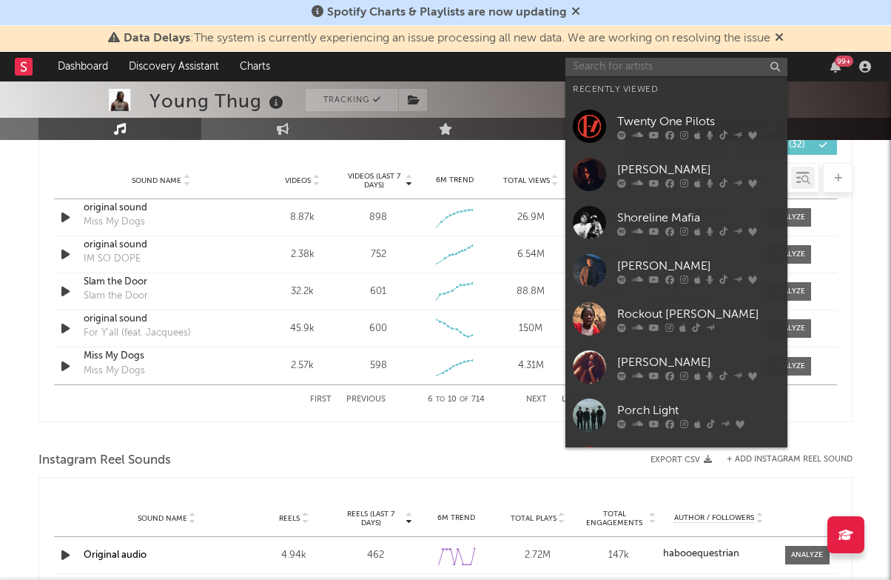
click at [597, 65] on input "text" at bounding box center [676, 67] width 222 height 19
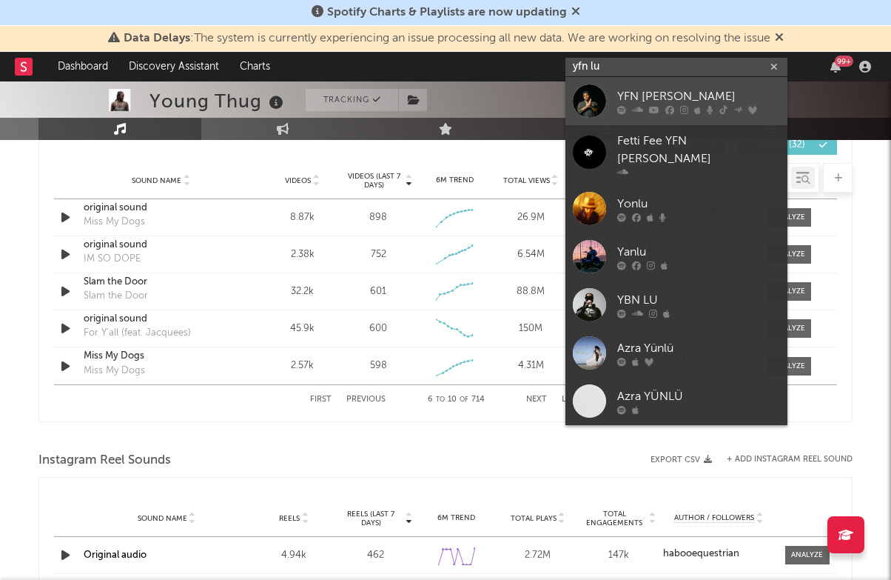
type input "yfn lu"
click at [683, 87] on div "YFN [PERSON_NAME]" at bounding box center [698, 96] width 163 height 18
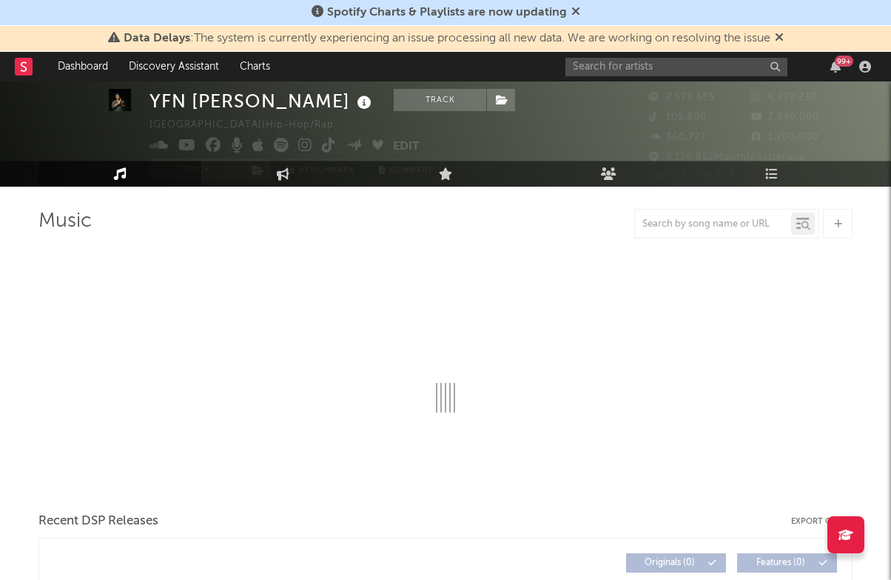
select select "6m"
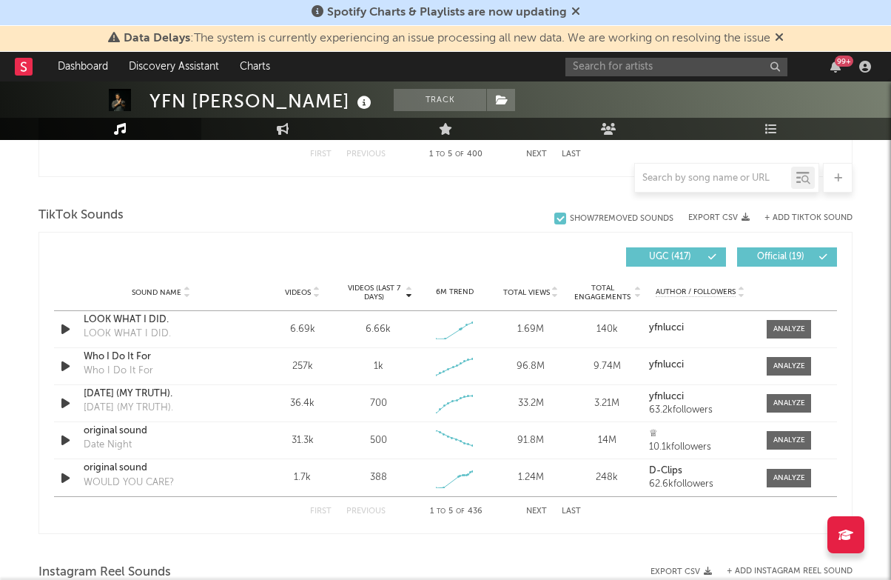
scroll to position [951, 0]
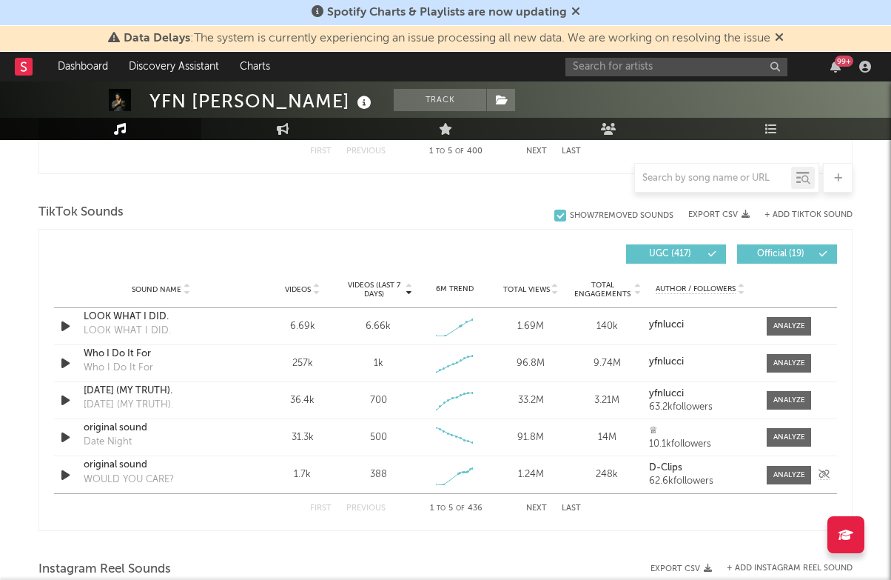
click at [766, 478] on div at bounding box center [785, 475] width 52 height 19
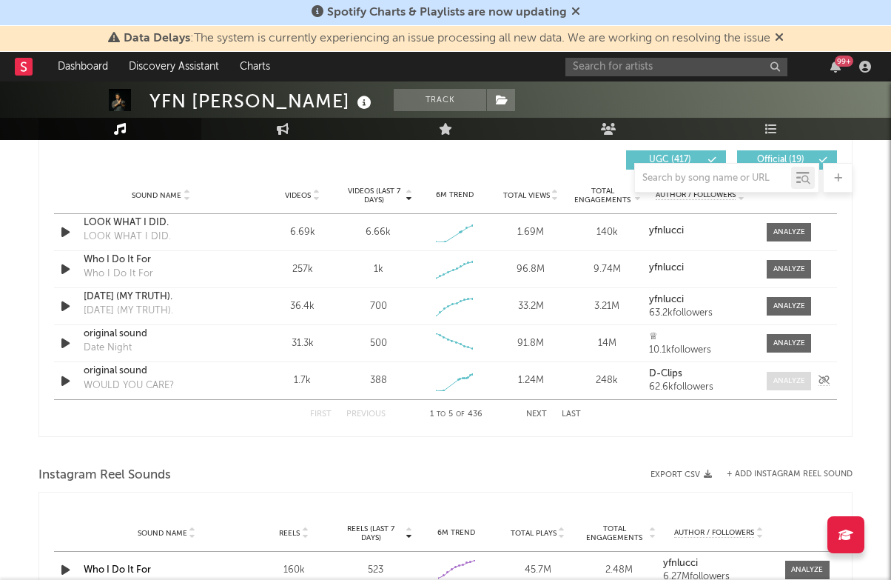
click at [787, 377] on div at bounding box center [789, 380] width 32 height 11
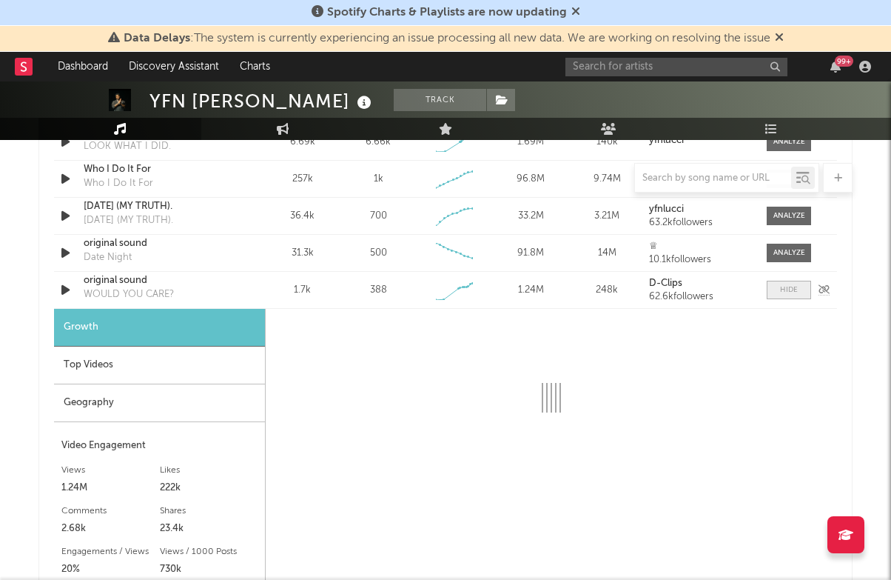
scroll to position [1307, 0]
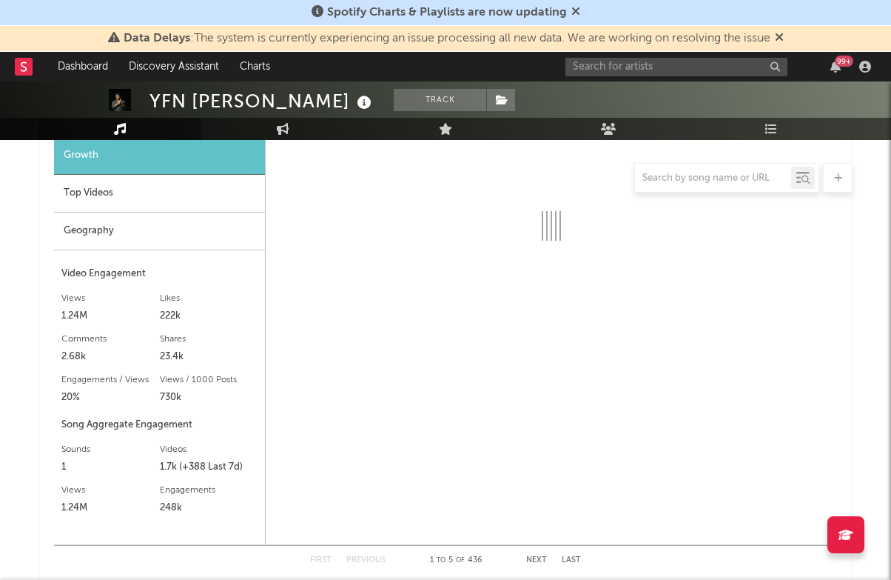
select select "1w"
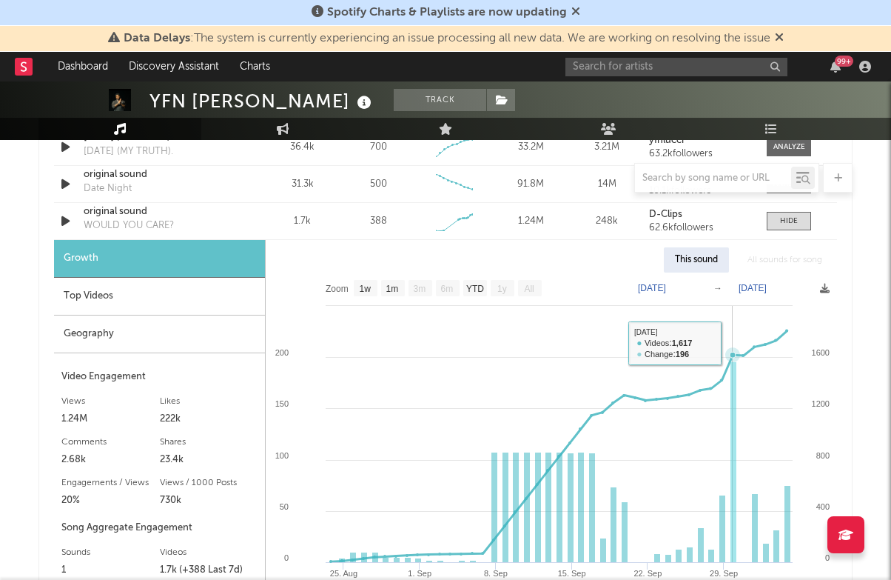
scroll to position [1191, 0]
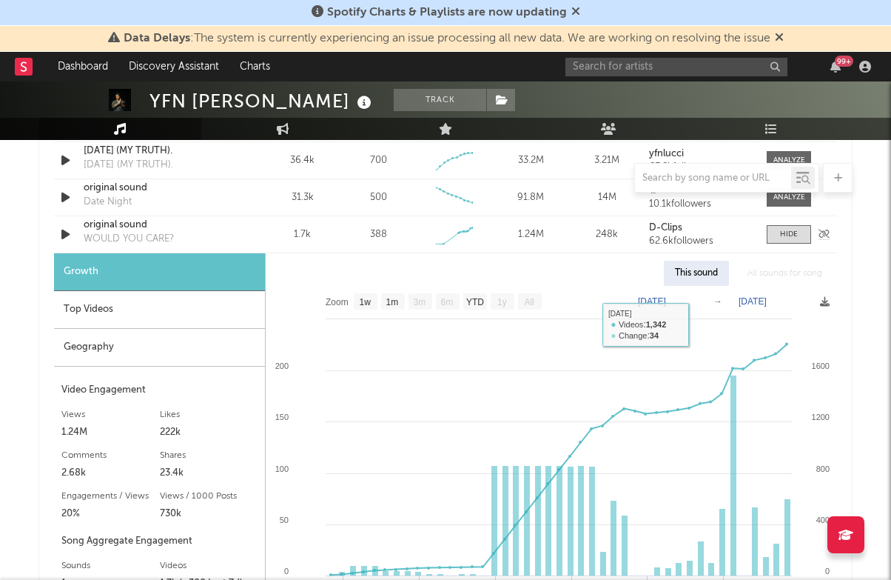
click at [123, 230] on div "original sound" at bounding box center [161, 225] width 155 height 15
click at [623, 64] on input "text" at bounding box center [676, 67] width 222 height 19
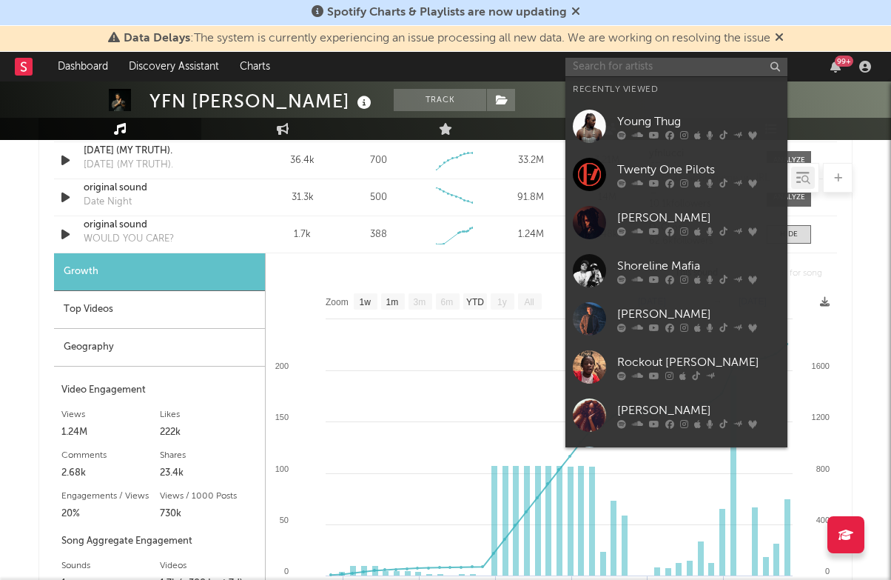
type input "t"
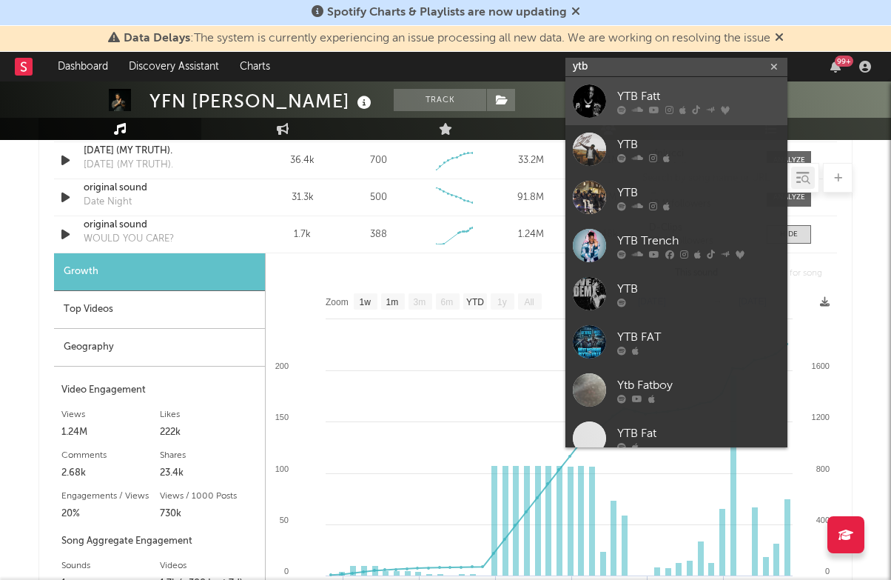
type input "ytb"
click at [647, 84] on link "YTB Fatt" at bounding box center [676, 101] width 222 height 48
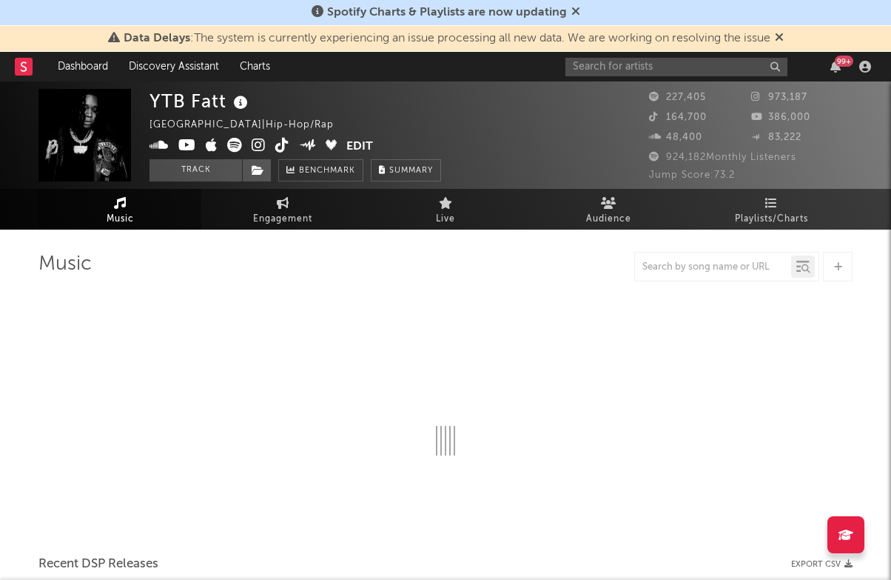
select select "6m"
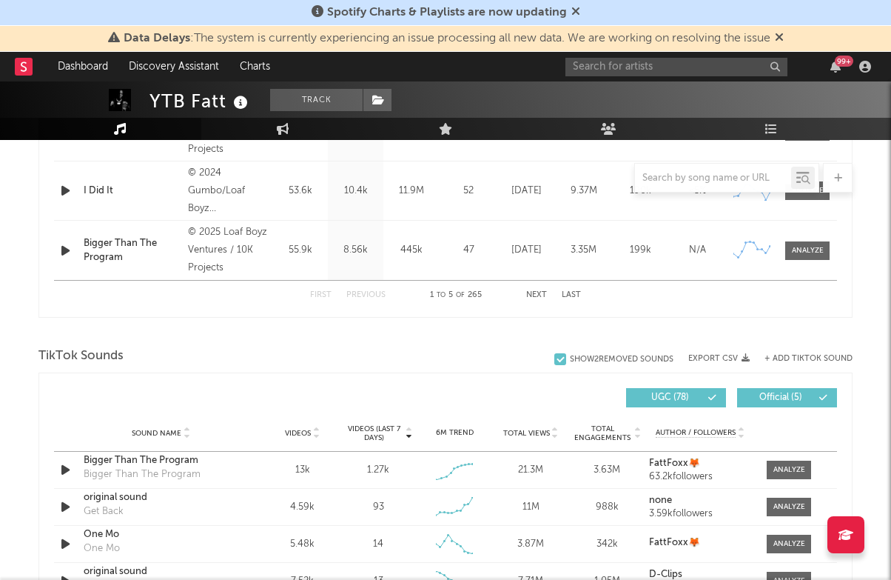
scroll to position [843, 0]
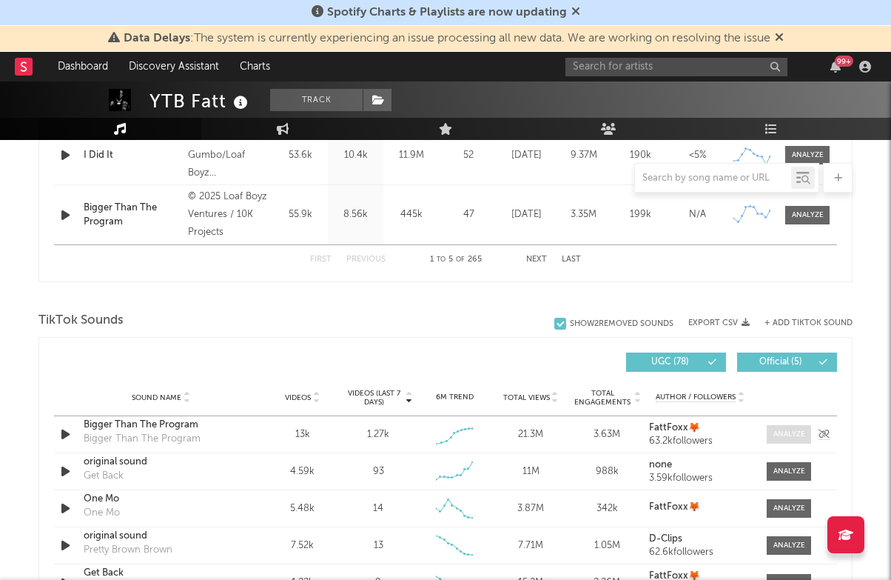
click at [783, 430] on div at bounding box center [789, 434] width 32 height 11
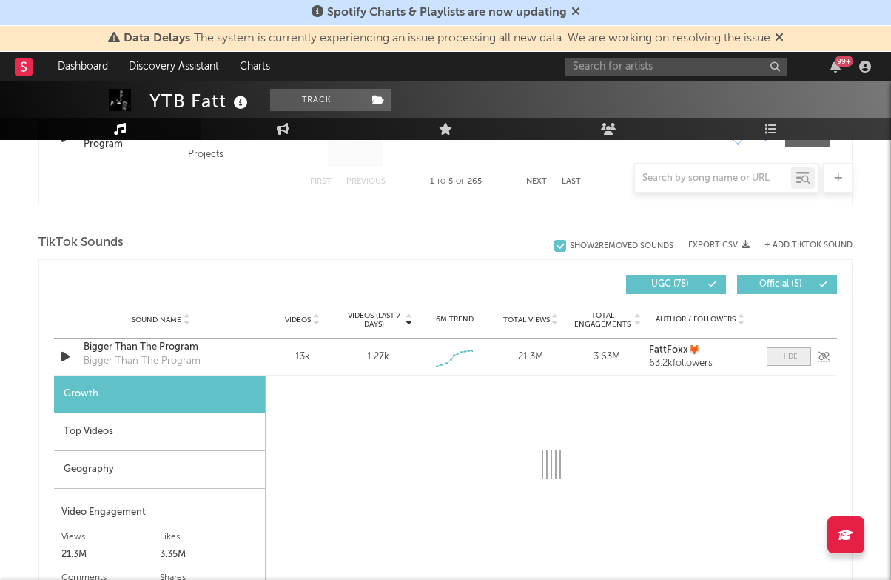
select select "1w"
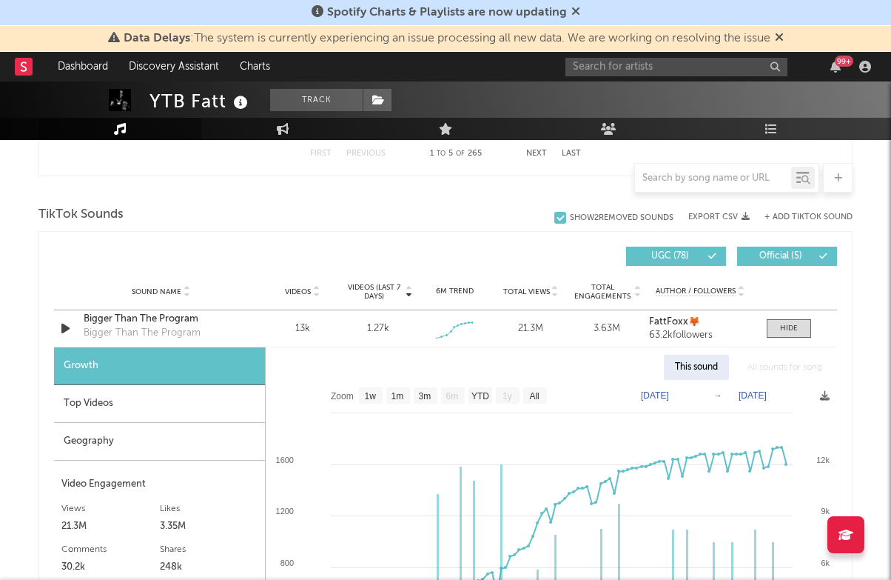
scroll to position [1005, 0]
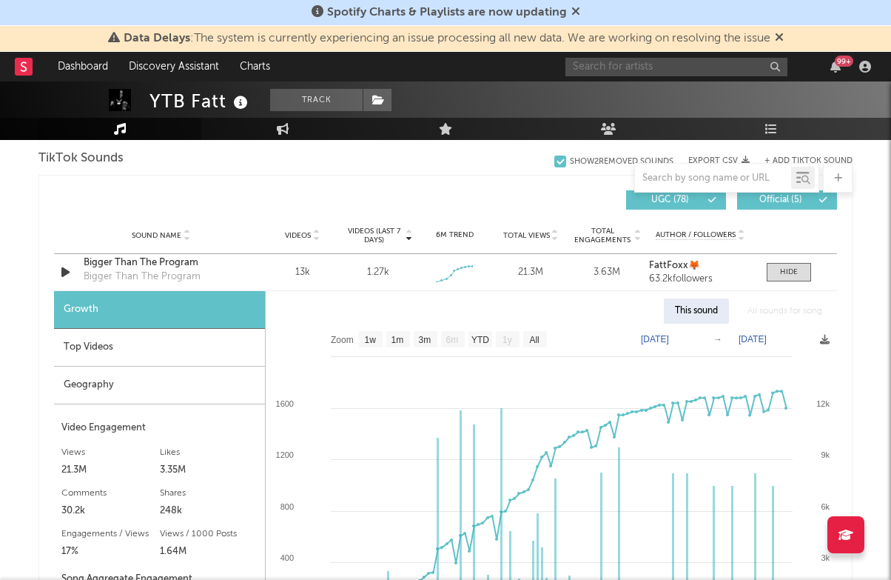
click at [611, 69] on input "text" at bounding box center [676, 67] width 222 height 19
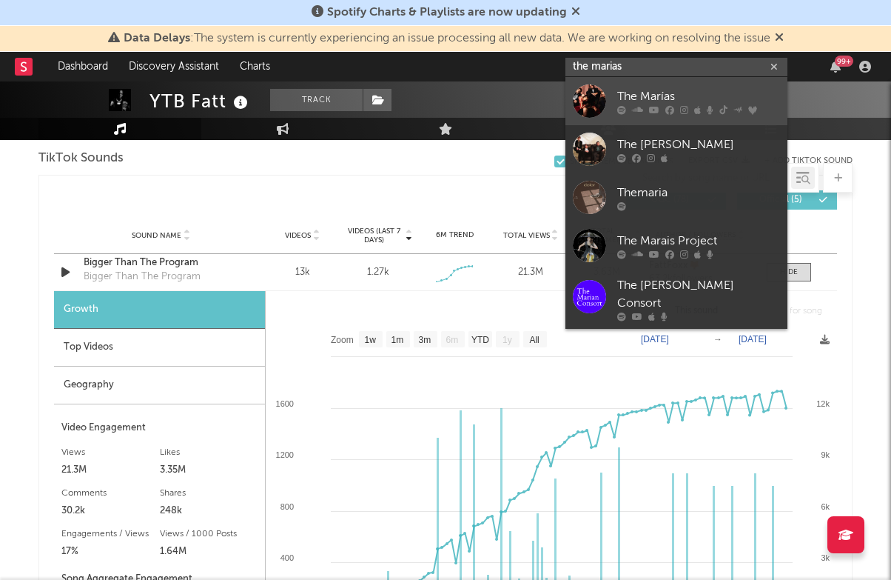
type input "the marias"
click at [692, 100] on div "The Marías" at bounding box center [698, 96] width 163 height 18
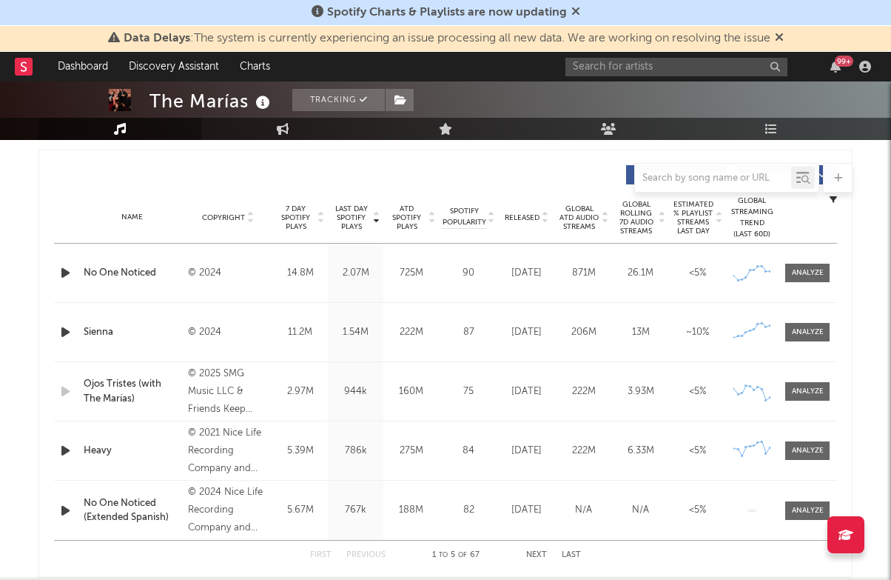
select select "6m"
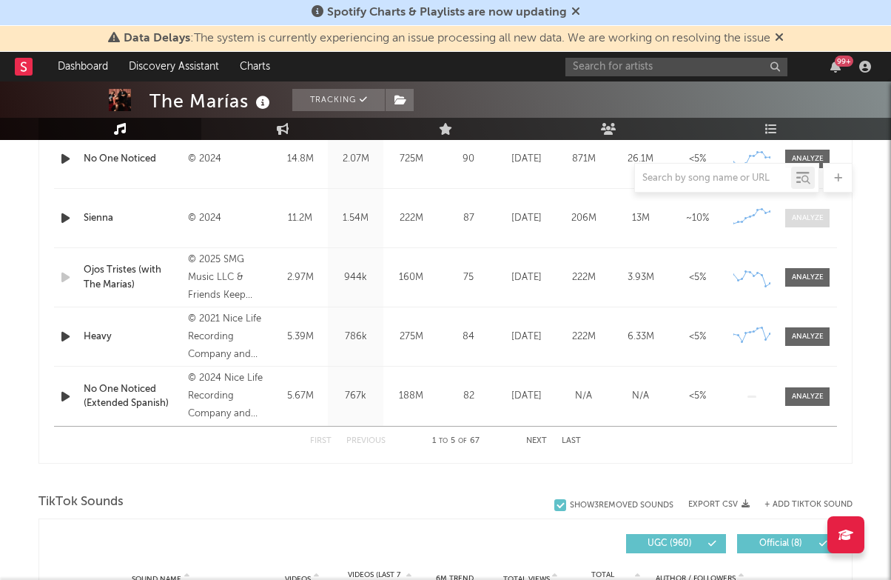
scroll to position [603, 0]
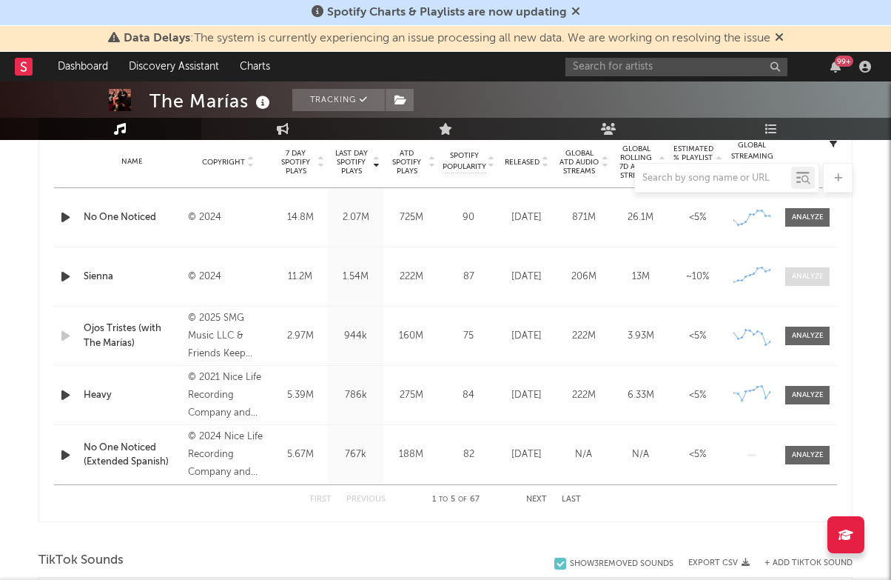
click at [807, 275] on div at bounding box center [808, 276] width 32 height 11
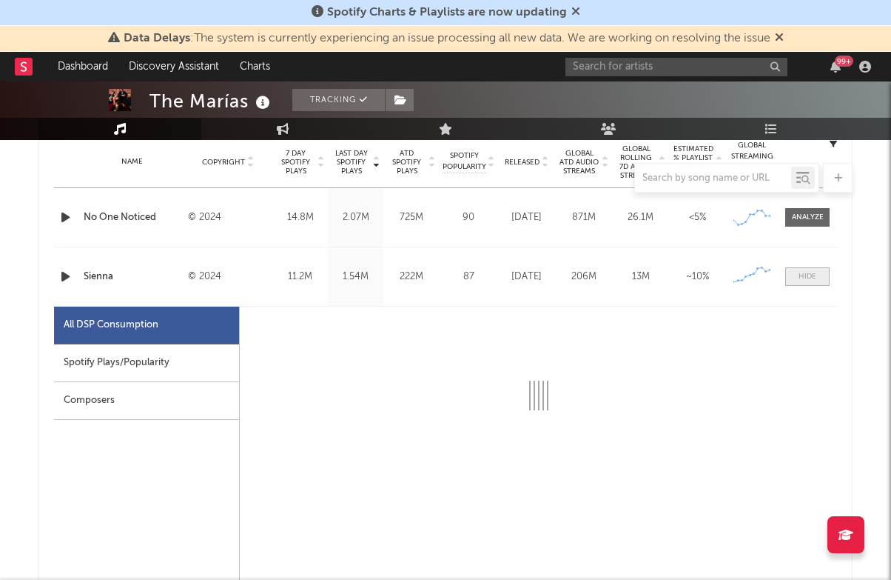
scroll to position [645, 1]
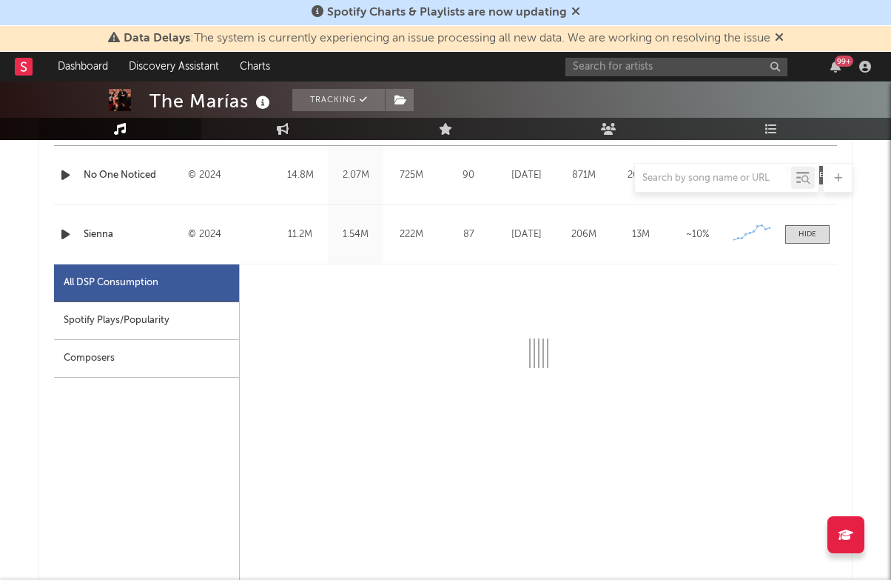
select select "6m"
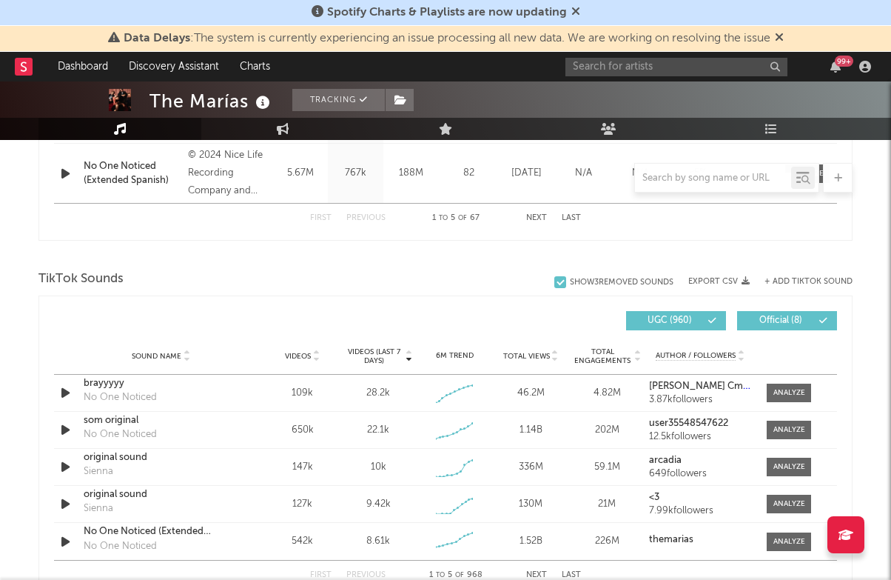
scroll to position [1593, 0]
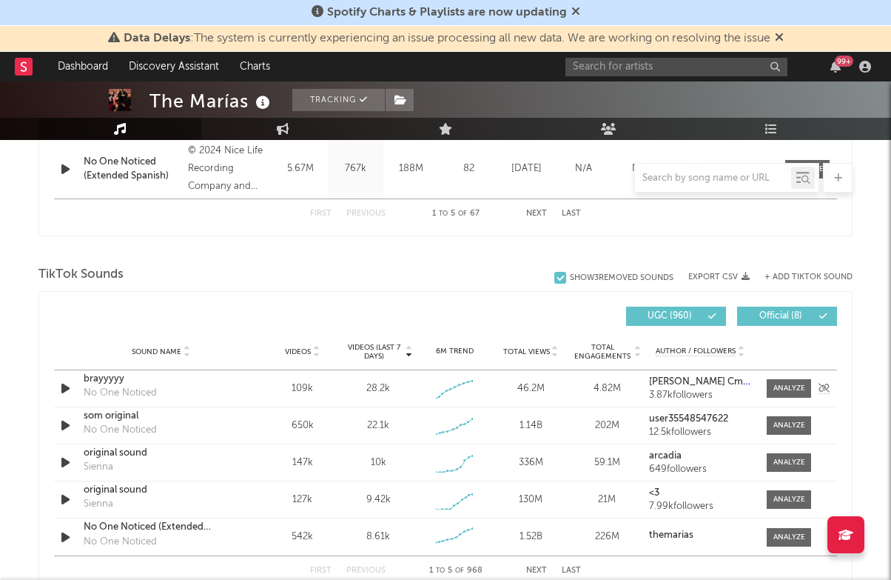
click at [107, 379] on div "brayyyyy" at bounding box center [161, 379] width 155 height 15
click at [107, 412] on div "som original" at bounding box center [161, 416] width 155 height 15
